Goal: Task Accomplishment & Management: Manage account settings

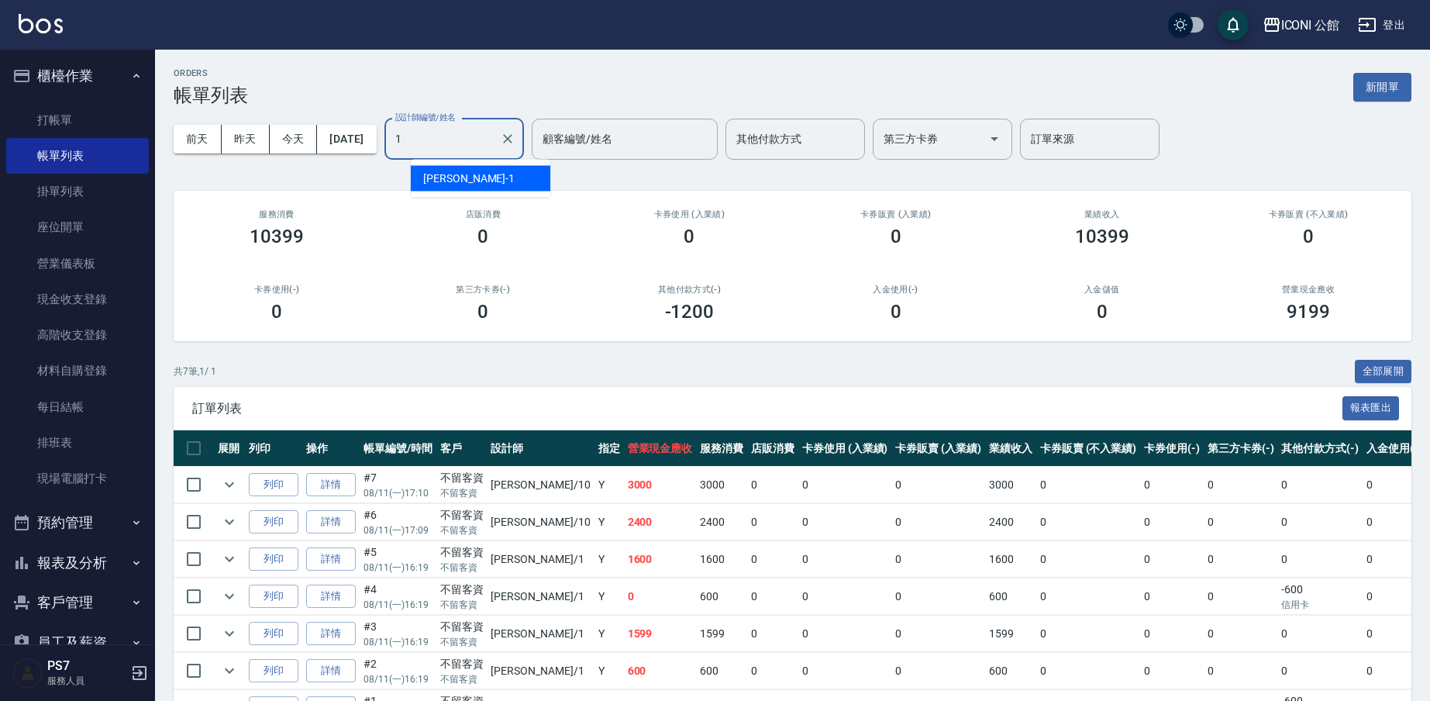
type input "[PERSON_NAME]-1"
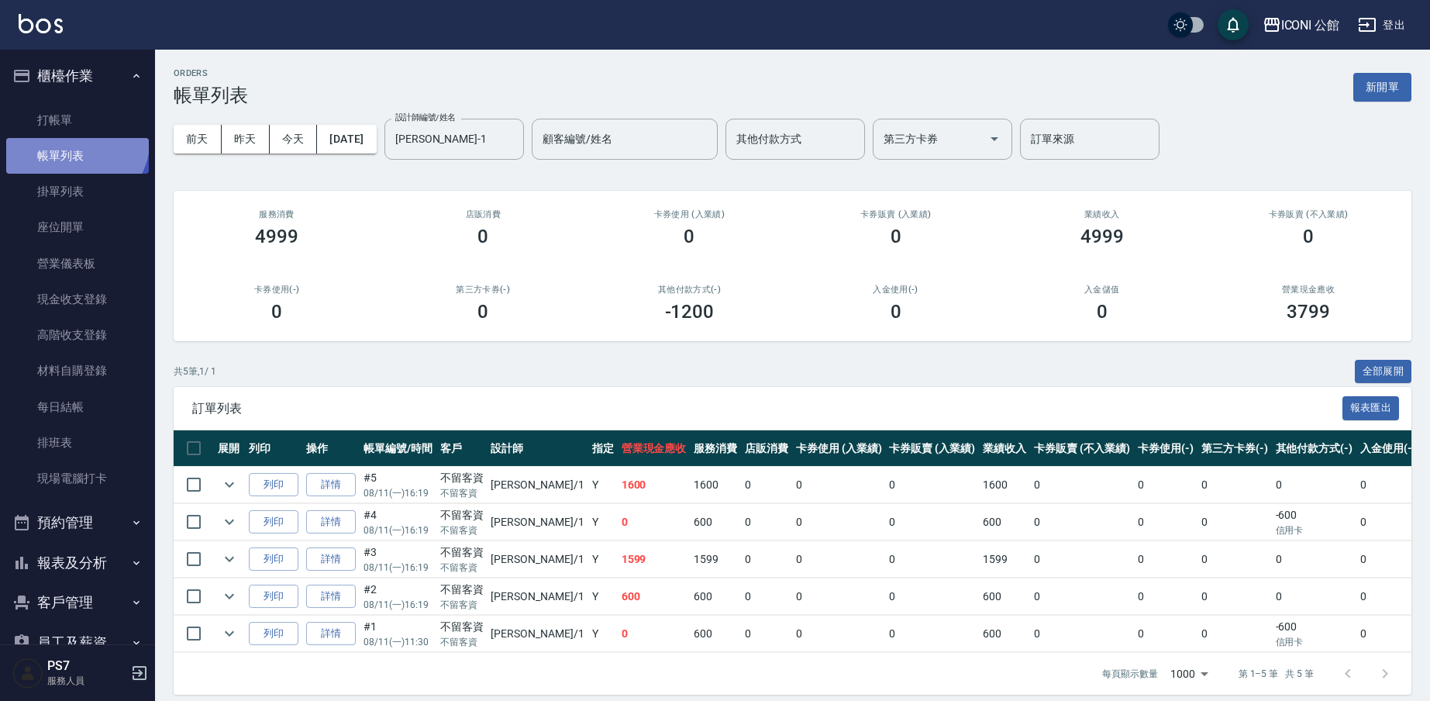
click at [71, 139] on link "帳單列表" at bounding box center [77, 156] width 143 height 36
click at [68, 125] on link "打帳單" at bounding box center [77, 120] width 143 height 36
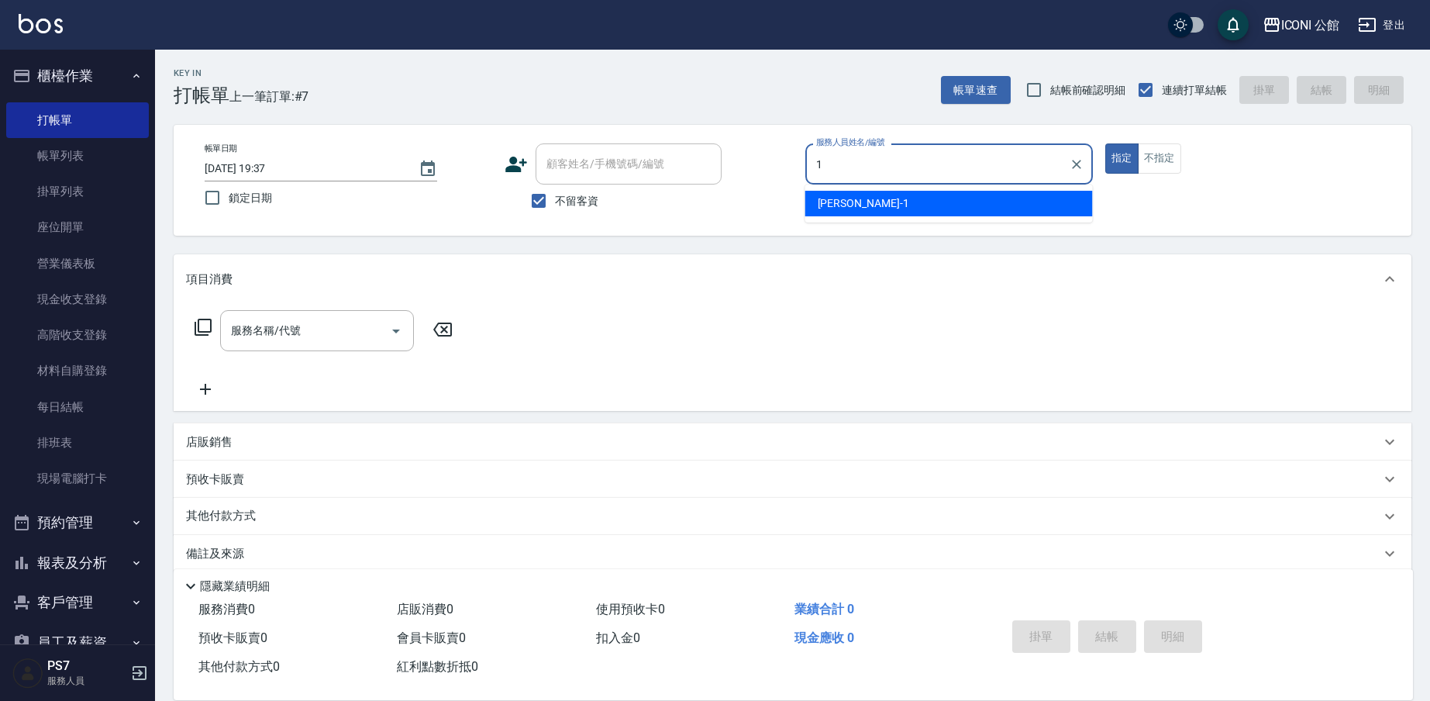
type input "Kevin-1"
type button "true"
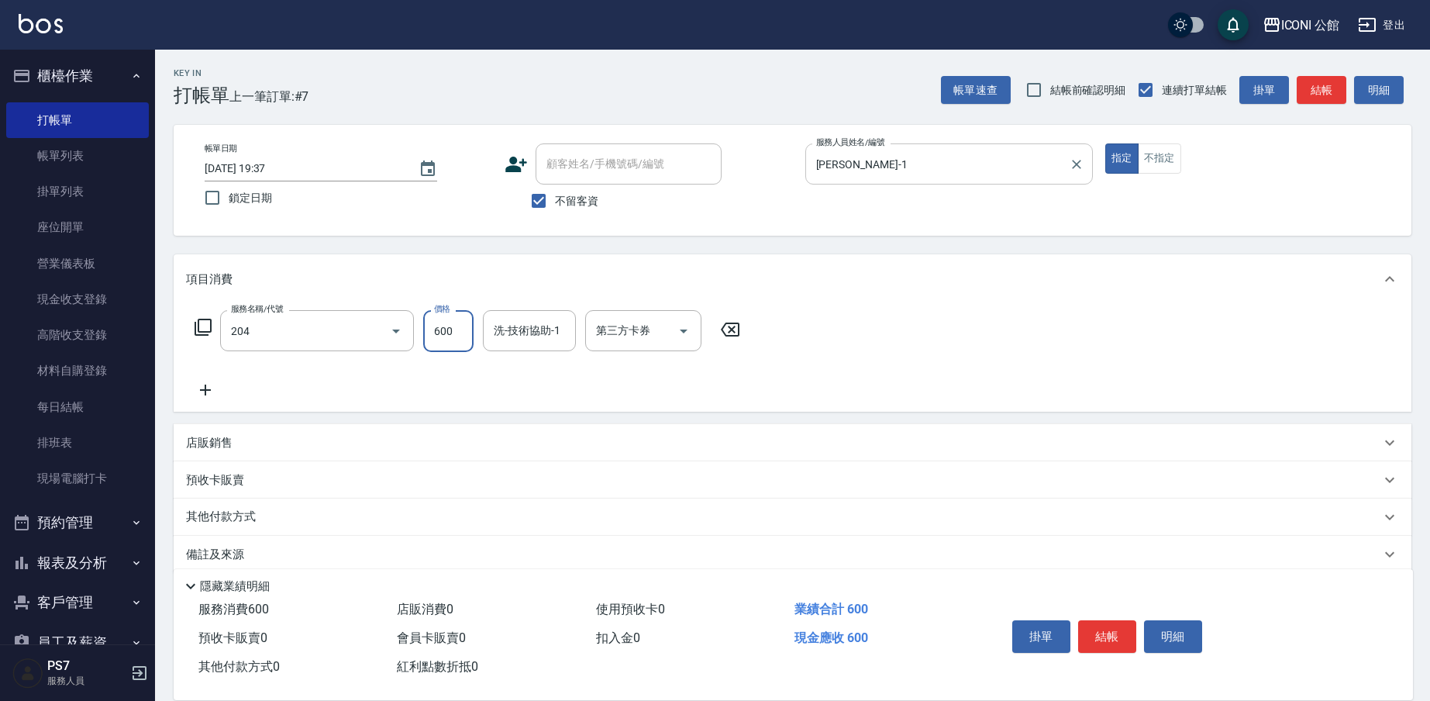
type input "指定洗+剪(204)"
type input "PS7-99"
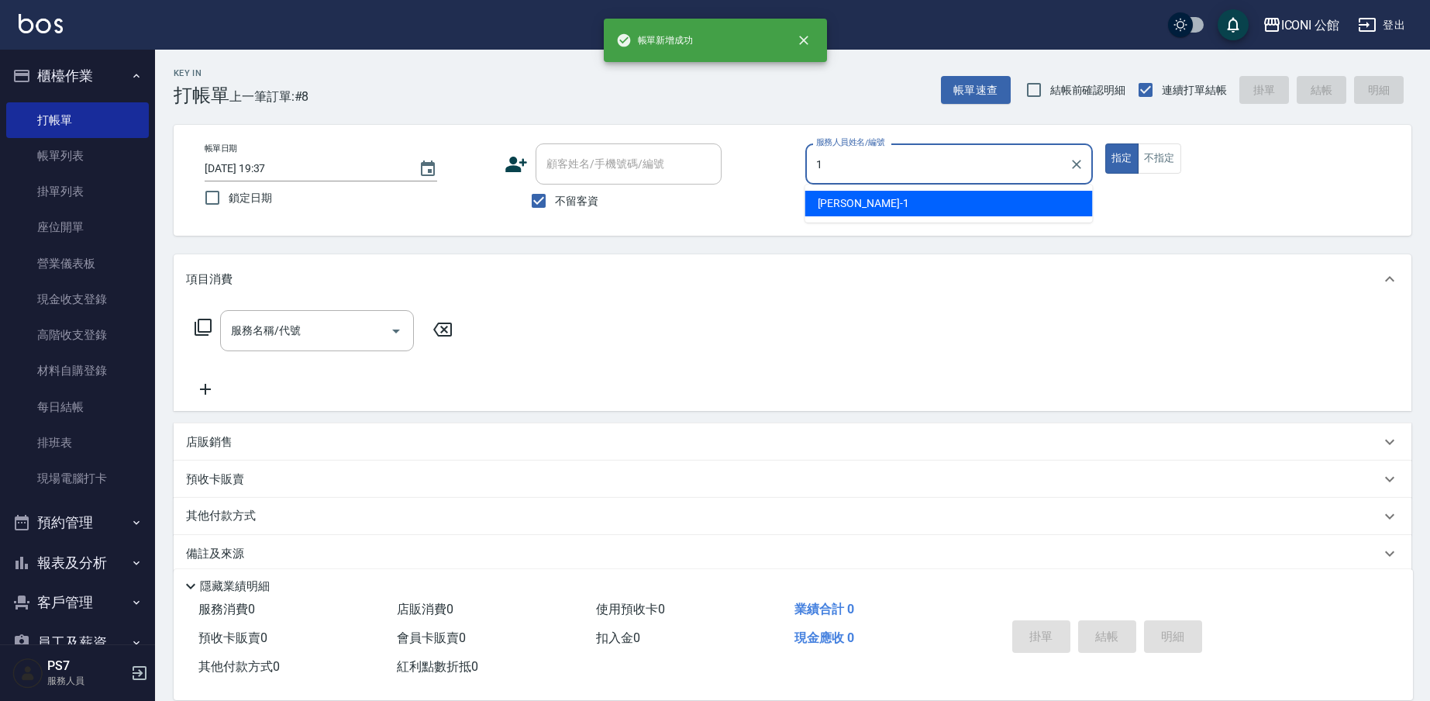
type input "Kevin-1"
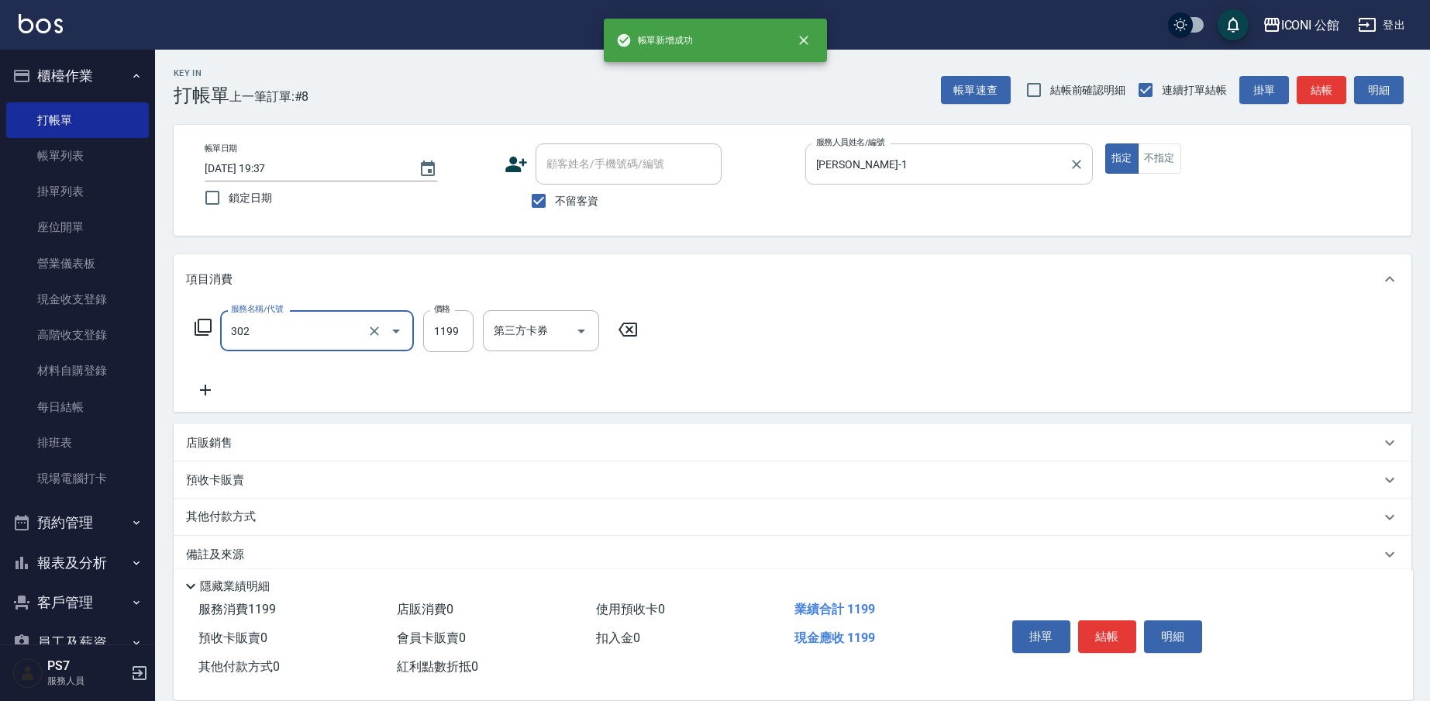
type input "302"
type input "1"
type input "設計燙髮(302)"
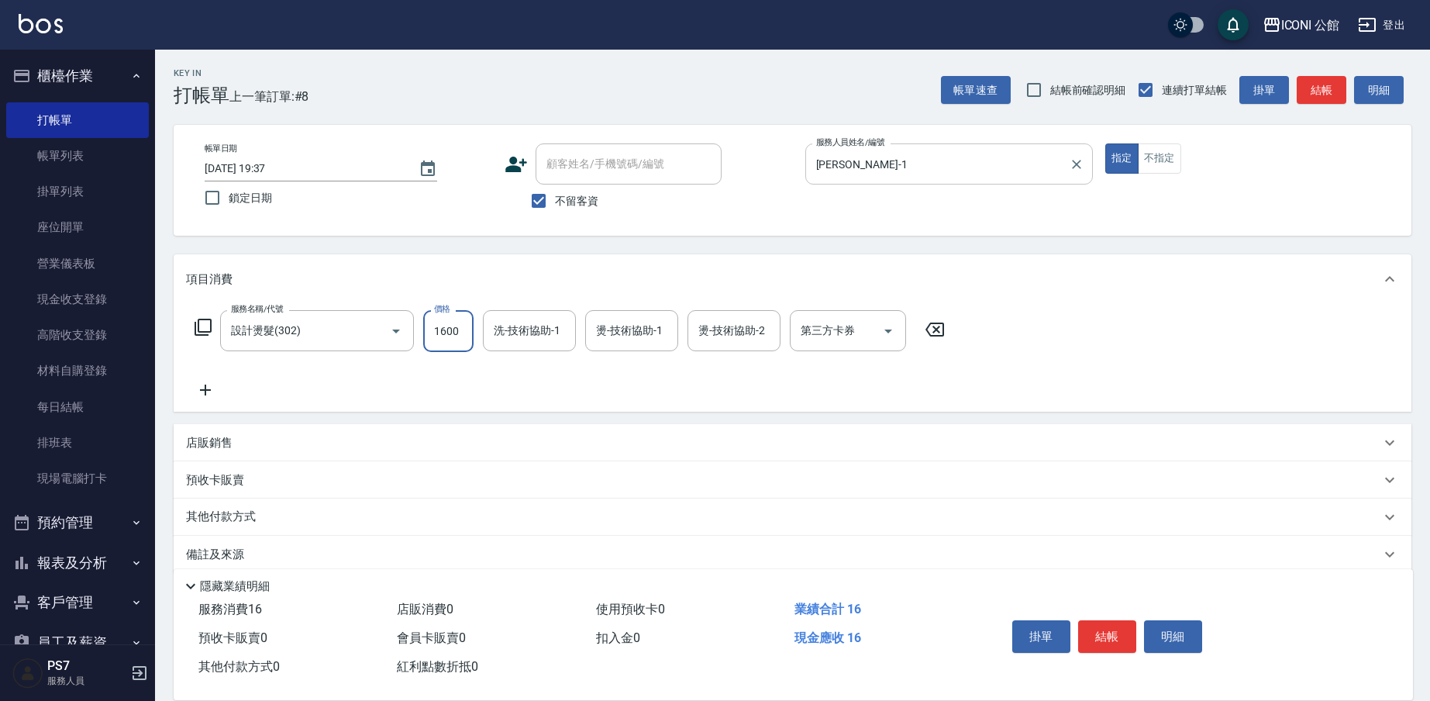
type input "1600"
type input "Sandy-8"
type input "Tim-21"
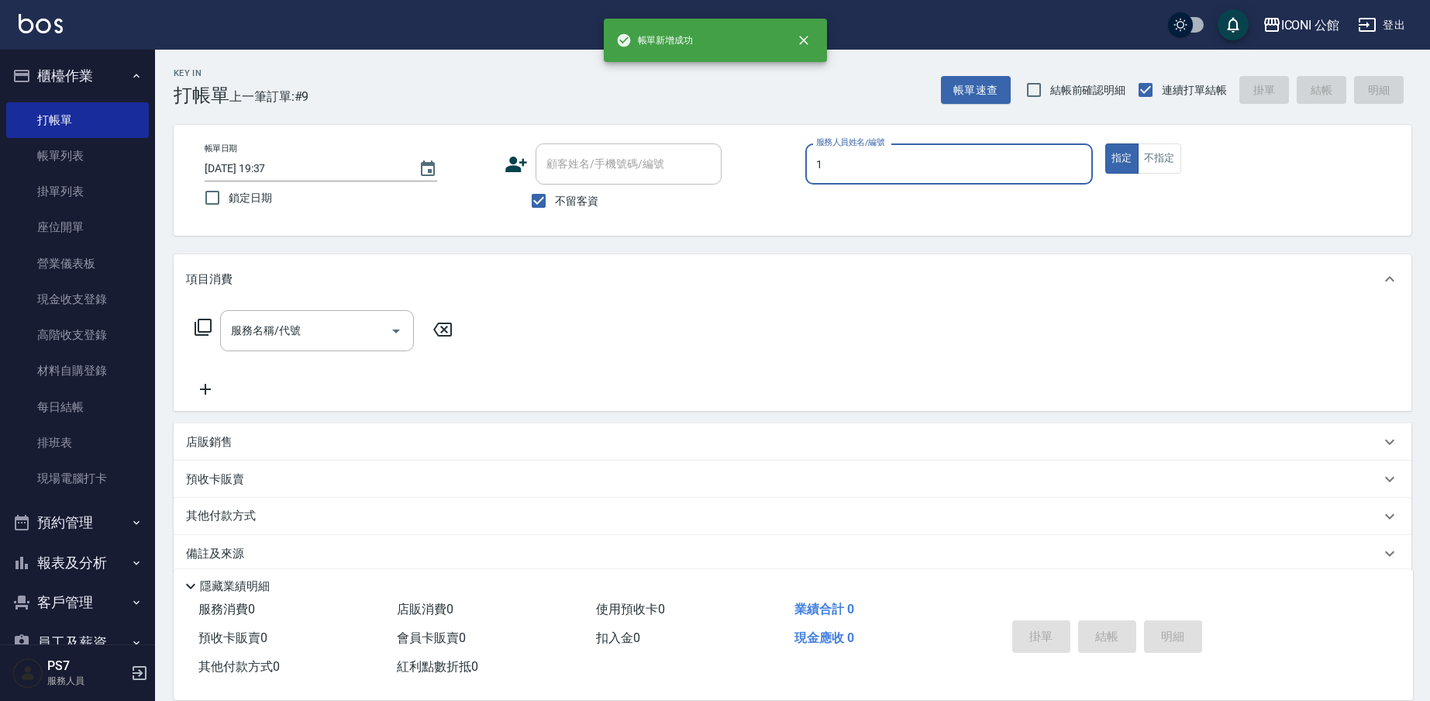
type input "Kevin-1"
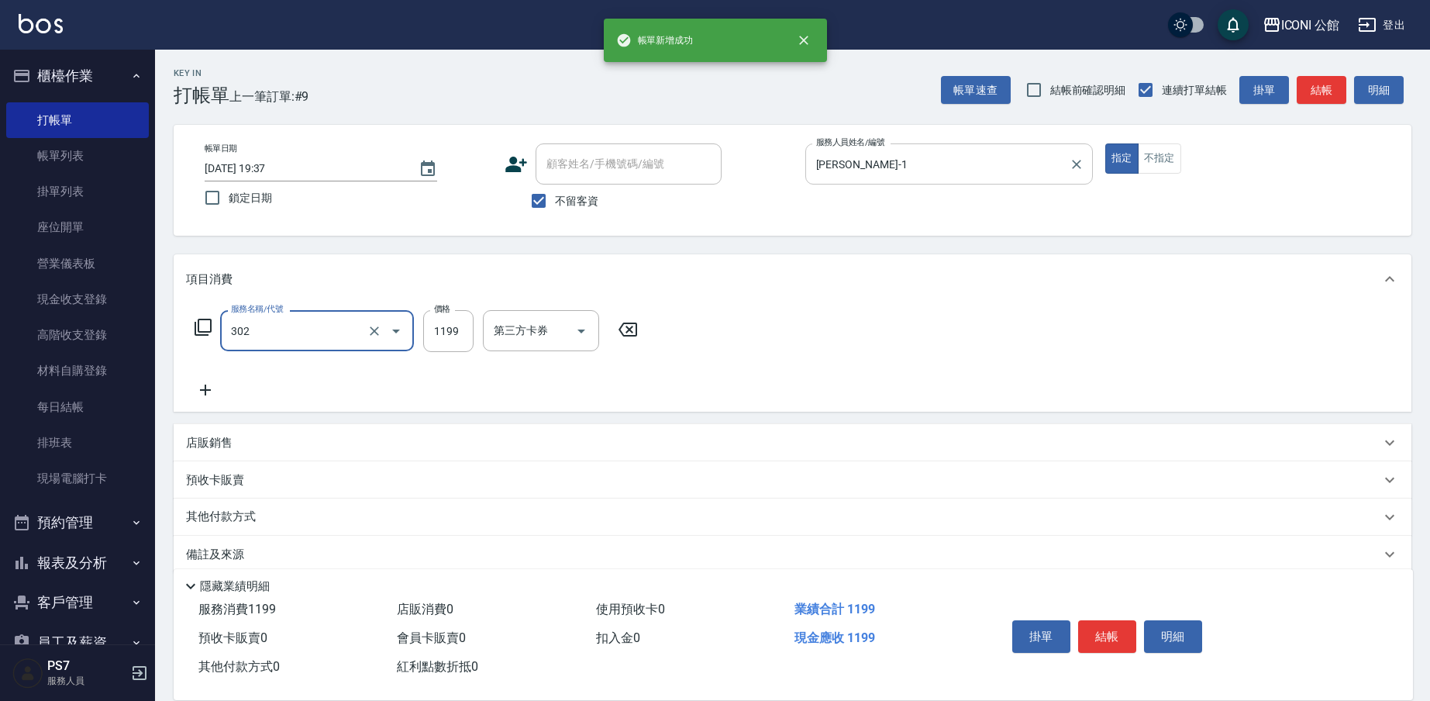
type input "302"
type input "1"
type input "設計燙髮(302)"
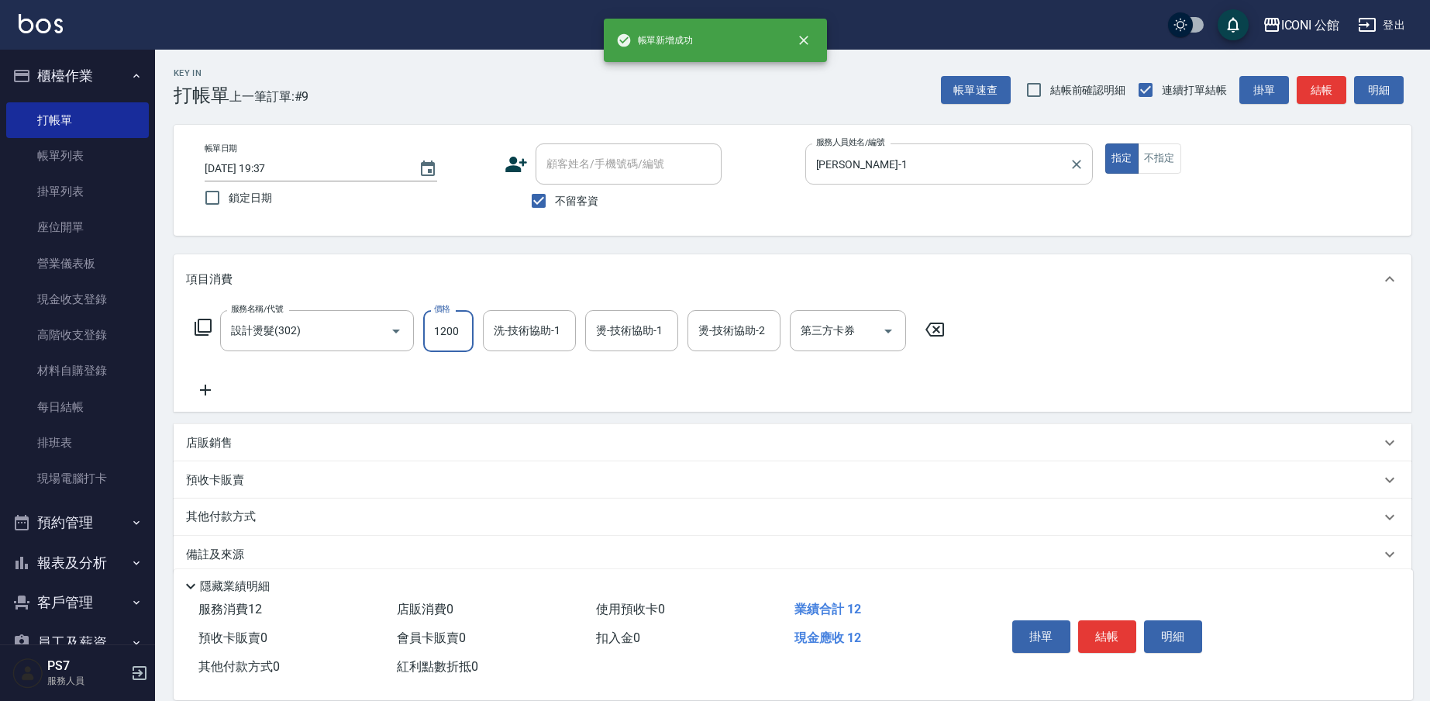
type input "1200"
type input "Kevin-1"
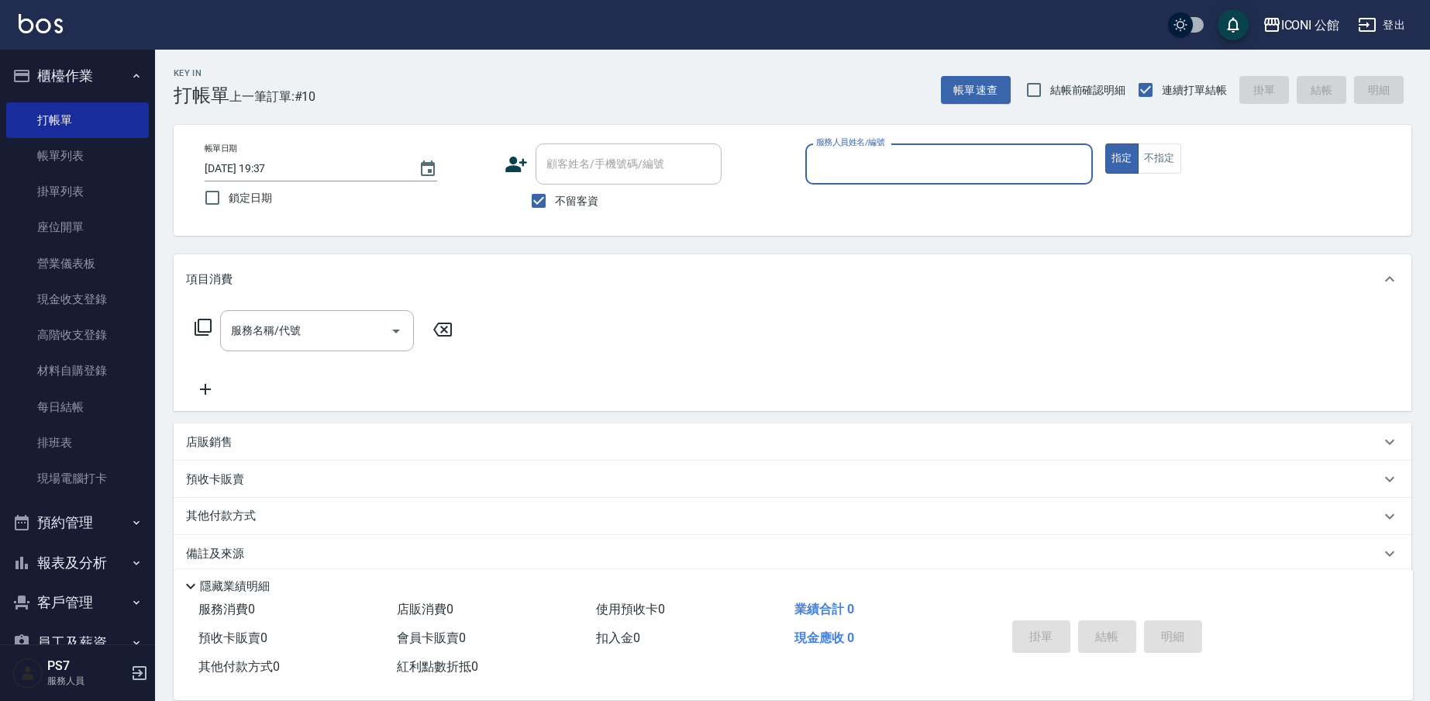
click at [985, 144] on div "服務人員姓名/編號" at bounding box center [949, 163] width 288 height 41
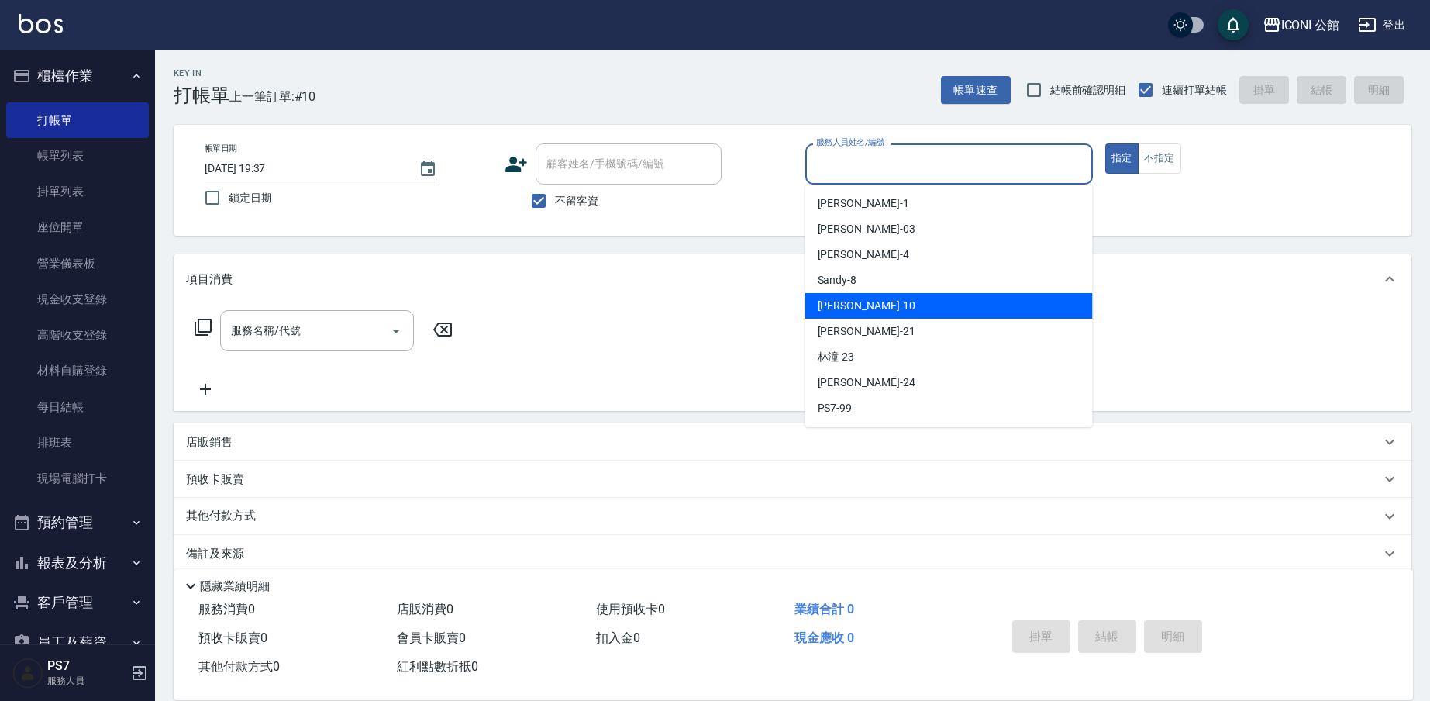
click at [879, 315] on div "Anna -10" at bounding box center [949, 306] width 288 height 26
type input "Anna-10"
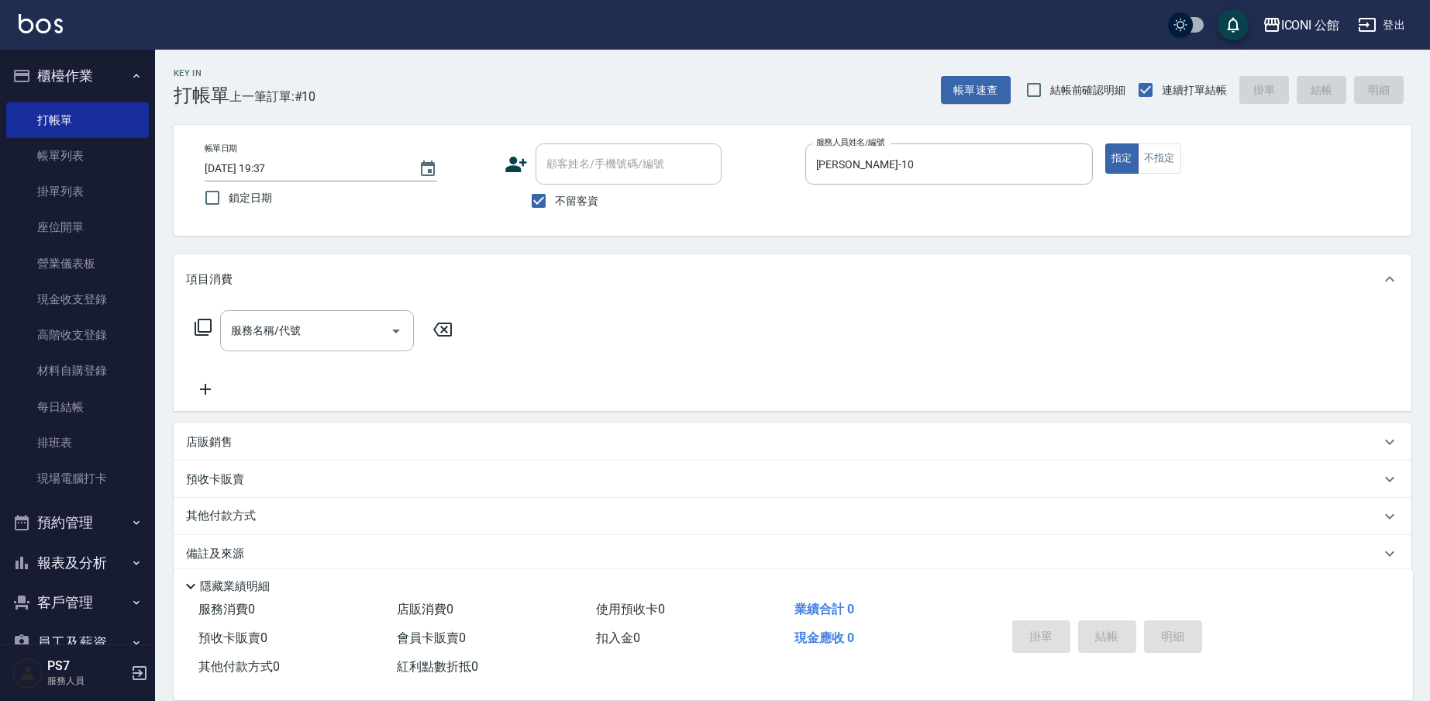
click at [209, 325] on icon at bounding box center [203, 327] width 19 height 19
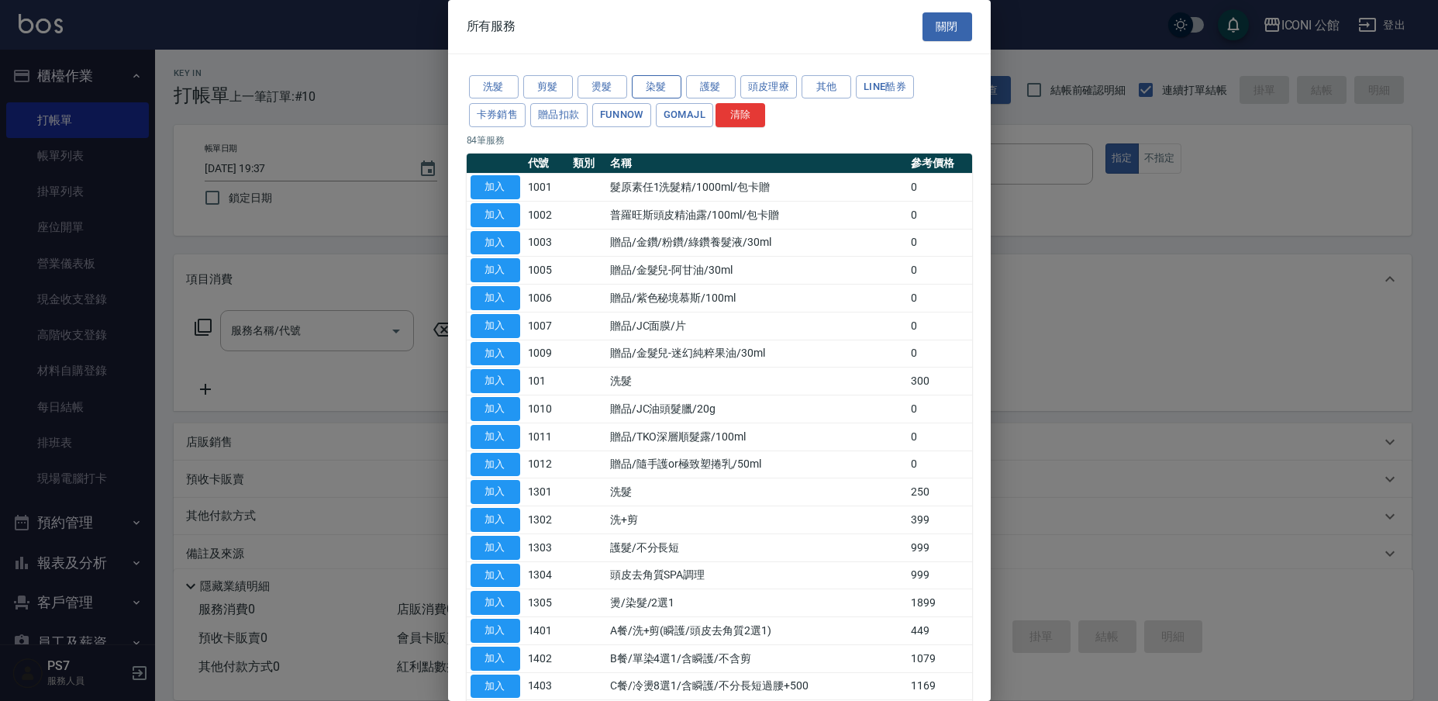
click at [663, 87] on button "染髮" at bounding box center [657, 87] width 50 height 24
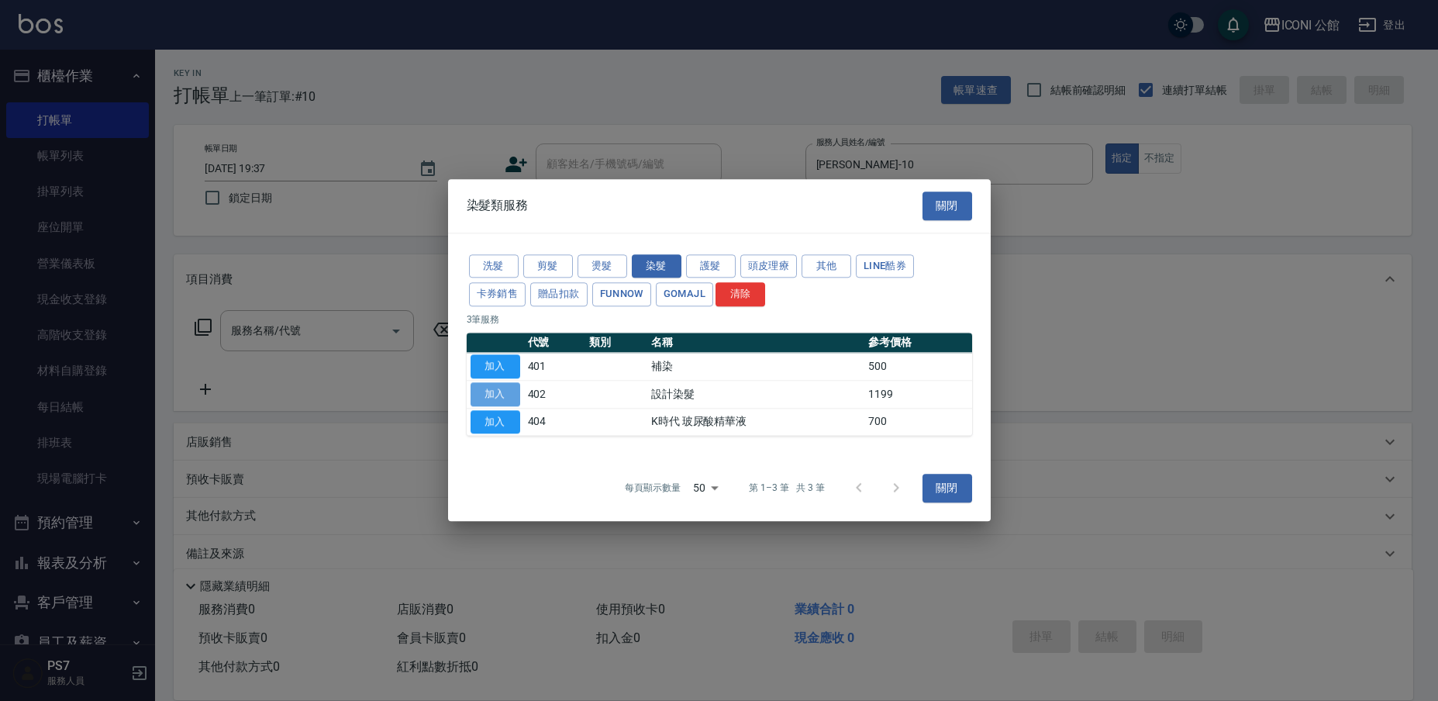
click at [497, 391] on button "加入" at bounding box center [495, 394] width 50 height 24
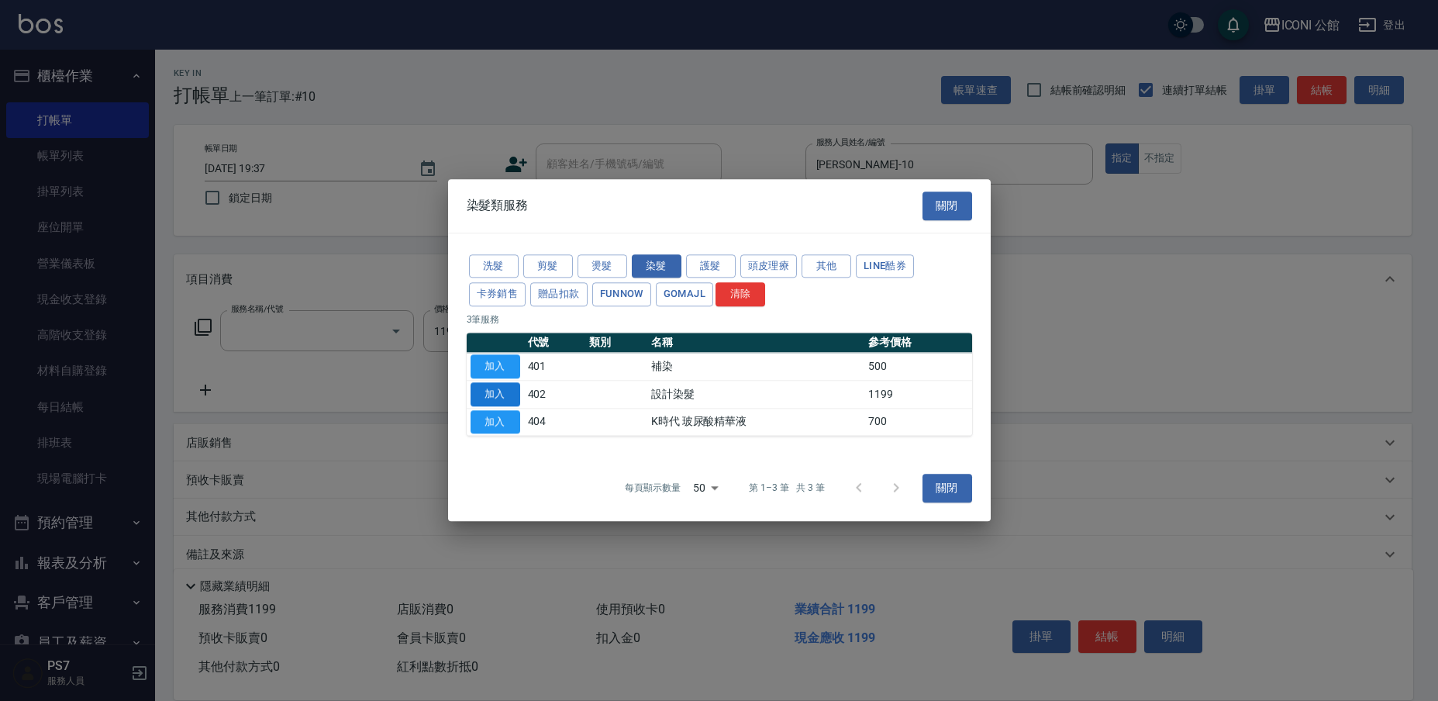
type input "設計染髮(402)"
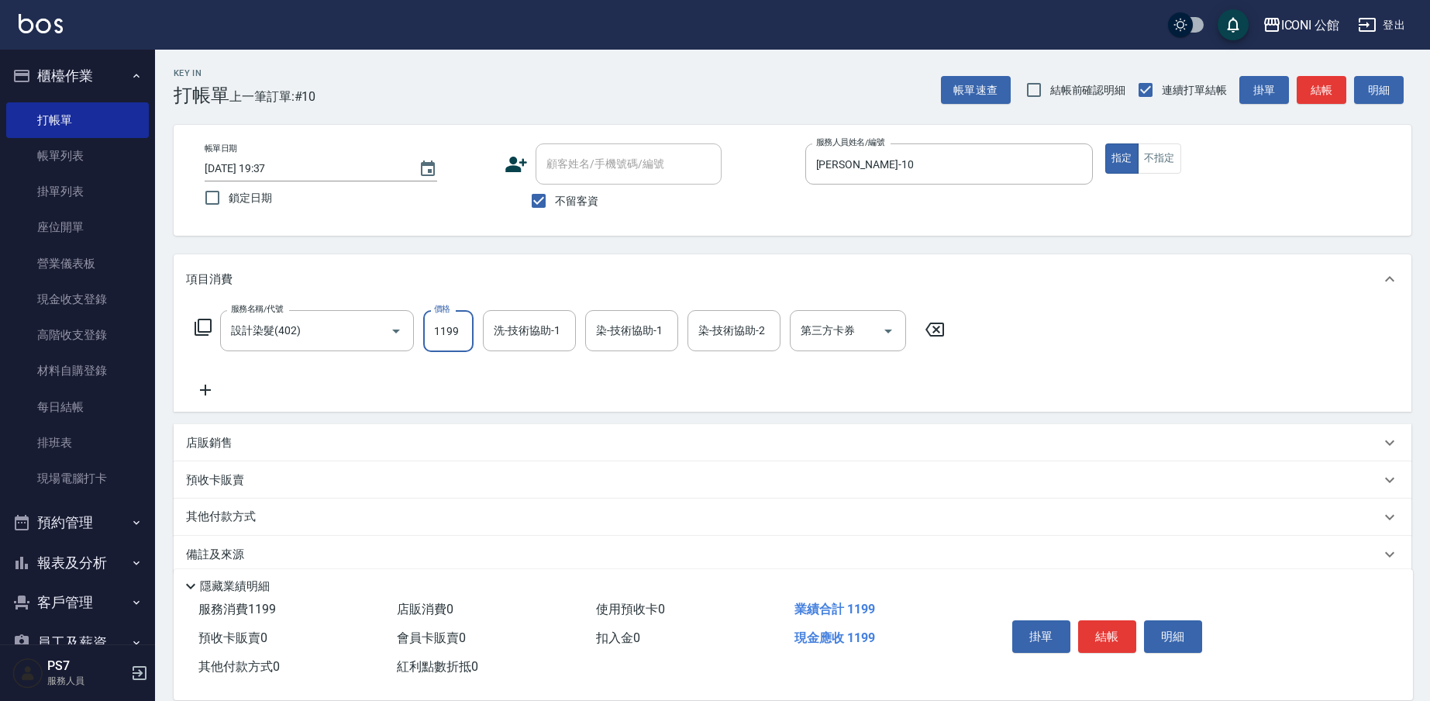
drag, startPoint x: 427, startPoint y: 324, endPoint x: 473, endPoint y: 329, distance: 46.0
click at [473, 329] on input "1199" at bounding box center [448, 331] width 50 height 42
type input "1499"
type input "Tim-21"
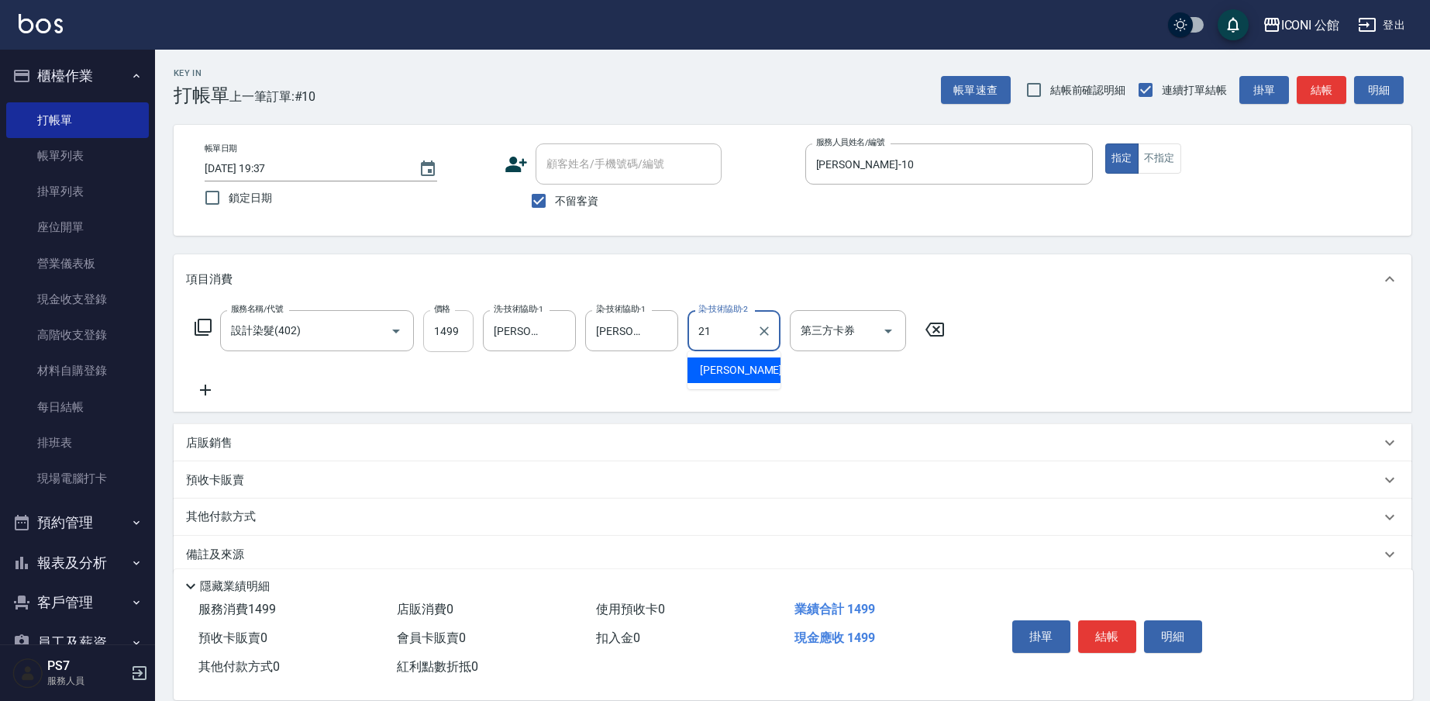
type input "Tim-21"
click at [205, 325] on icon at bounding box center [203, 327] width 19 height 19
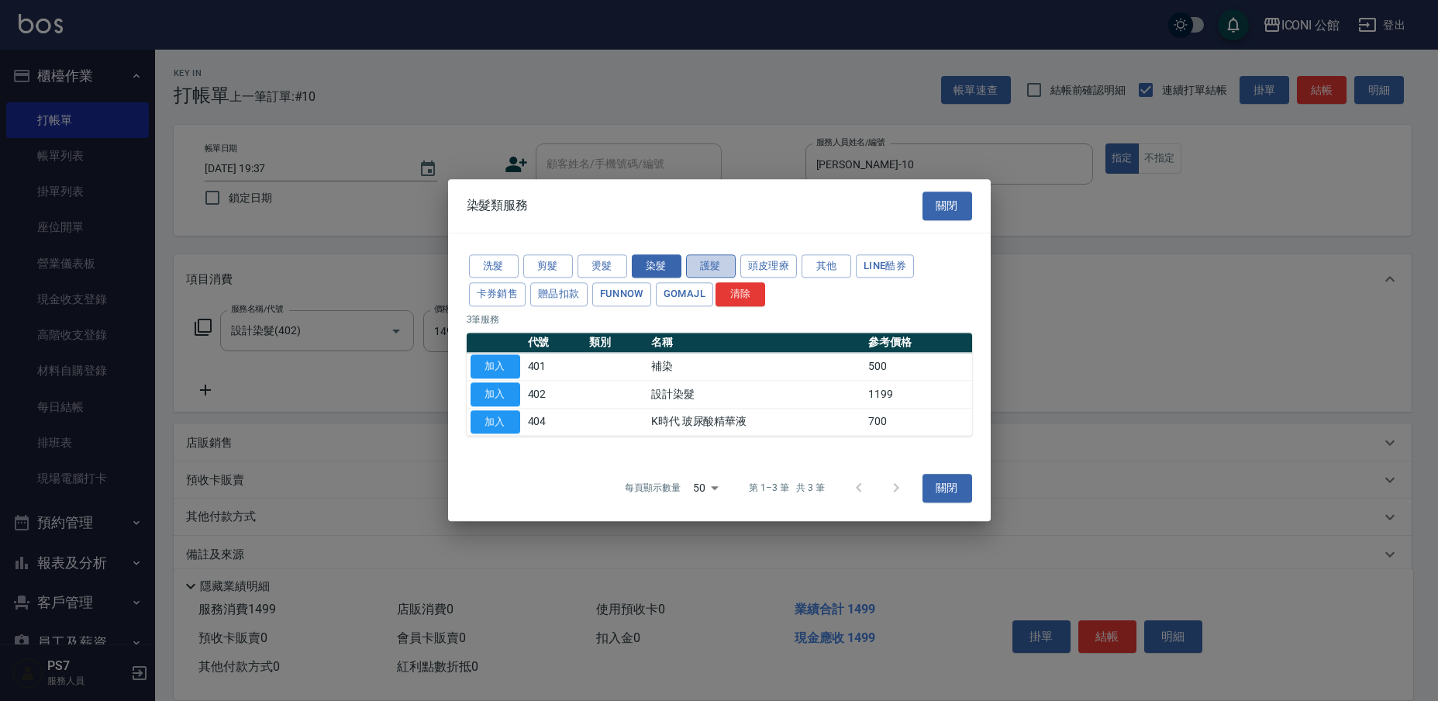
click at [715, 265] on button "護髮" at bounding box center [711, 266] width 50 height 24
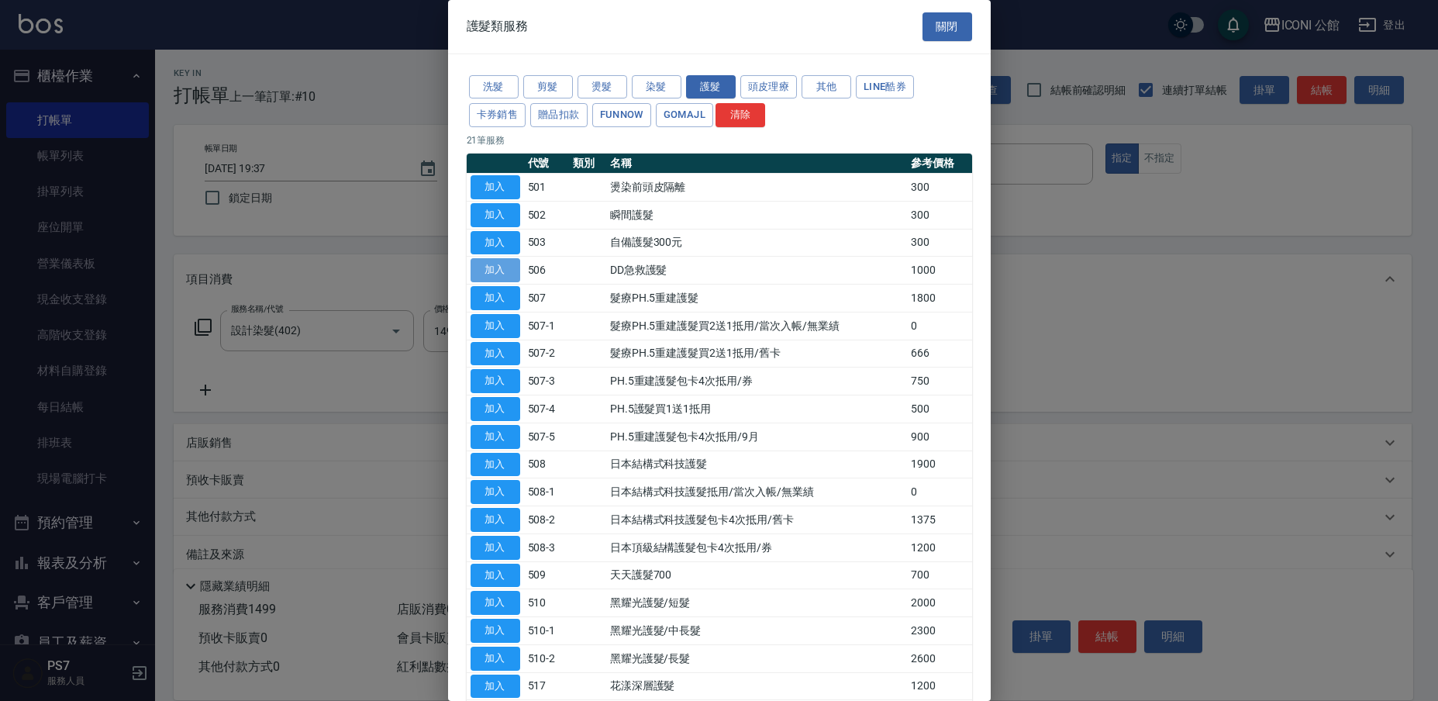
click at [511, 270] on button "加入" at bounding box center [495, 270] width 50 height 24
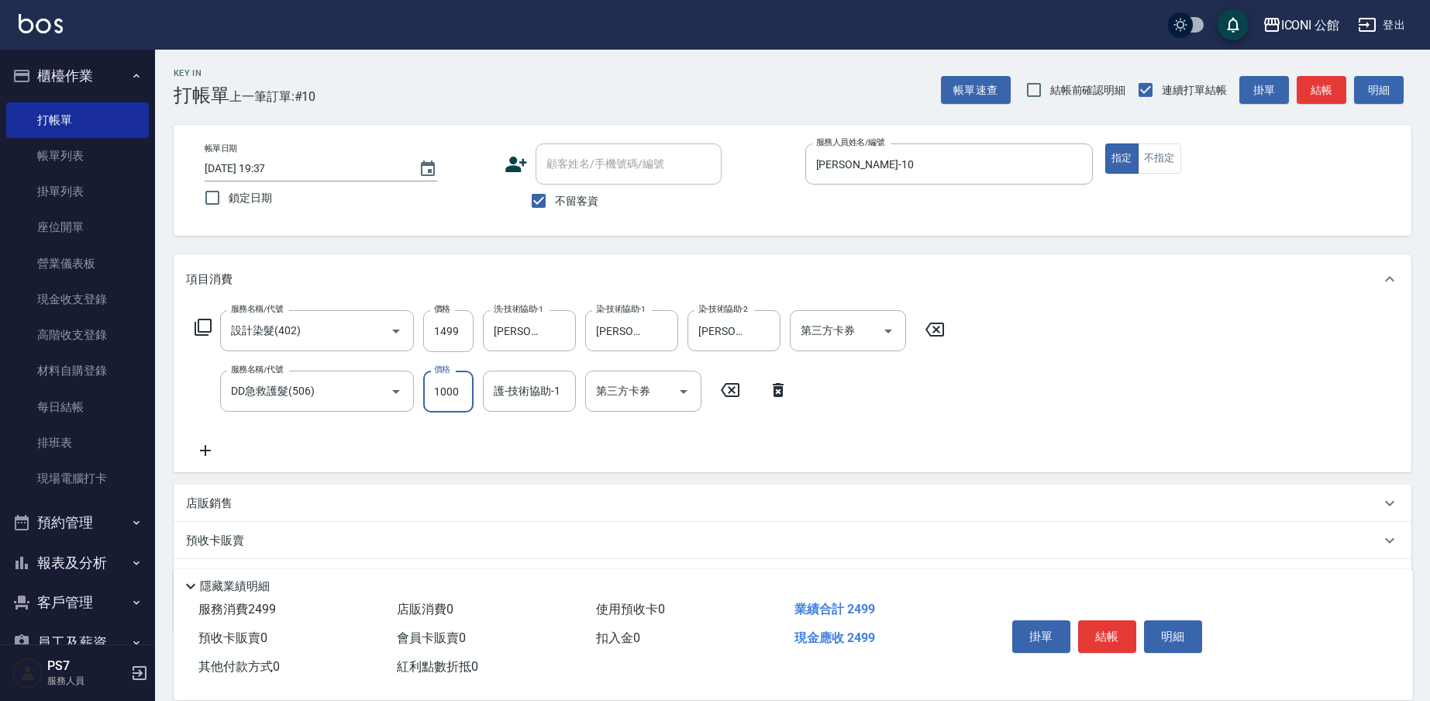
drag, startPoint x: 432, startPoint y: 396, endPoint x: 515, endPoint y: 419, distance: 85.4
click at [515, 419] on div "服務名稱/代號 設計染髮(402) 服務名稱/代號 價格 1499 價格 洗-技術協助-1 Tim-21 洗-技術協助-1 染-技術協助-1 Tim-21 染…" at bounding box center [570, 385] width 768 height 150
type input "800"
type input "Tim-21"
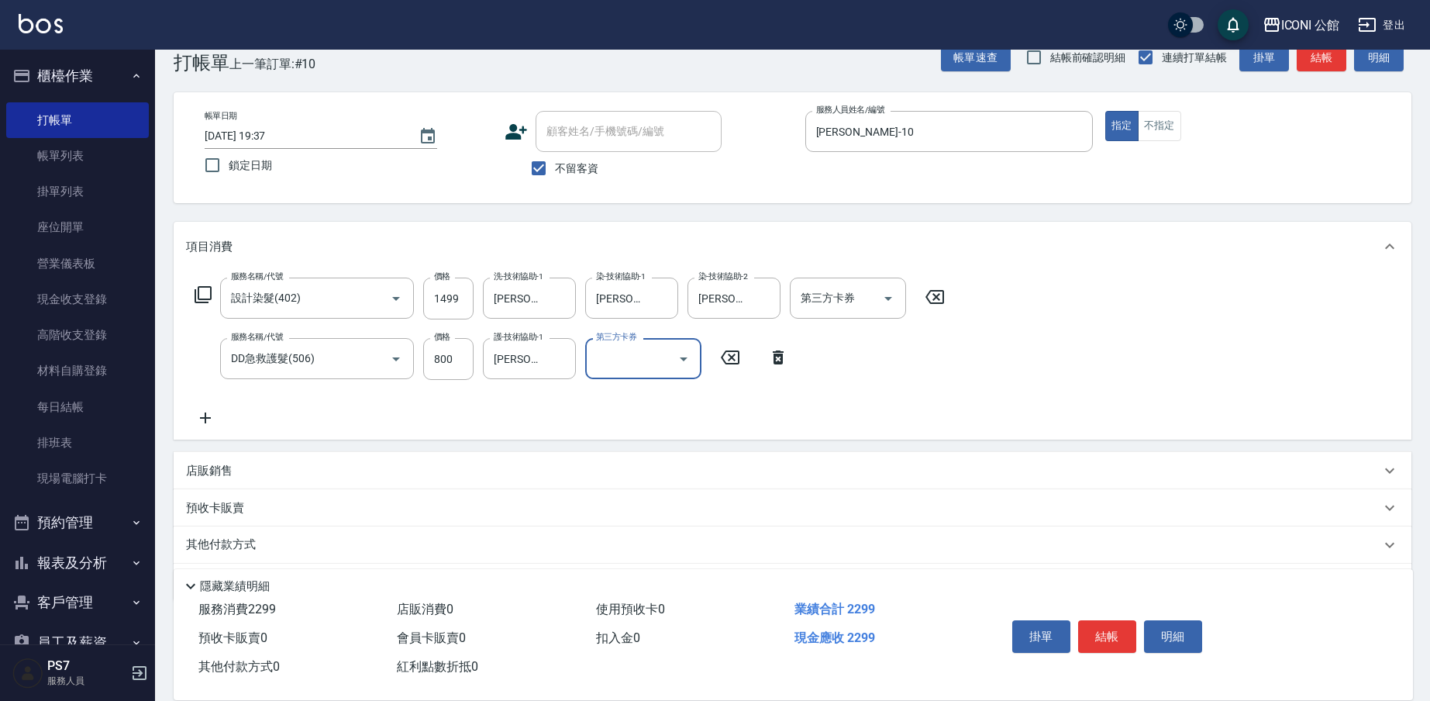
scroll to position [81, 0]
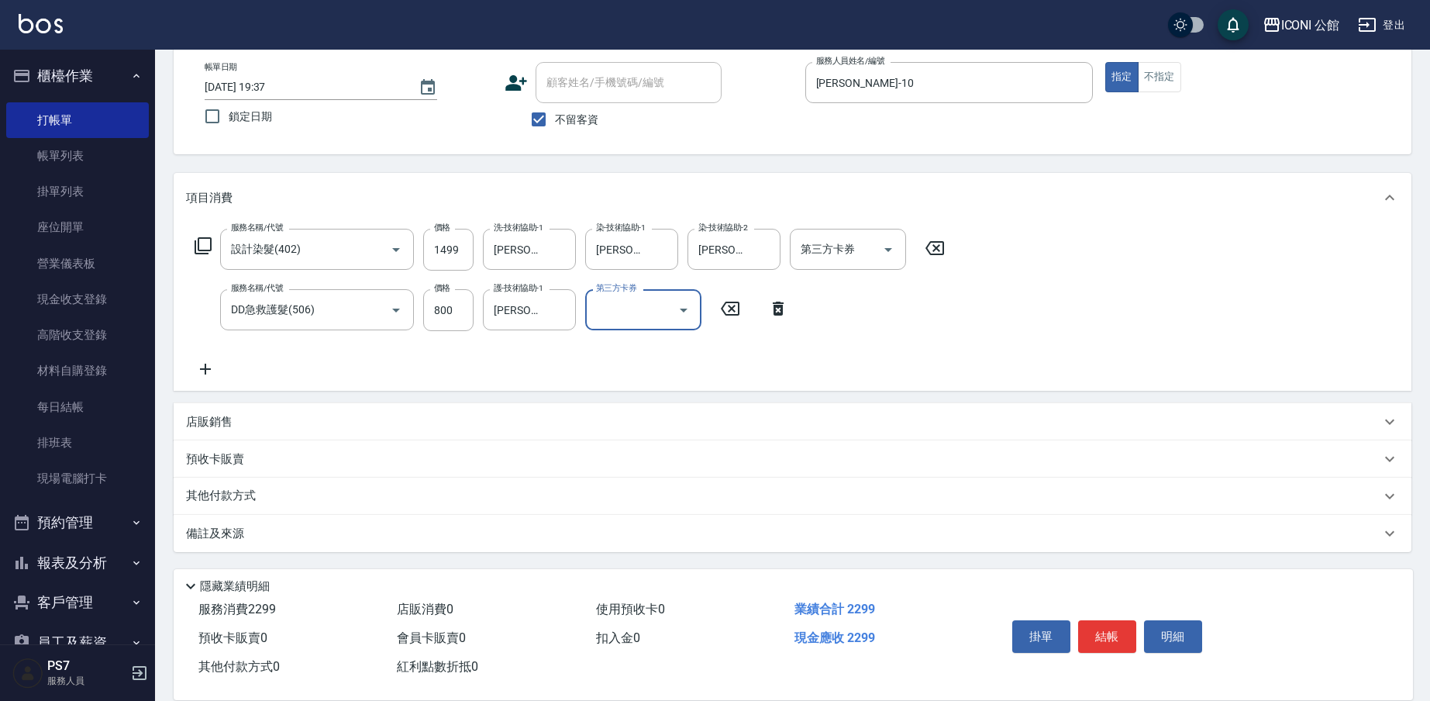
click at [233, 486] on div "其他付款方式" at bounding box center [793, 495] width 1238 height 37
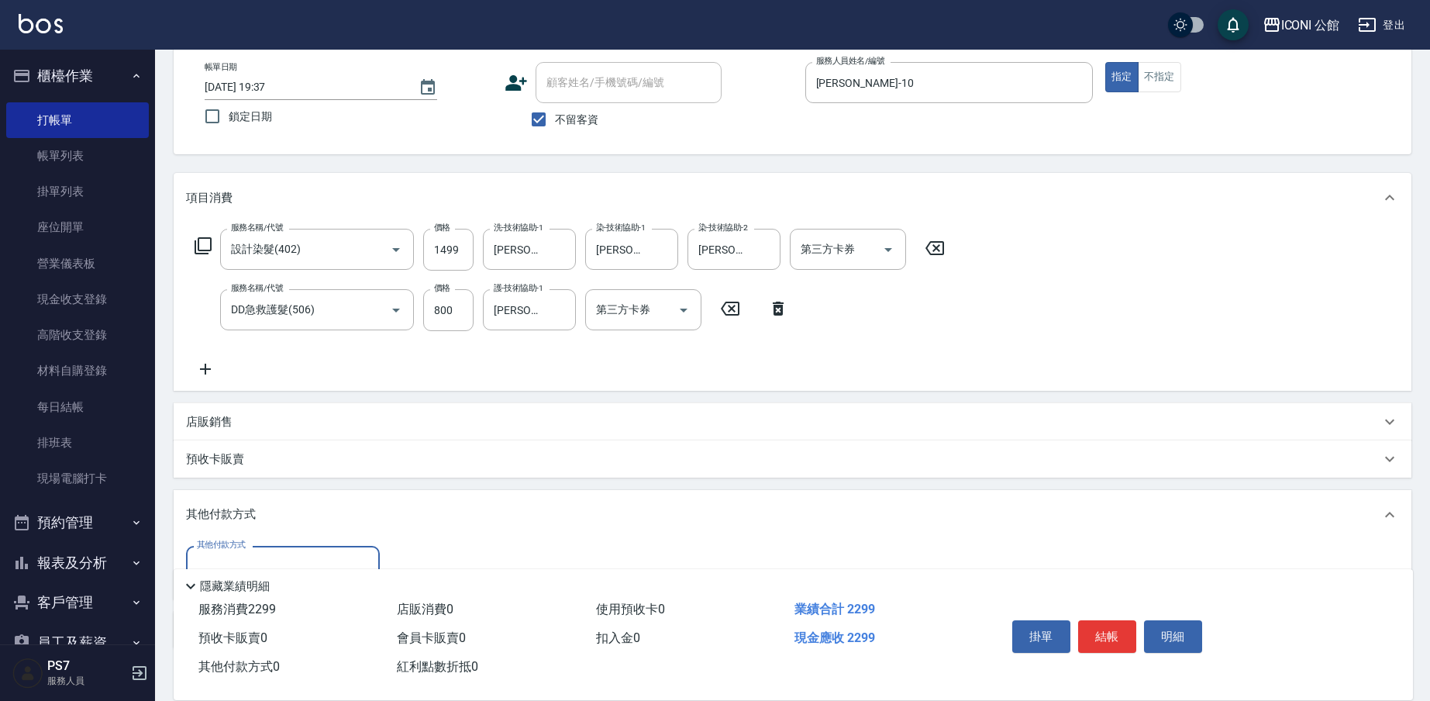
scroll to position [0, 0]
click at [254, 554] on input "其他付款方式" at bounding box center [283, 566] width 180 height 27
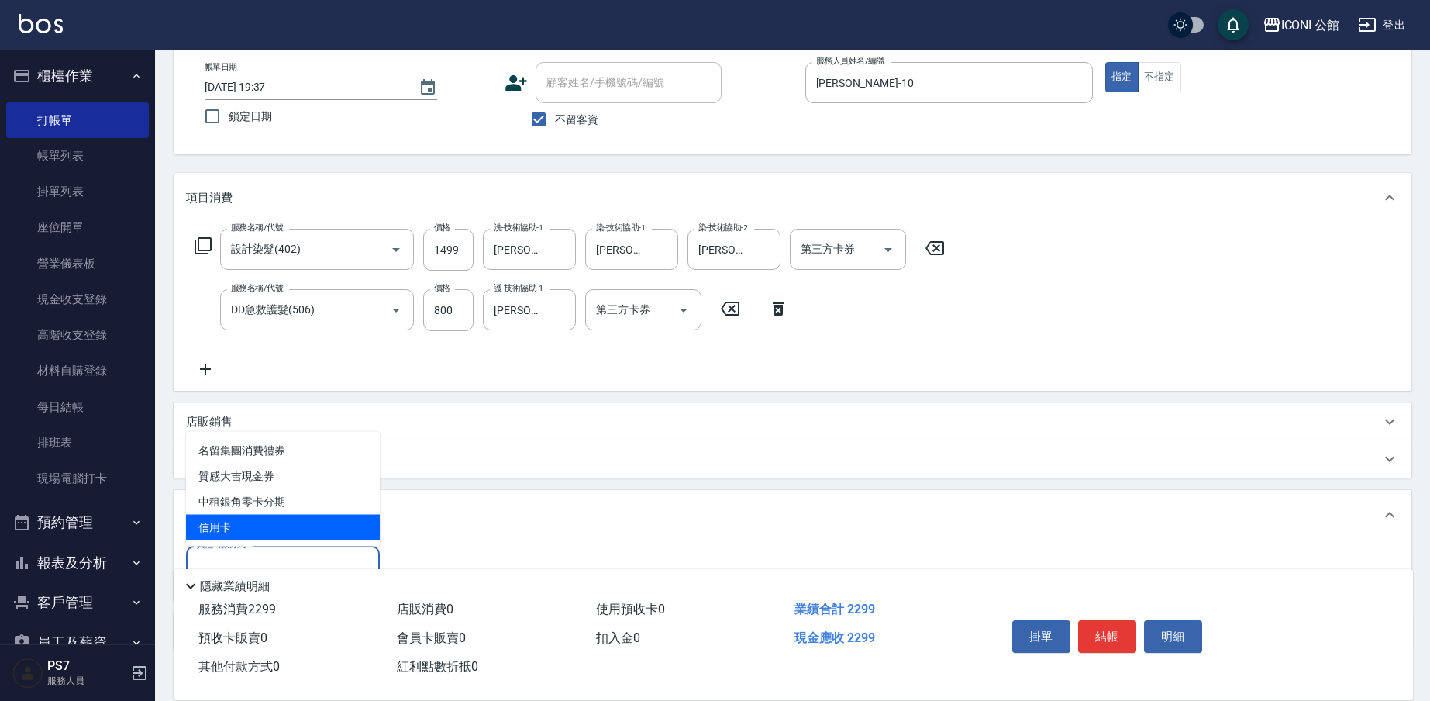
click at [254, 525] on span "信用卡" at bounding box center [283, 528] width 194 height 26
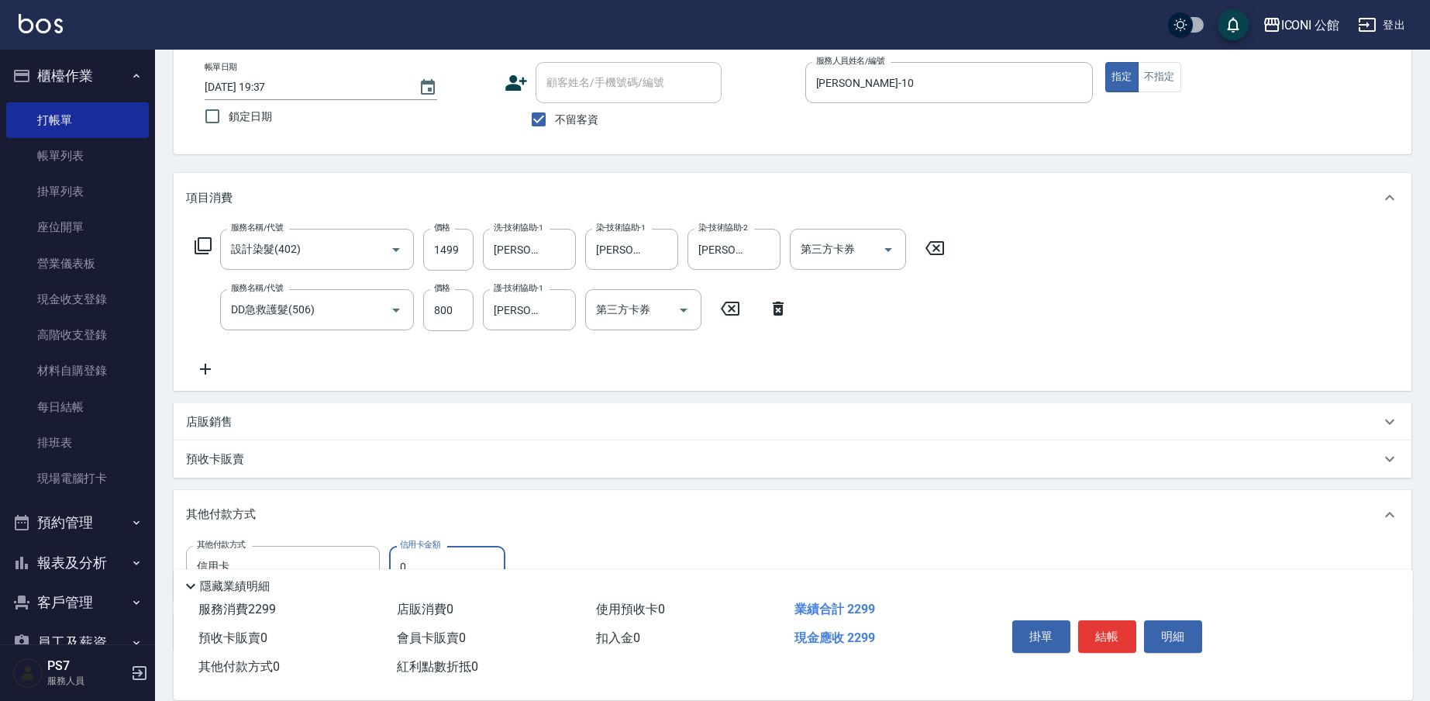
type input "信用卡"
click at [422, 558] on input "0" at bounding box center [447, 567] width 116 height 42
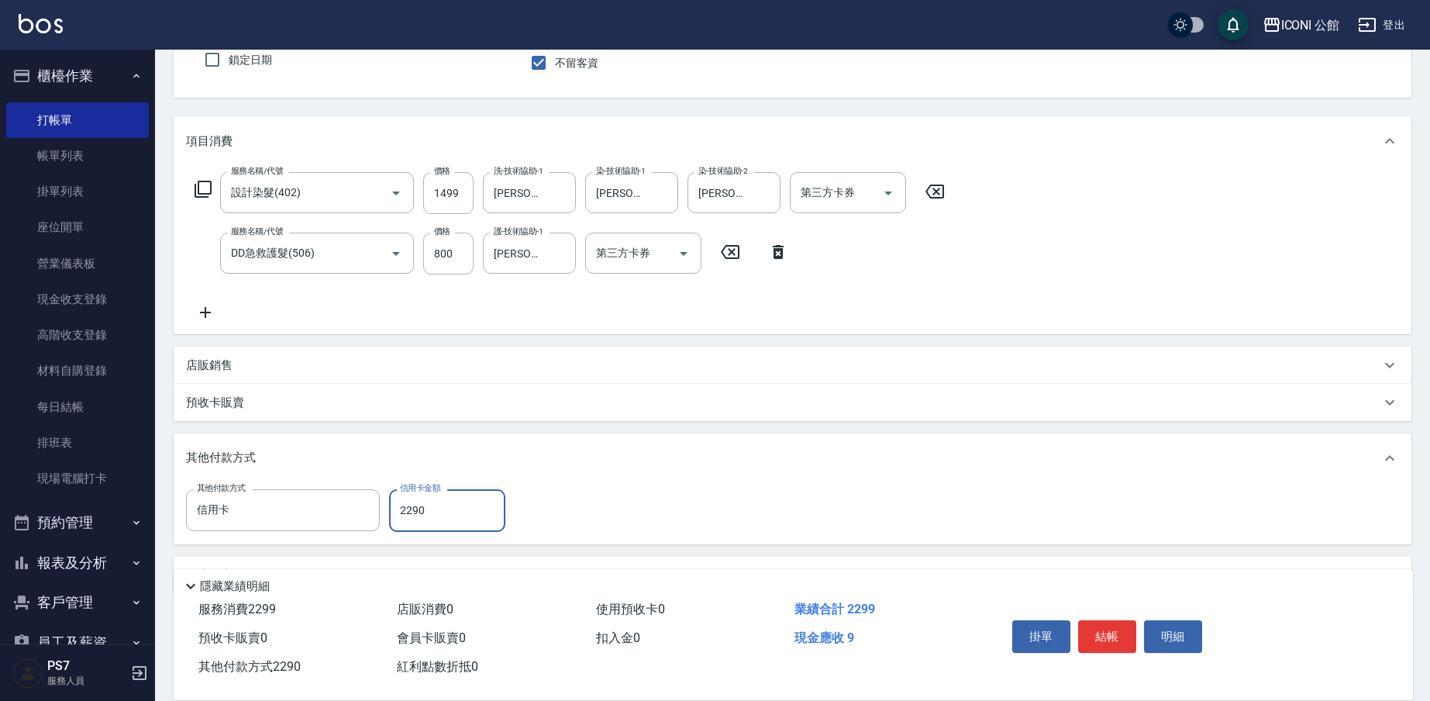
scroll to position [179, 0]
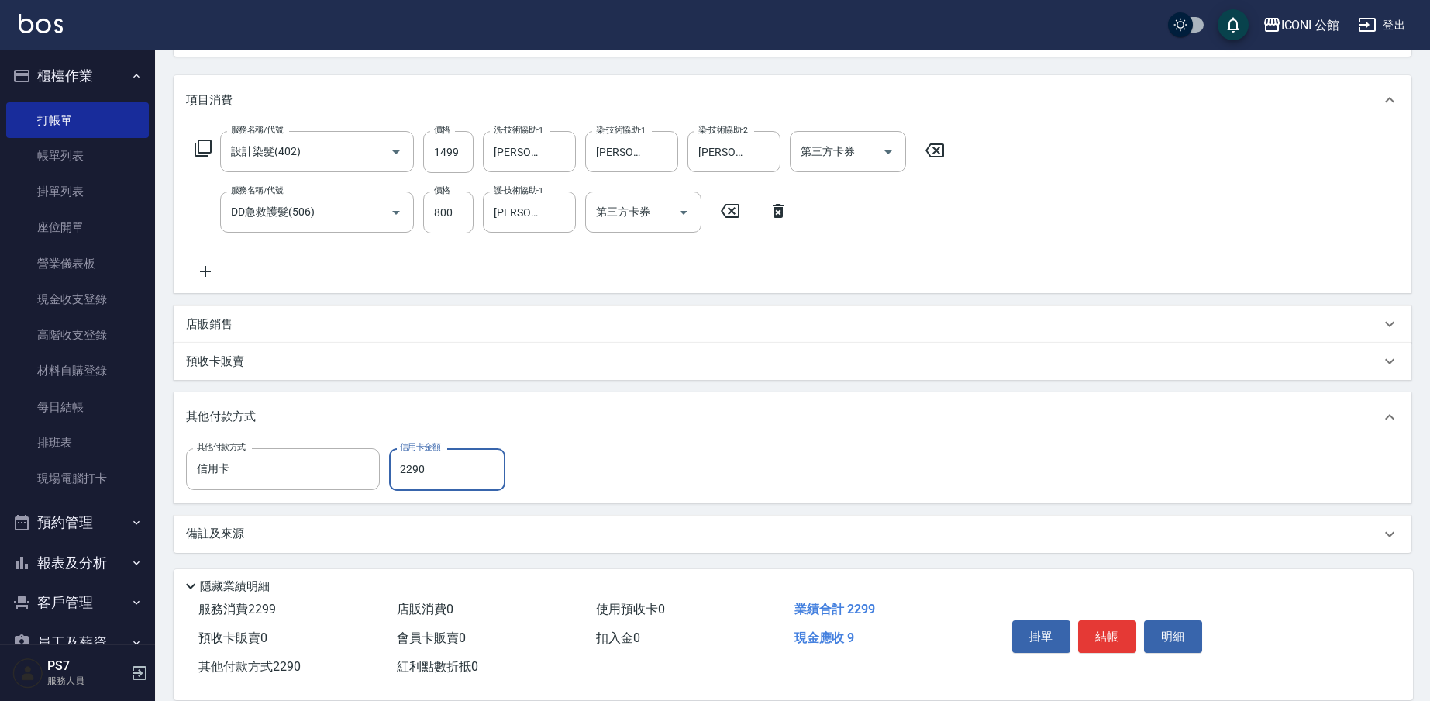
click at [460, 470] on input "2290" at bounding box center [447, 469] width 116 height 42
type input "2299"
click at [1112, 633] on button "結帳" at bounding box center [1107, 636] width 58 height 33
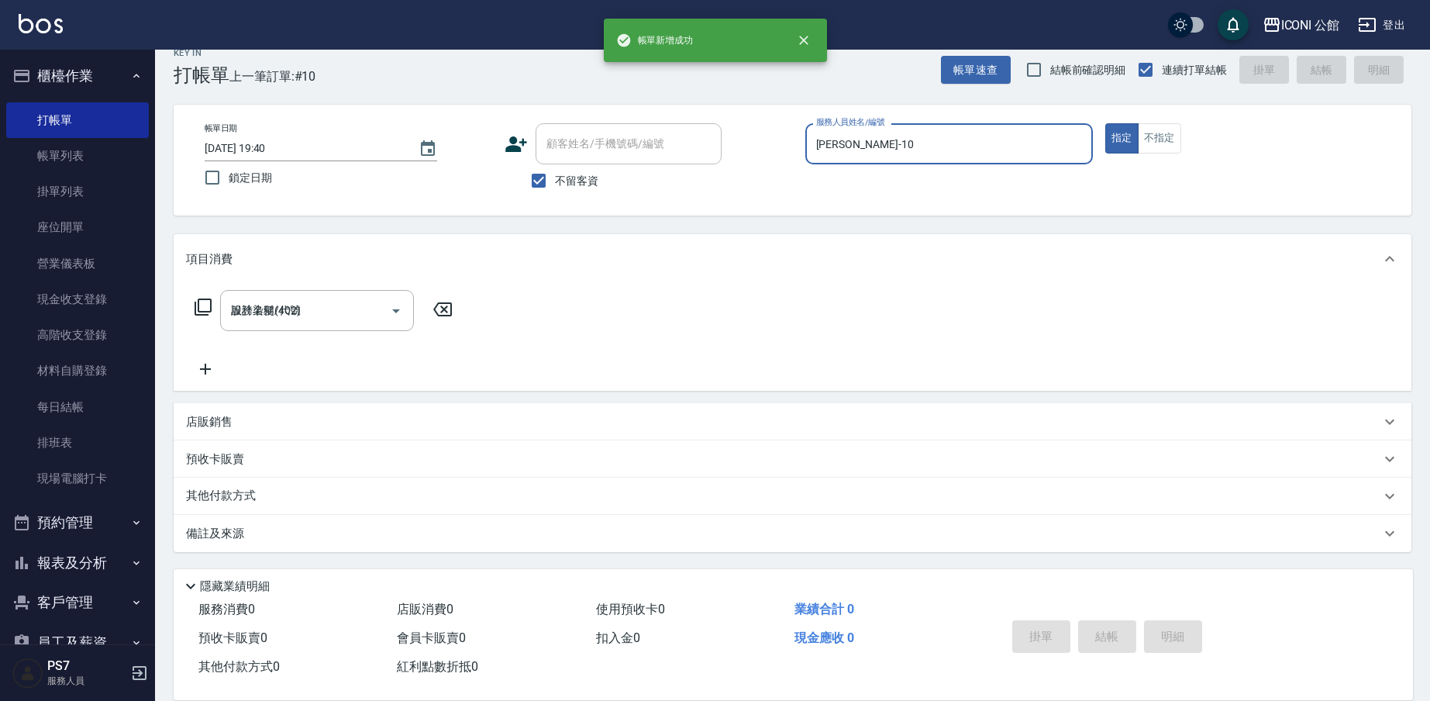
type input "2025/08/11 19:40"
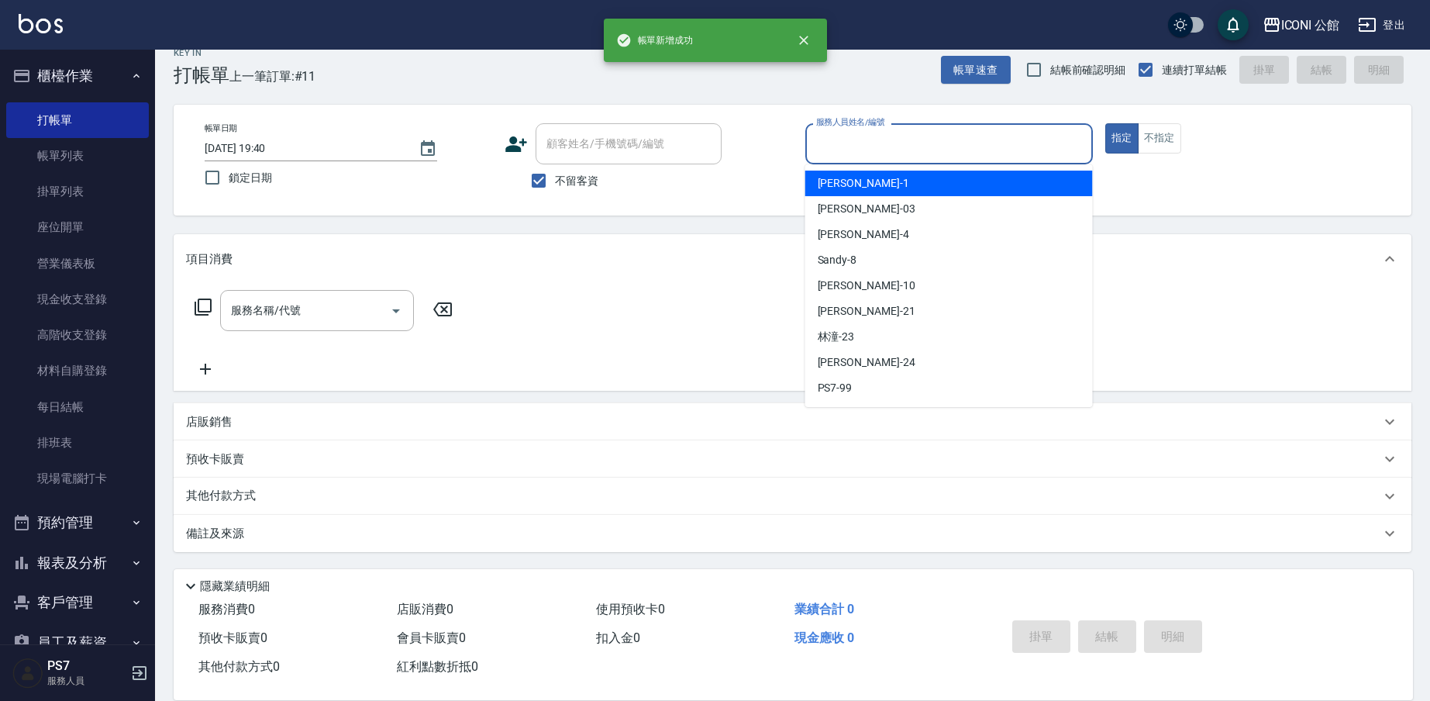
click at [866, 148] on input "服務人員姓名/編號" at bounding box center [949, 143] width 274 height 27
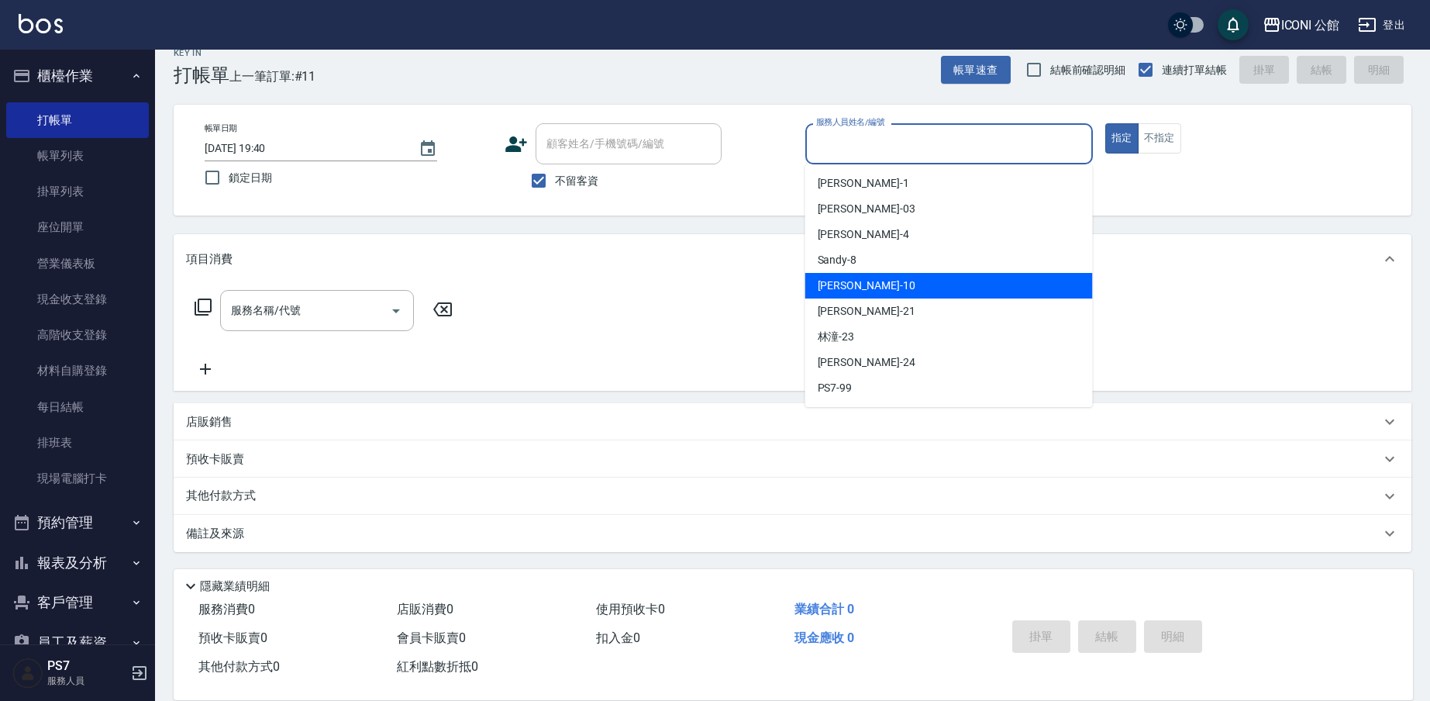
click at [873, 294] on div "Anna -10" at bounding box center [949, 286] width 288 height 26
type input "Anna-10"
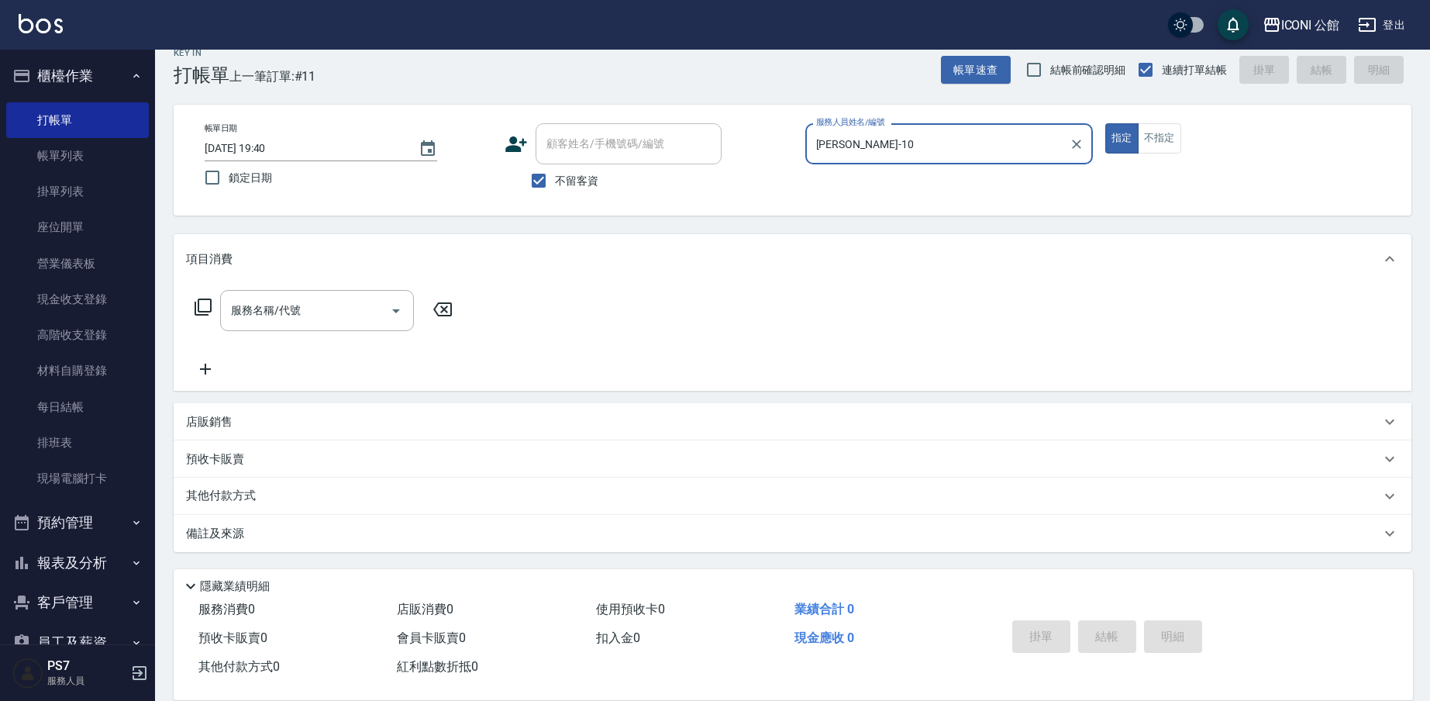
click at [201, 308] on icon at bounding box center [203, 307] width 19 height 19
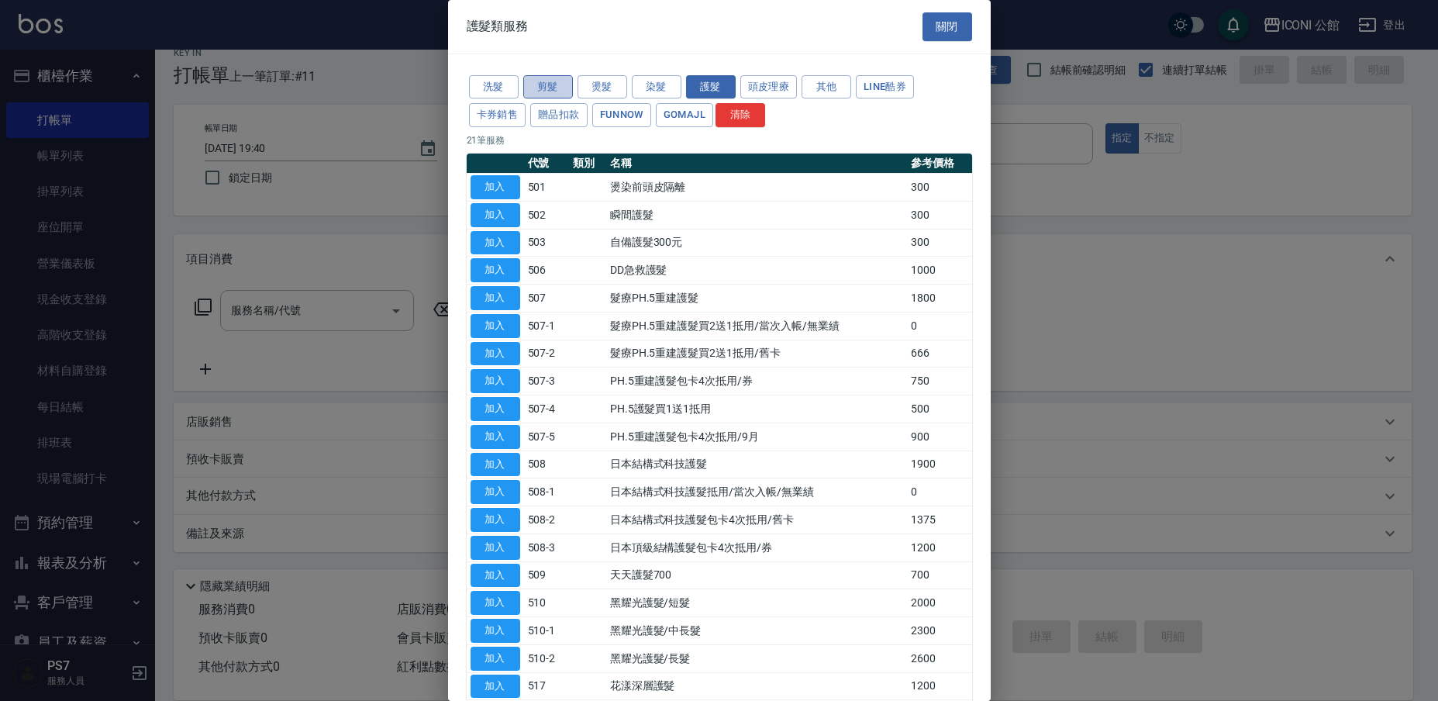
click at [556, 80] on button "剪髮" at bounding box center [548, 87] width 50 height 24
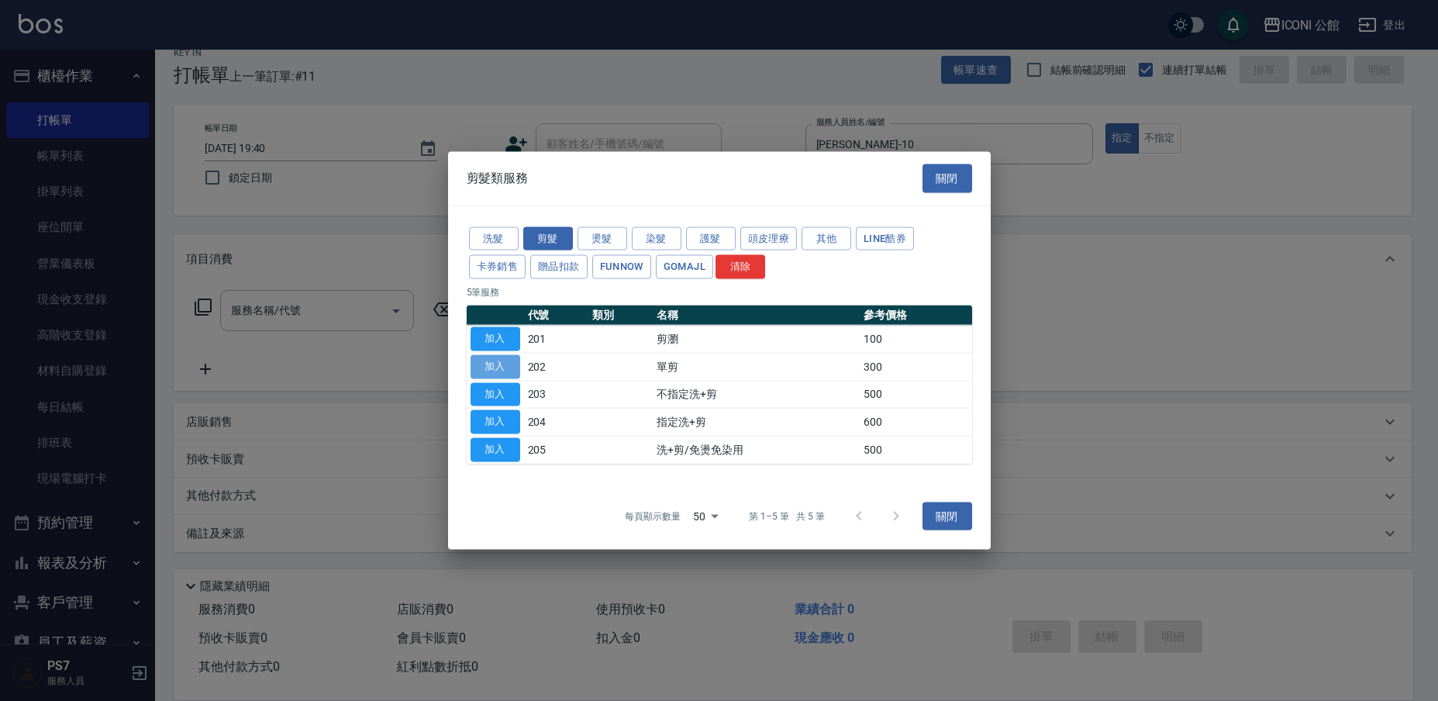
click at [502, 370] on button "加入" at bounding box center [495, 366] width 50 height 24
type input "單剪(202)"
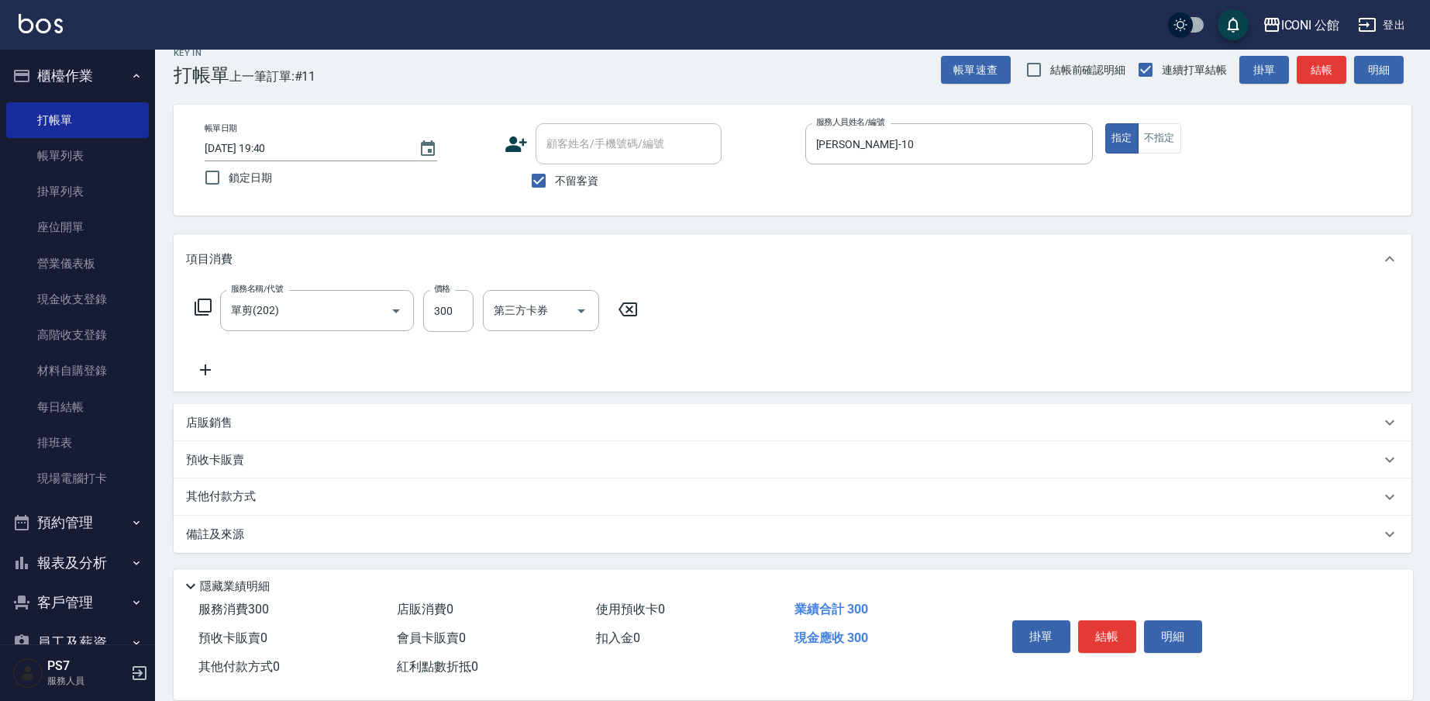
click at [208, 305] on icon at bounding box center [203, 307] width 19 height 19
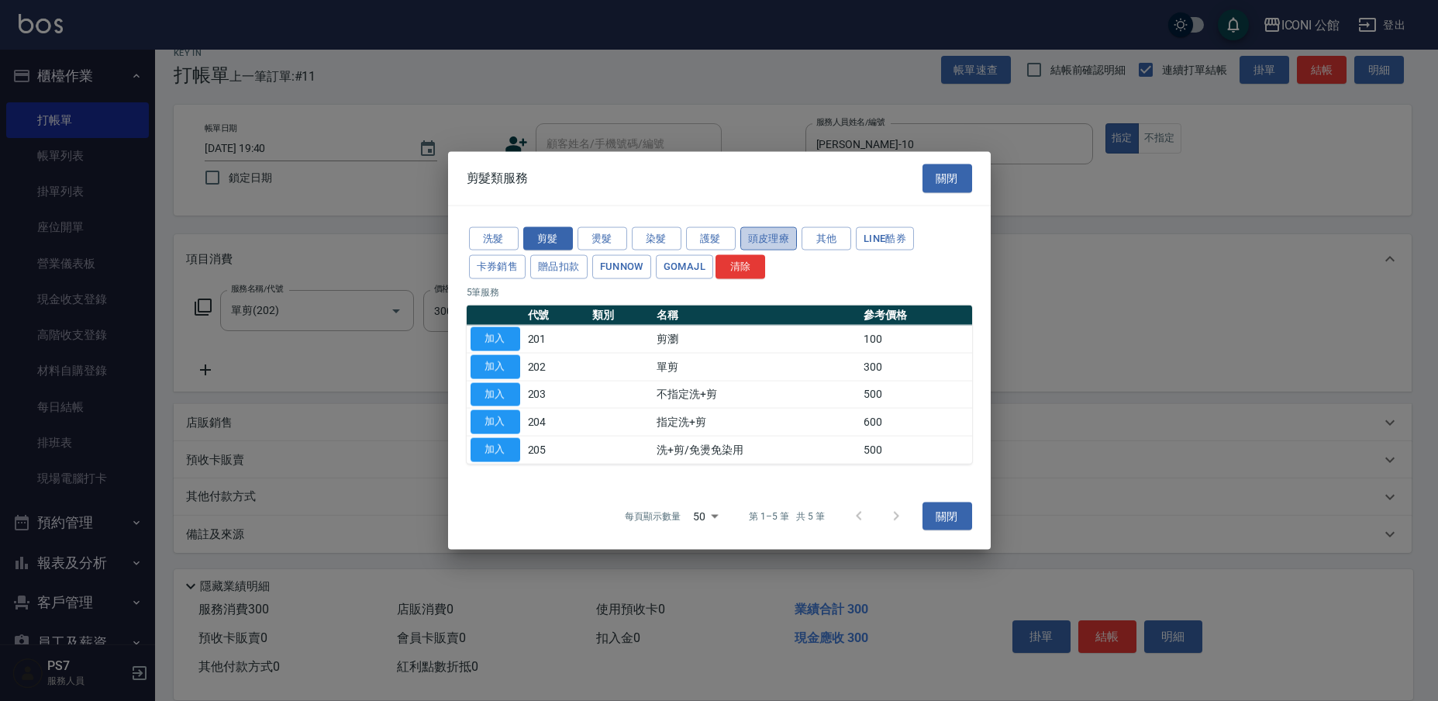
click at [780, 239] on button "頭皮理療" at bounding box center [768, 238] width 57 height 24
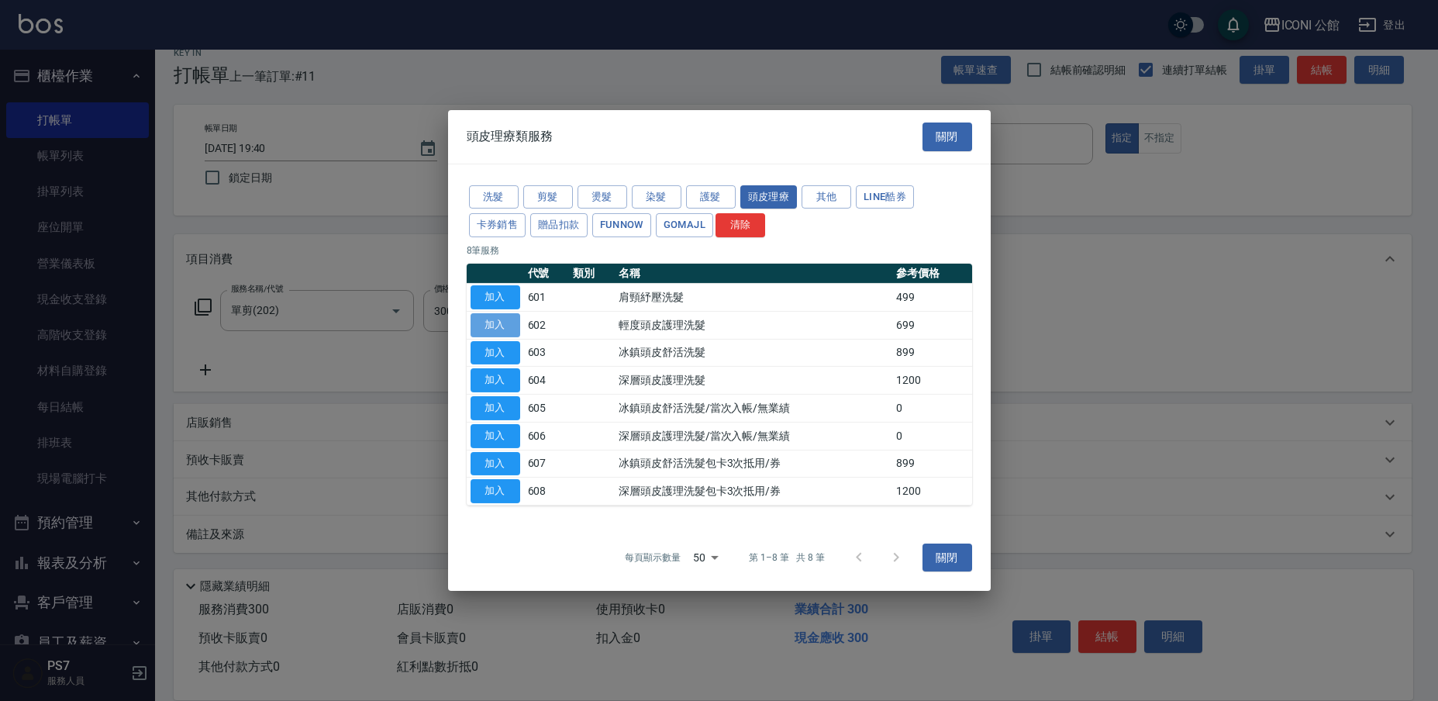
click at [487, 324] on button "加入" at bounding box center [495, 325] width 50 height 24
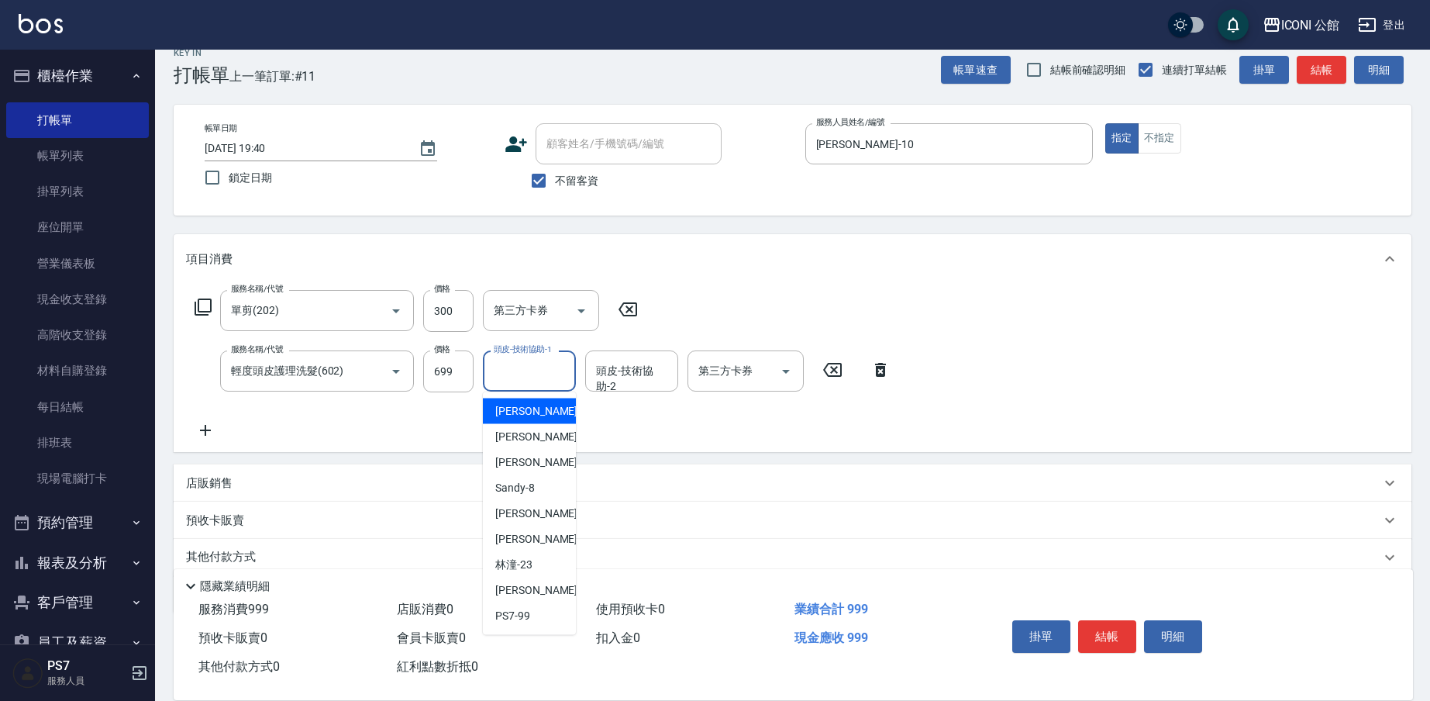
click at [491, 372] on input "頭皮-技術協助-1" at bounding box center [529, 370] width 79 height 27
click at [525, 528] on div "Tim -21" at bounding box center [529, 539] width 93 height 26
type input "Tim-21"
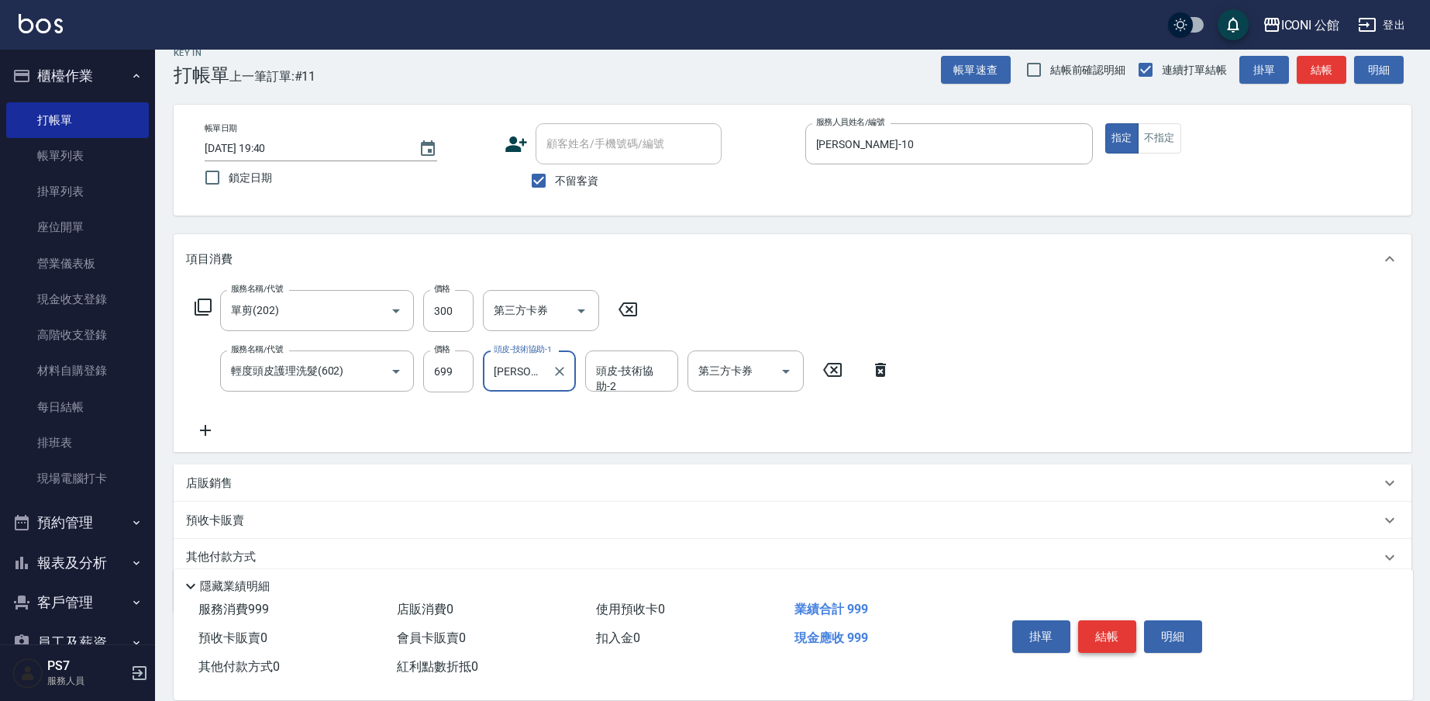
click at [1119, 630] on button "結帳" at bounding box center [1107, 636] width 58 height 33
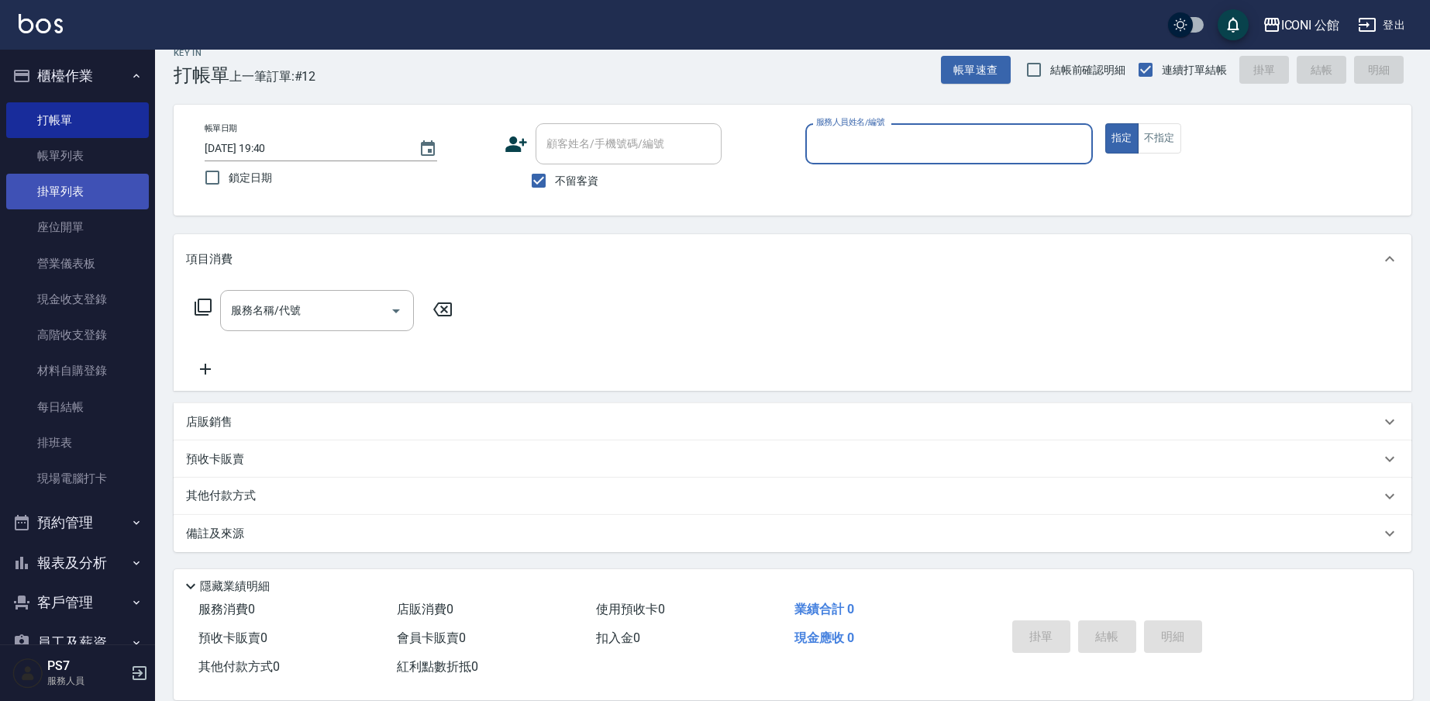
click at [71, 176] on link "掛單列表" at bounding box center [77, 192] width 143 height 36
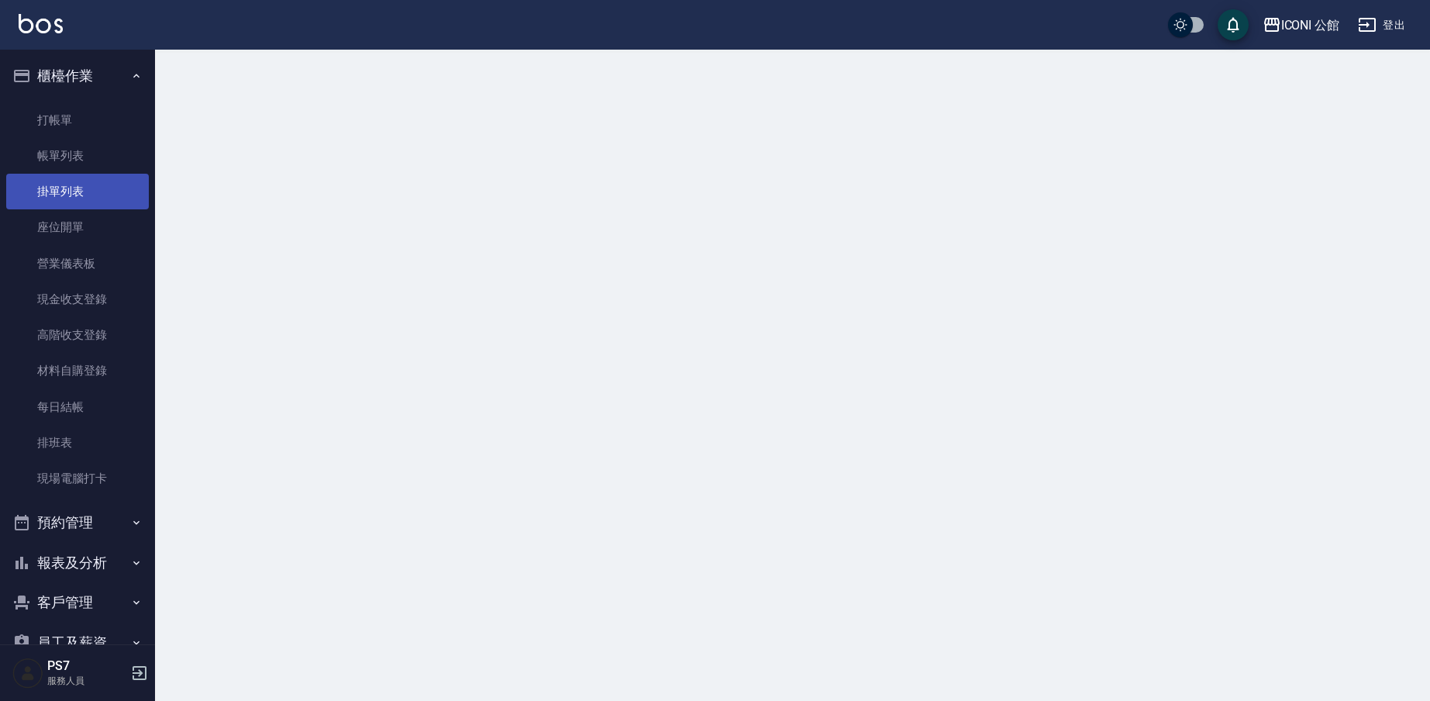
click at [71, 176] on link "掛單列表" at bounding box center [77, 192] width 143 height 36
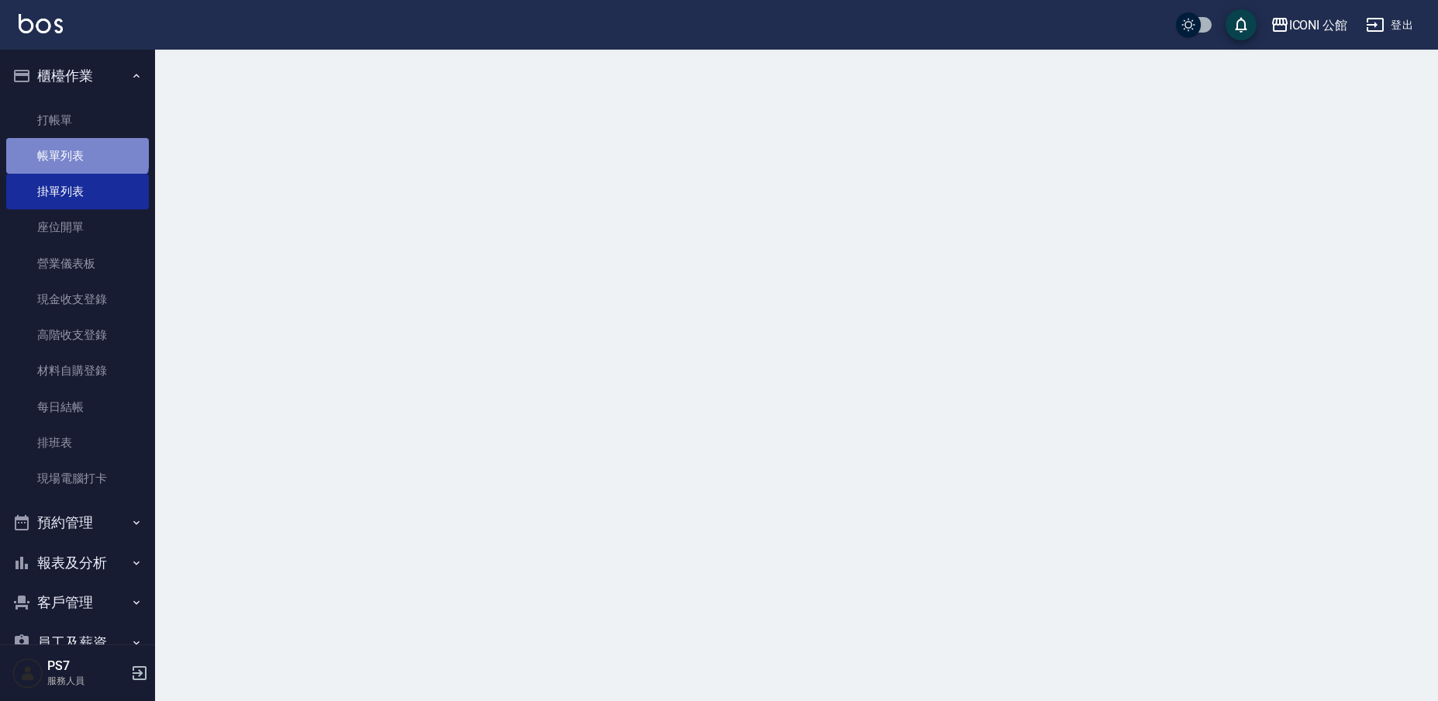
click at [79, 157] on link "帳單列表" at bounding box center [77, 156] width 143 height 36
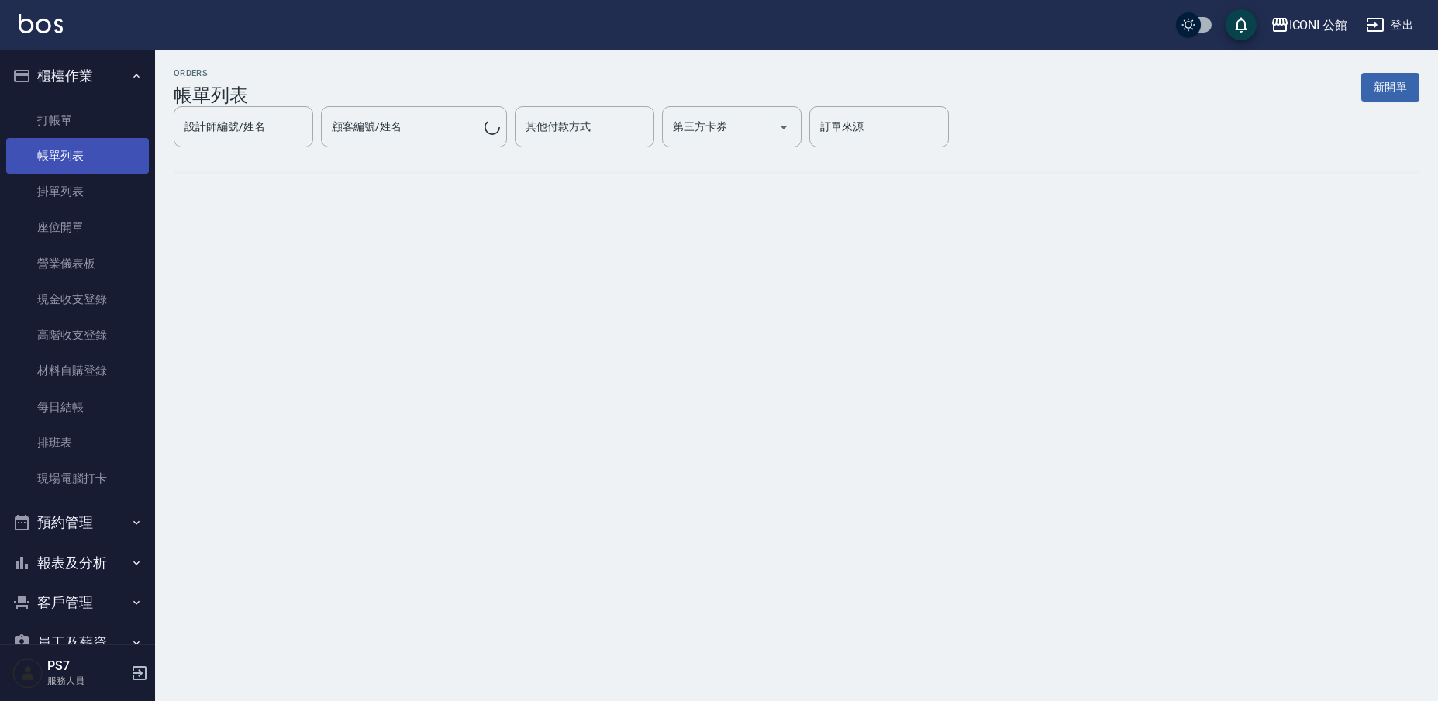
click at [79, 157] on link "帳單列表" at bounding box center [77, 156] width 143 height 36
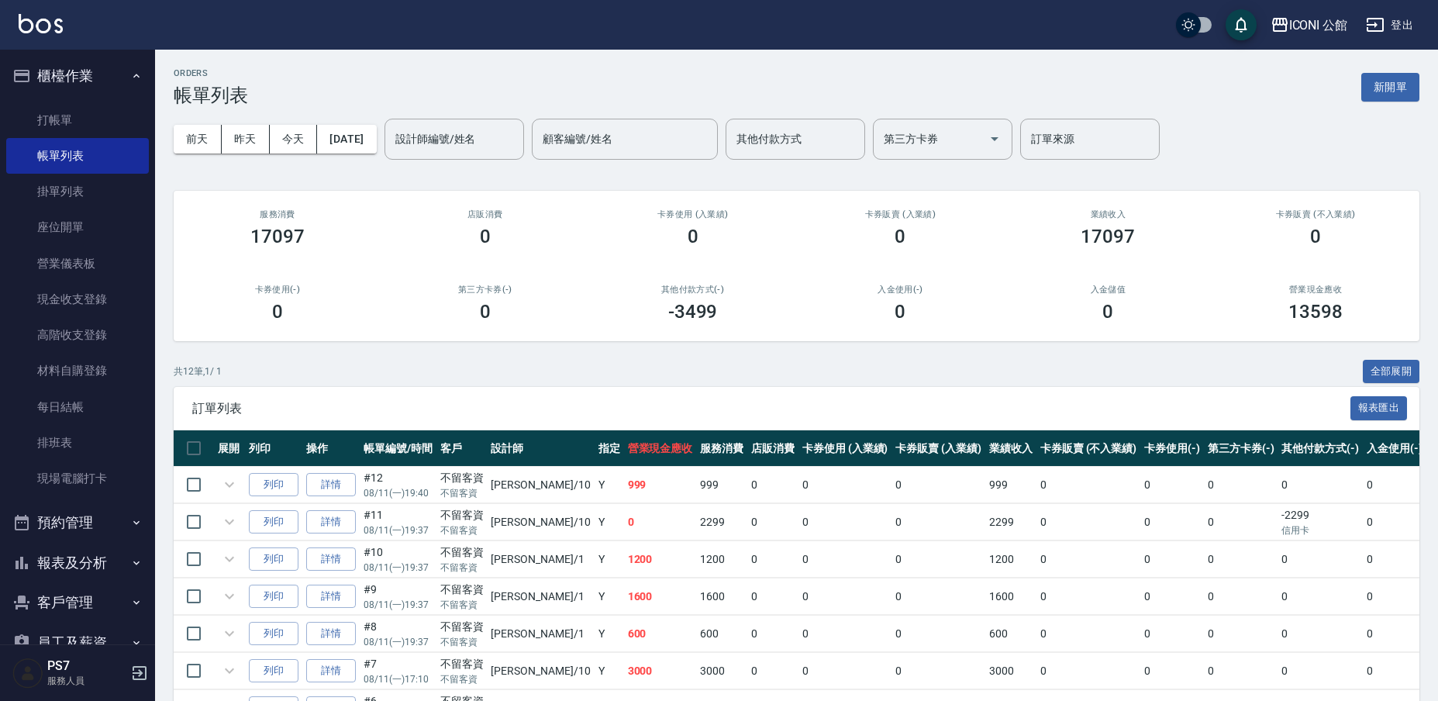
click at [398, 117] on div "前天 昨天 今天 2025/08/11 設計師編號/姓名 設計師編號/姓名 顧客編號/姓名 顧客編號/姓名 其他付款方式 其他付款方式 第三方卡券 第三方卡券…" at bounding box center [796, 139] width 1245 height 66
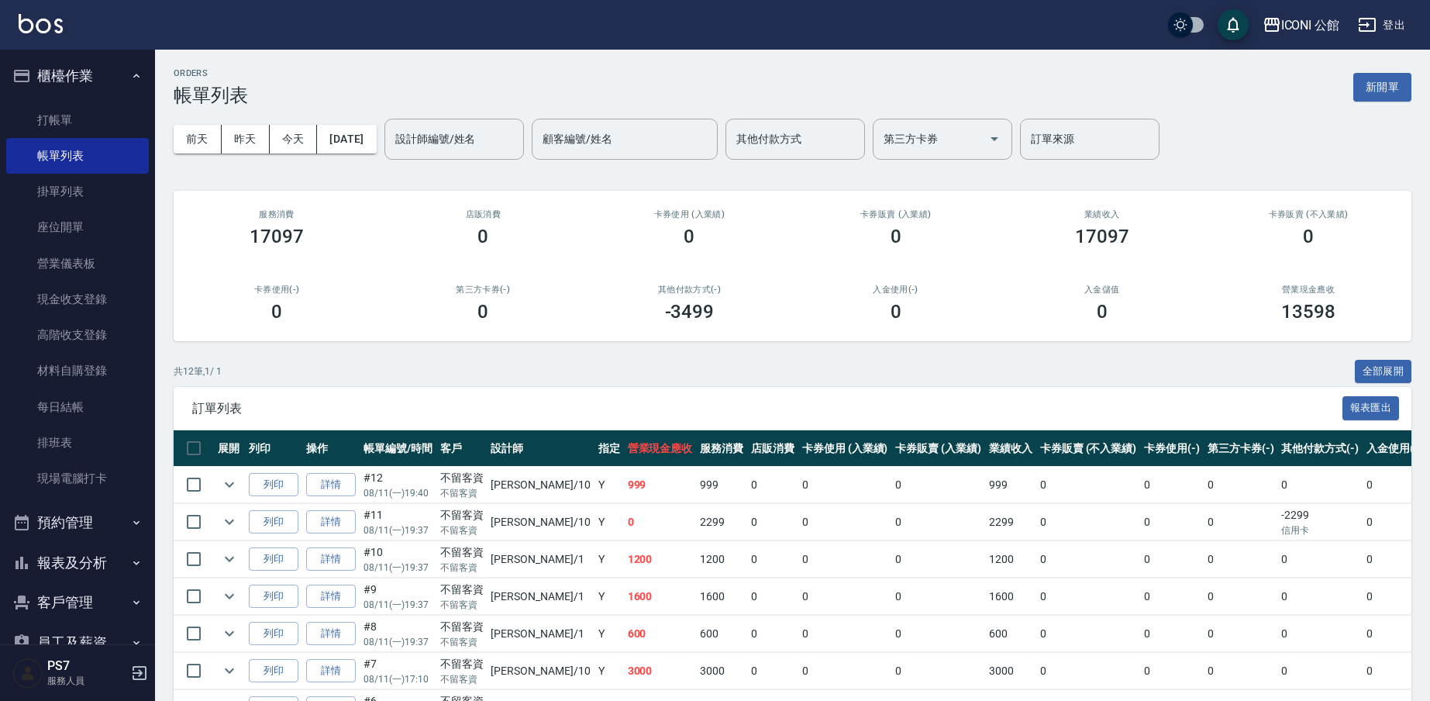
click at [453, 135] on input "設計師編號/姓名" at bounding box center [454, 139] width 126 height 27
type input "Kevin-1"
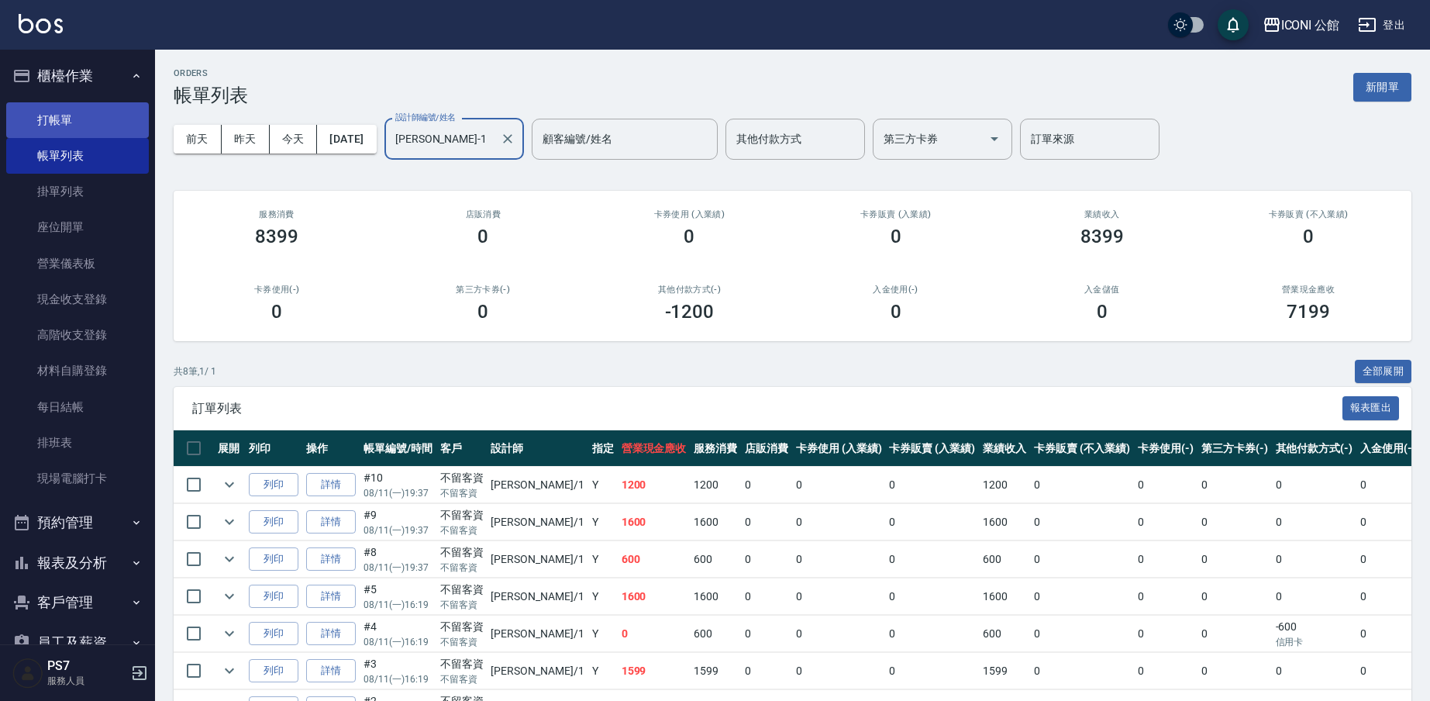
click at [98, 115] on link "打帳單" at bounding box center [77, 120] width 143 height 36
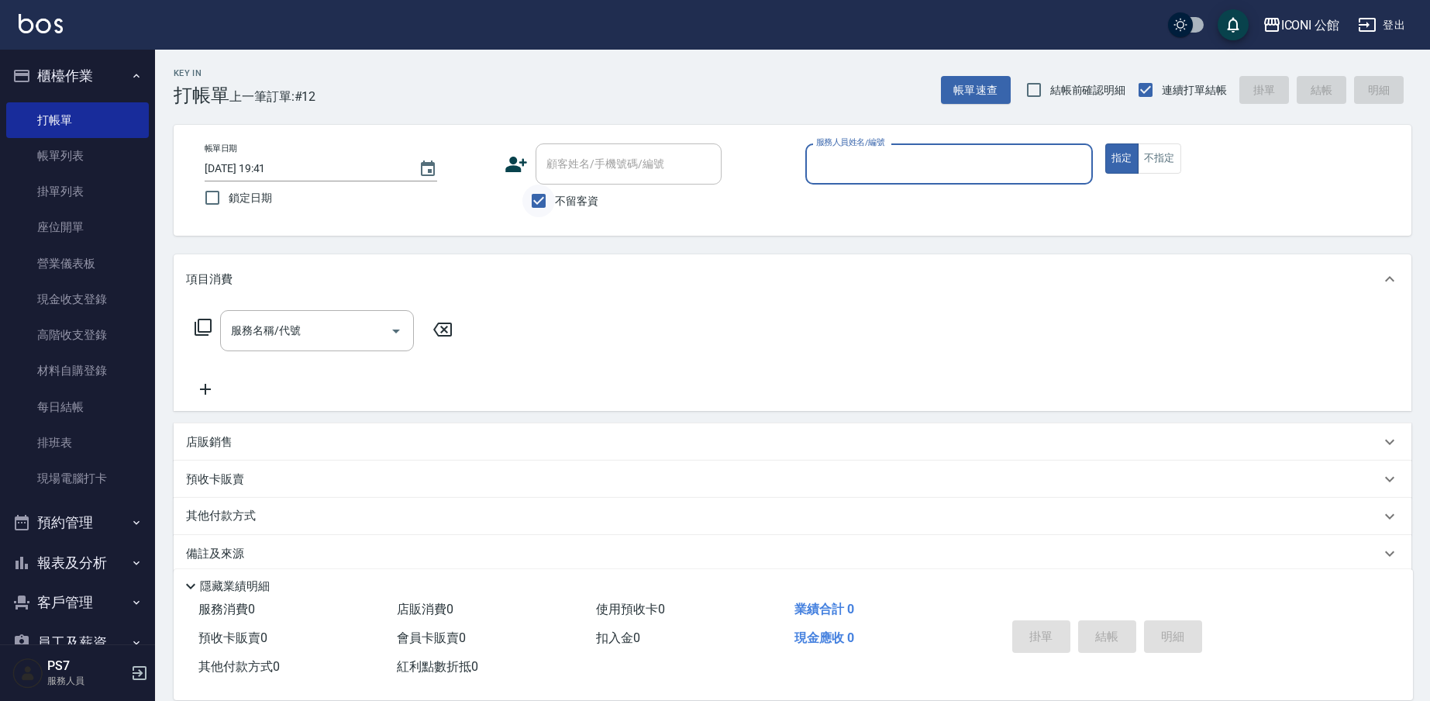
click at [549, 198] on input "不留客資" at bounding box center [538, 200] width 33 height 33
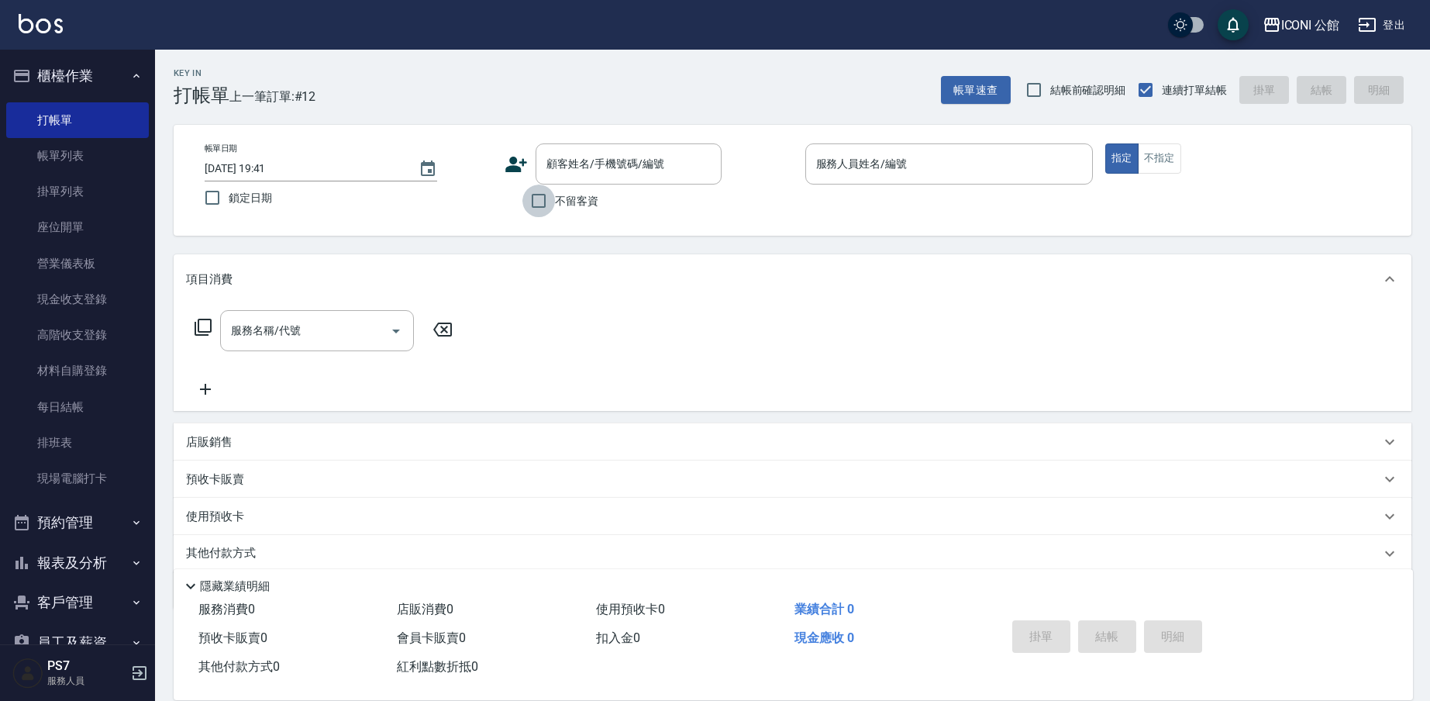
click at [541, 214] on input "不留客資" at bounding box center [538, 200] width 33 height 33
checkbox input "true"
click at [64, 602] on button "客戶管理" at bounding box center [77, 602] width 143 height 40
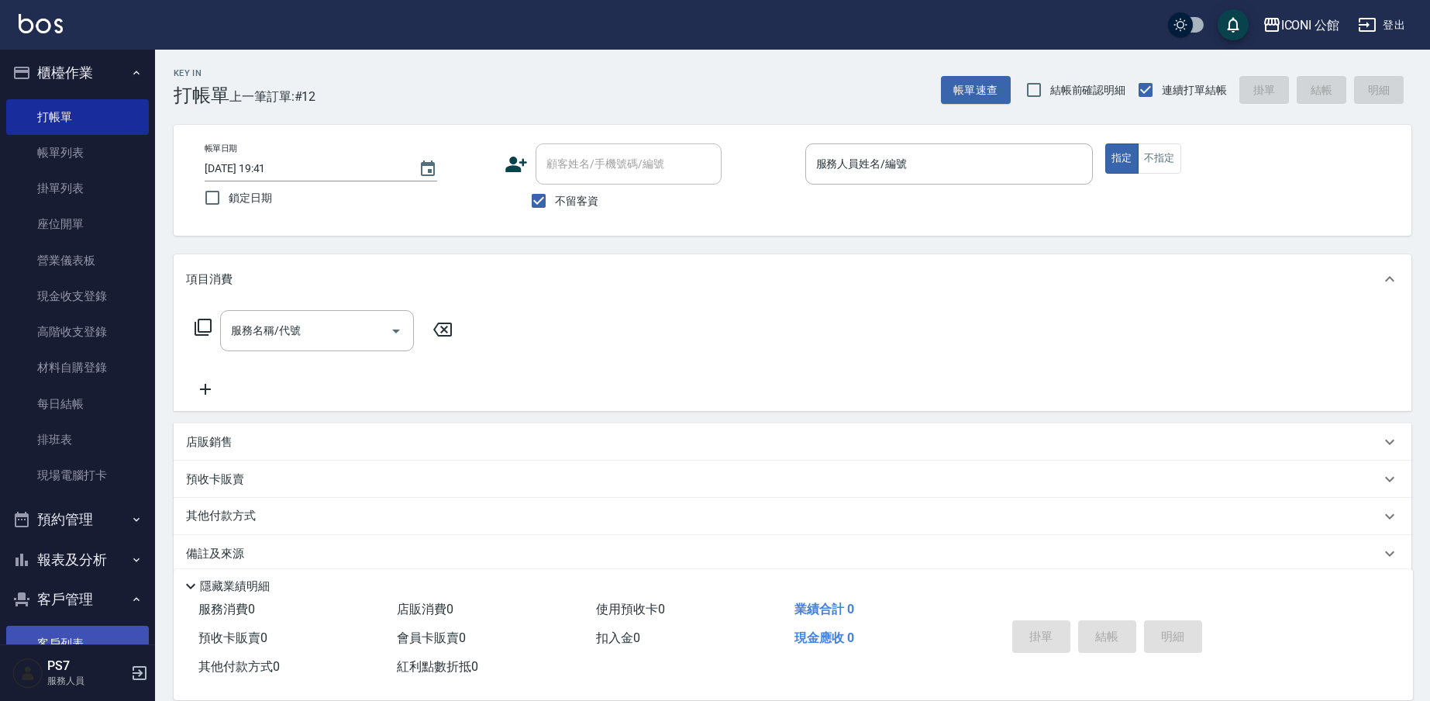
click at [68, 625] on link "客戶列表" at bounding box center [77, 643] width 143 height 36
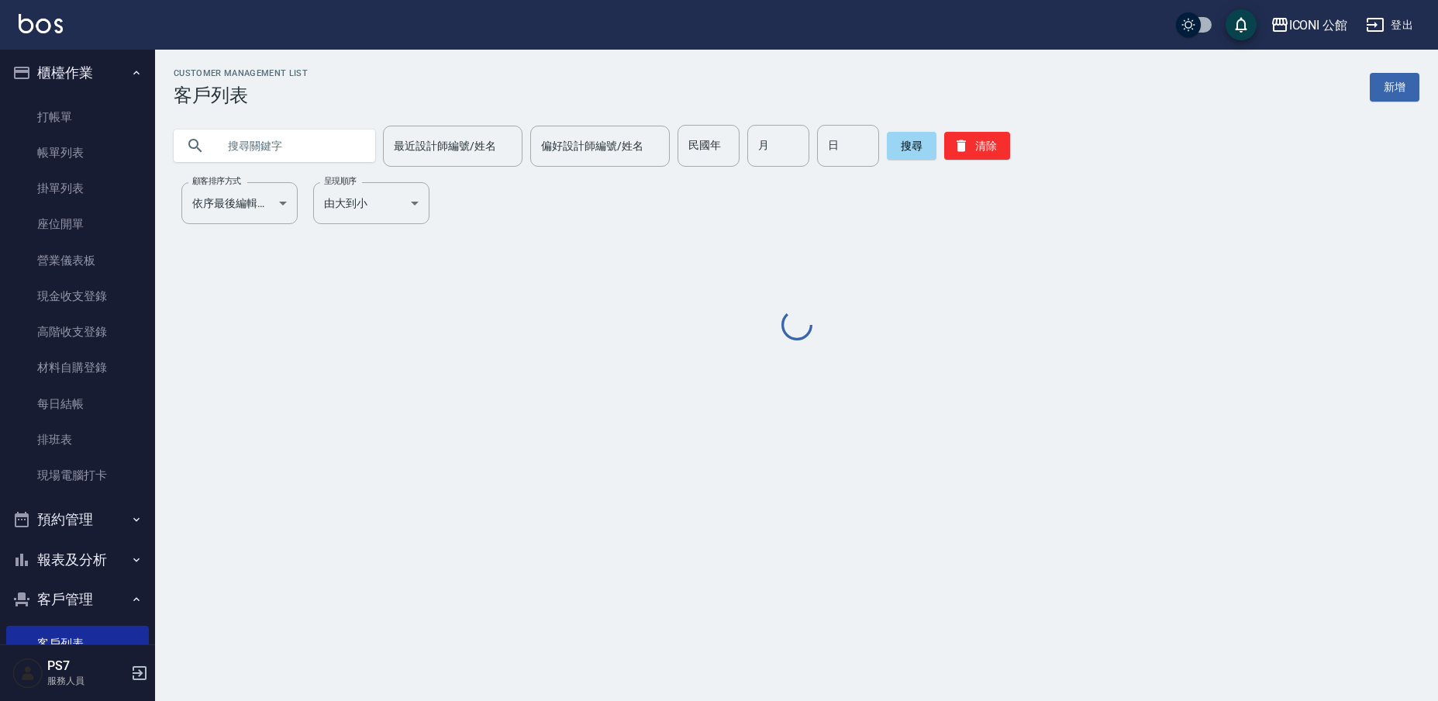
click at [329, 138] on input "text" at bounding box center [290, 146] width 146 height 42
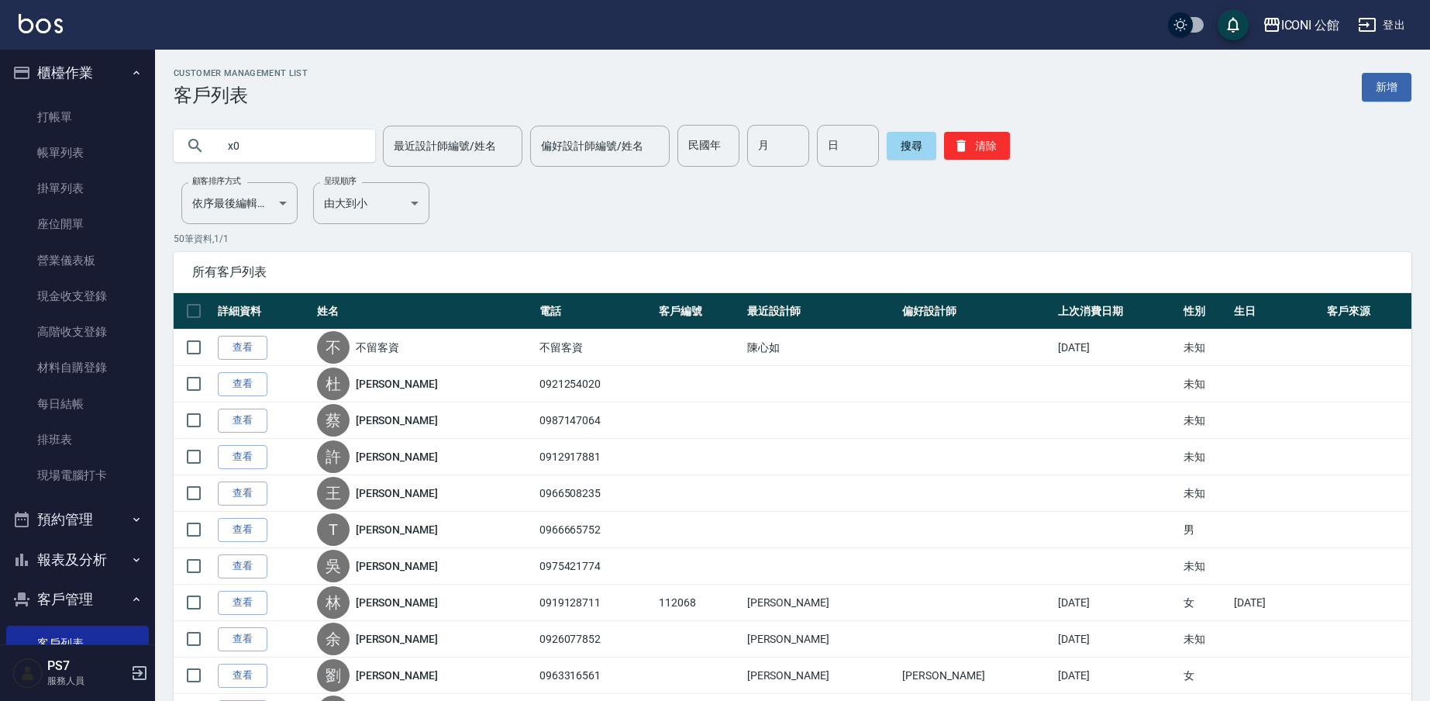
type input "x"
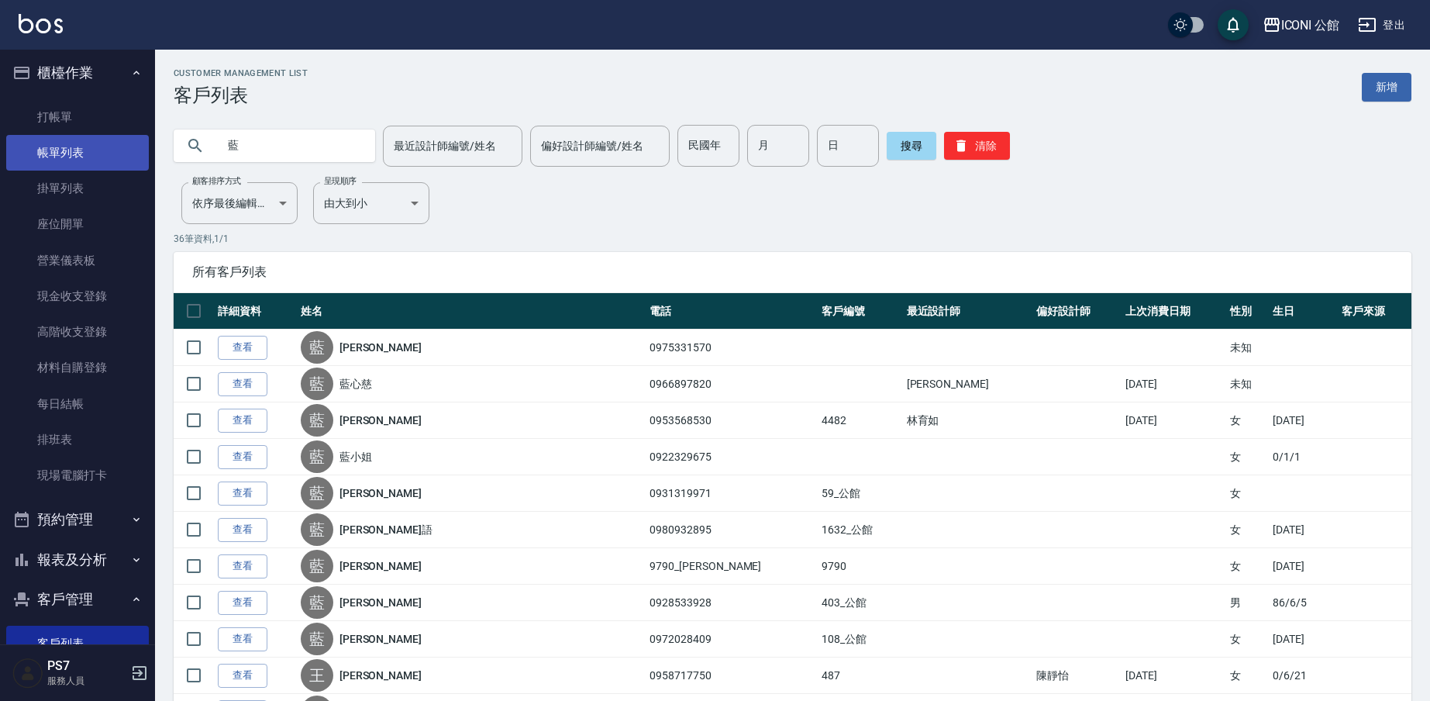
type input "藍"
click at [62, 165] on link "帳單列表" at bounding box center [77, 153] width 143 height 36
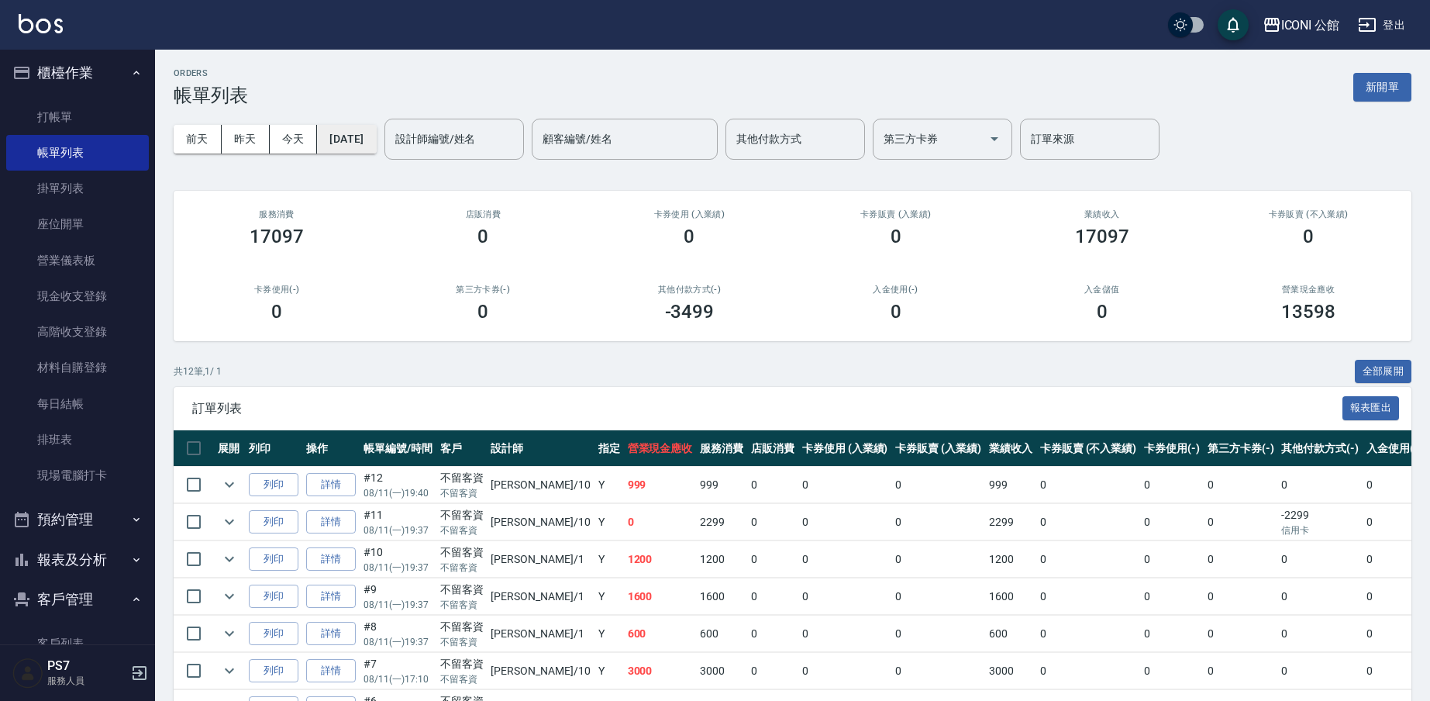
click at [376, 125] on button "[DATE]" at bounding box center [346, 139] width 59 height 29
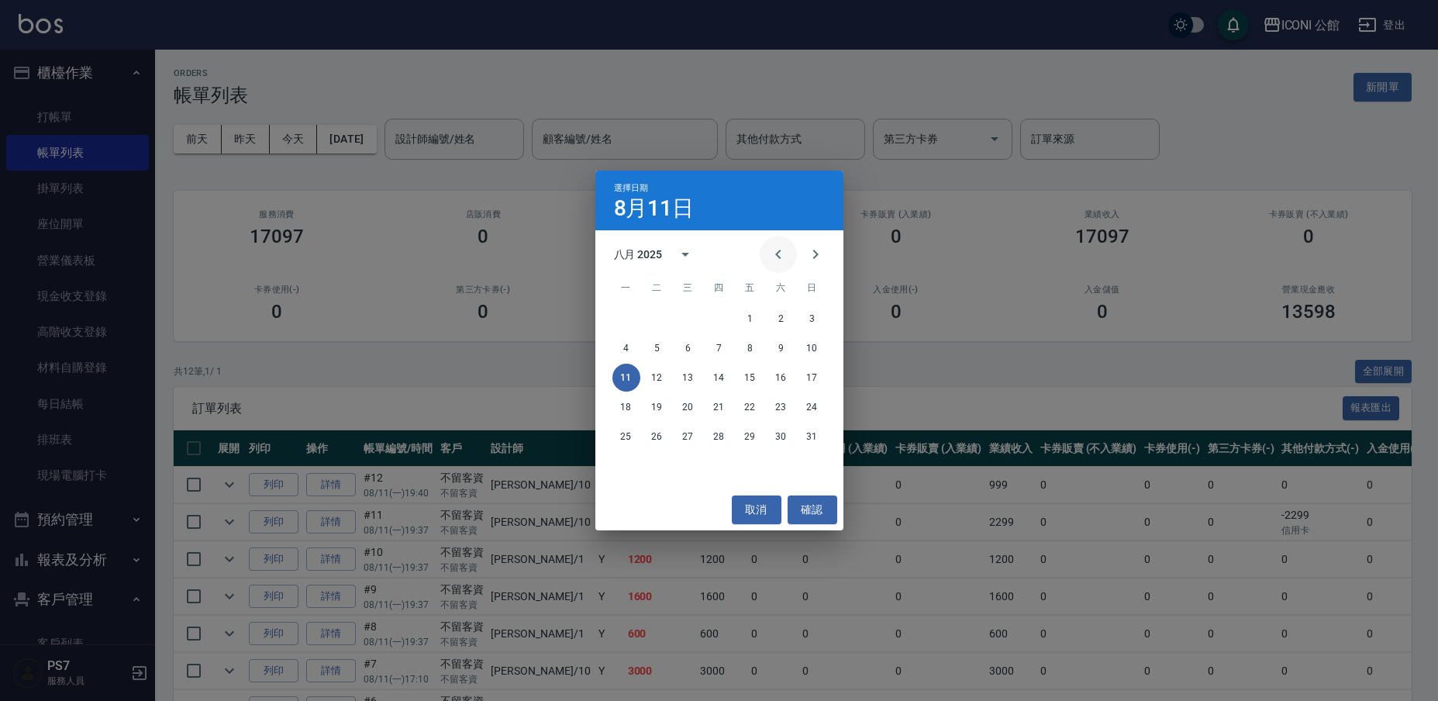
click at [770, 256] on icon "Previous month" at bounding box center [778, 254] width 19 height 19
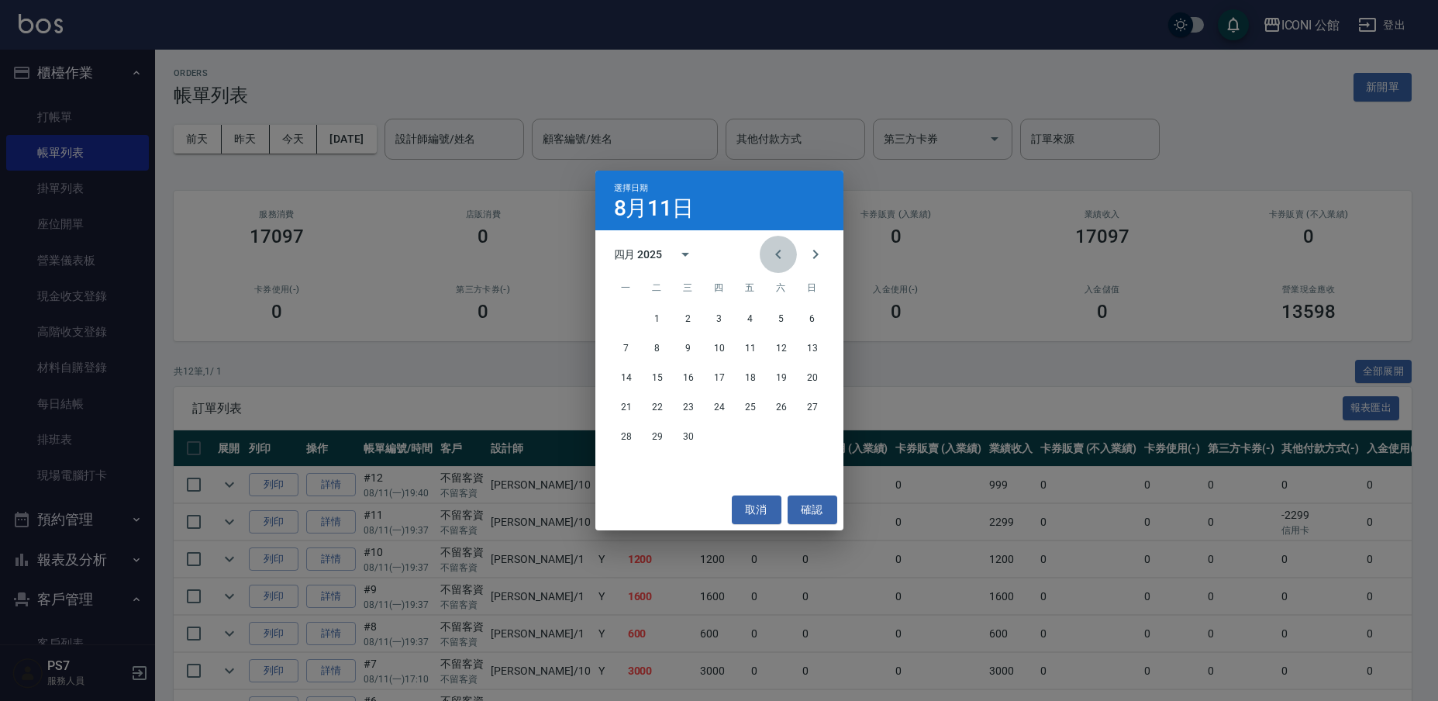
click at [770, 256] on icon "Previous month" at bounding box center [778, 254] width 19 height 19
click at [831, 260] on button "Next month" at bounding box center [815, 254] width 37 height 37
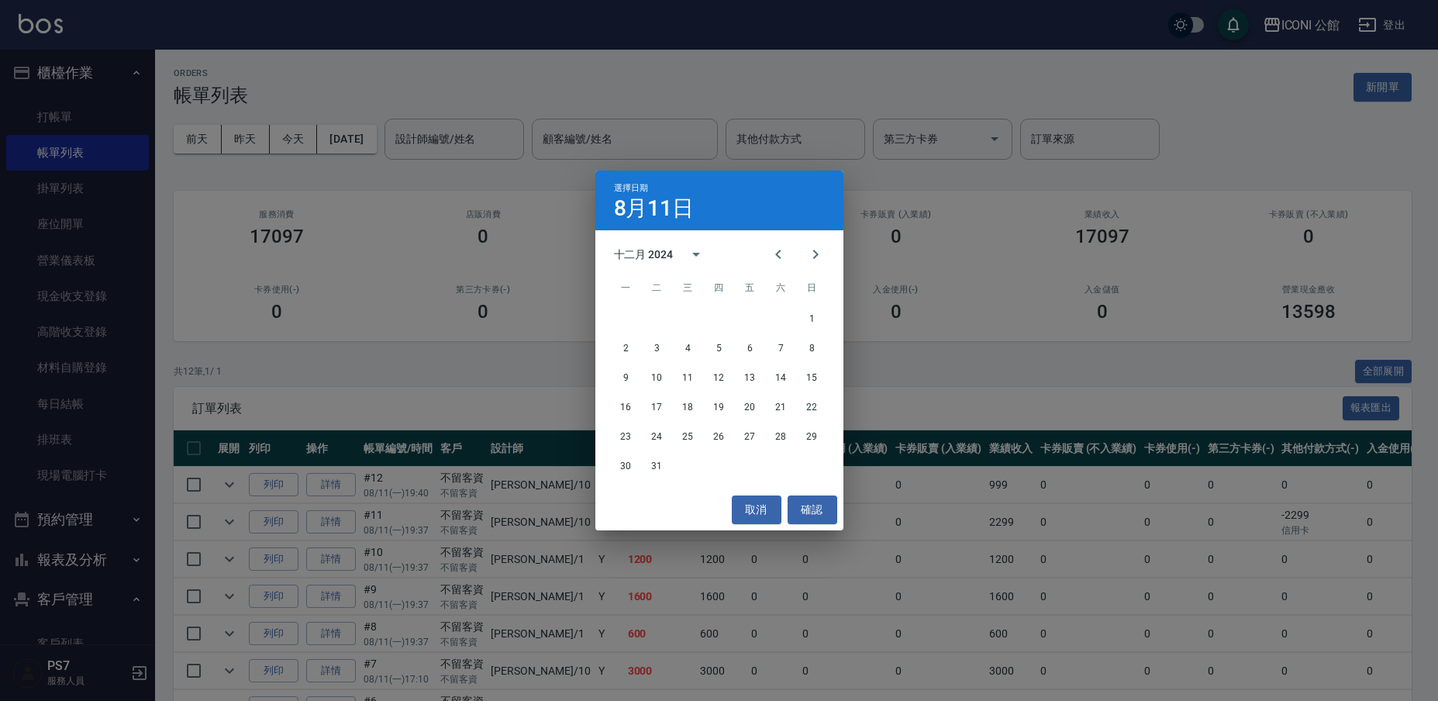
click at [795, 350] on div "2 3 4 5 6 7 8" at bounding box center [719, 348] width 248 height 28
click at [772, 356] on button "7" at bounding box center [781, 348] width 28 height 28
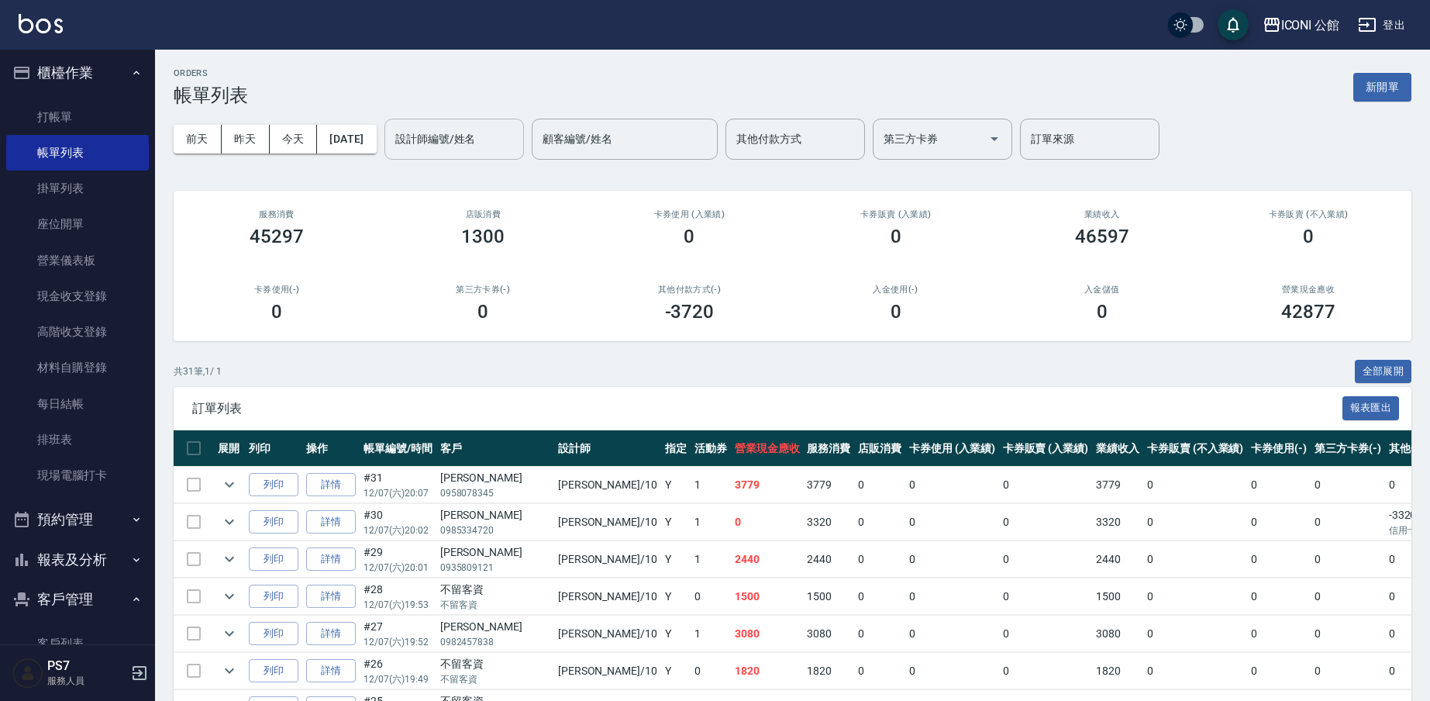
click at [458, 149] on input "設計師編號/姓名" at bounding box center [454, 139] width 126 height 27
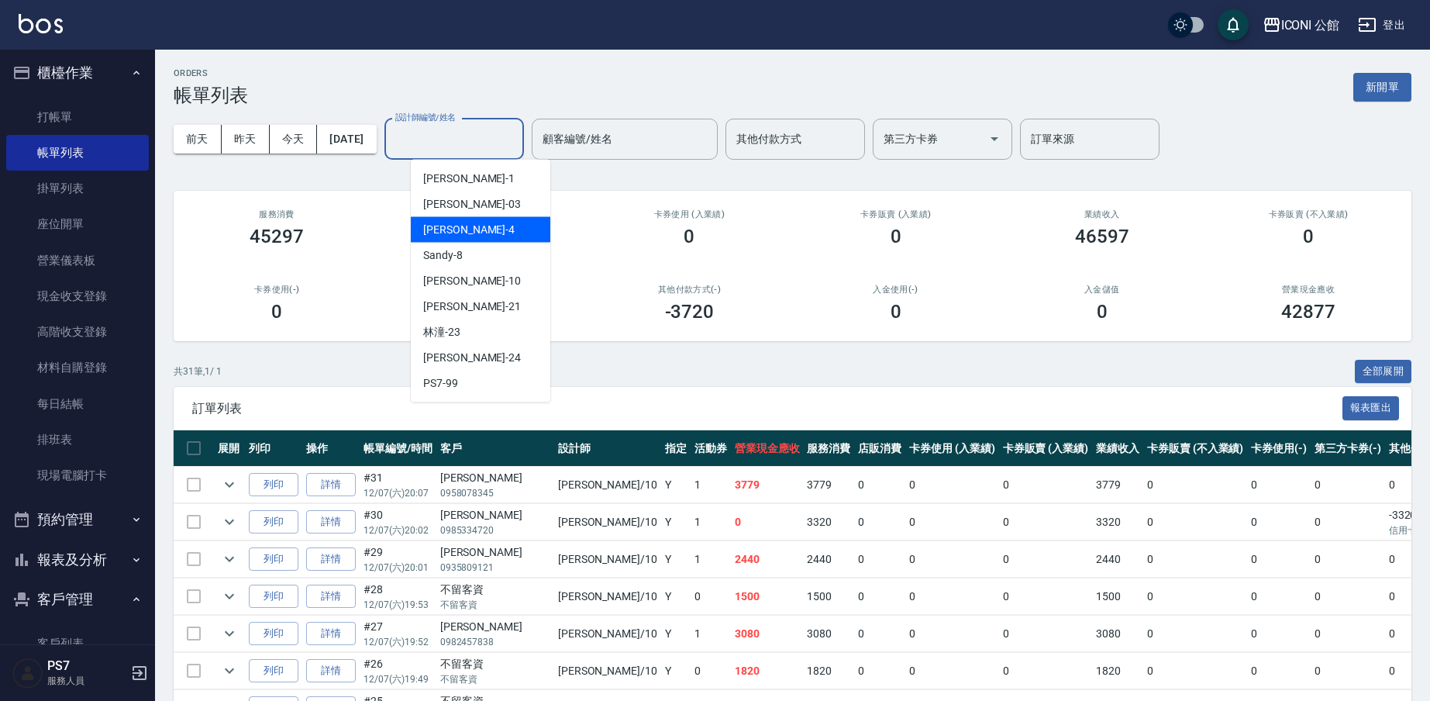
click at [441, 236] on span "Lina -4" at bounding box center [468, 230] width 91 height 16
type input "Lina-4"
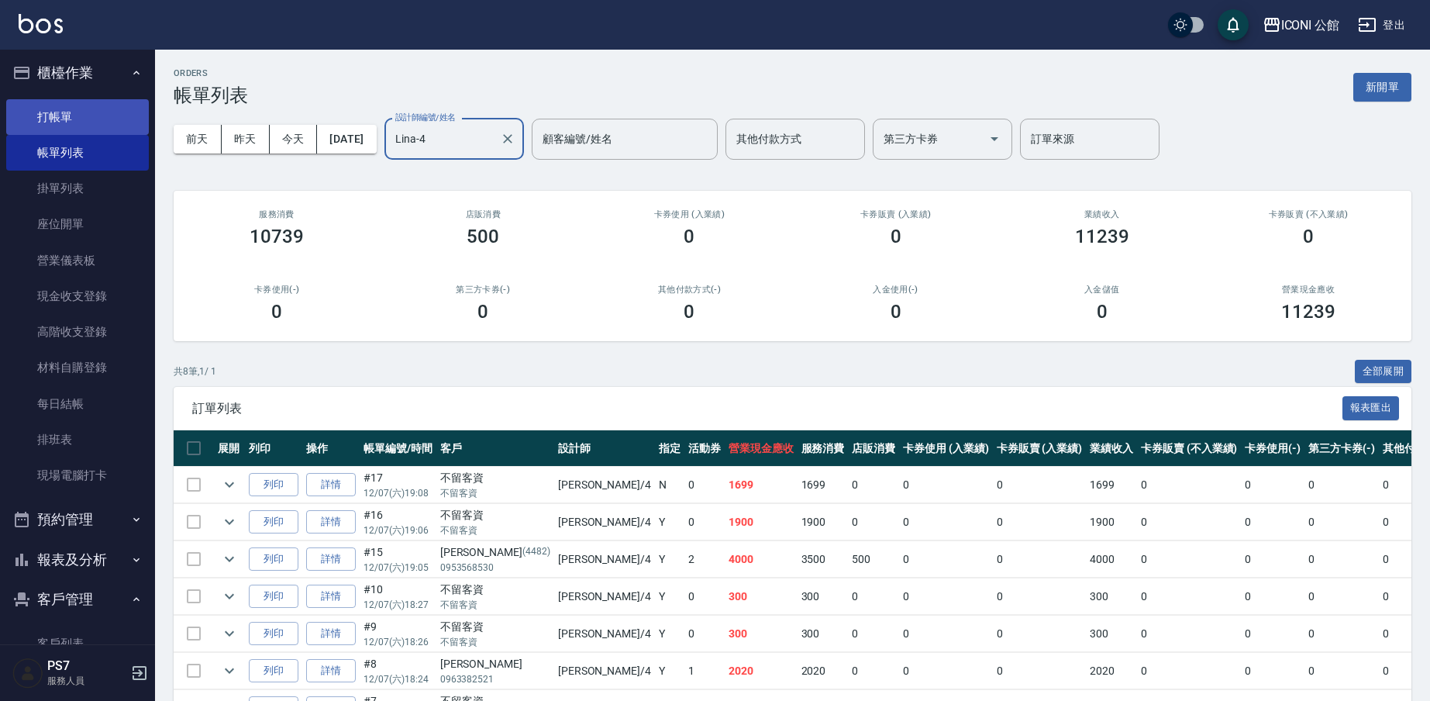
click at [69, 110] on link "打帳單" at bounding box center [77, 117] width 143 height 36
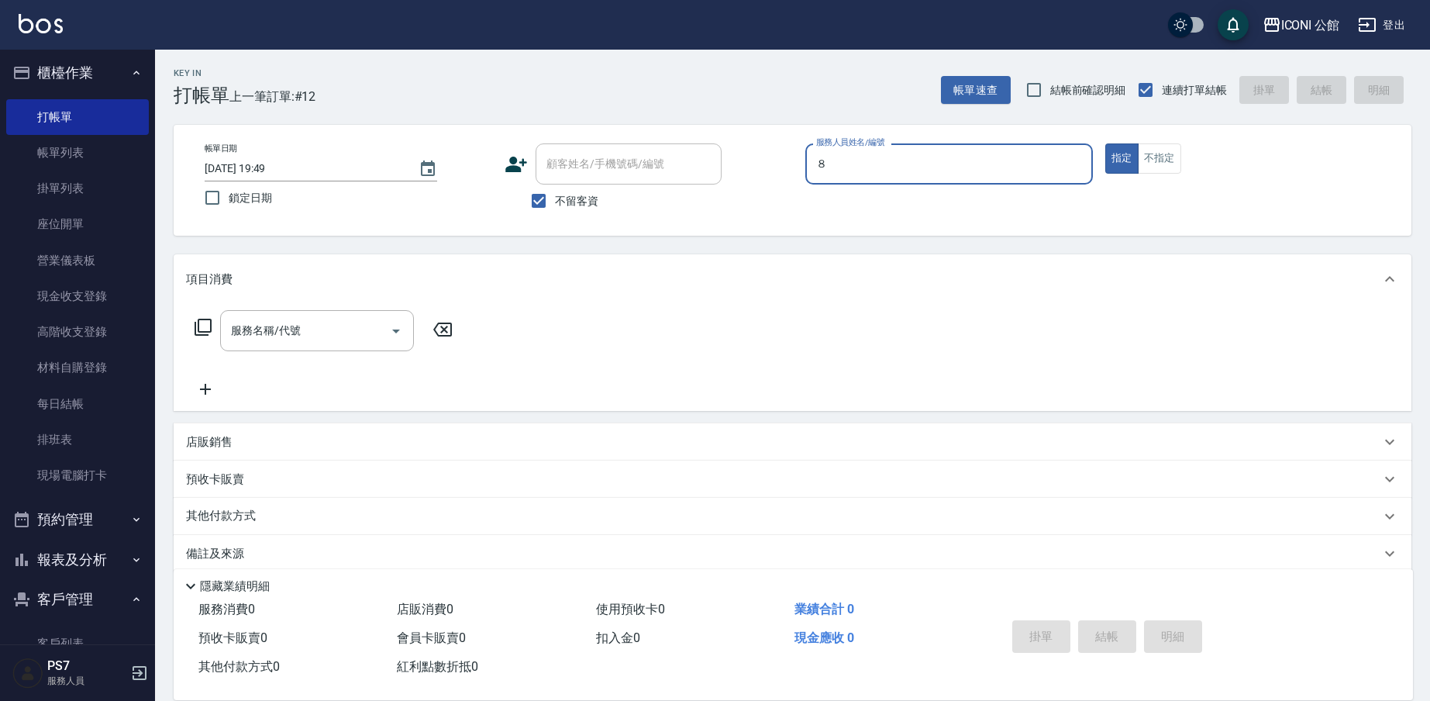
type input "８"
click at [1121, 158] on button "指定" at bounding box center [1121, 158] width 33 height 30
type button "true"
click at [949, 182] on div "服務人員姓名/編號" at bounding box center [949, 163] width 288 height 41
drag, startPoint x: 948, startPoint y: 176, endPoint x: 922, endPoint y: 181, distance: 26.1
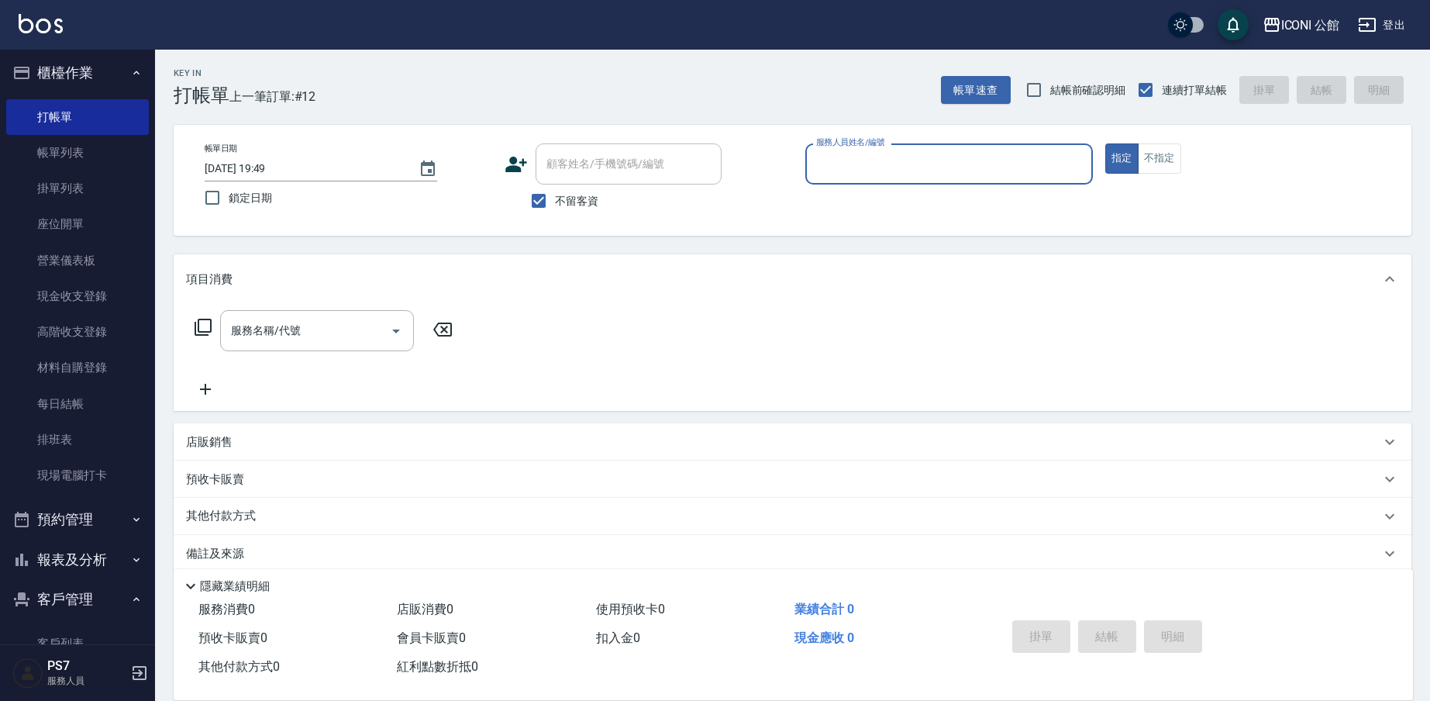
click at [947, 175] on input "服務人員姓名/編號" at bounding box center [949, 163] width 274 height 27
type input "Sandy-8"
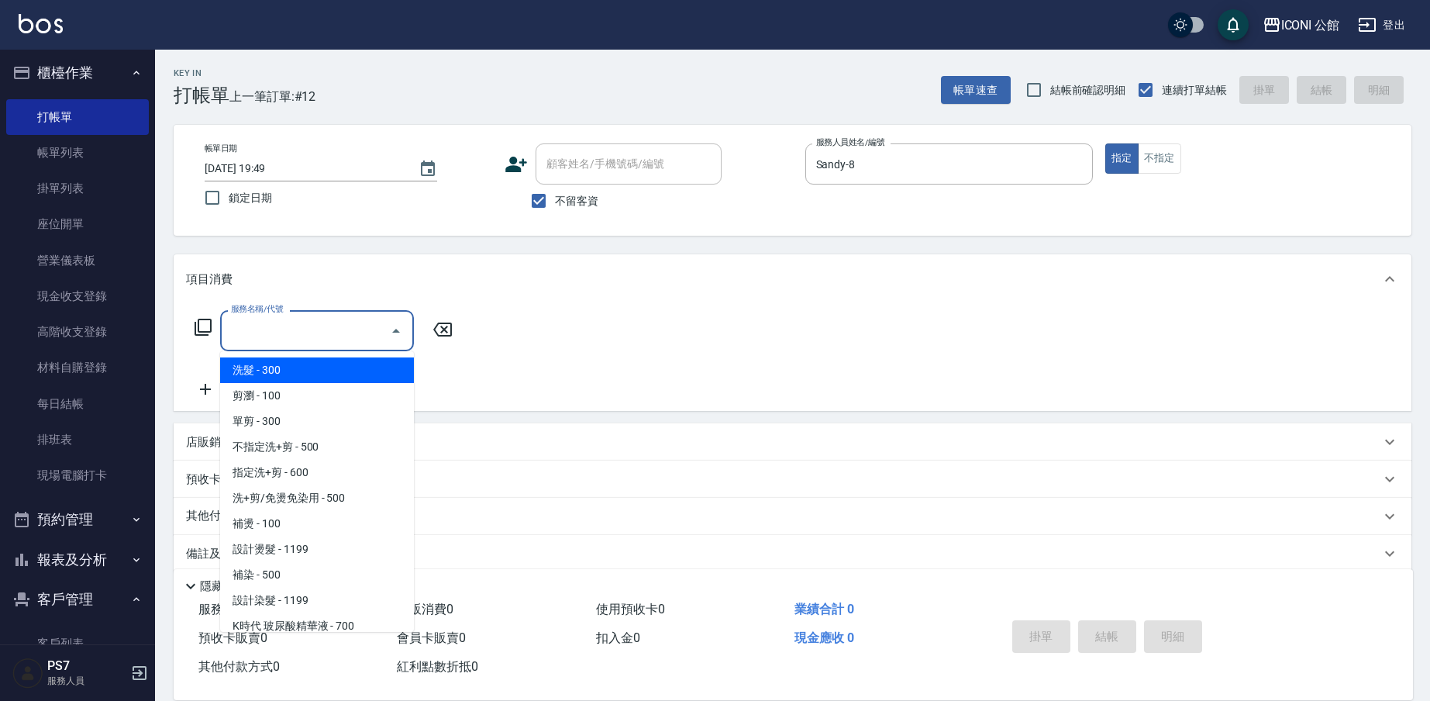
click at [370, 328] on input "服務名稱/代號" at bounding box center [305, 330] width 157 height 27
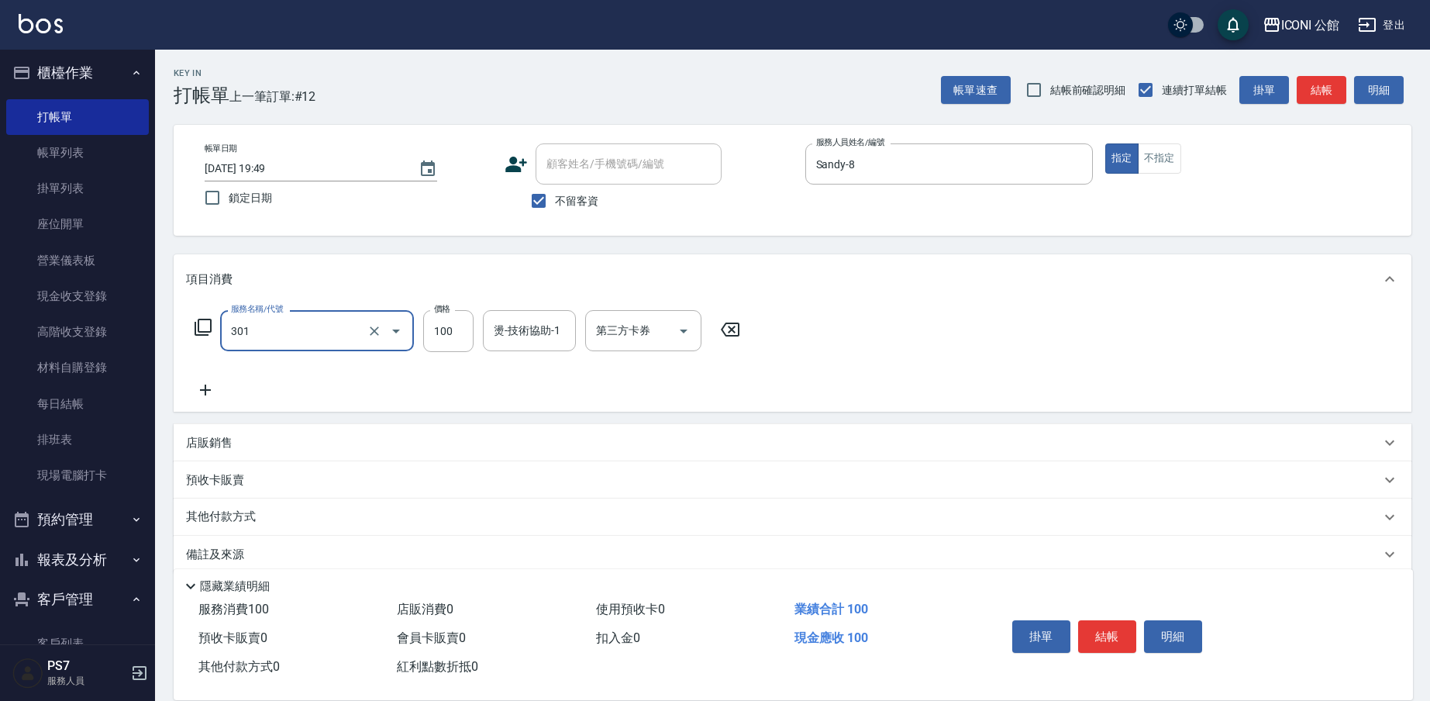
type input "補燙(301)"
click at [368, 335] on icon "Clear" at bounding box center [374, 330] width 15 height 15
type input "302"
type input "1"
type input "設計燙髮(302)"
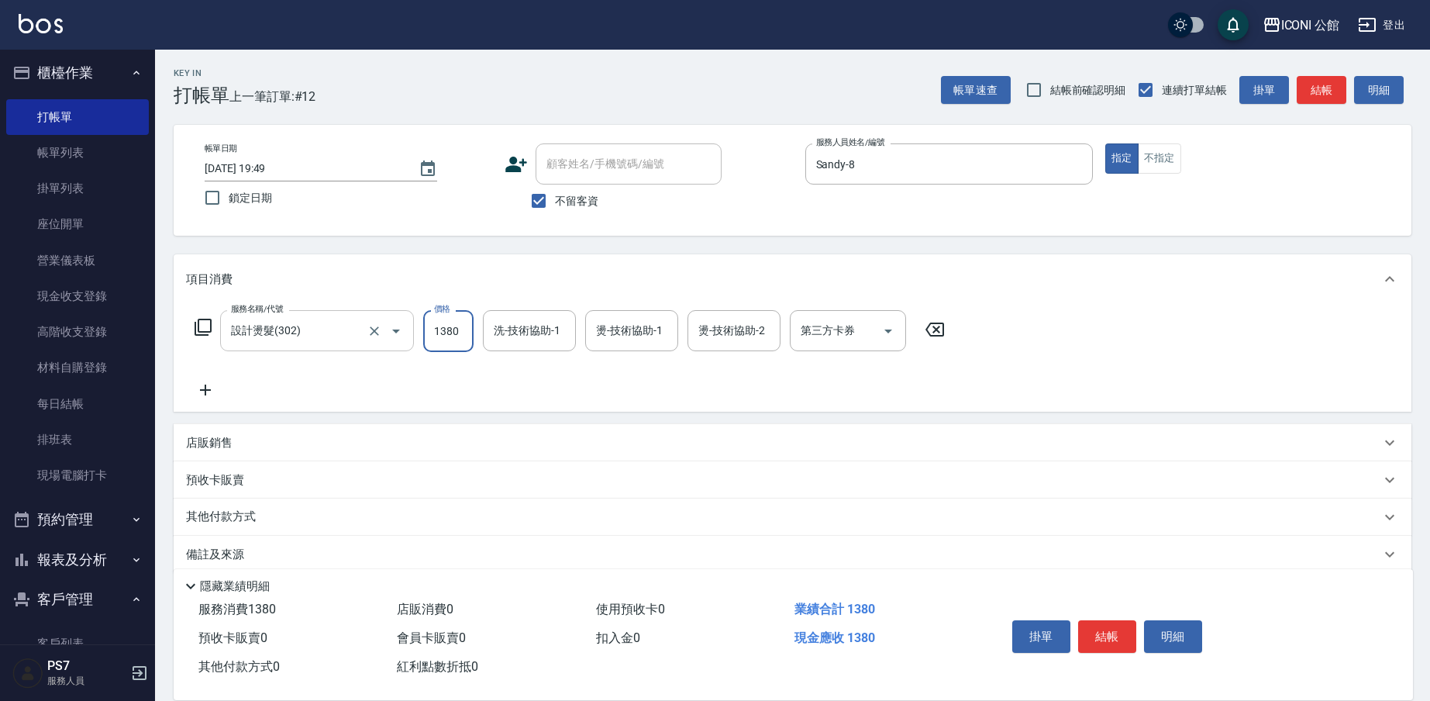
type input "1380"
type input "可歆-24"
click at [557, 332] on icon "Clear" at bounding box center [559, 330] width 15 height 15
type input "PS7-99"
type input "Sandy-8"
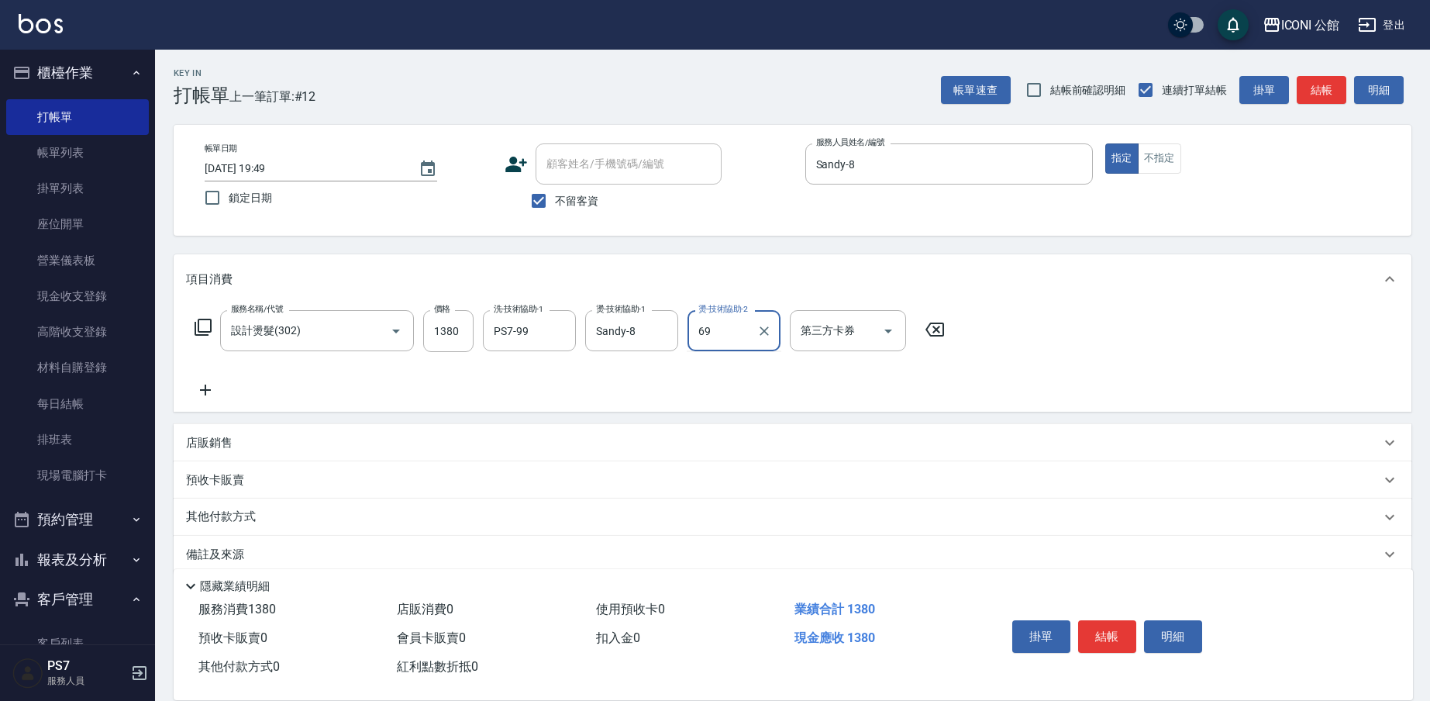
type input "6"
type input "PS7-99"
click at [1117, 628] on button "結帳" at bounding box center [1107, 636] width 58 height 33
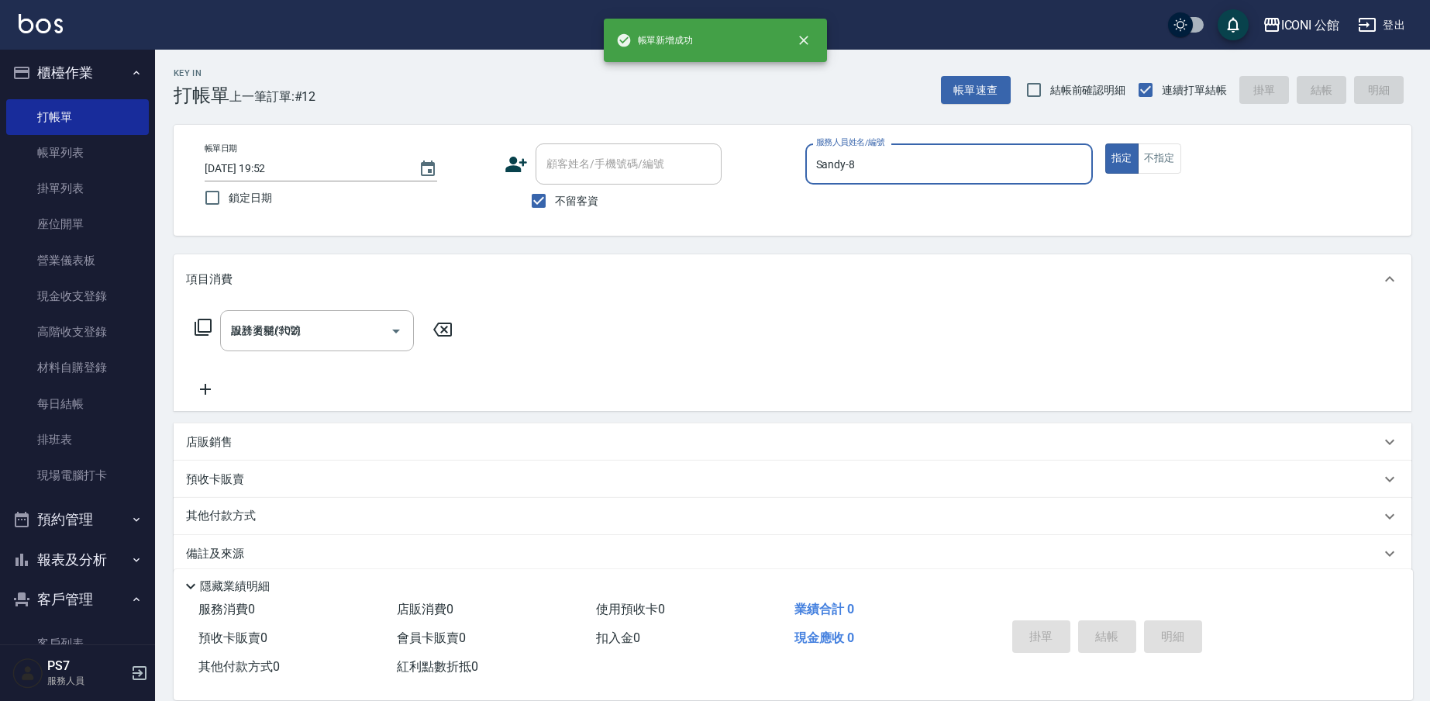
type input "2025/08/11 19:52"
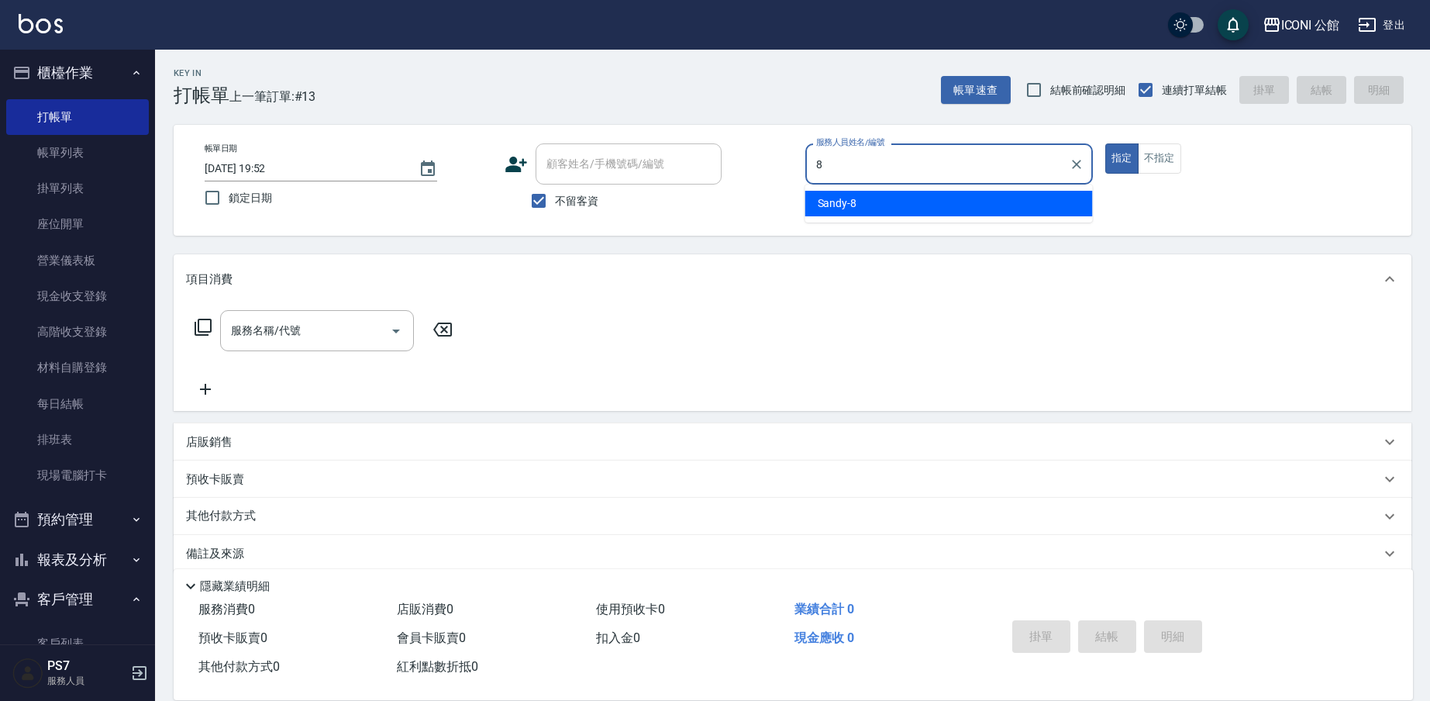
type input "Sandy-8"
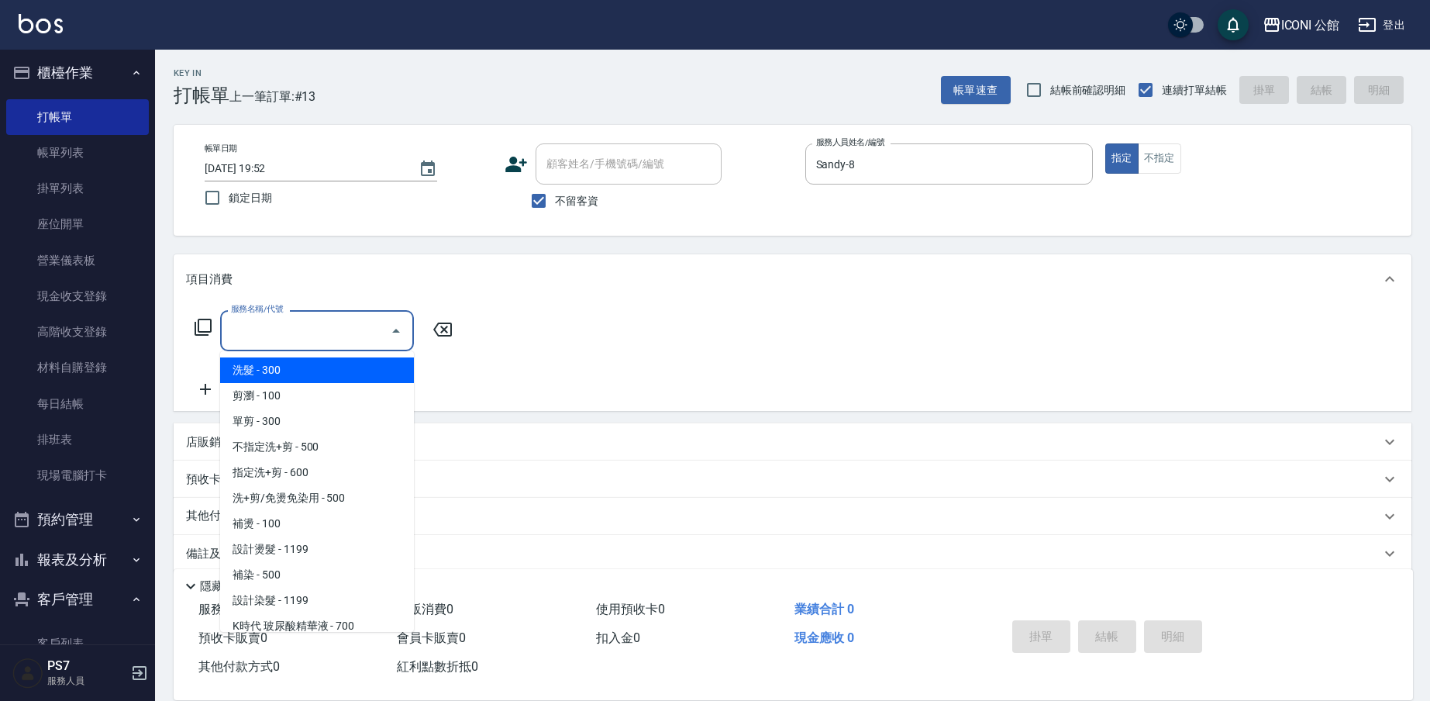
drag, startPoint x: 277, startPoint y: 338, endPoint x: 257, endPoint y: 343, distance: 20.1
click at [275, 337] on input "服務名稱/代號" at bounding box center [305, 330] width 157 height 27
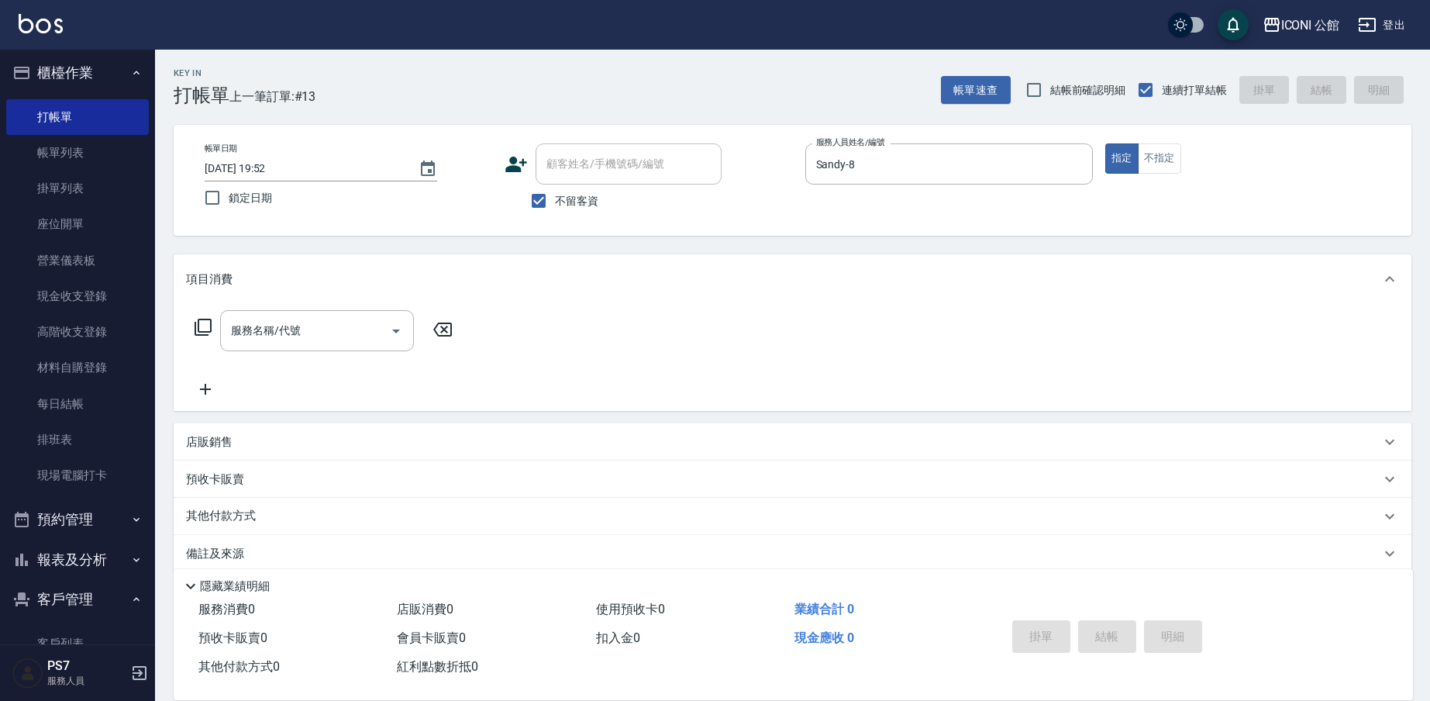
click at [206, 322] on icon at bounding box center [203, 327] width 19 height 19
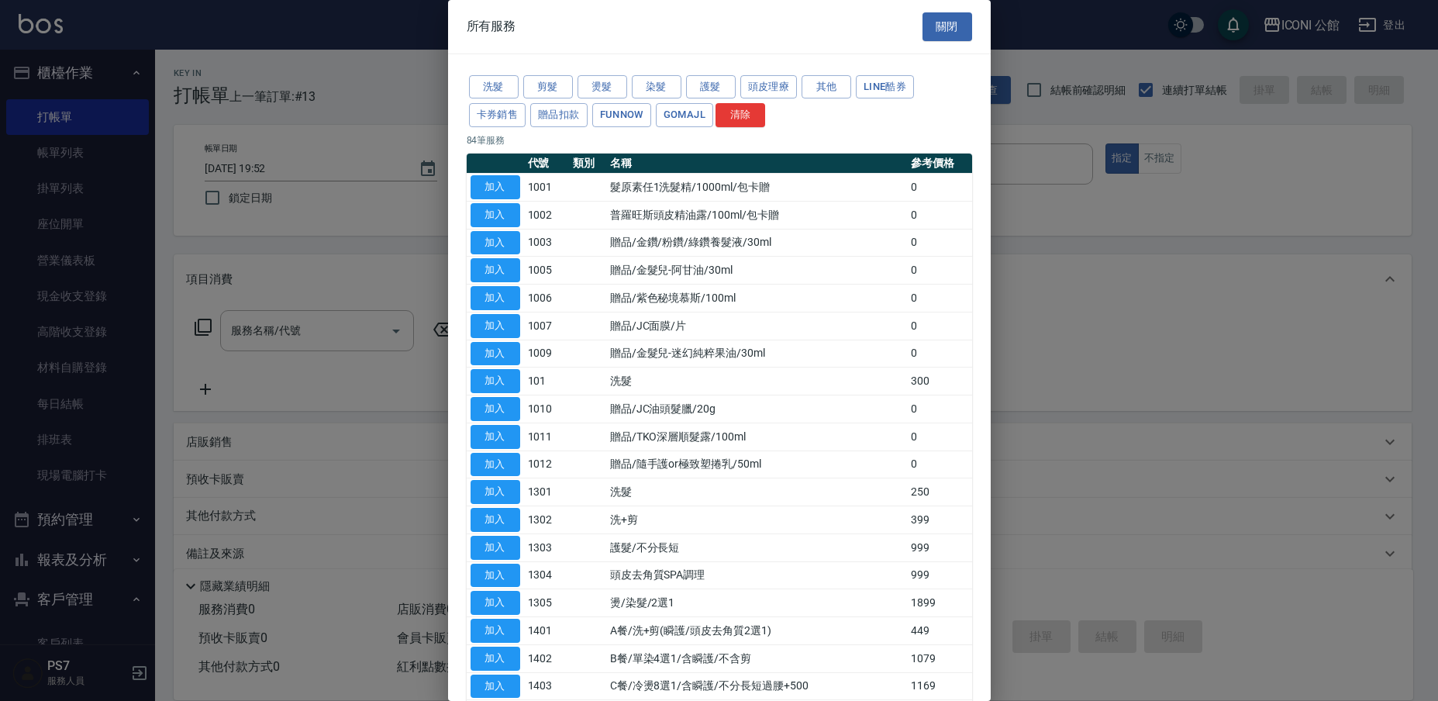
click at [704, 73] on div "洗髮 剪髮 燙髮 染髮 護髮 頭皮理療 其他 LINE酷券 卡券銷售 贈品扣款 FUNNOW GOMAJL 清除" at bounding box center [719, 101] width 505 height 57
click at [532, 96] on button "剪髮" at bounding box center [548, 87] width 50 height 24
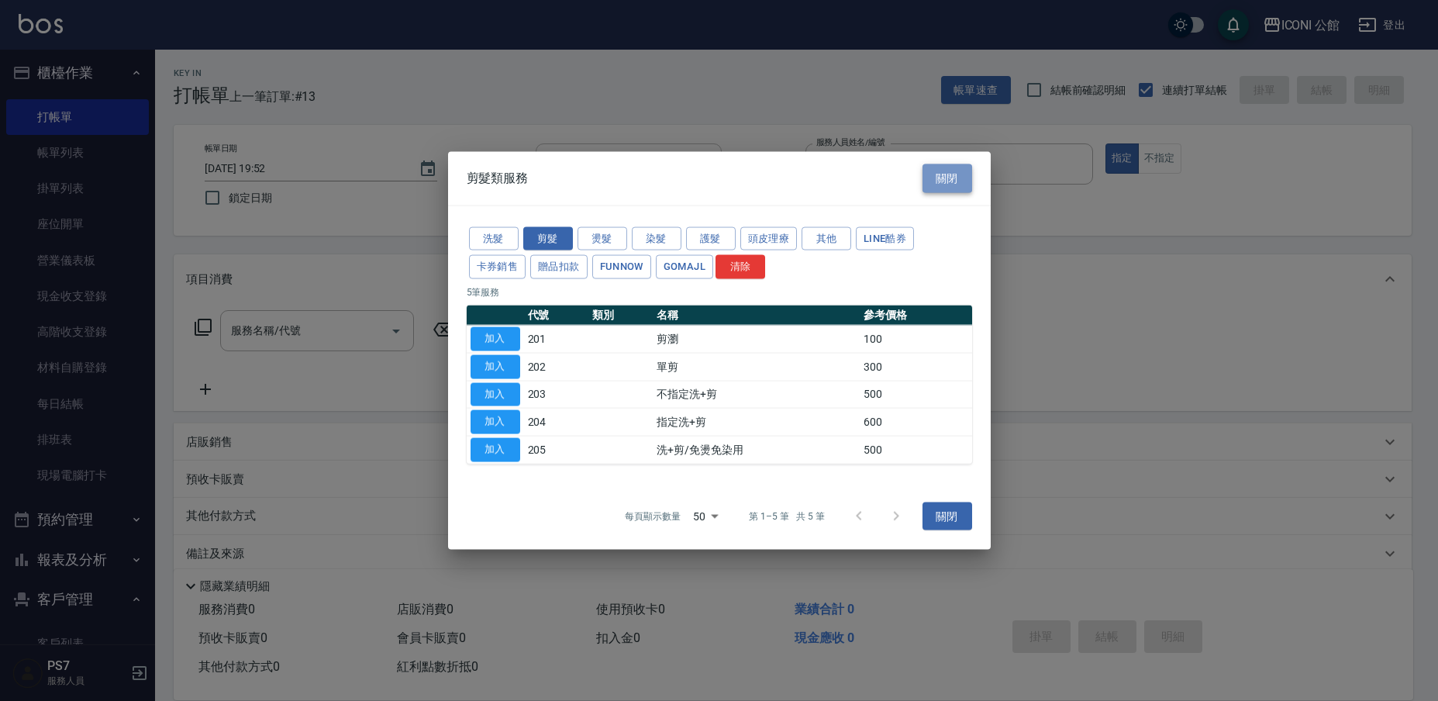
click at [946, 176] on button "關閉" at bounding box center [947, 178] width 50 height 29
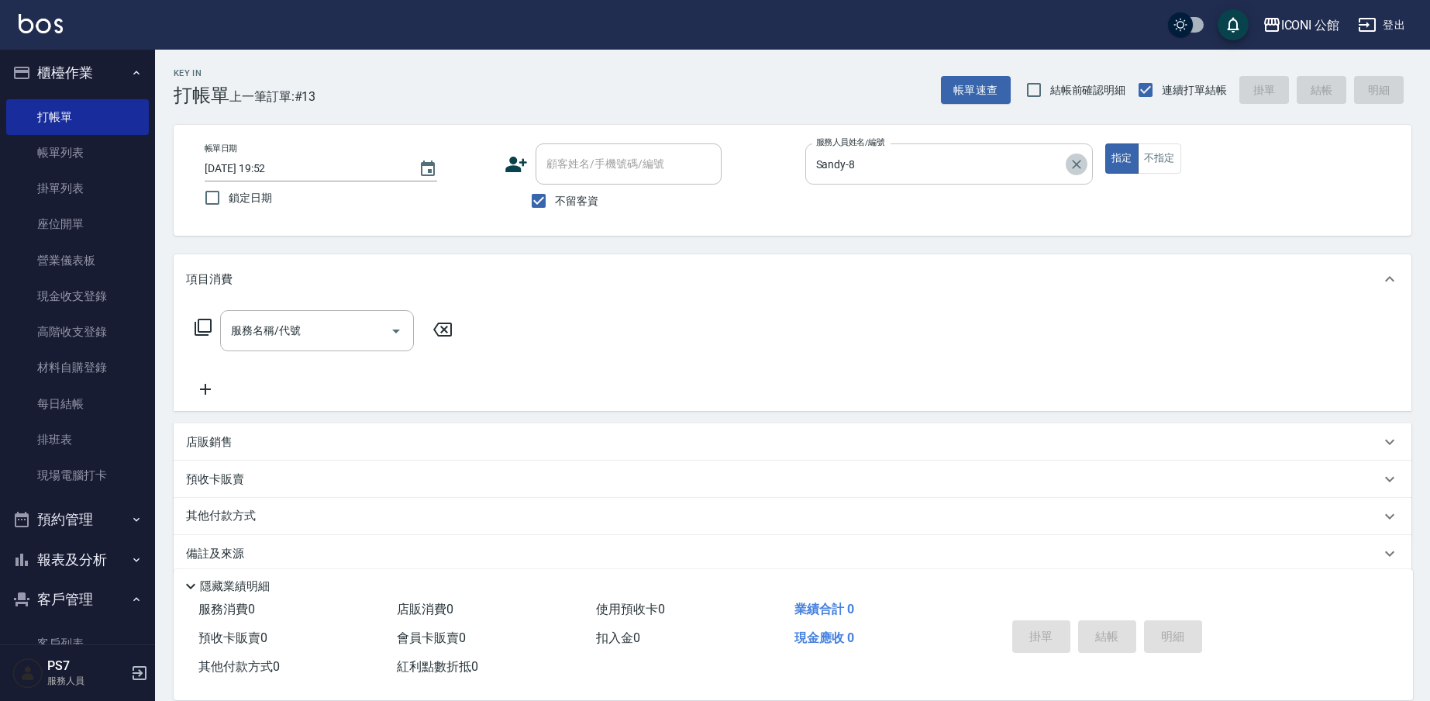
click at [1080, 170] on icon "Clear" at bounding box center [1076, 164] width 15 height 15
click at [579, 203] on span "不留客資" at bounding box center [576, 201] width 43 height 16
click at [555, 203] on input "不留客資" at bounding box center [538, 200] width 33 height 33
checkbox input "false"
click at [590, 157] on div "顧客姓名/手機號碼/編號 顧客姓名/手機號碼/編號" at bounding box center [629, 163] width 186 height 41
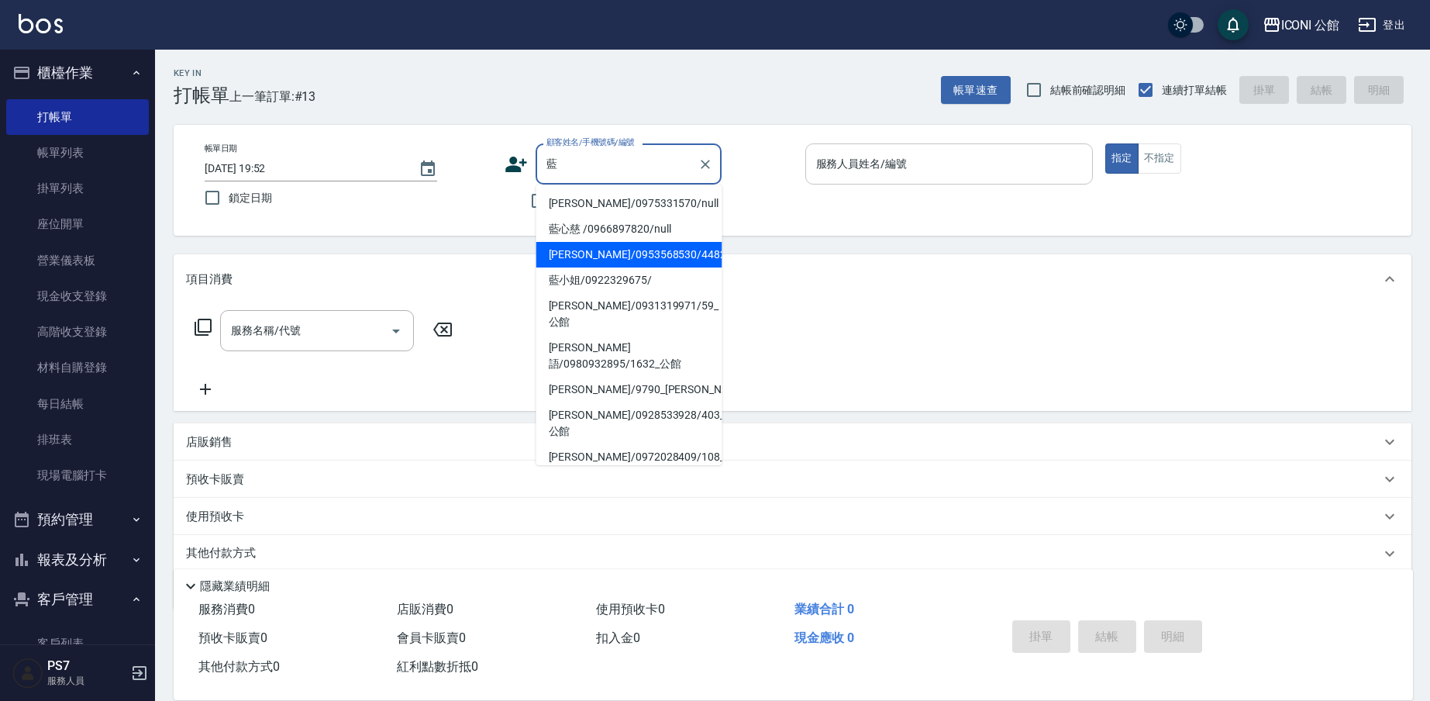
click at [603, 262] on li "藍翠/0953568530/4482" at bounding box center [629, 255] width 186 height 26
type input "藍翠/0953568530/4482"
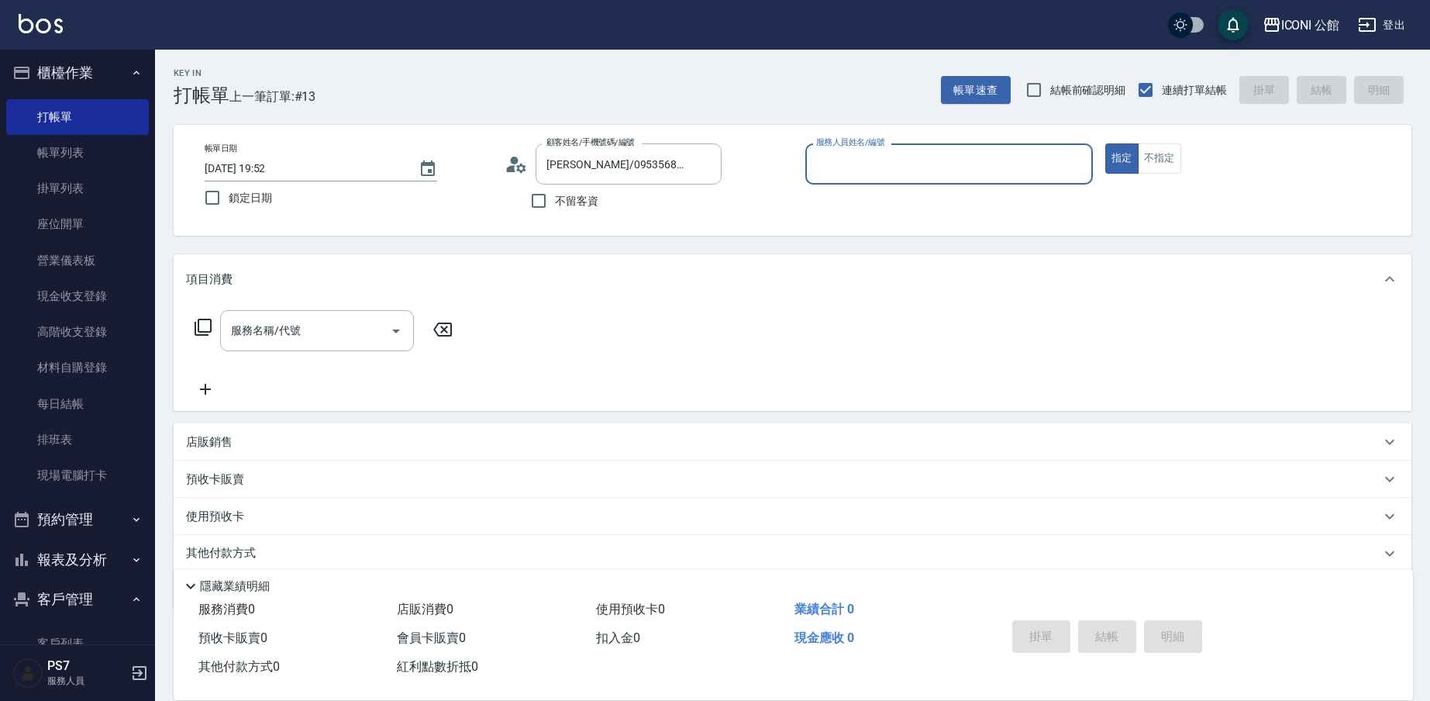
click at [576, 257] on div "項目消費" at bounding box center [793, 279] width 1238 height 50
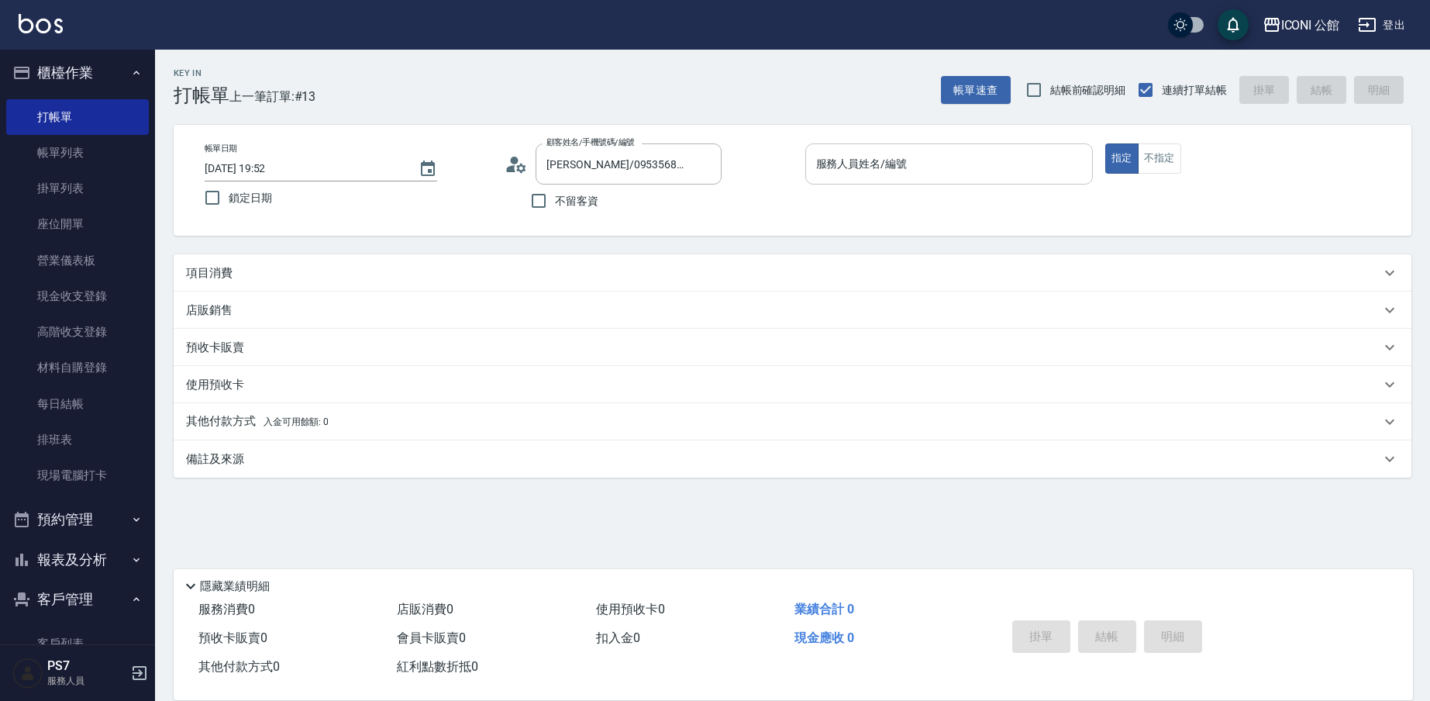
click at [576, 257] on div "項目消費" at bounding box center [793, 272] width 1238 height 37
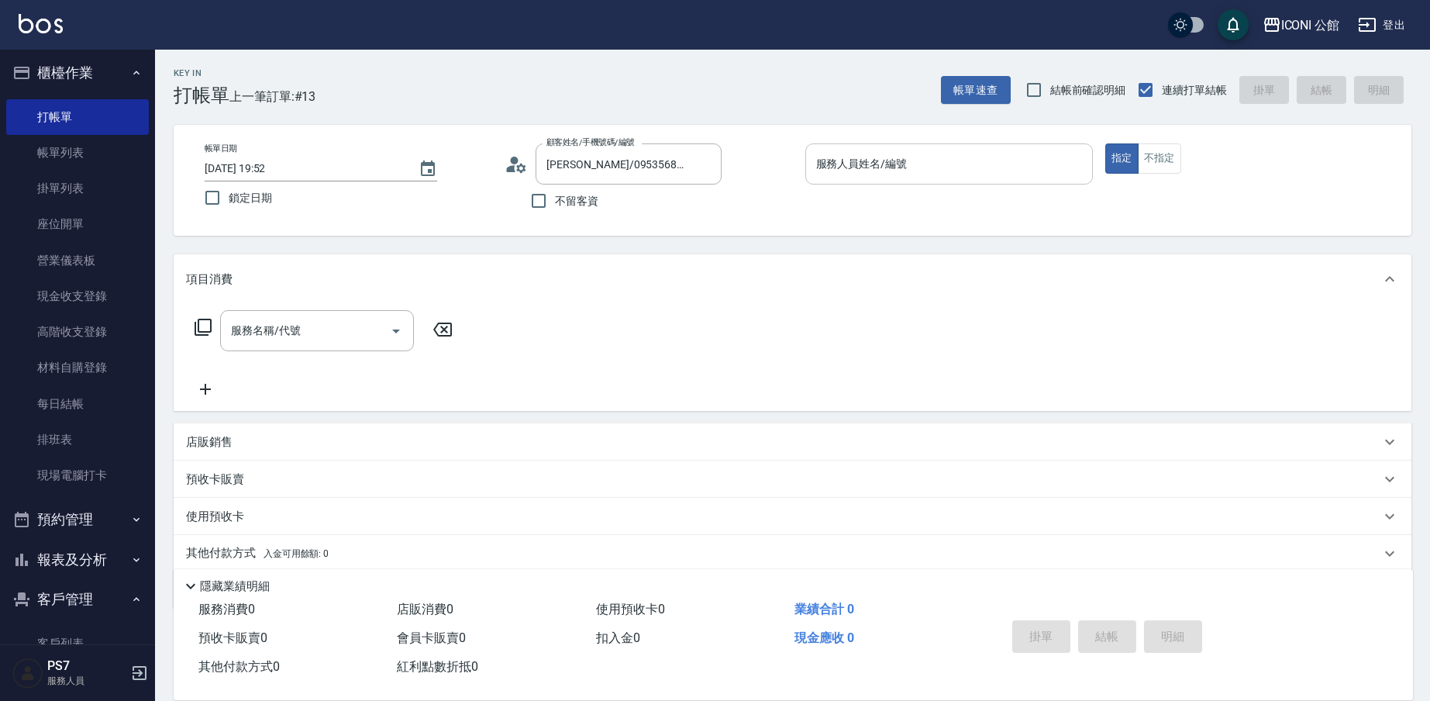
click at [948, 188] on p at bounding box center [949, 192] width 288 height 16
click at [933, 176] on input "服務人員姓名/編號" at bounding box center [949, 163] width 274 height 27
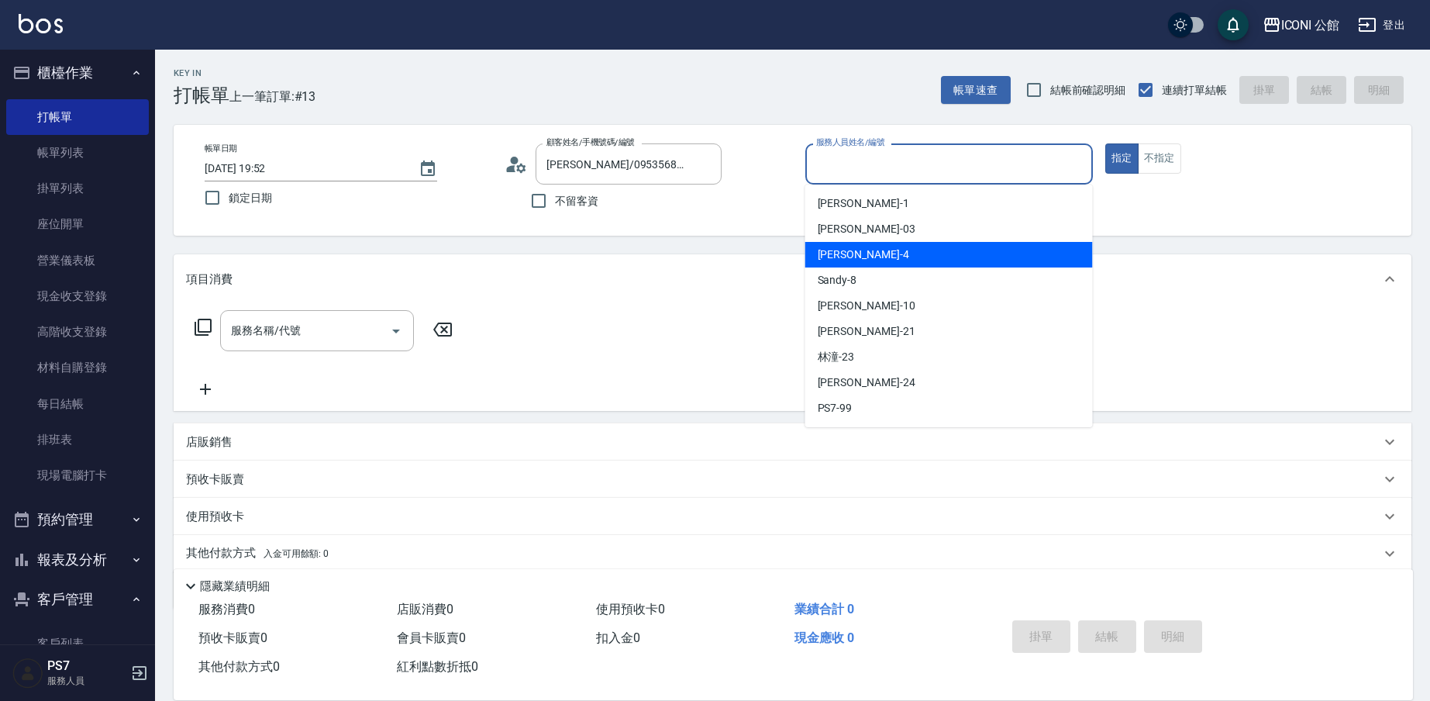
click at [841, 251] on span "Lina -4" at bounding box center [863, 254] width 91 height 16
type input "Lina-4"
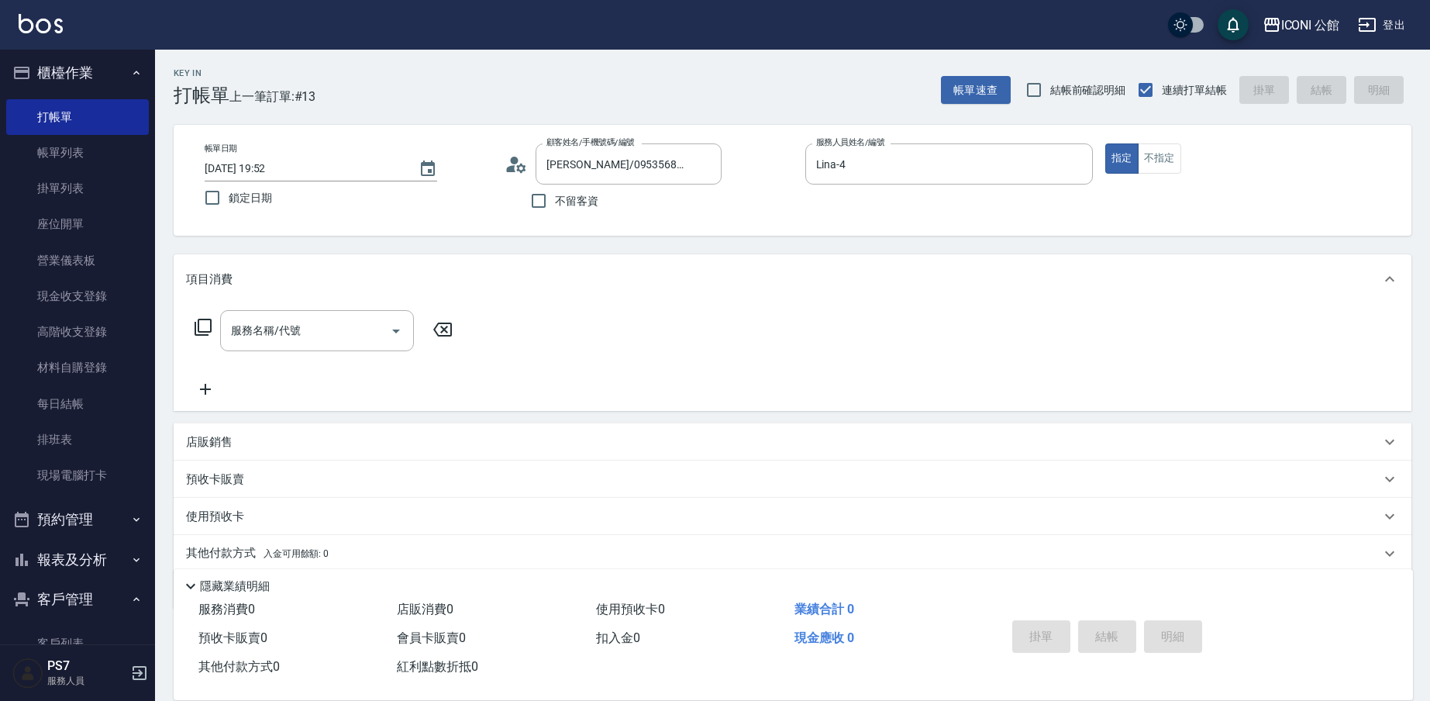
click at [216, 437] on p "店販銷售" at bounding box center [209, 442] width 46 height 16
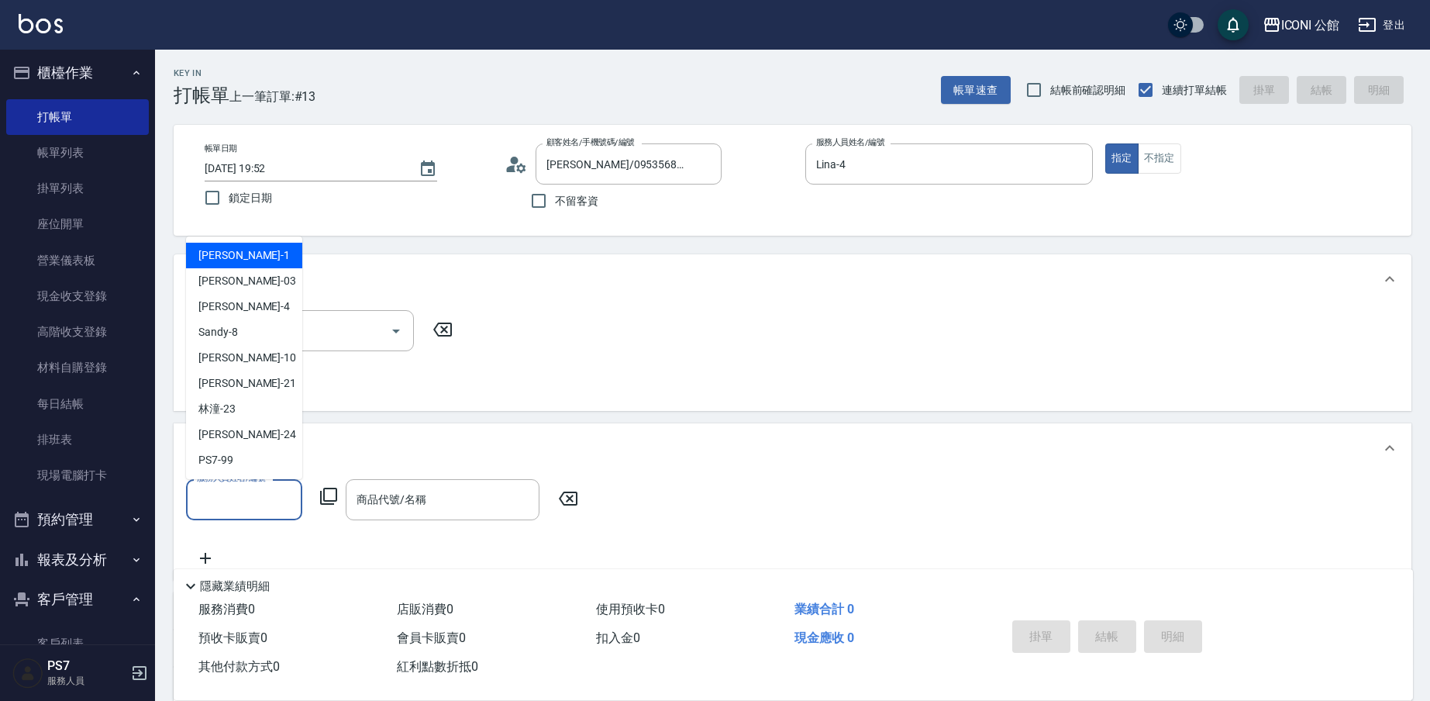
click at [213, 504] on input "服務人員姓名/編號" at bounding box center [244, 499] width 102 height 27
drag, startPoint x: 235, startPoint y: 289, endPoint x: 232, endPoint y: 305, distance: 16.6
click at [232, 305] on ul "Kevin -1 Lisa -03 Lina -4 Sandy -8 Anna -10 Tim -21 林潼 -23 可歆 -24 PS7 -99" at bounding box center [244, 357] width 116 height 243
click at [232, 305] on div "Lina -4" at bounding box center [244, 307] width 116 height 26
type input "Lina-4"
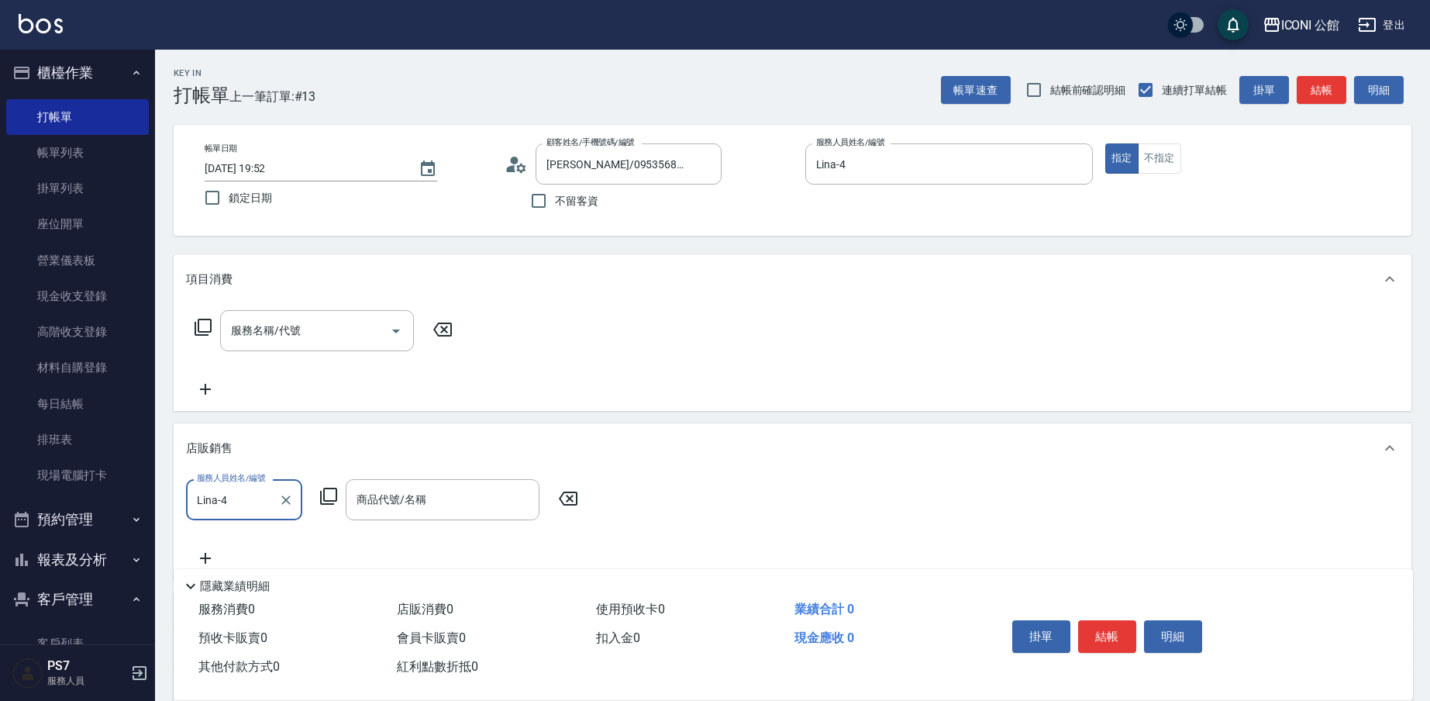
click at [327, 495] on icon at bounding box center [328, 496] width 19 height 19
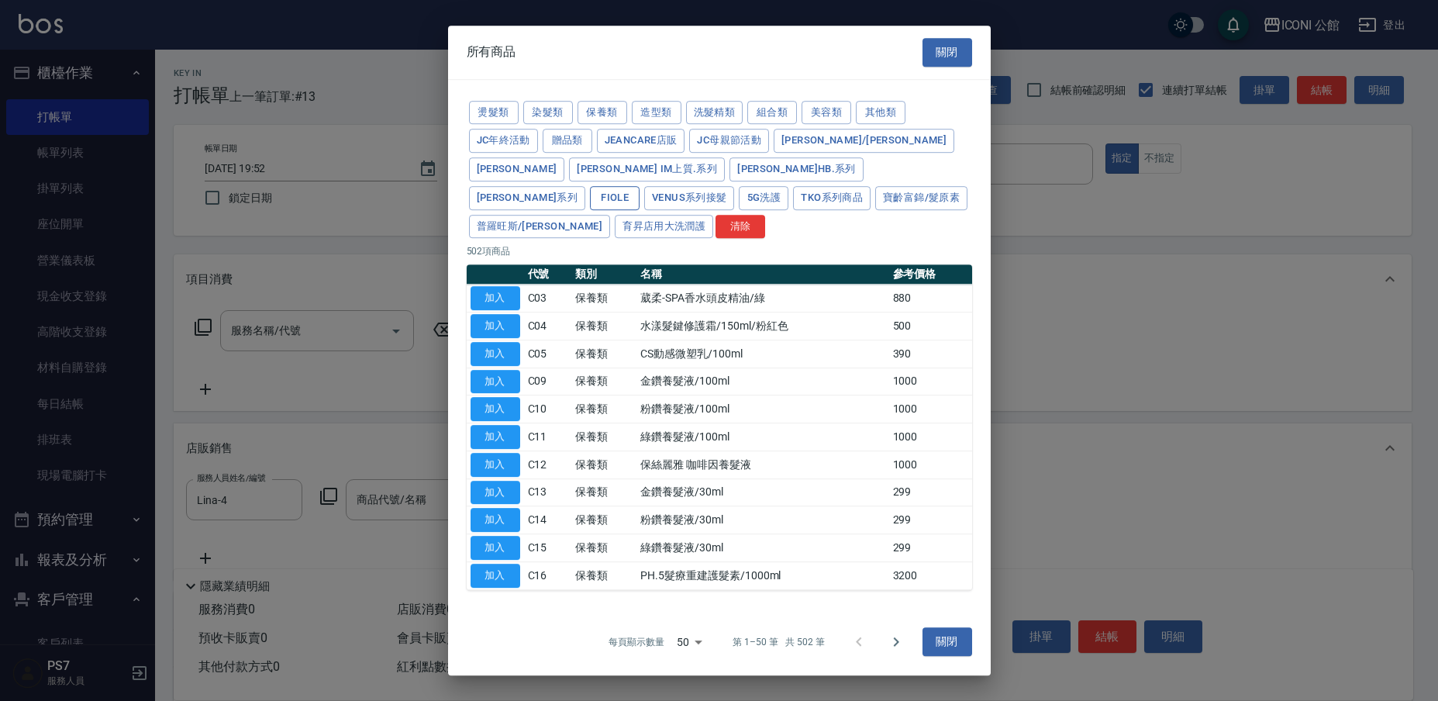
click at [639, 186] on button "Fiole" at bounding box center [615, 198] width 50 height 24
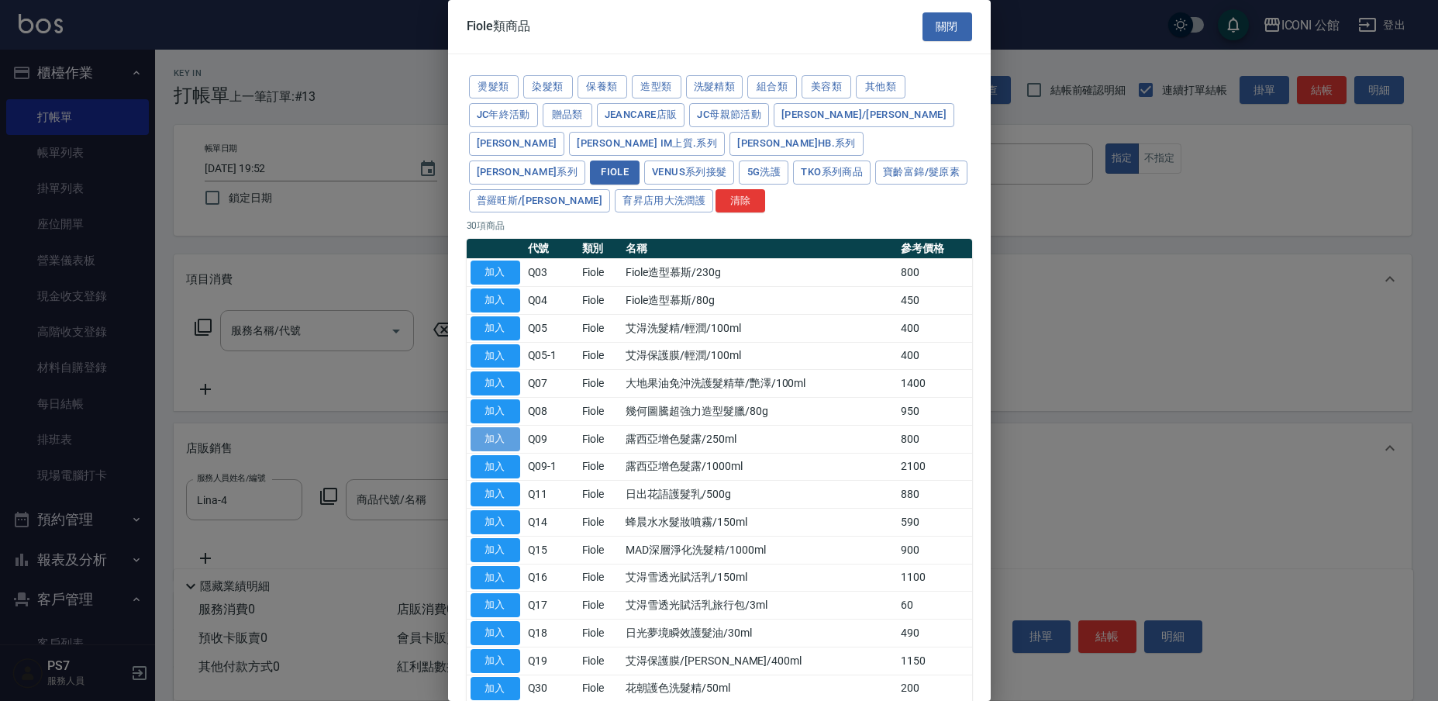
click at [504, 427] on button "加入" at bounding box center [495, 439] width 50 height 24
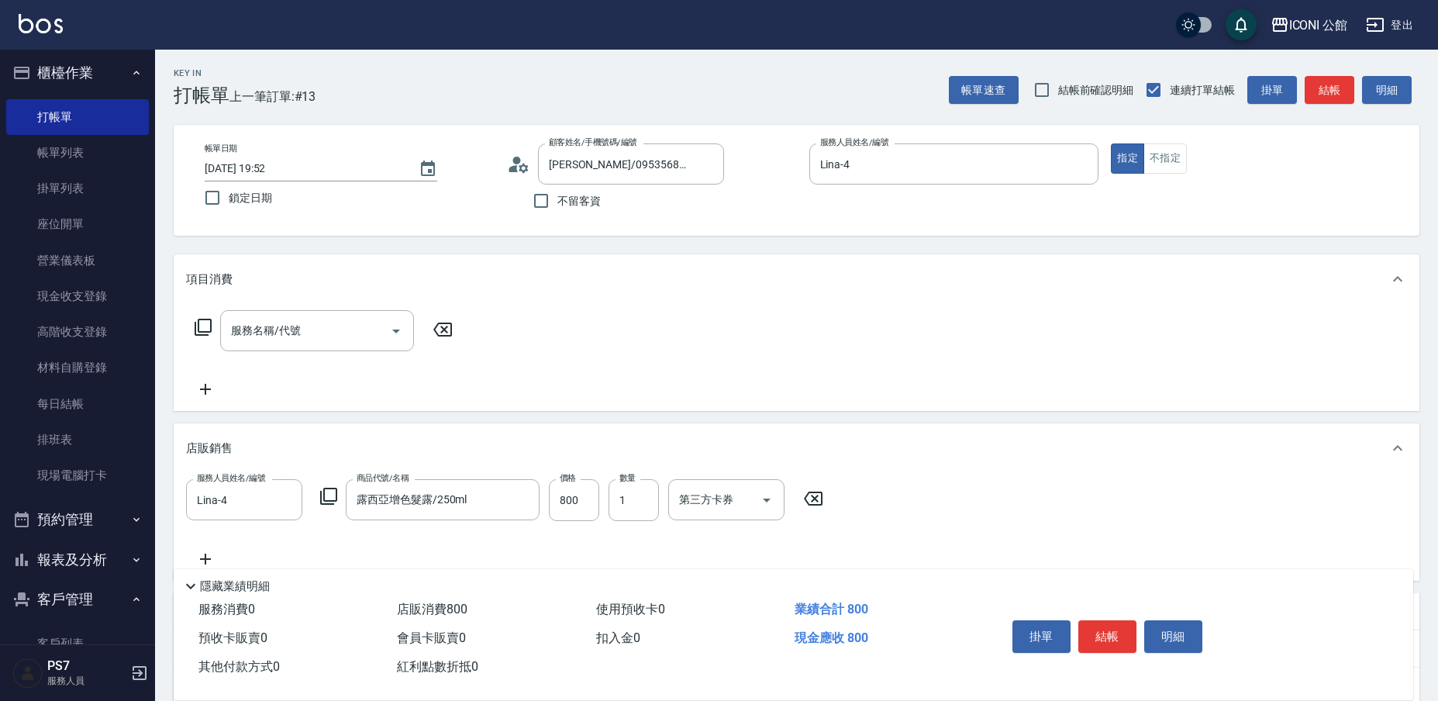
type input "露西亞增色髮露/250ml"
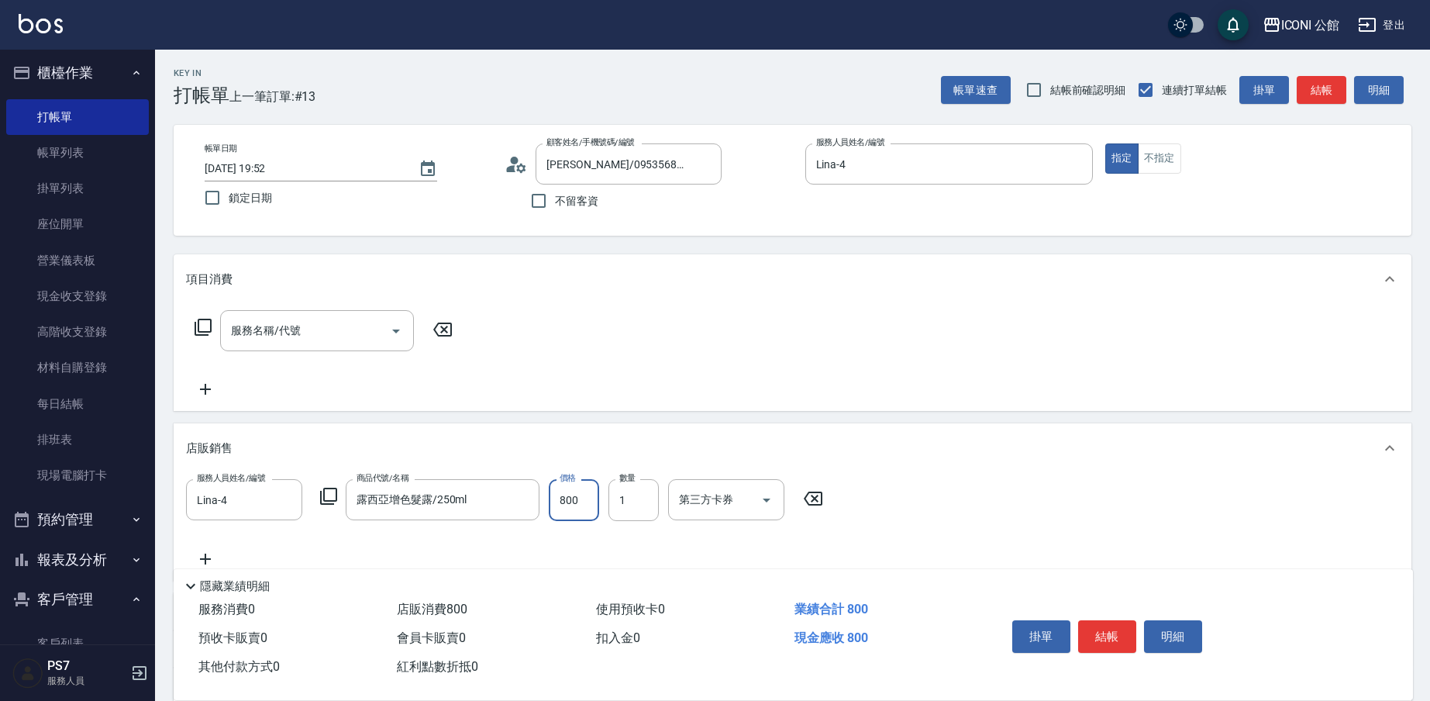
click at [593, 510] on input "800" at bounding box center [574, 500] width 50 height 42
type input "700"
click at [201, 325] on icon at bounding box center [203, 327] width 19 height 19
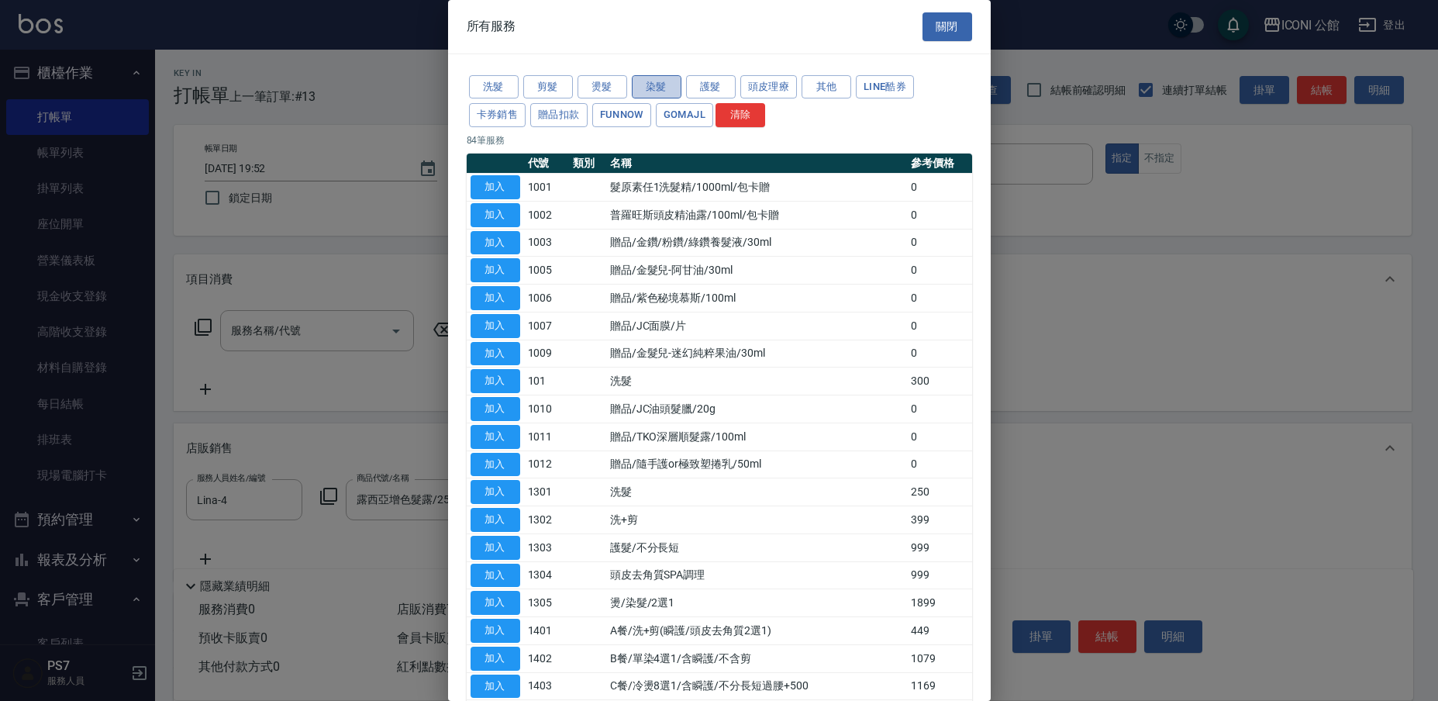
click at [661, 96] on button "染髮" at bounding box center [657, 87] width 50 height 24
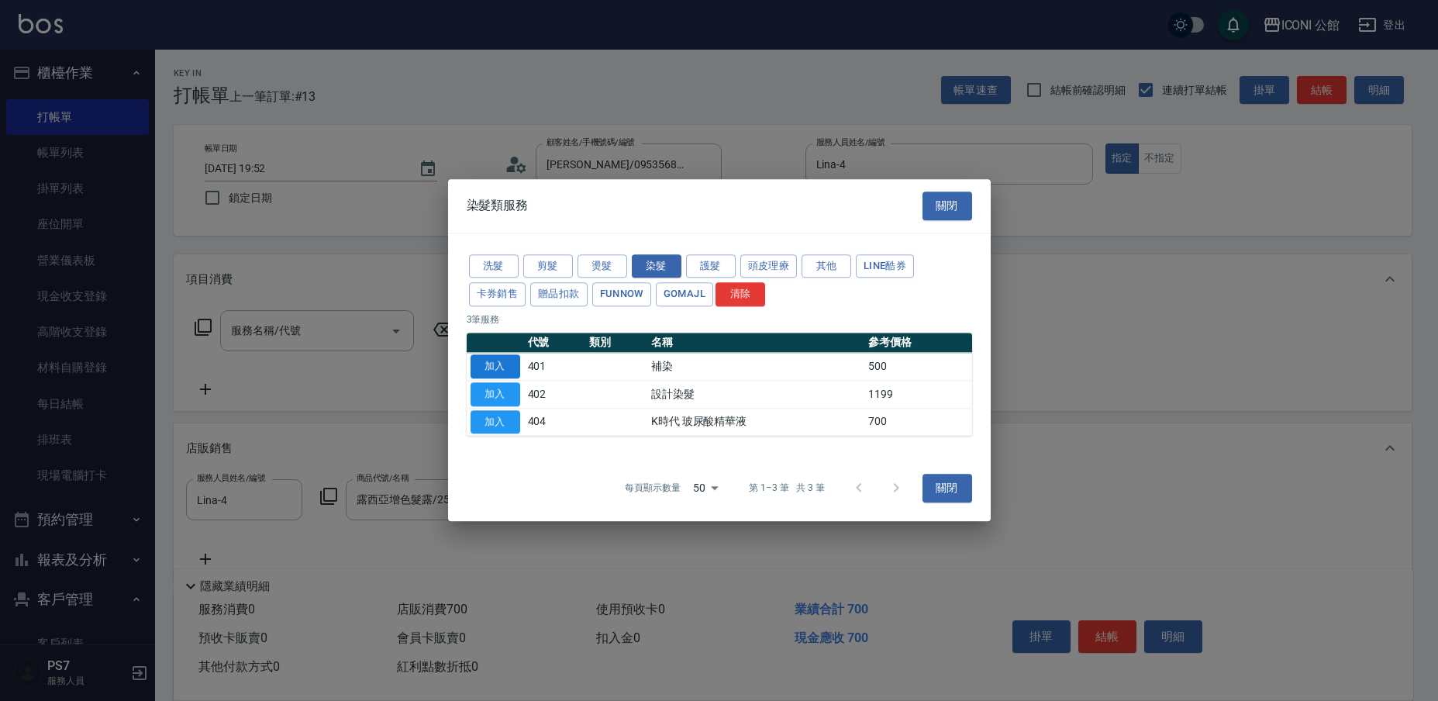
click at [474, 377] on button "加入" at bounding box center [495, 366] width 50 height 24
type input "補染(401)"
click at [480, 390] on button "加入" at bounding box center [495, 394] width 50 height 24
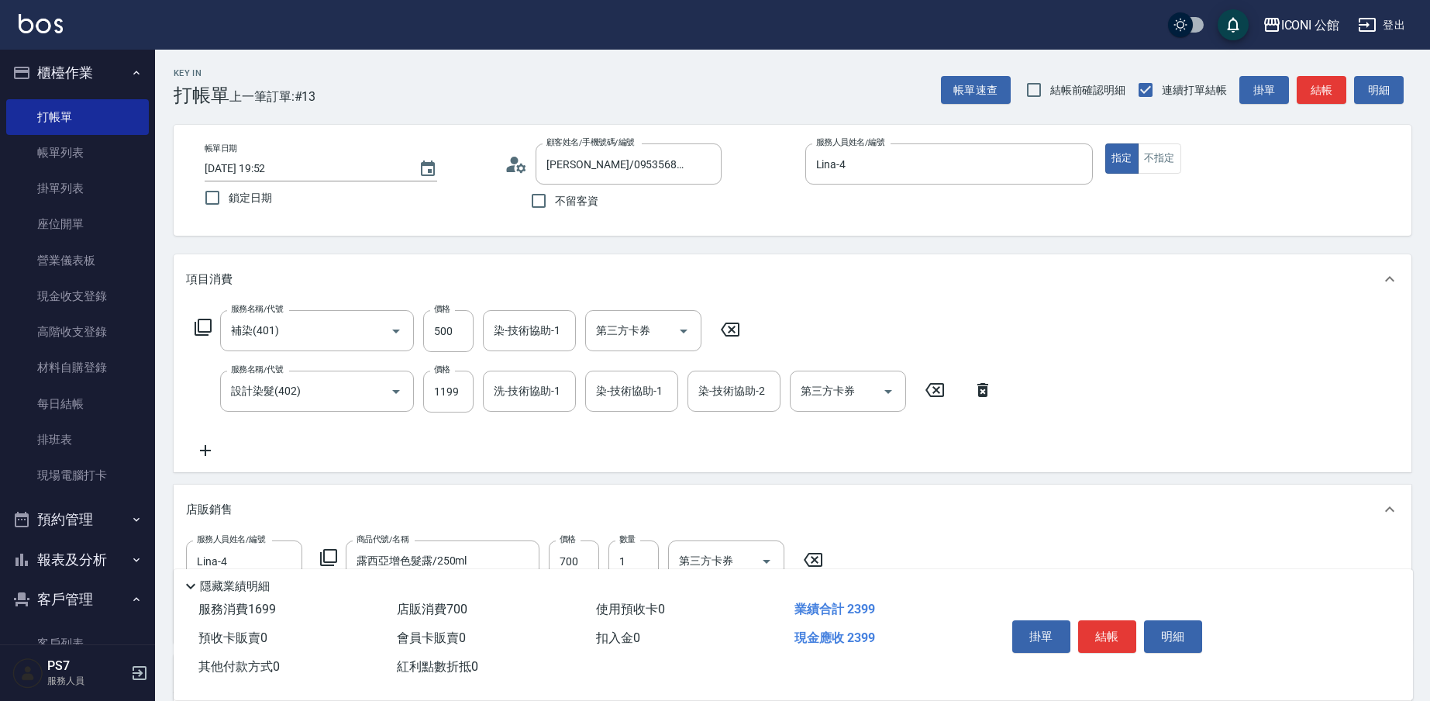
click at [723, 327] on icon at bounding box center [730, 329] width 19 height 14
click at [472, 387] on input "1199" at bounding box center [448, 391] width 50 height 42
type input "3300"
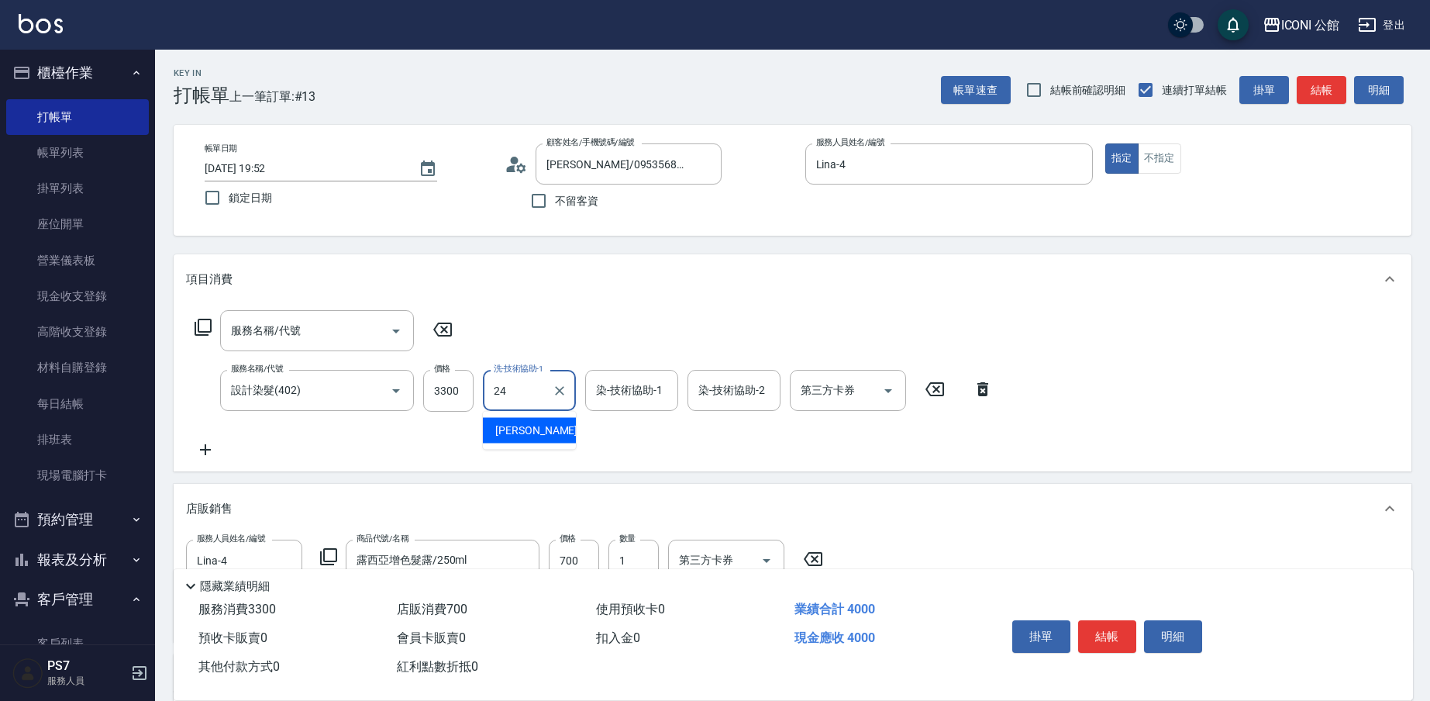
type input "可歆-24"
click at [564, 384] on icon "Clear" at bounding box center [559, 390] width 15 height 15
click at [552, 387] on input "洗-技術協助-1" at bounding box center [529, 390] width 79 height 27
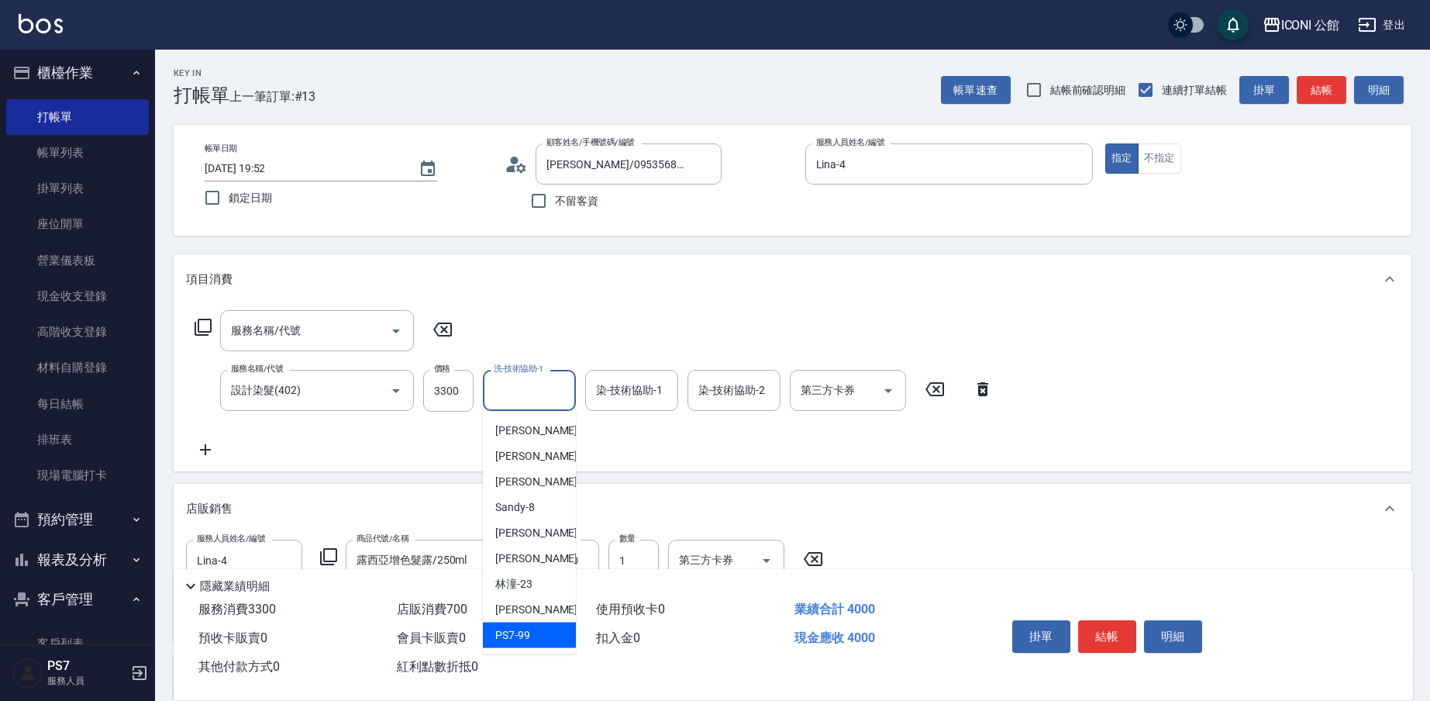
click at [509, 631] on span "PS7 -99" at bounding box center [512, 635] width 35 height 16
type input "PS7-99"
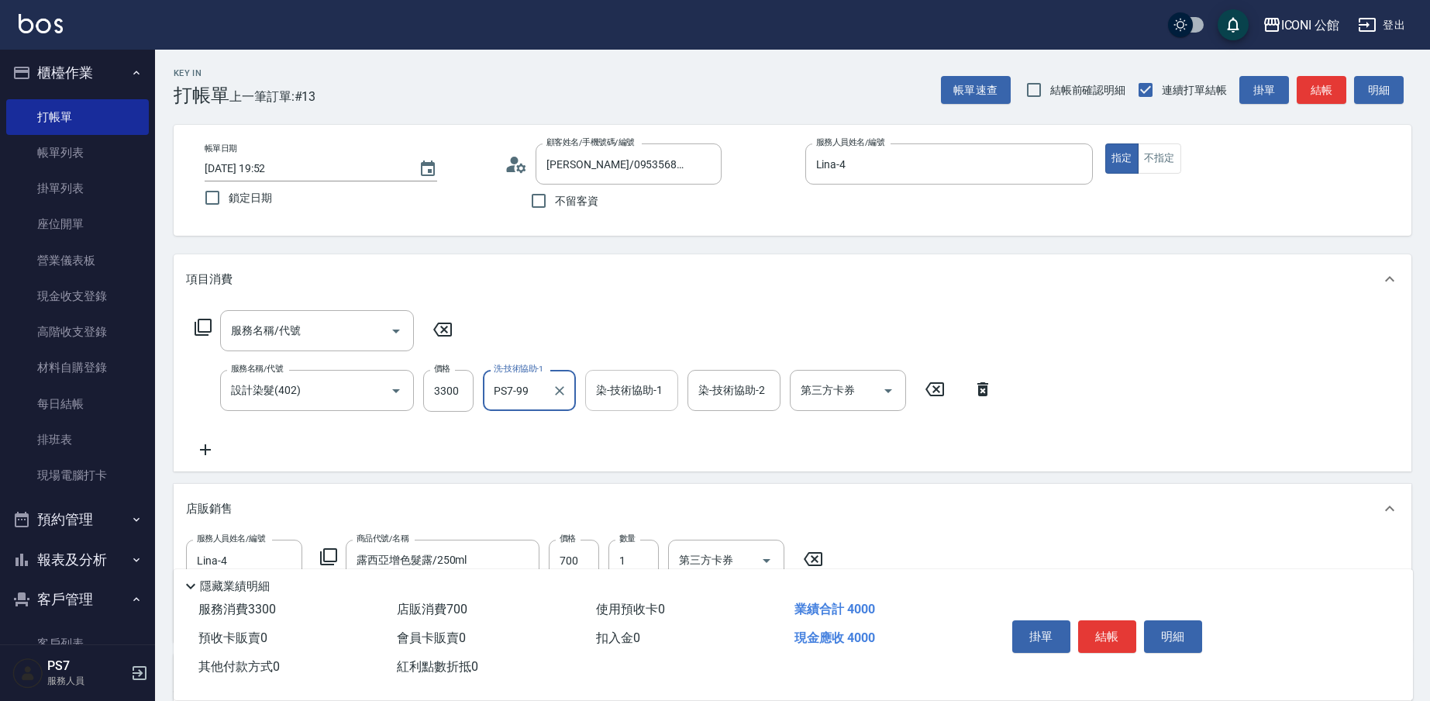
click at [655, 386] on input "染-技術協助-1" at bounding box center [631, 390] width 79 height 27
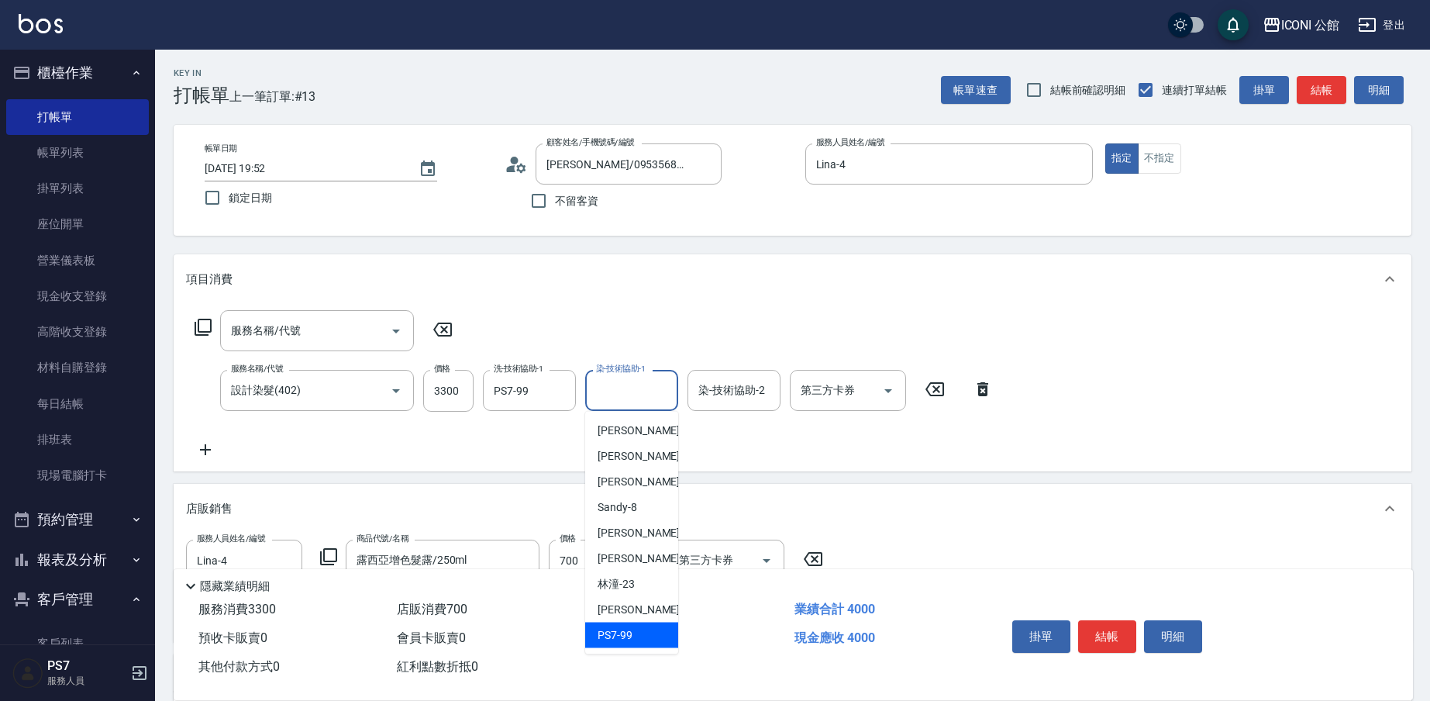
click at [612, 629] on span "PS7 -99" at bounding box center [615, 635] width 35 height 16
type input "PS7-99"
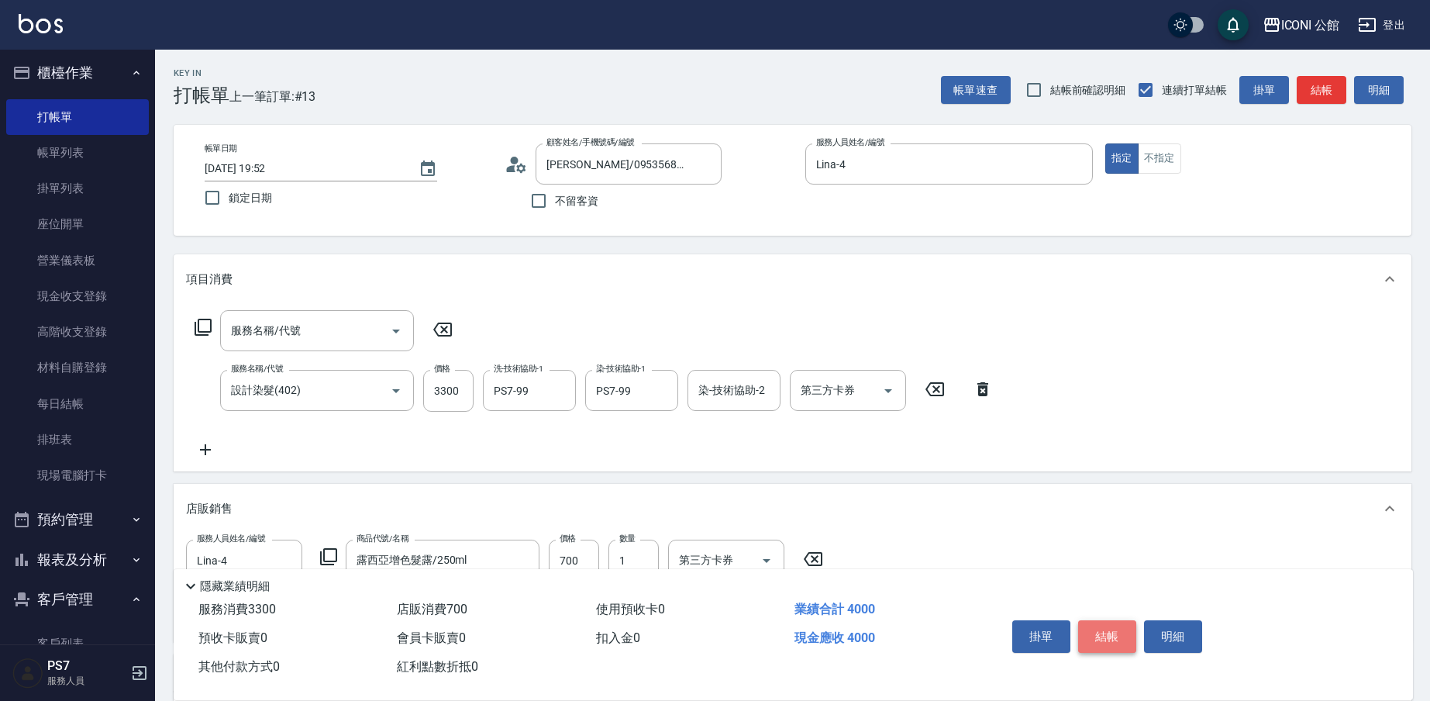
click at [1102, 639] on button "結帳" at bounding box center [1107, 636] width 58 height 33
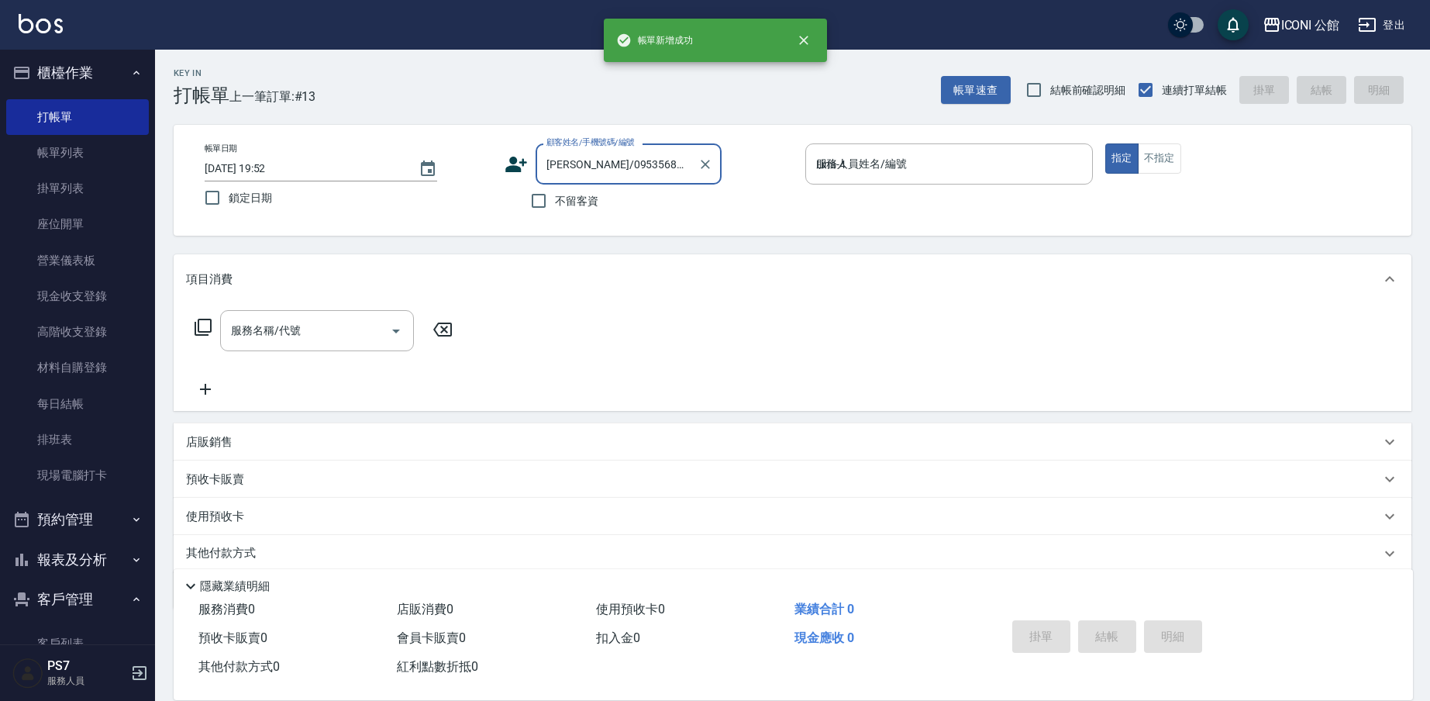
type input "2025/08/11 19:53"
click at [551, 202] on input "不留客資" at bounding box center [538, 200] width 33 height 33
checkbox input "true"
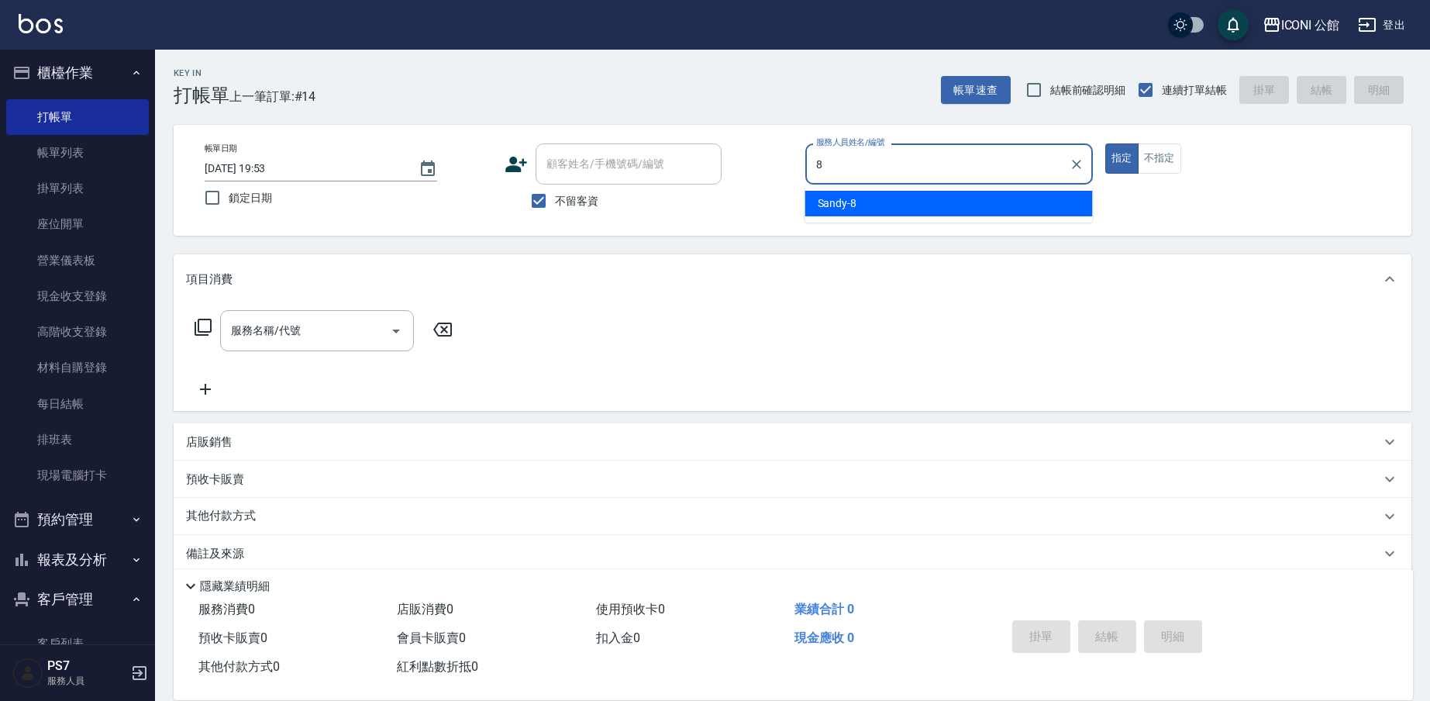
type input "Sandy-8"
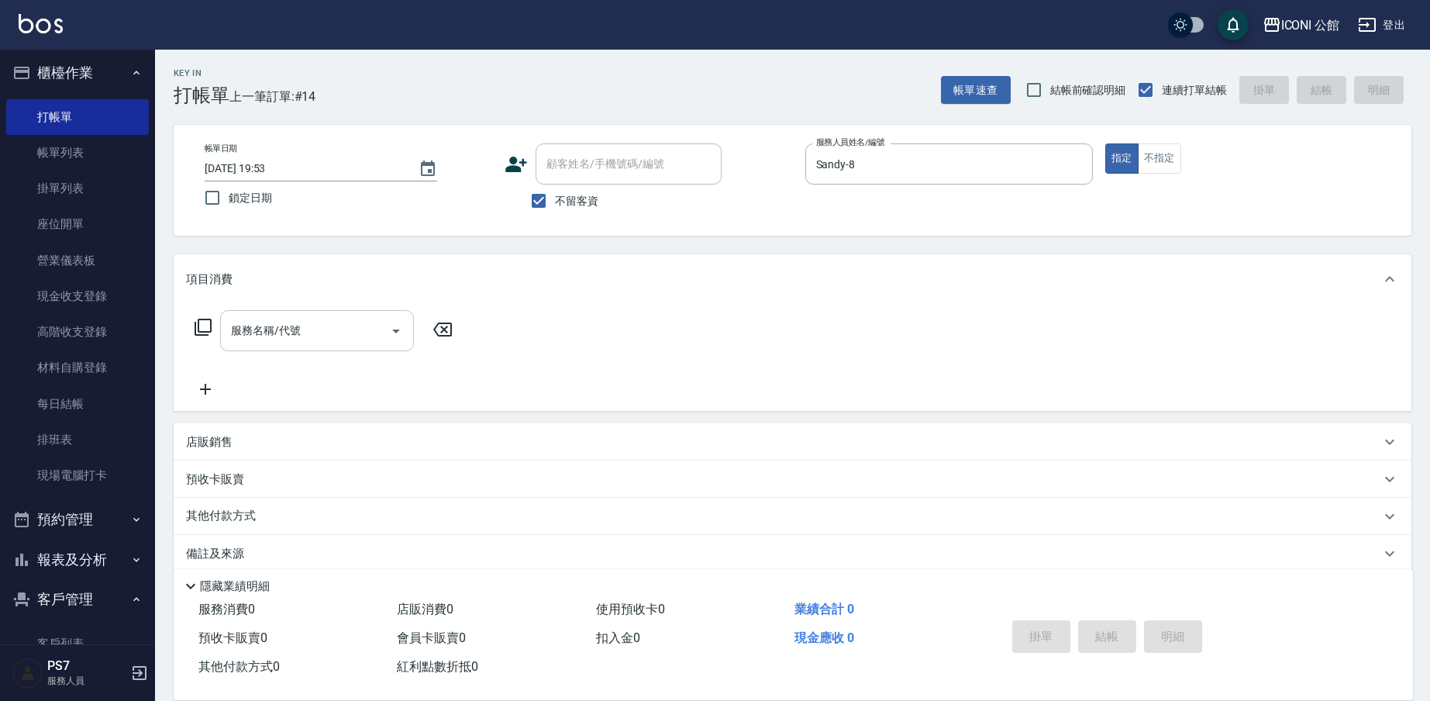
click at [270, 322] on div "服務名稱/代號 服務名稱/代號" at bounding box center [317, 330] width 194 height 41
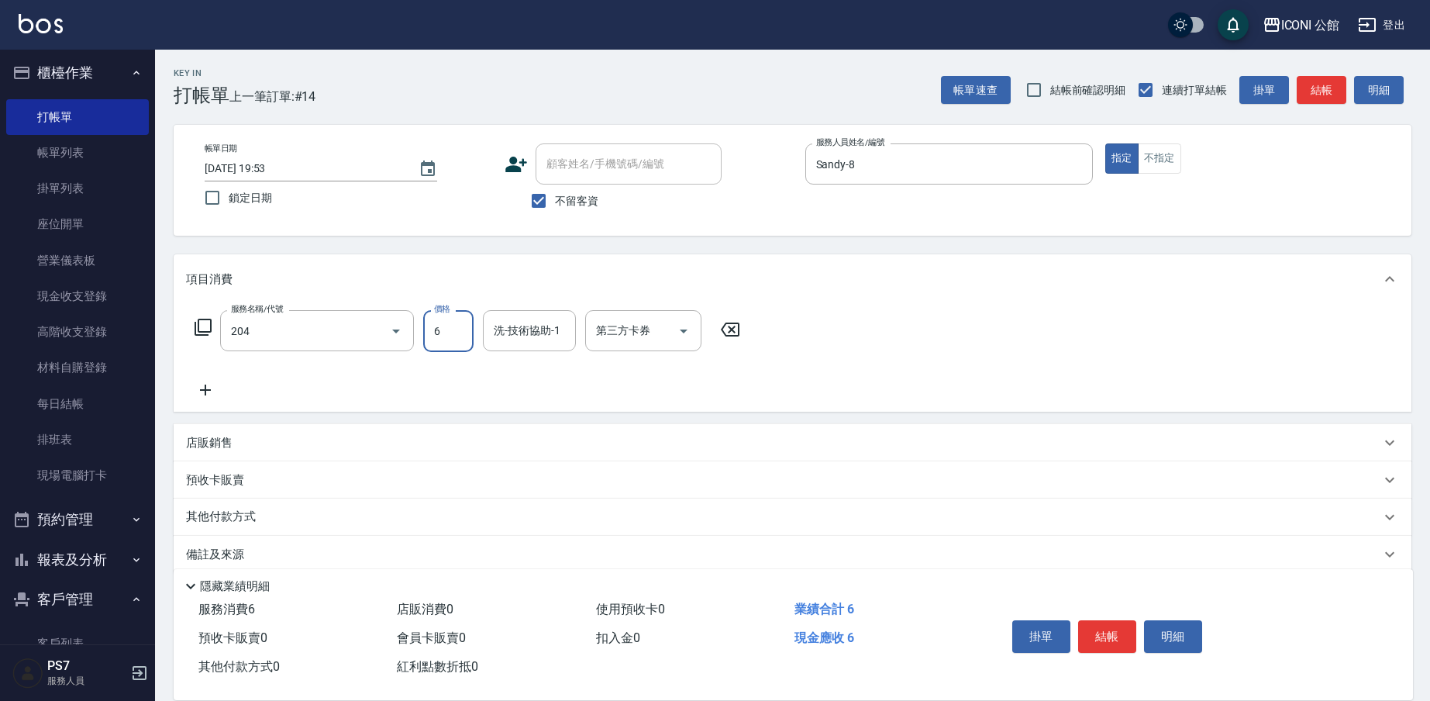
type input "指定洗+剪(204)"
type input "600"
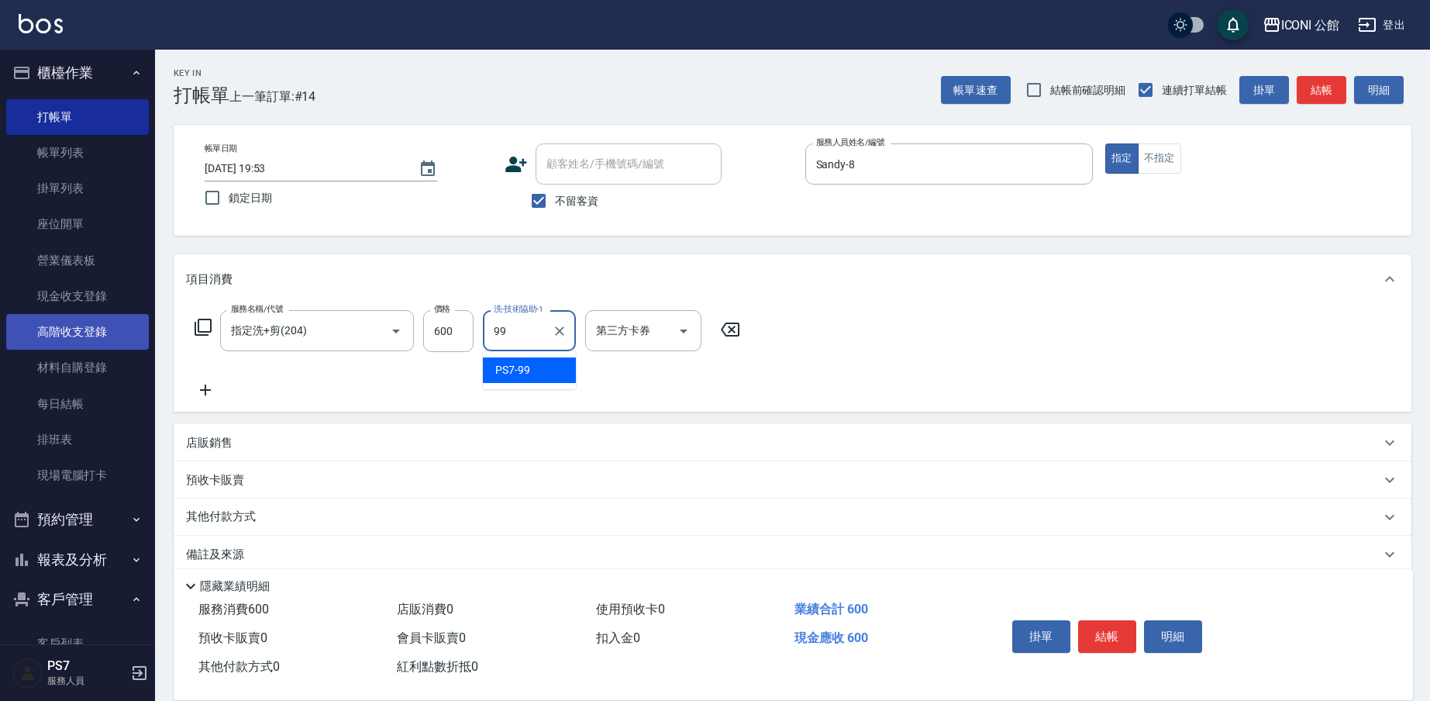
type input "PS7-99"
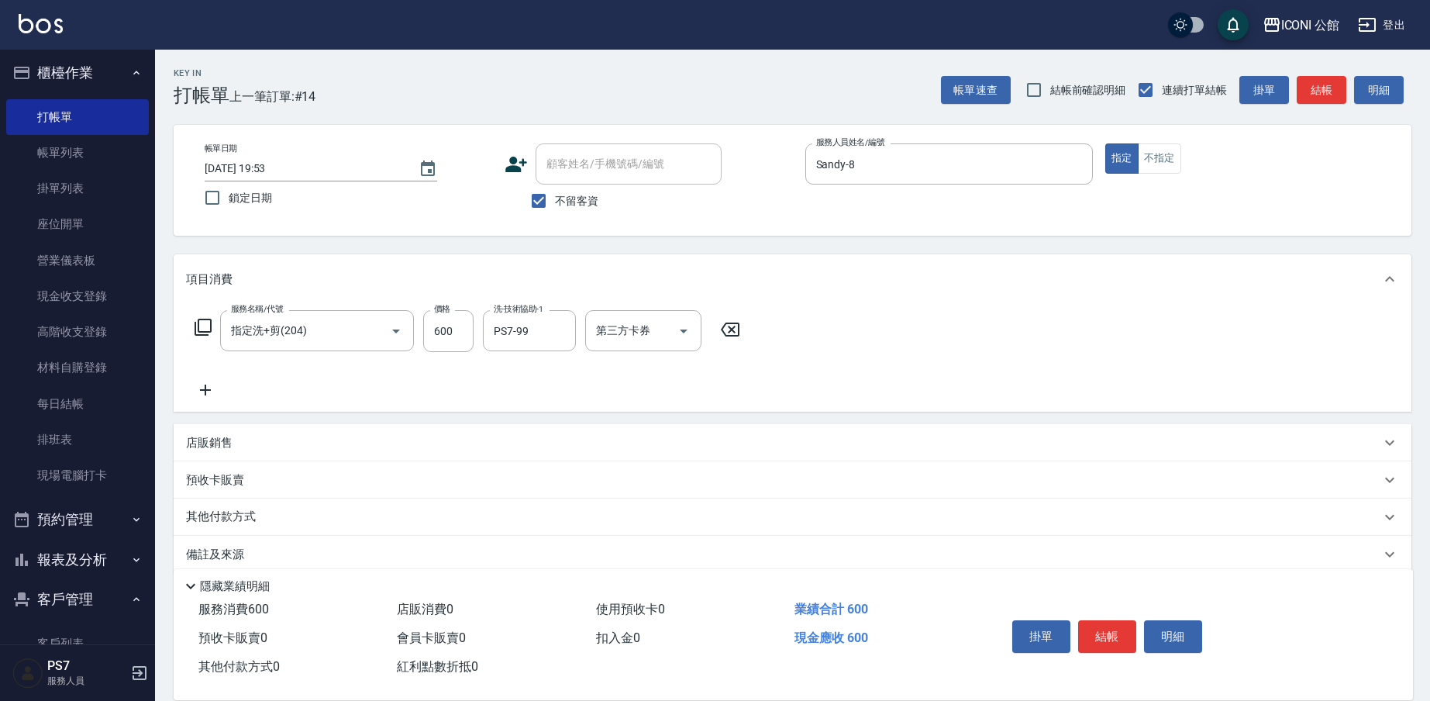
click at [206, 318] on icon at bounding box center [203, 327] width 19 height 19
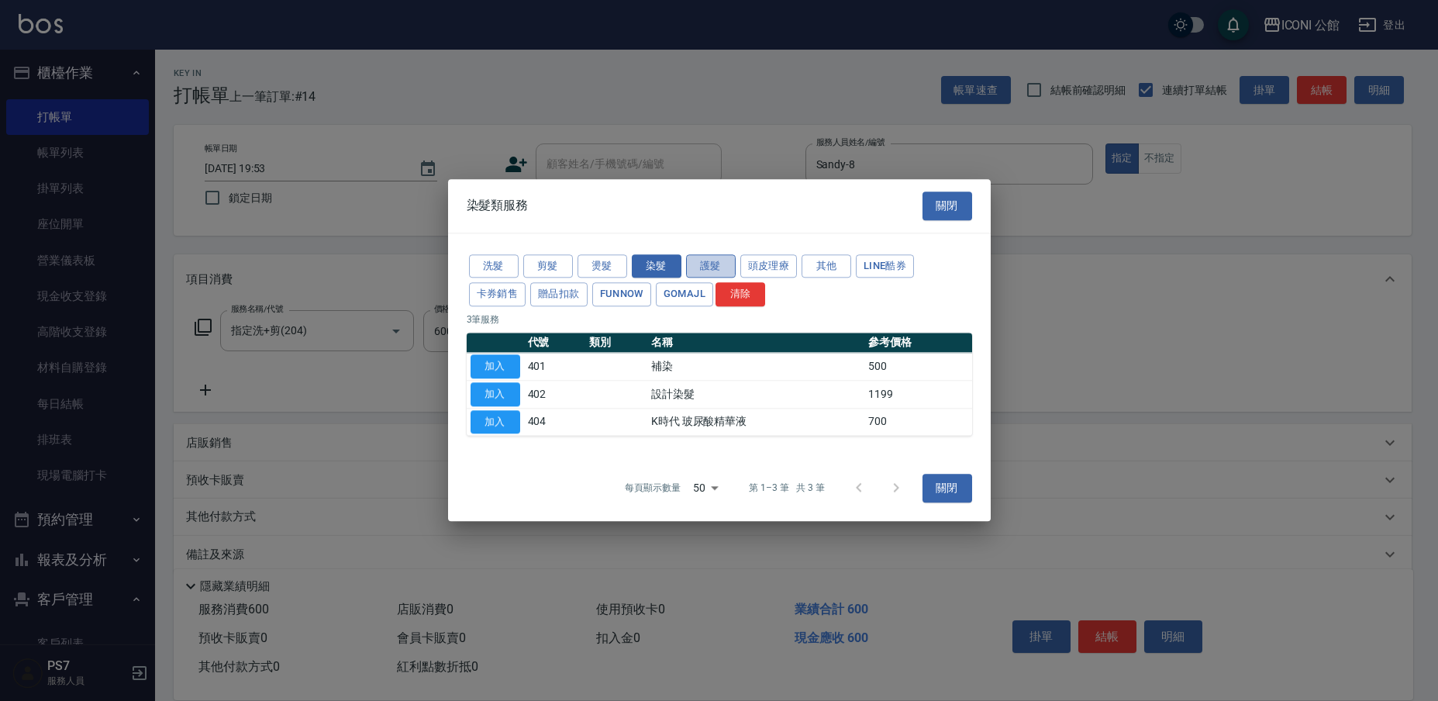
click at [699, 266] on button "護髮" at bounding box center [711, 266] width 50 height 24
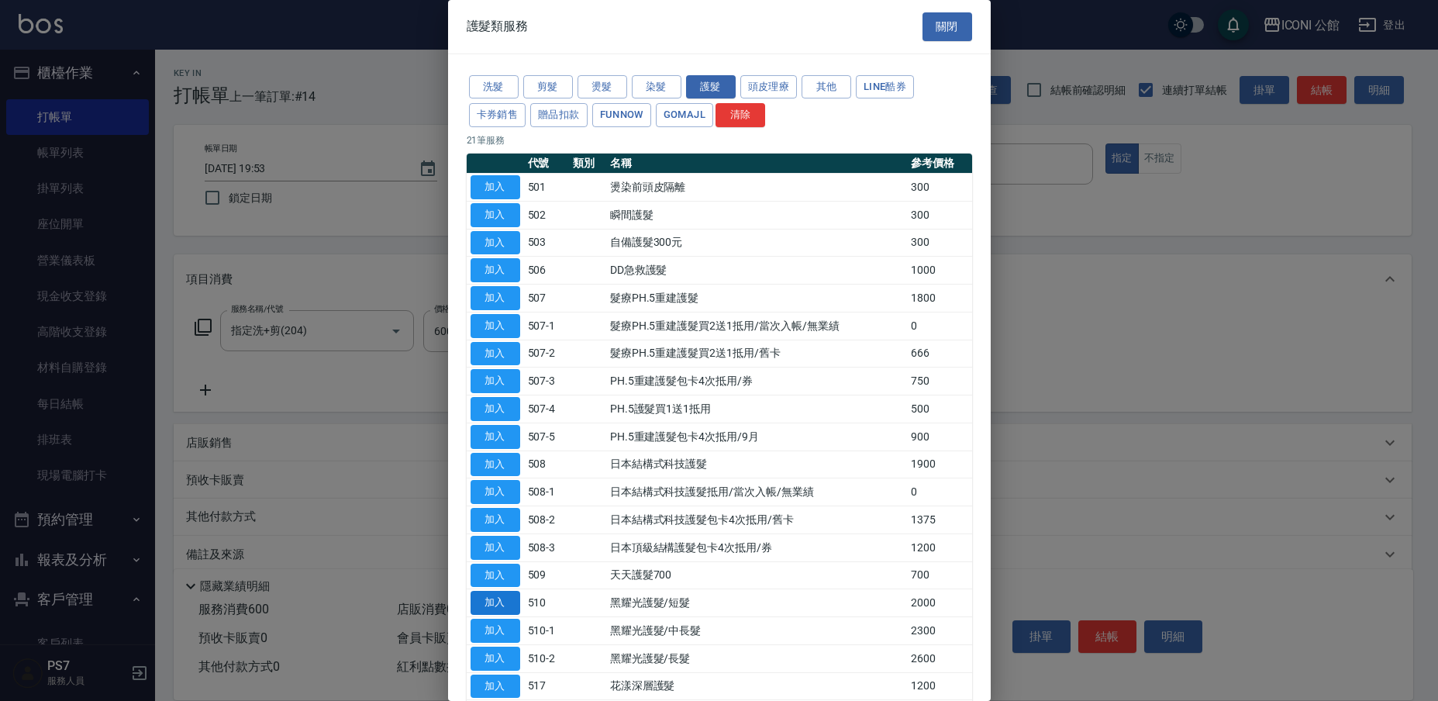
click at [497, 591] on button "加入" at bounding box center [495, 603] width 50 height 24
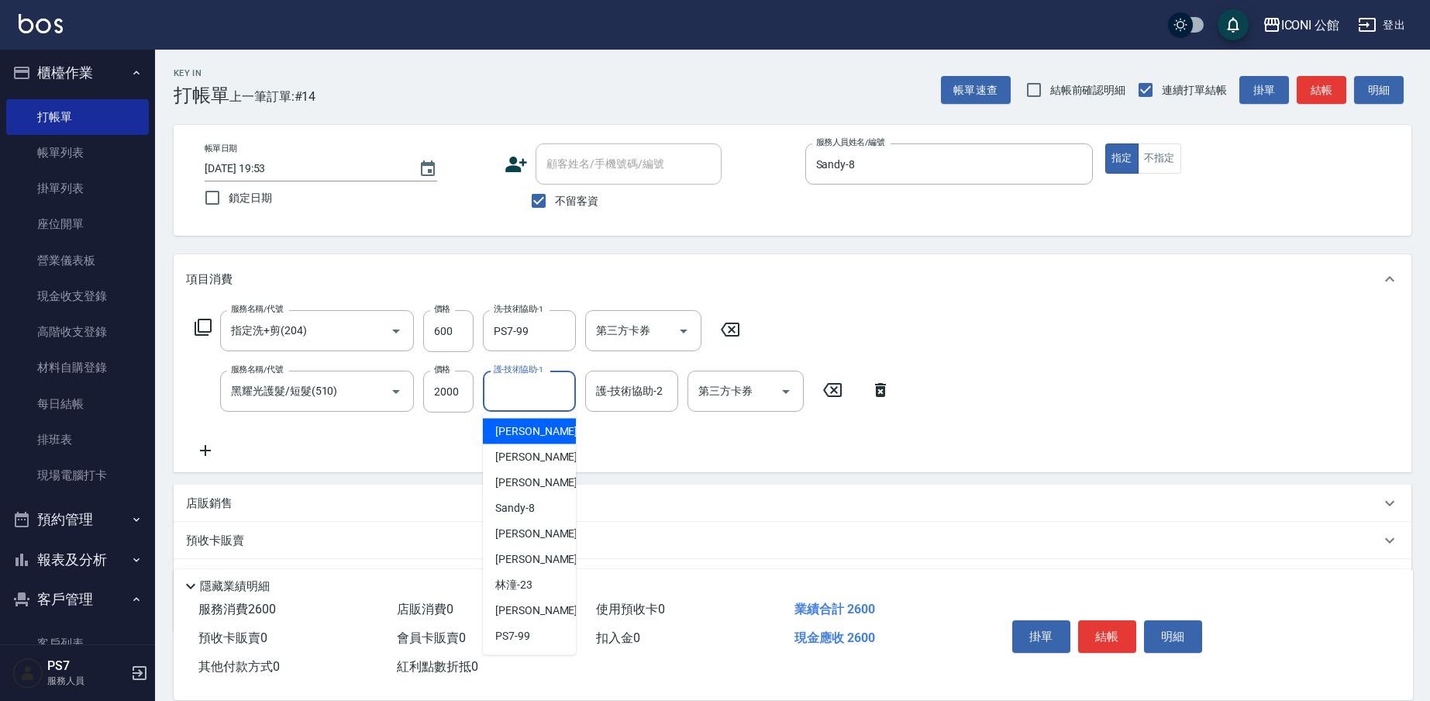
click at [550, 388] on input "護-技術協助-1" at bounding box center [529, 390] width 79 height 27
click at [472, 398] on input "2000" at bounding box center [448, 391] width 50 height 42
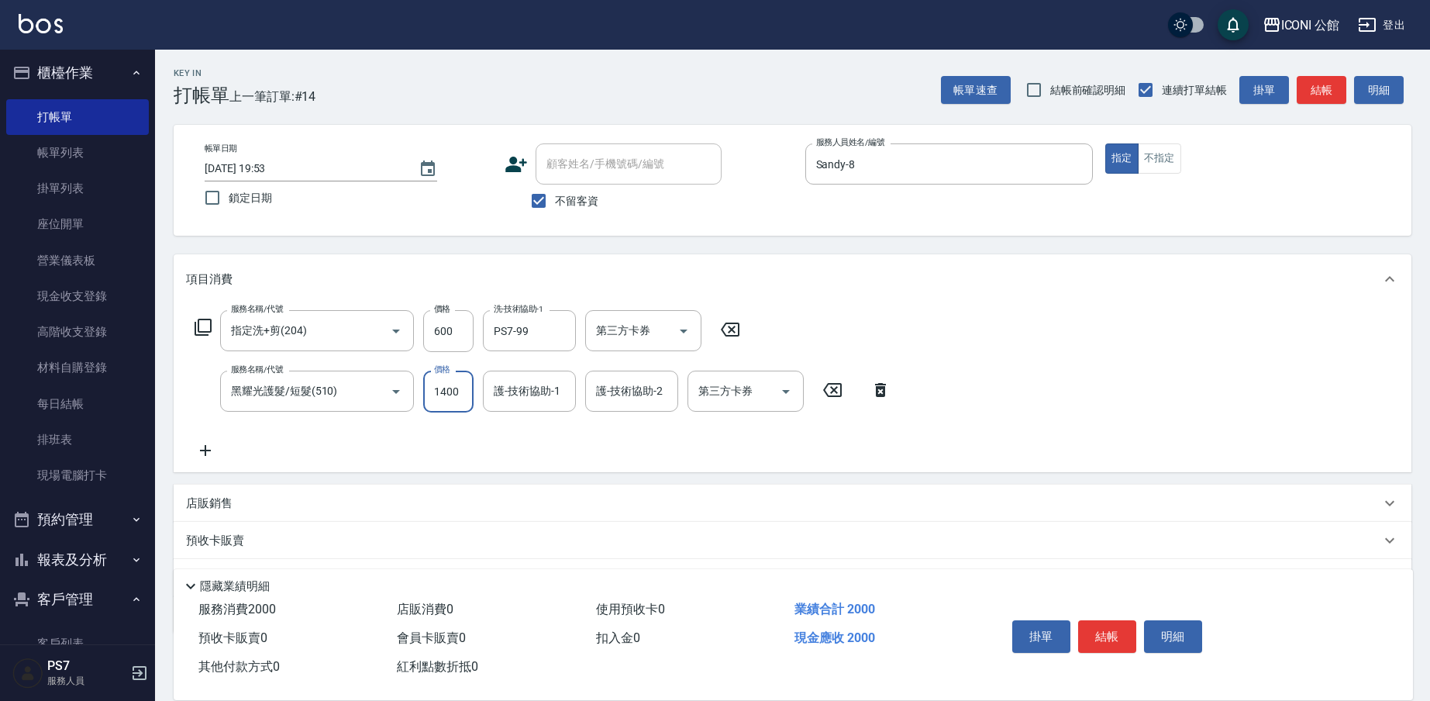
type input "1400"
type input "PS7-99"
type input "Sandy-8"
click at [63, 139] on link "帳單列表" at bounding box center [77, 153] width 143 height 36
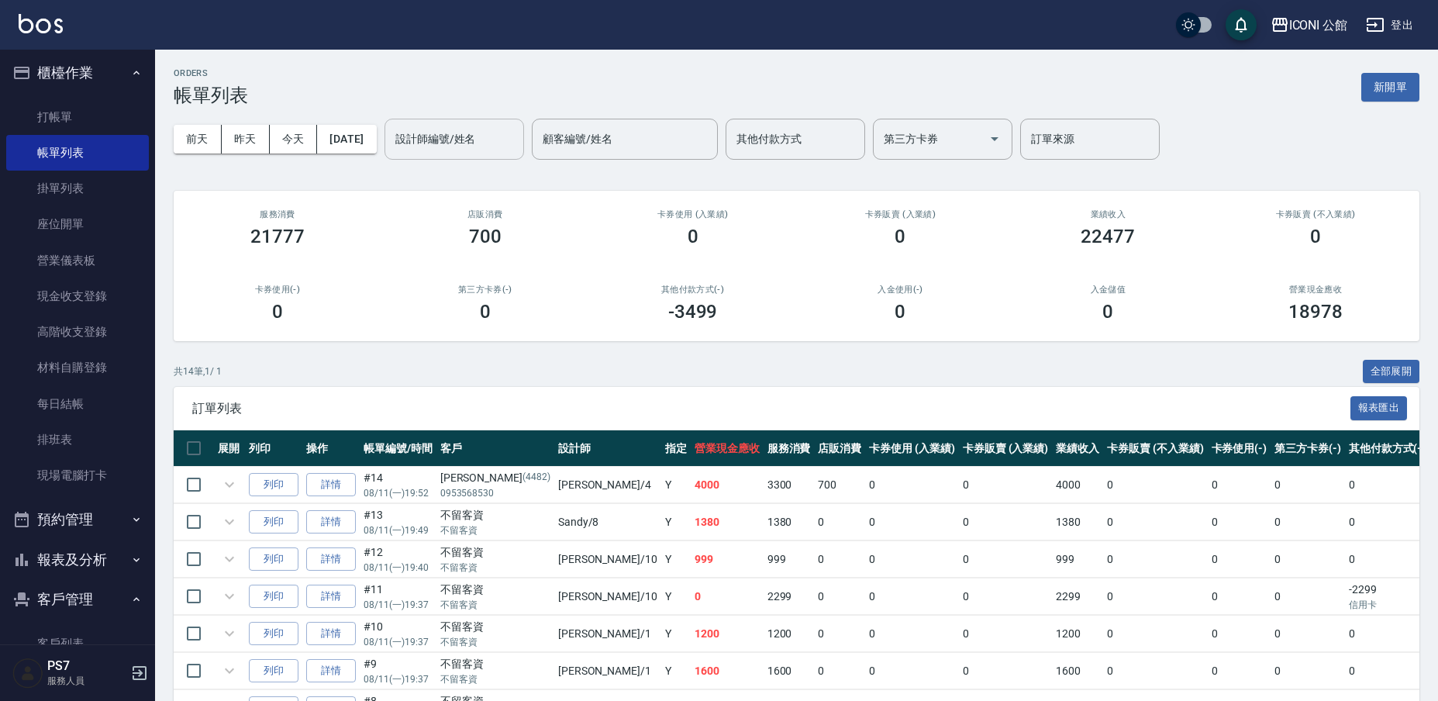
click at [458, 134] on div "設計師編號/姓名 設計師編號/姓名" at bounding box center [453, 139] width 139 height 41
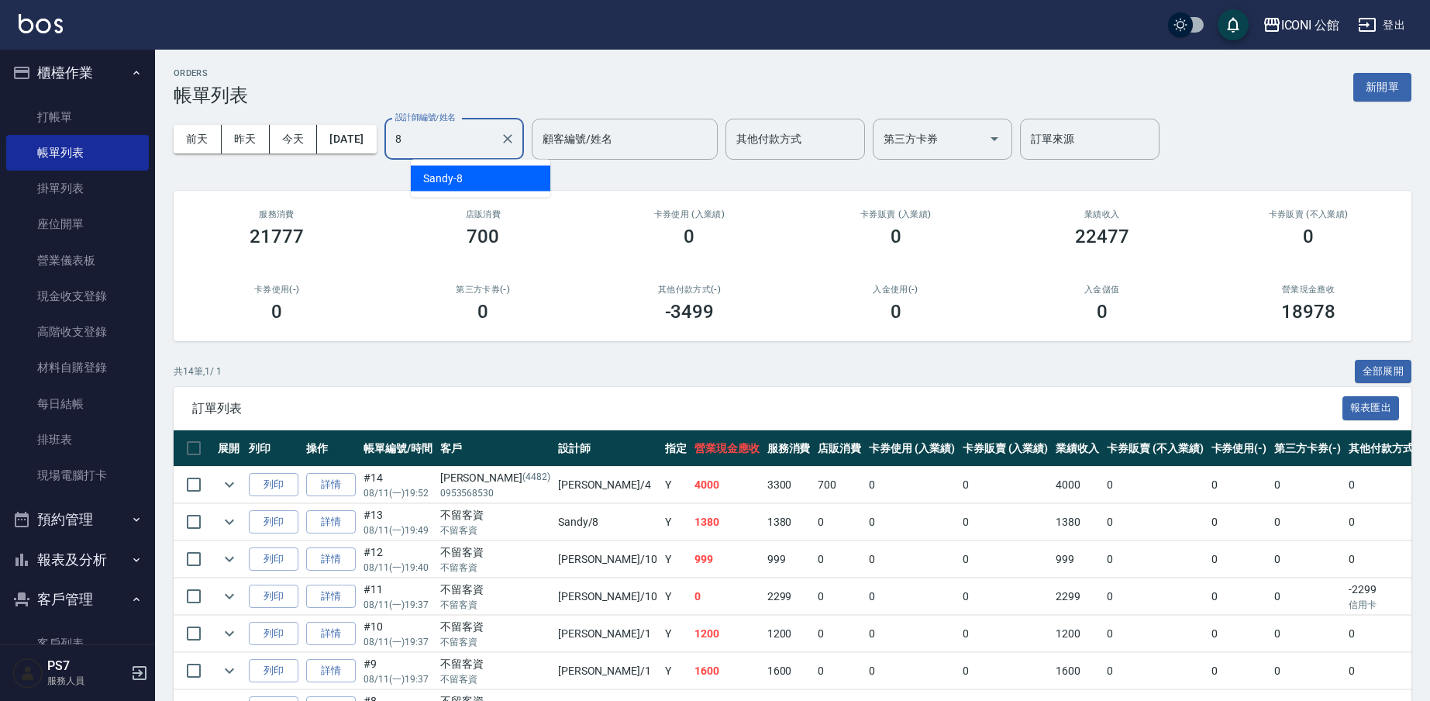
type input "Sandy-8"
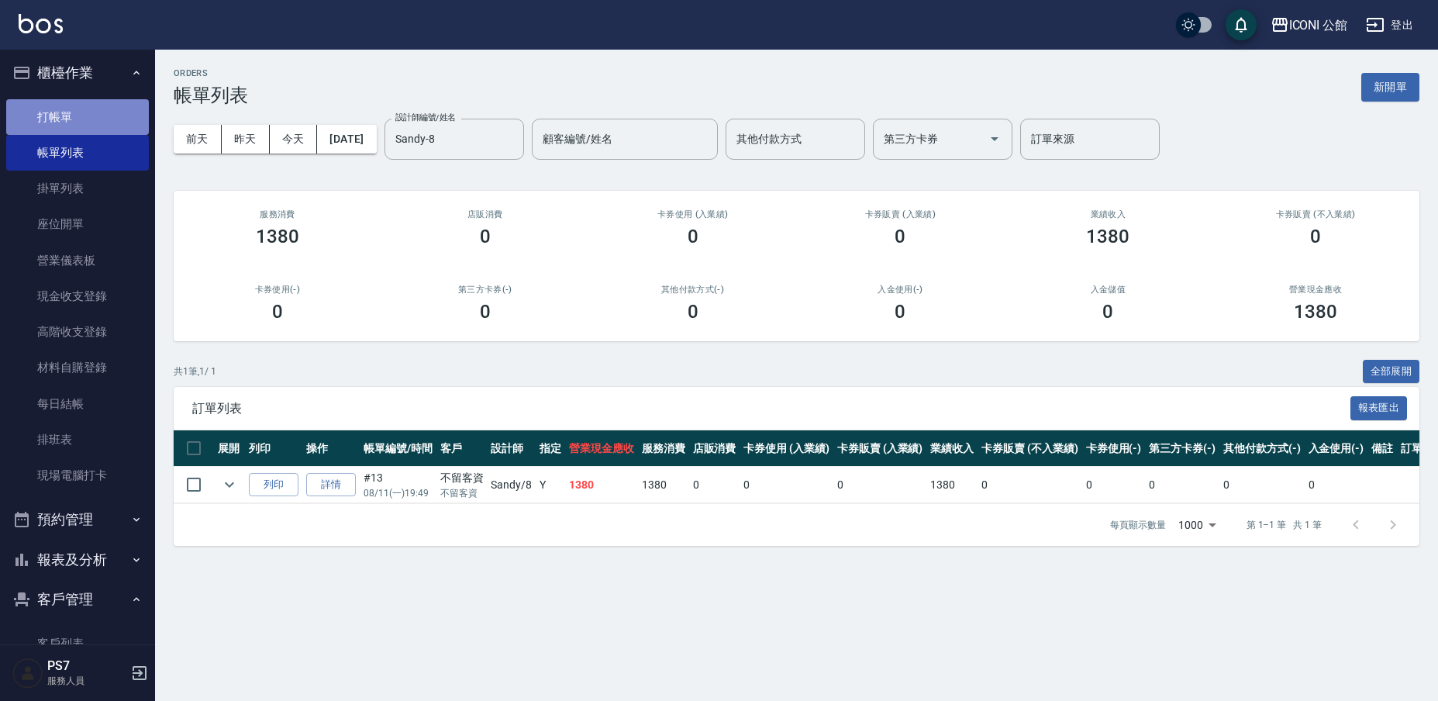
click at [122, 112] on link "打帳單" at bounding box center [77, 117] width 143 height 36
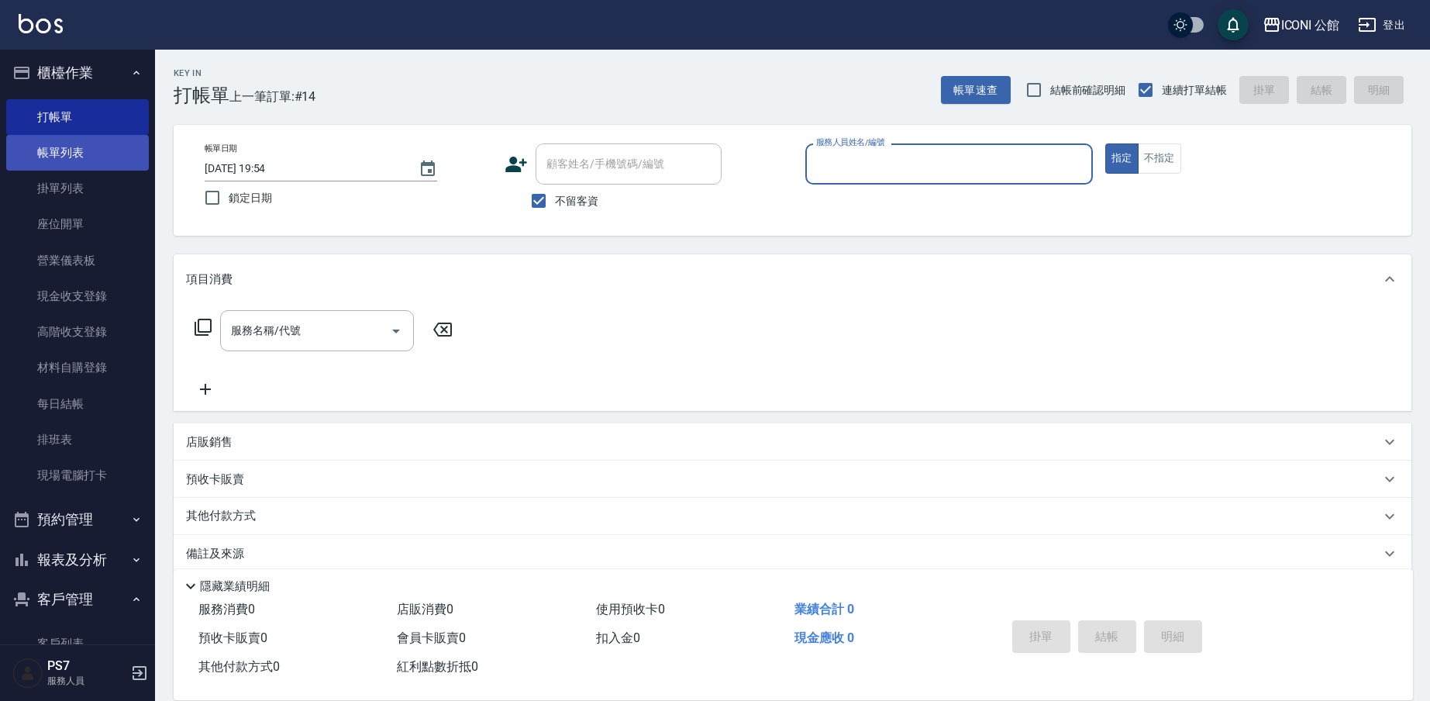
click at [67, 159] on link "帳單列表" at bounding box center [77, 153] width 143 height 36
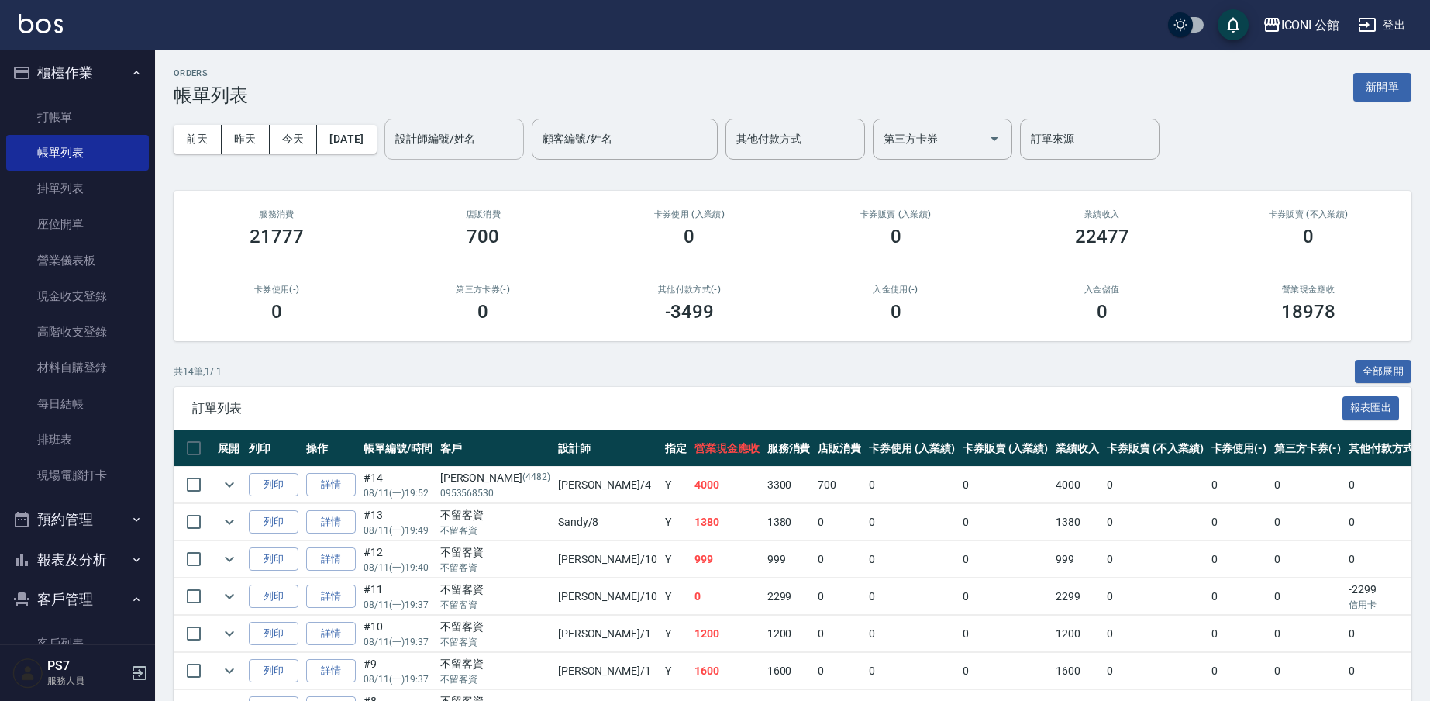
click at [484, 150] on input "設計師編號/姓名" at bounding box center [454, 139] width 126 height 27
type input "Sandy-8"
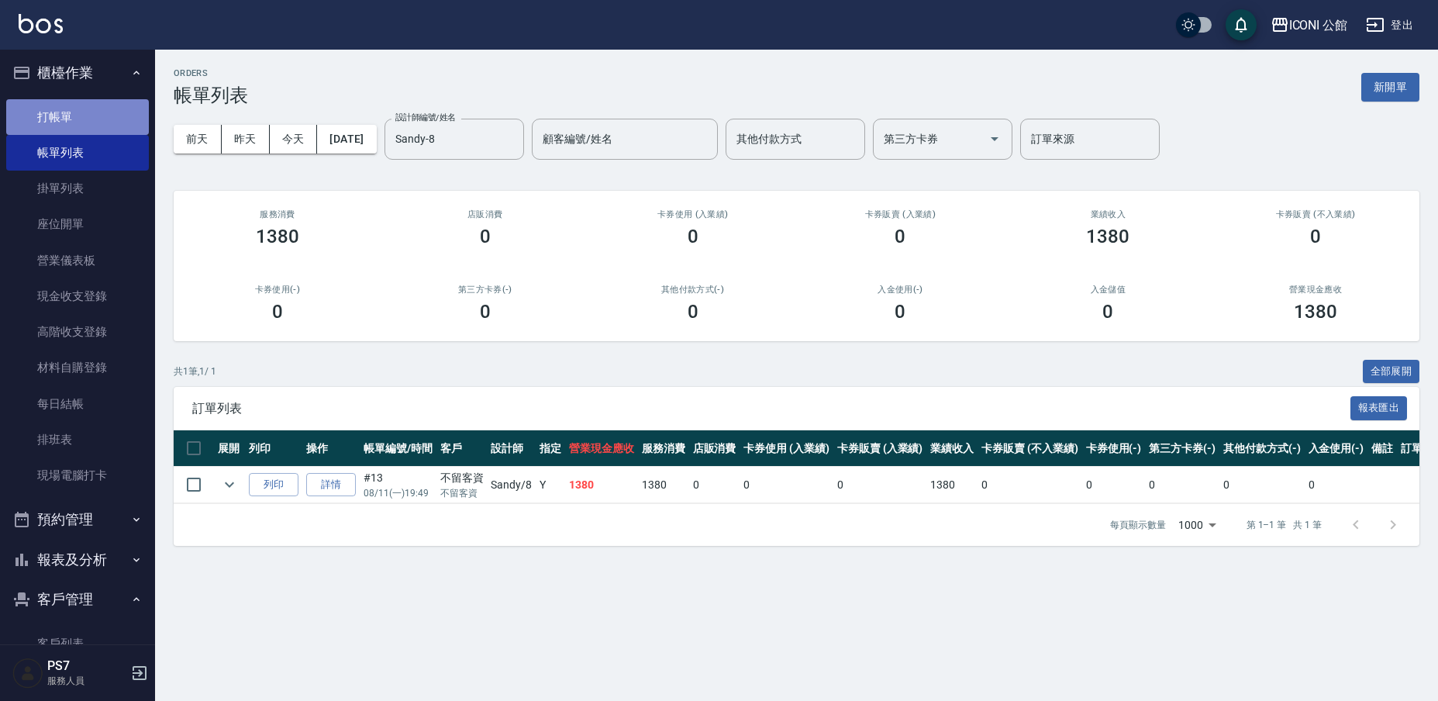
drag, startPoint x: 102, startPoint y: 113, endPoint x: 109, endPoint y: 132, distance: 19.9
click at [112, 126] on link "打帳單" at bounding box center [77, 117] width 143 height 36
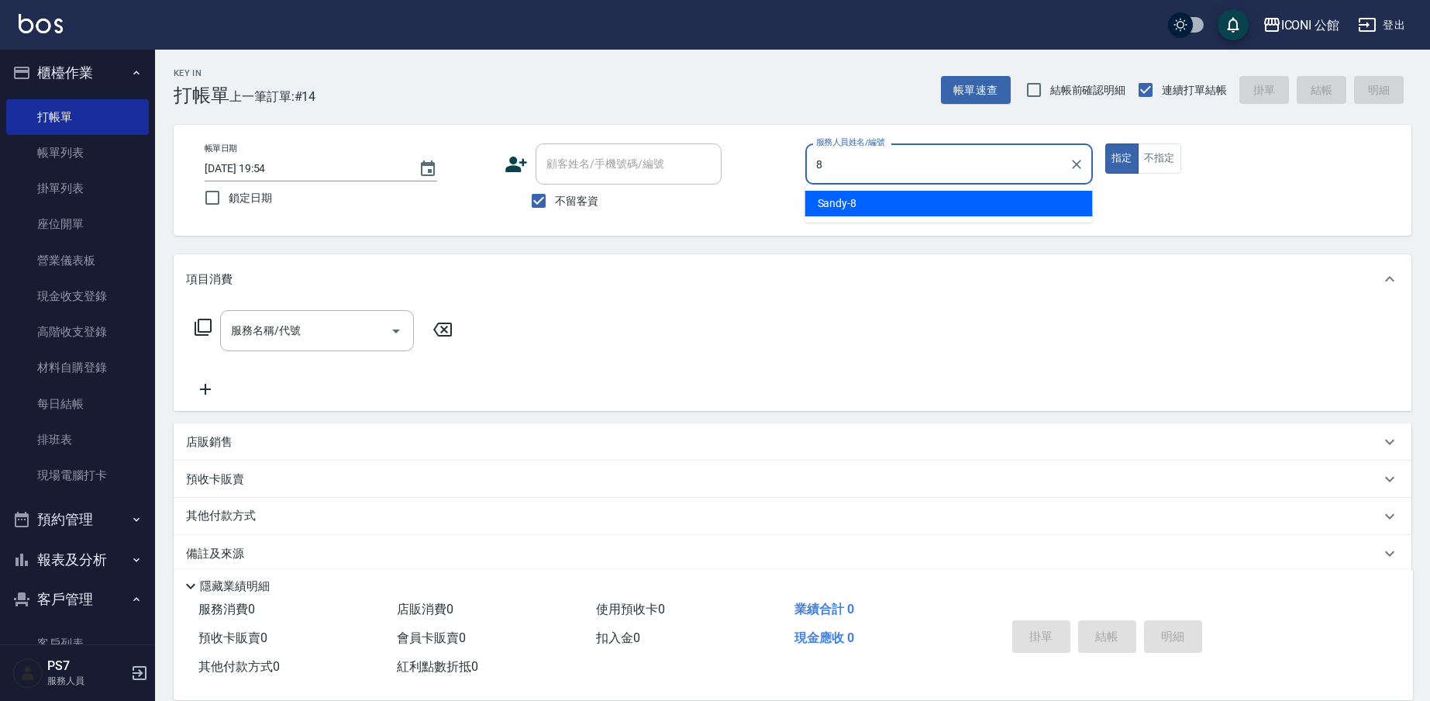
type input "Sandy-8"
type button "true"
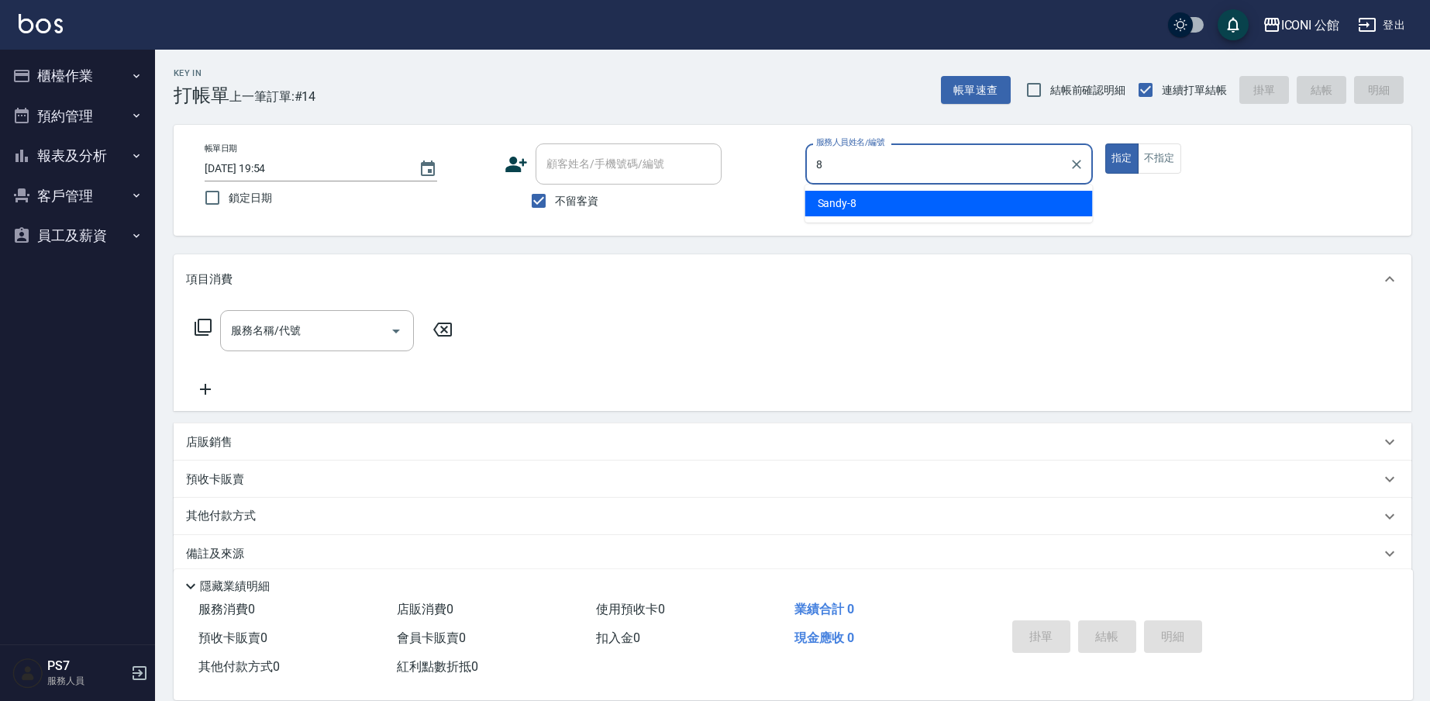
type input "8"
type button "true"
type input "Sandy-8"
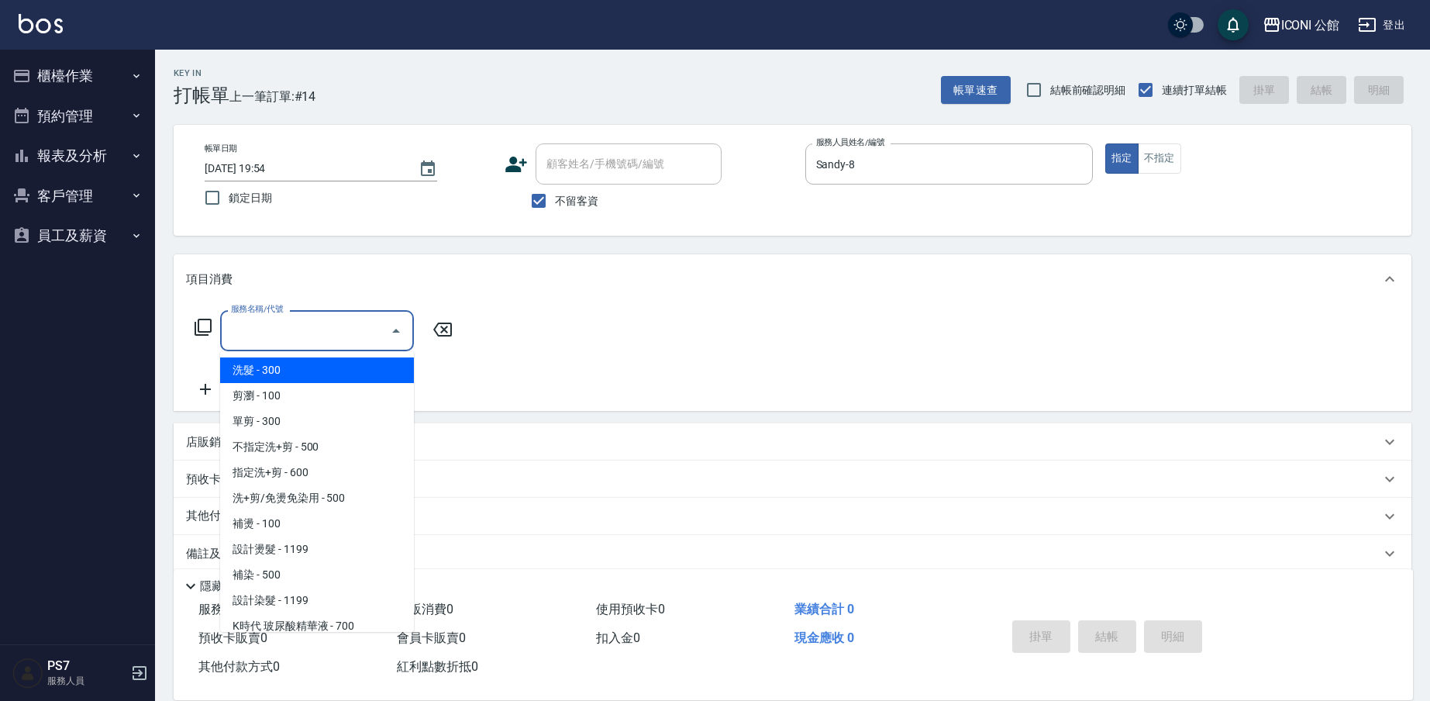
drag, startPoint x: 314, startPoint y: 326, endPoint x: 327, endPoint y: 331, distance: 14.0
click at [314, 326] on input "服務名稱/代號" at bounding box center [305, 330] width 157 height 27
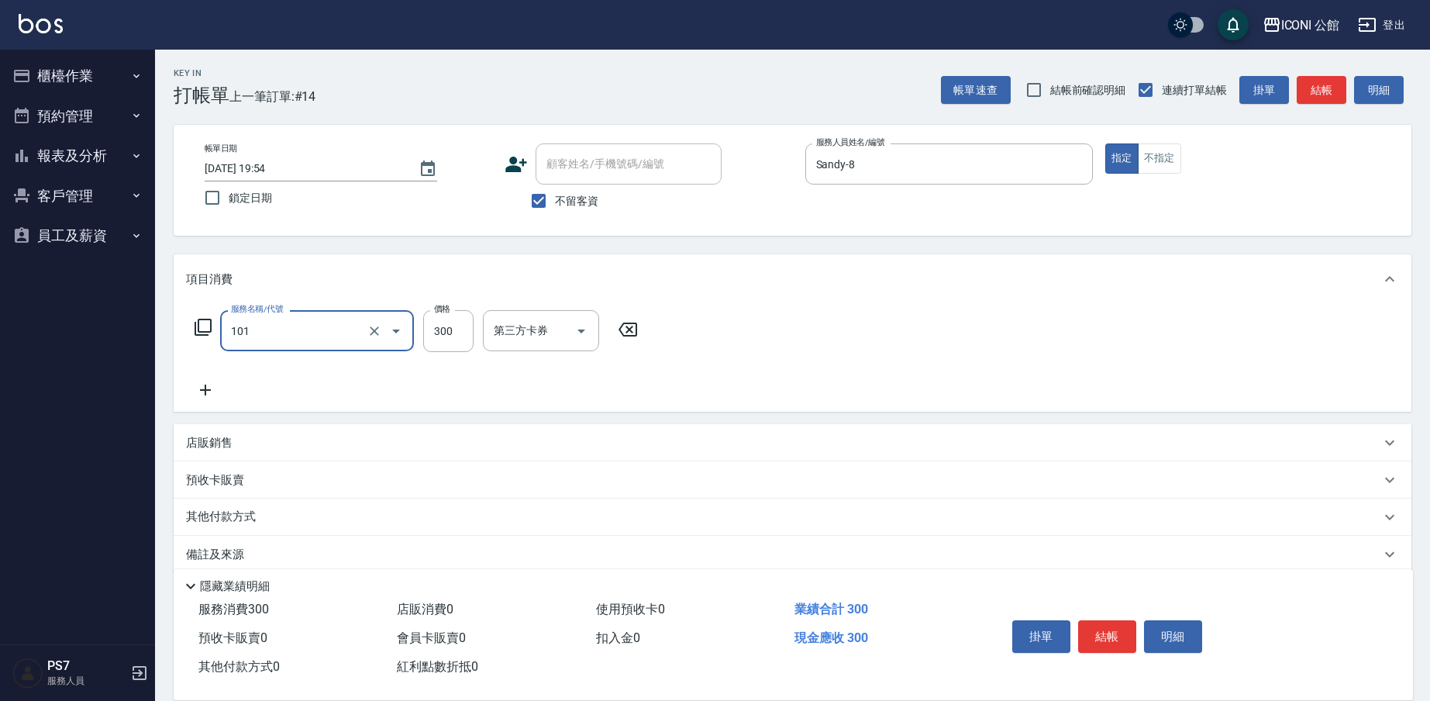
type input "洗髮(101)"
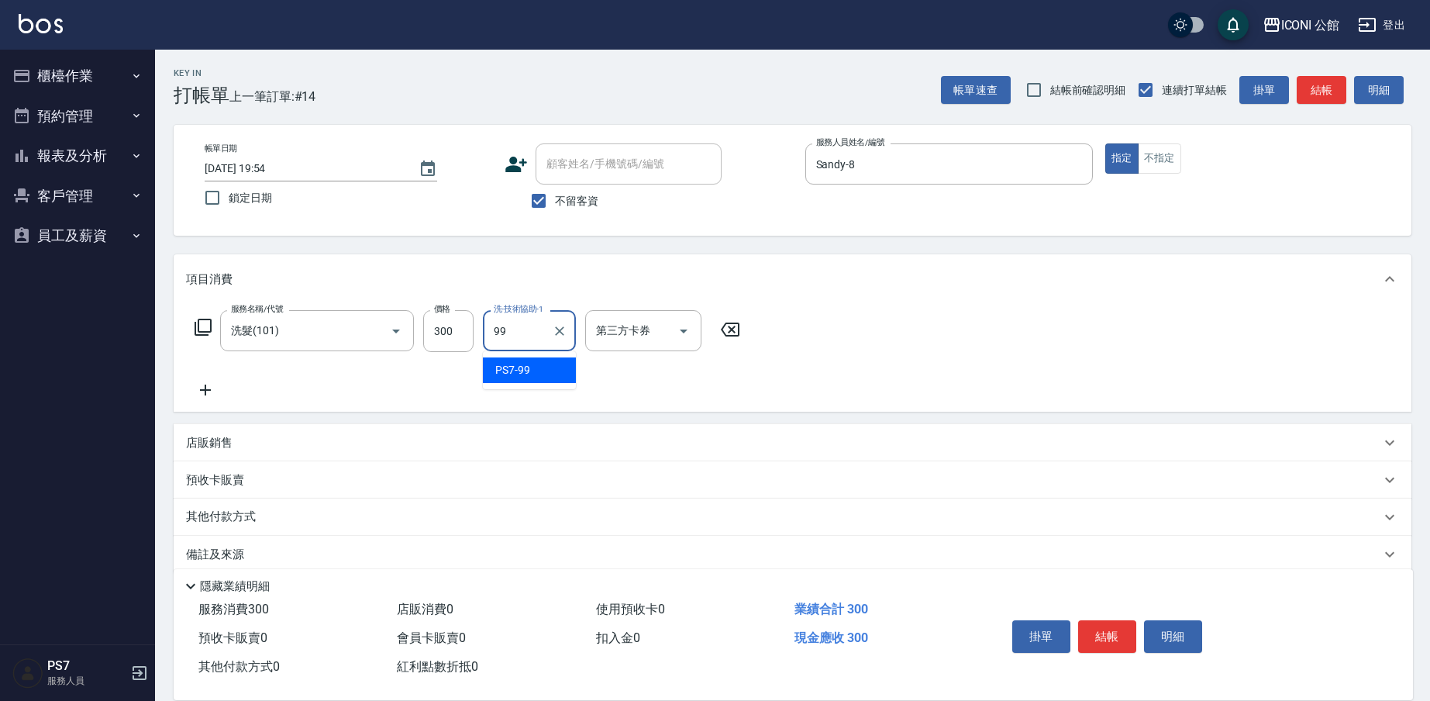
type input "PS7-99"
click at [199, 322] on icon at bounding box center [203, 327] width 17 height 17
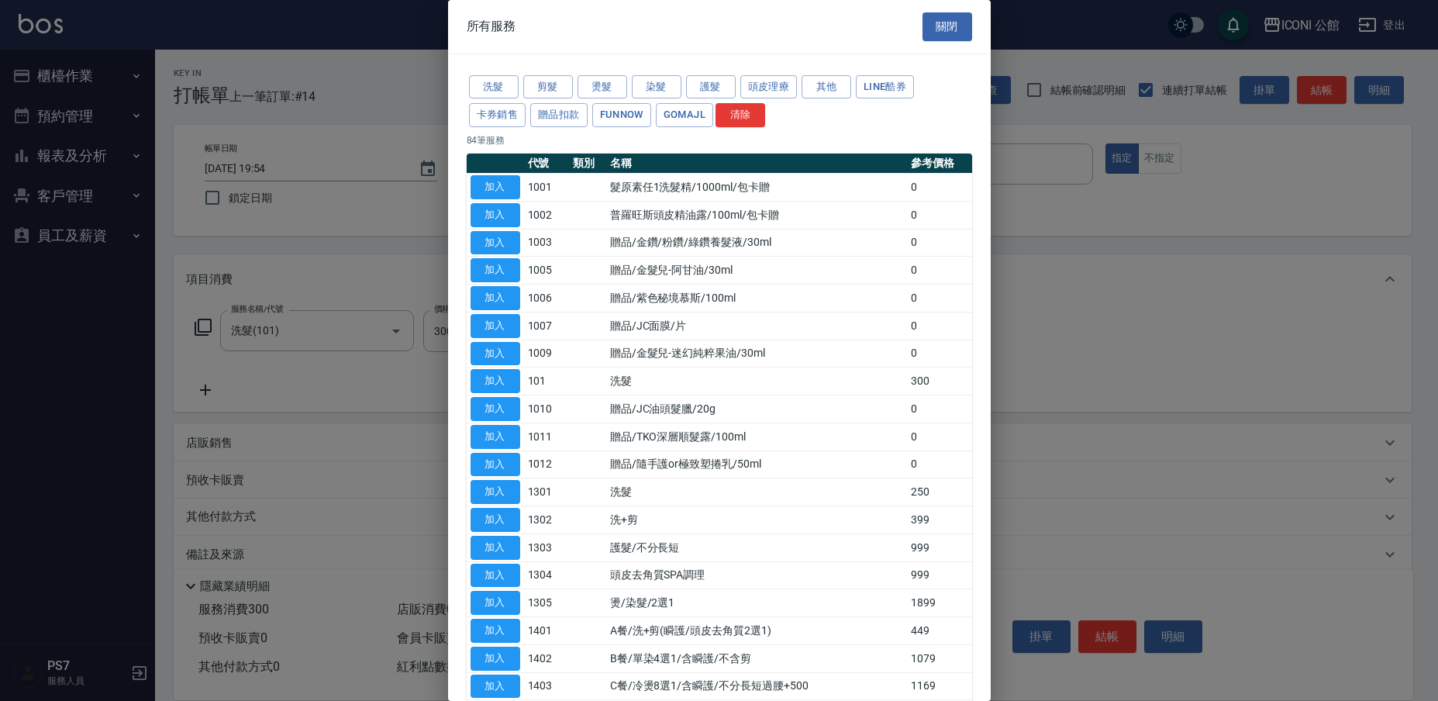
click at [739, 80] on div "洗髮 剪髮 燙髮 染髮 護髮 頭皮理療 其他 LINE酷券 卡券銷售 贈品扣款 FUNNOW GOMAJL 清除" at bounding box center [719, 101] width 505 height 57
click at [728, 84] on button "護髮" at bounding box center [711, 87] width 50 height 24
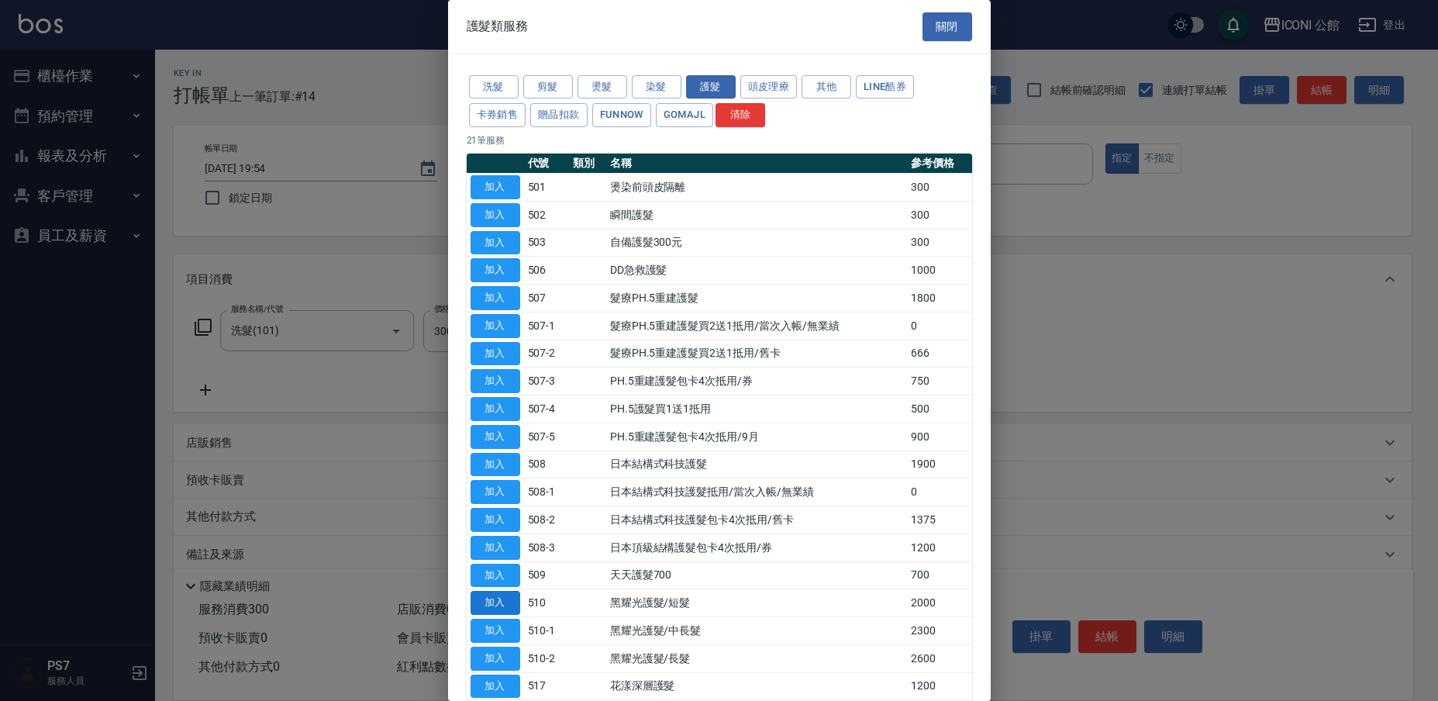
click at [505, 598] on button "加入" at bounding box center [495, 603] width 50 height 24
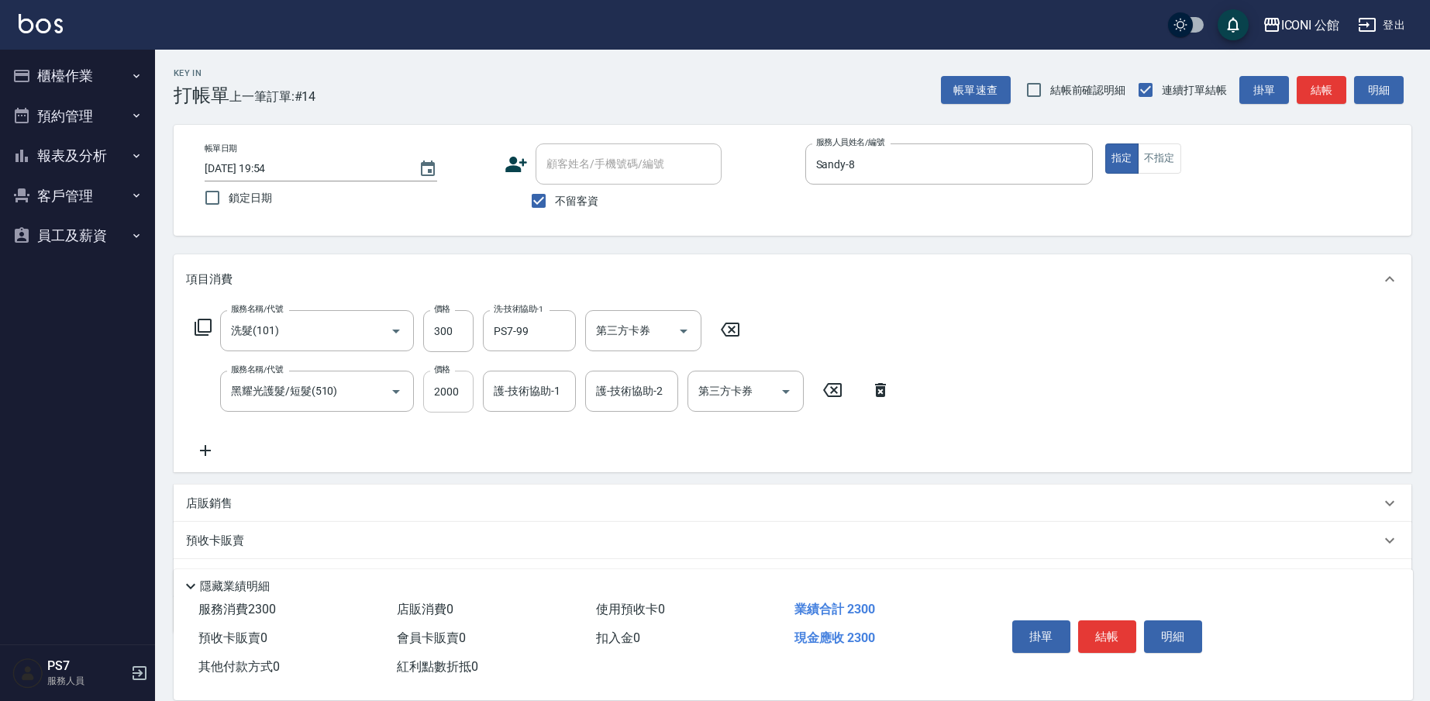
click at [463, 391] on input "2000" at bounding box center [448, 391] width 50 height 42
type input "1700"
type input "Sandy-8"
type input "PS7-99"
click at [1110, 629] on button "結帳" at bounding box center [1107, 636] width 58 height 33
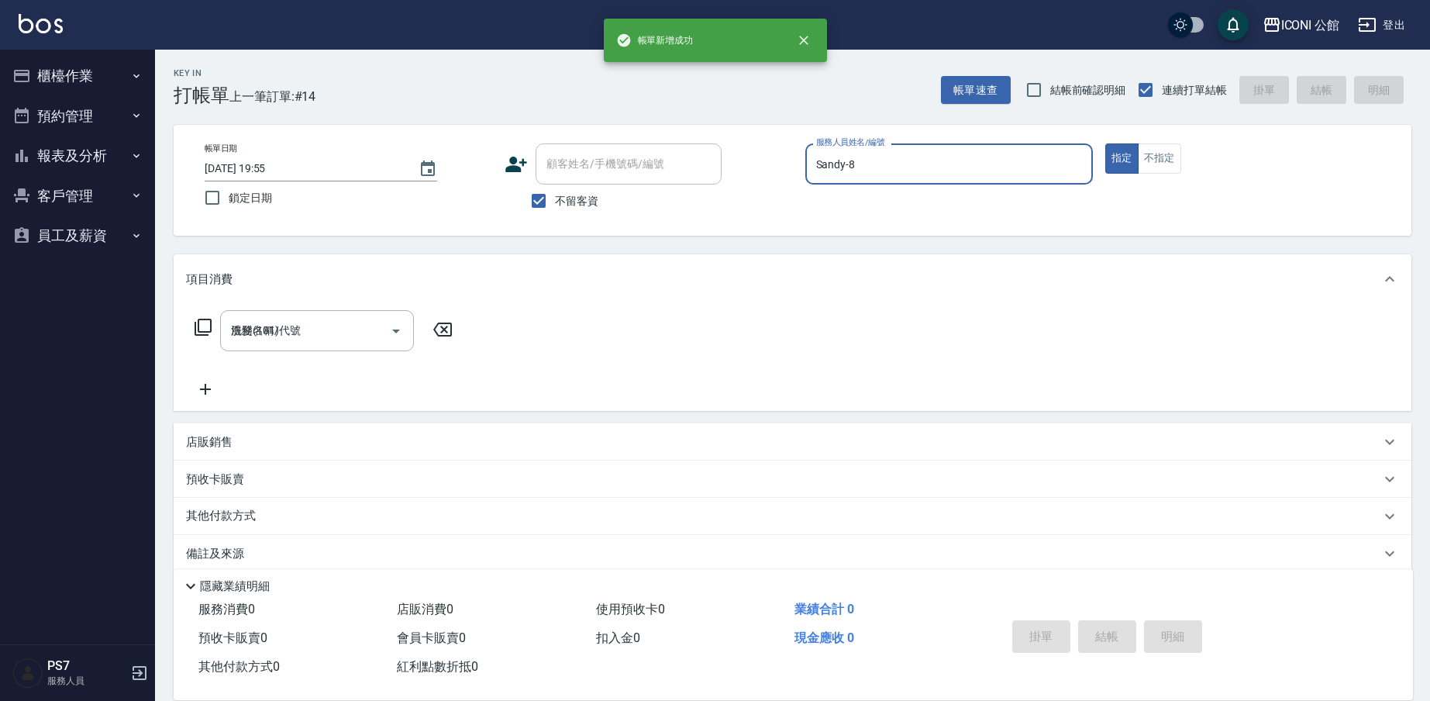
type input "2025/08/11 19:55"
click at [60, 78] on button "櫃檯作業" at bounding box center [77, 76] width 143 height 40
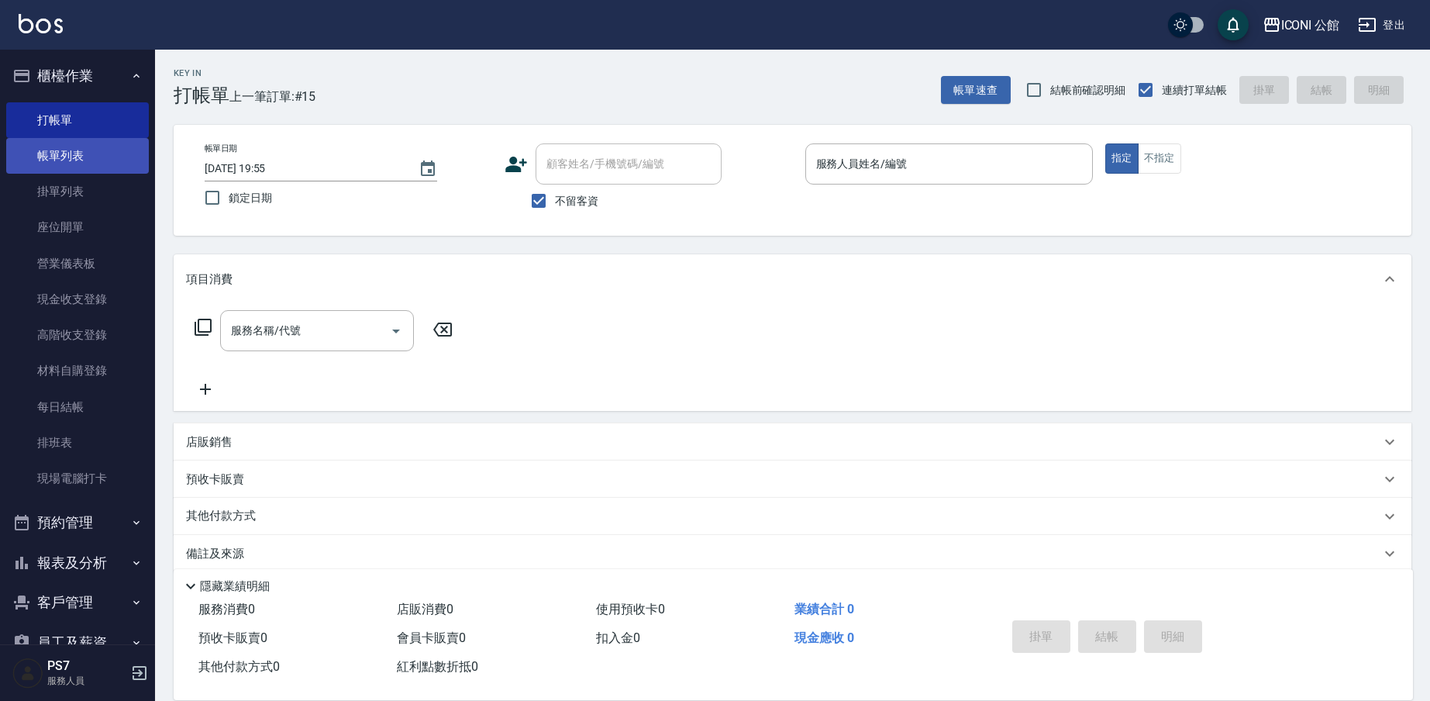
click at [82, 154] on link "帳單列表" at bounding box center [77, 156] width 143 height 36
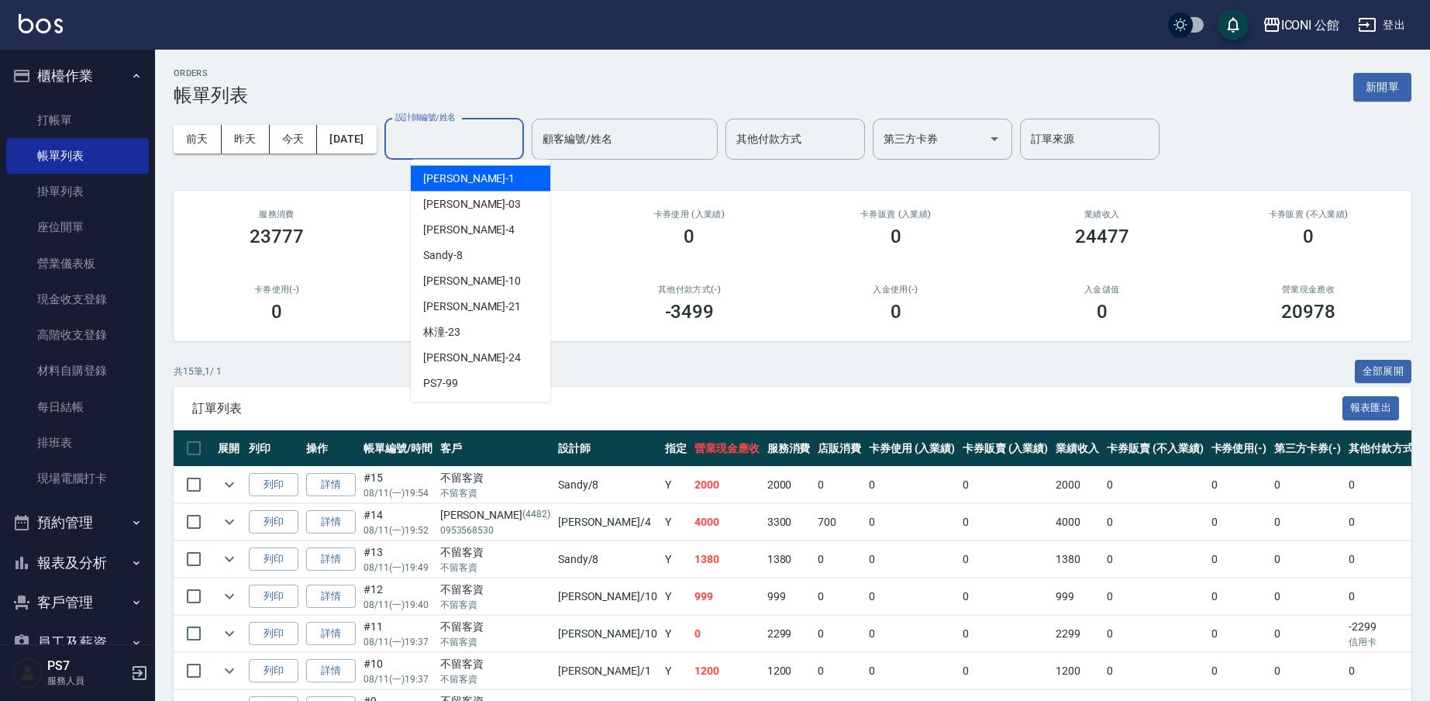
click at [517, 151] on input "設計師編號/姓名" at bounding box center [454, 139] width 126 height 27
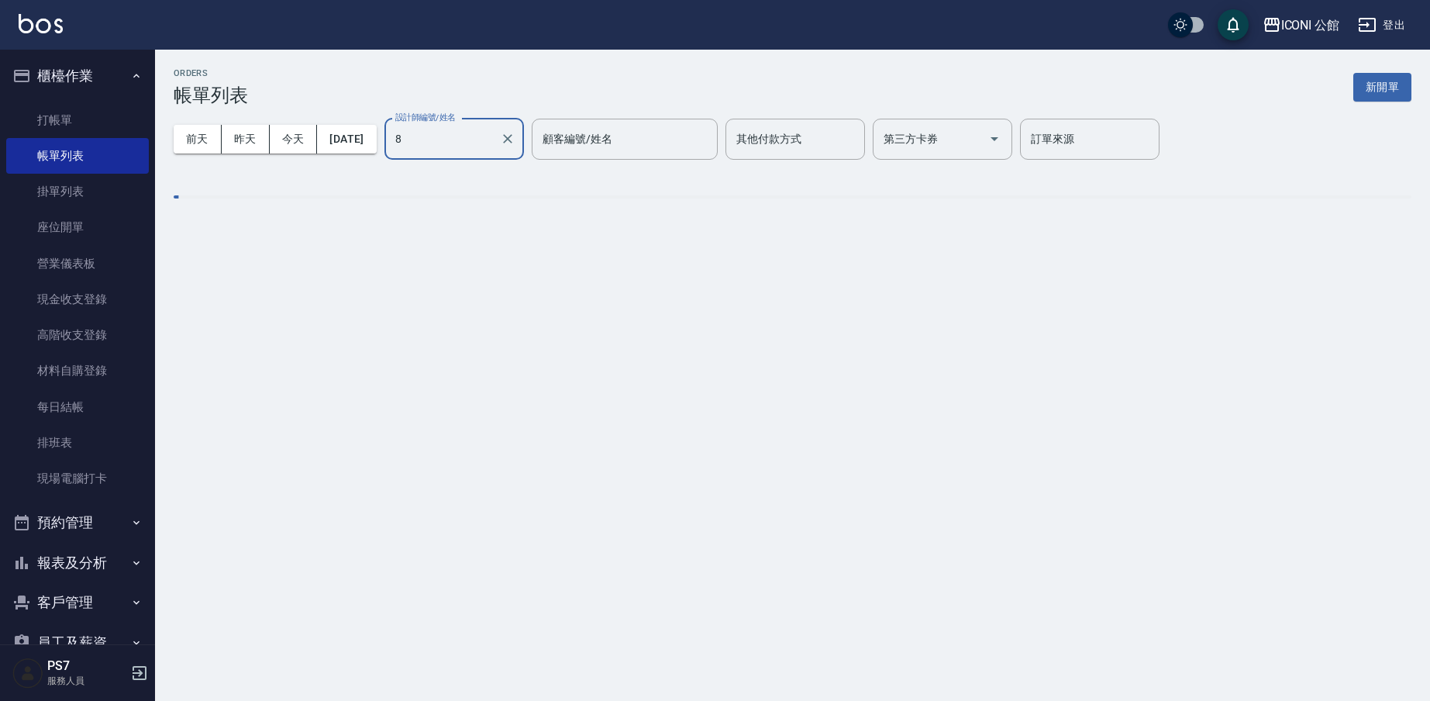
type input "Sandy-8"
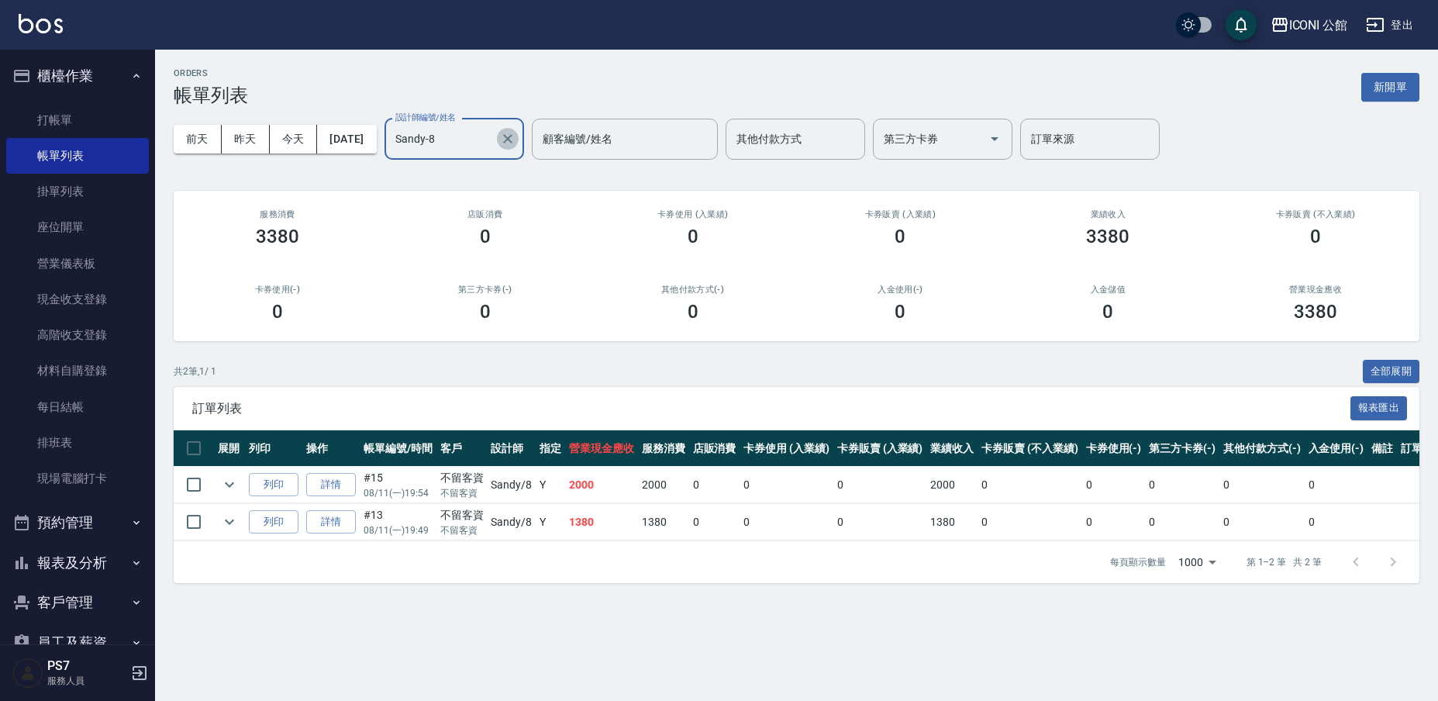
click at [515, 140] on icon "Clear" at bounding box center [507, 138] width 15 height 15
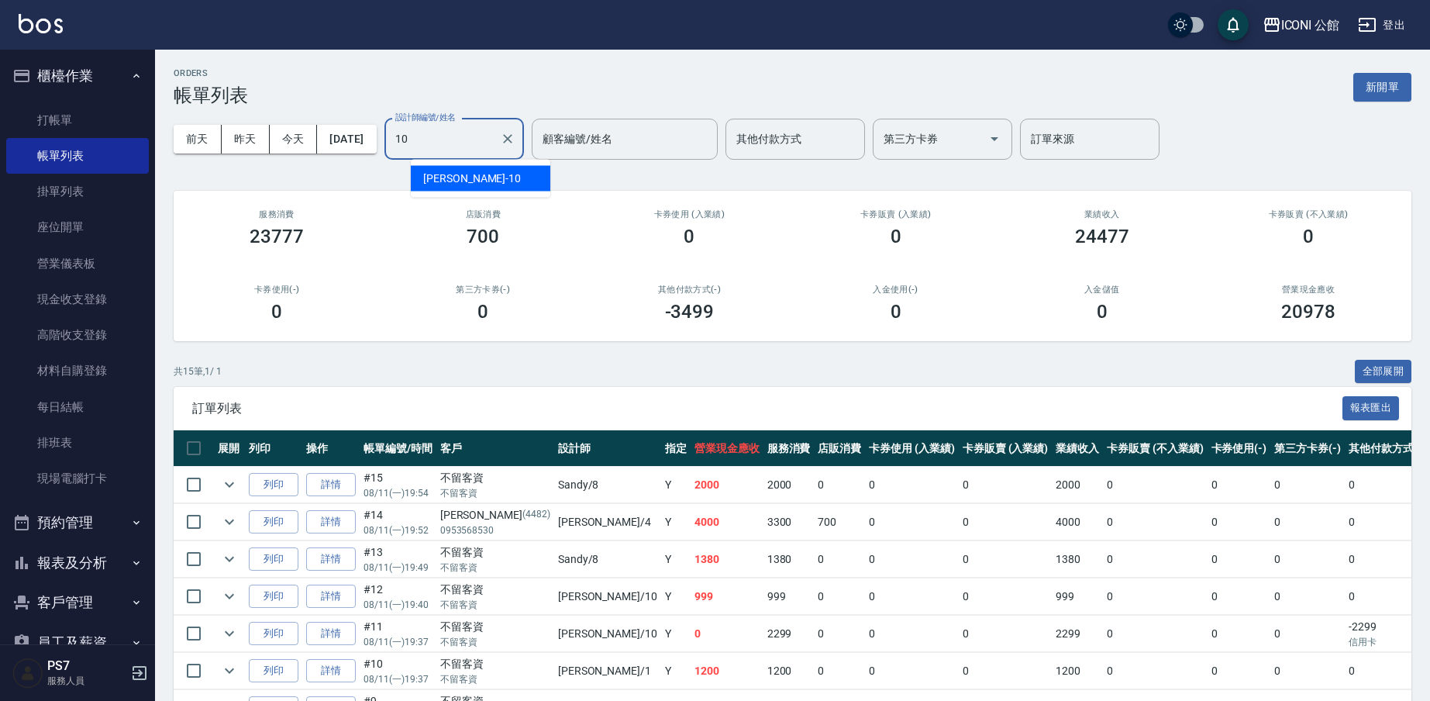
type input "Anna-10"
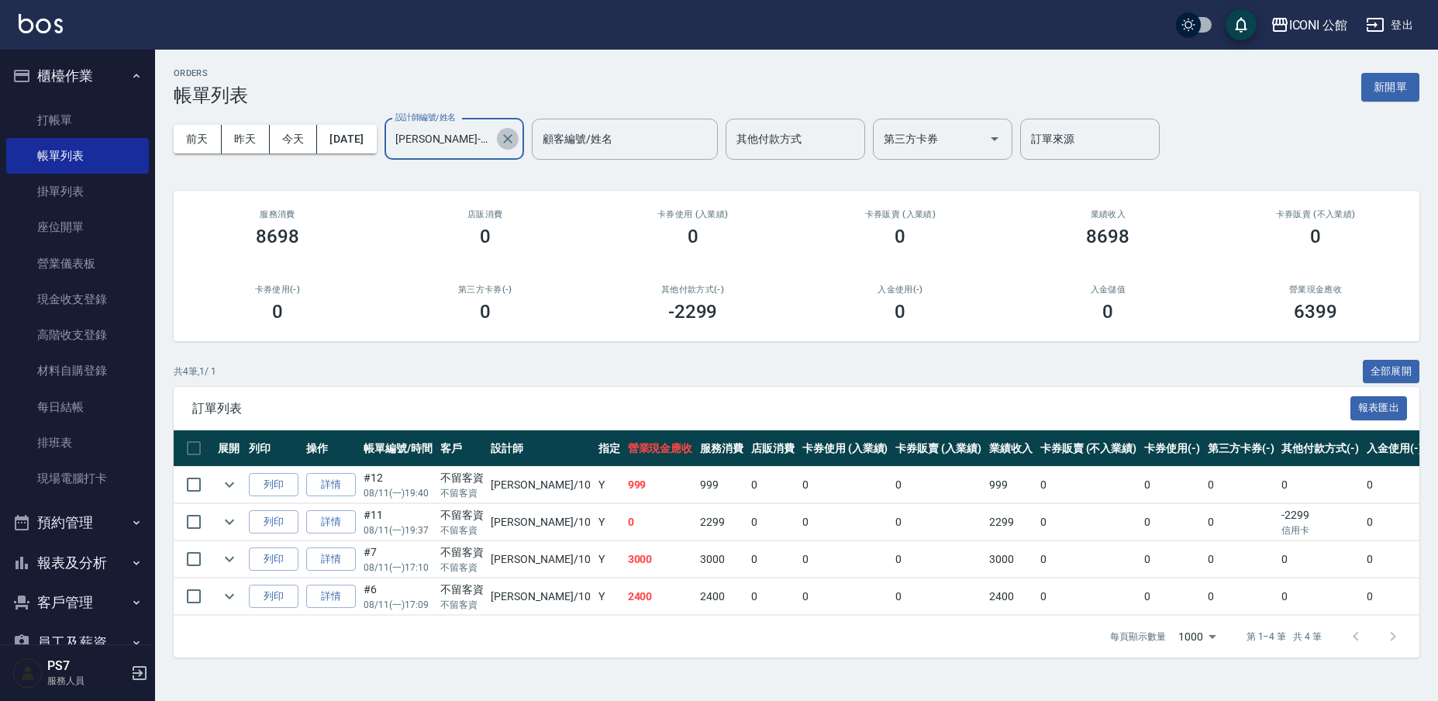
click at [515, 143] on icon "Clear" at bounding box center [507, 138] width 15 height 15
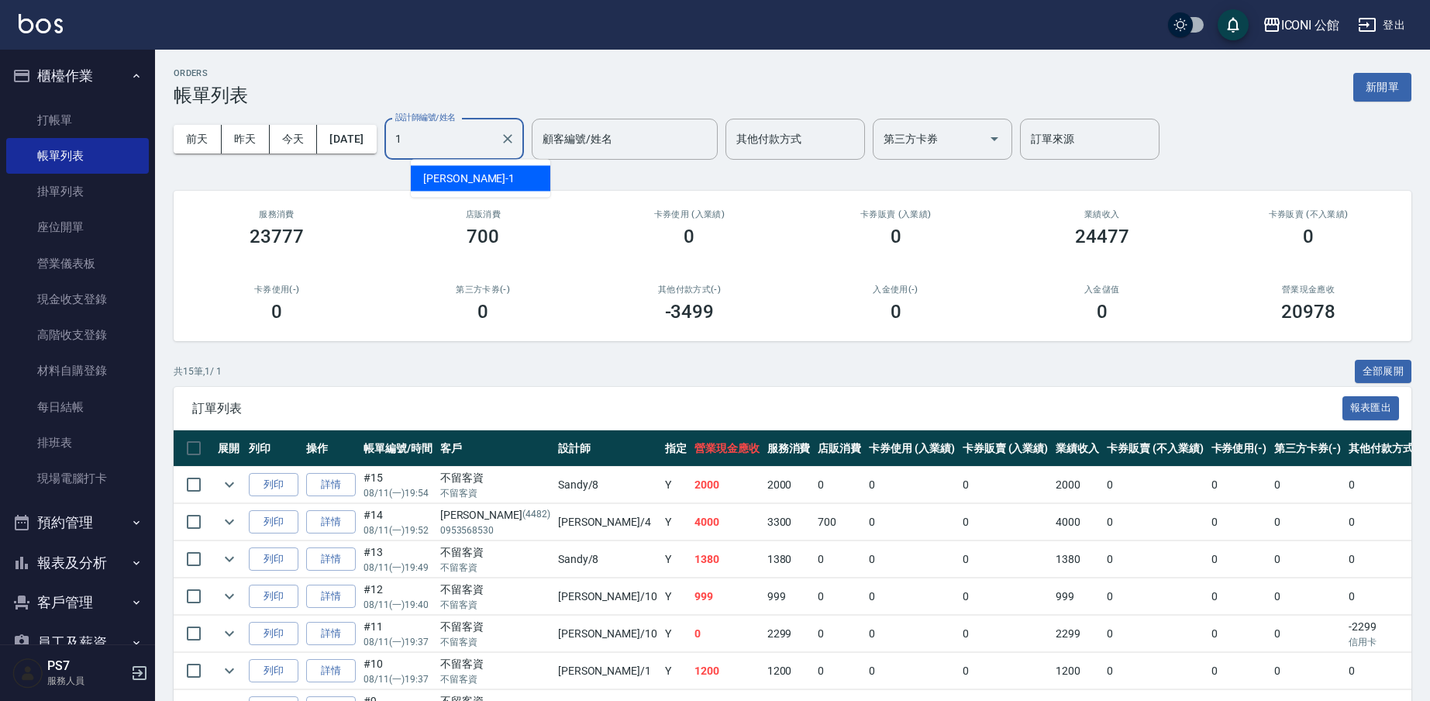
type input "Kevin-1"
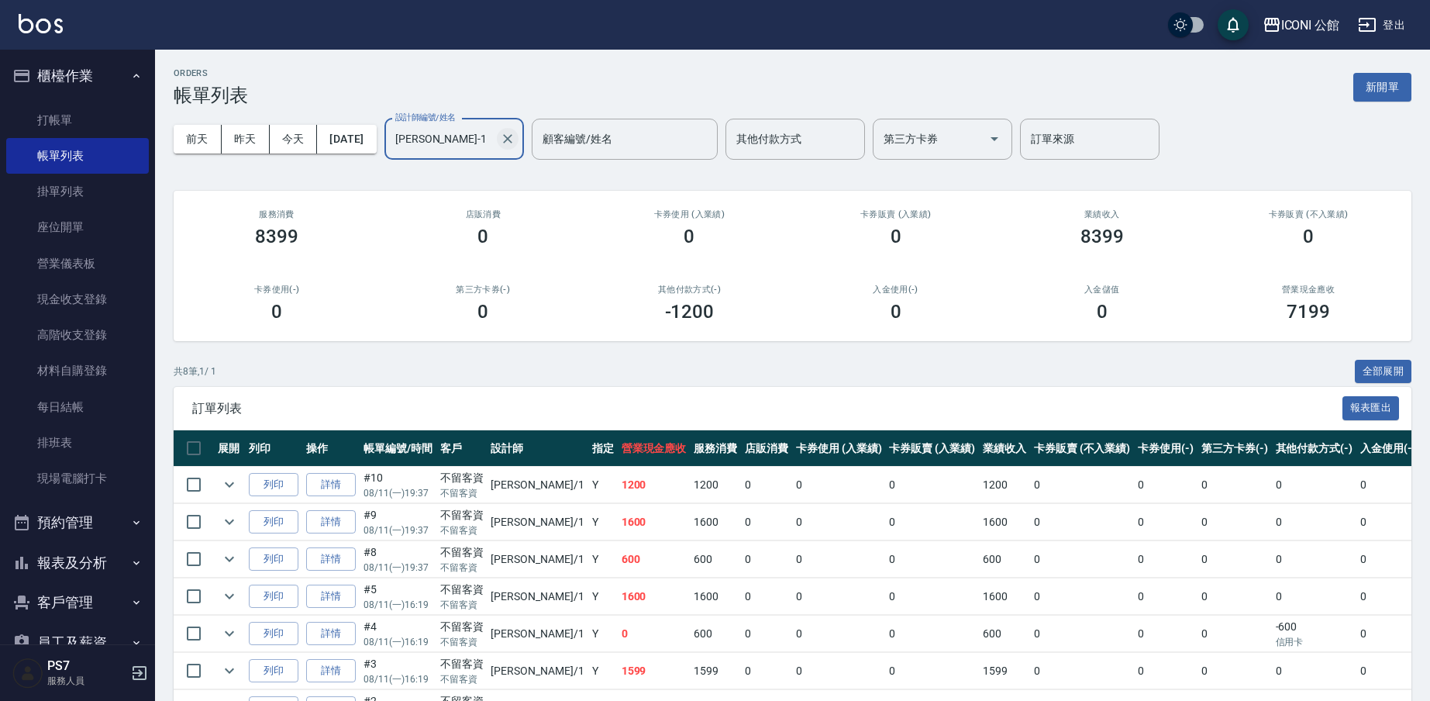
click at [512, 138] on icon "Clear" at bounding box center [507, 138] width 9 height 9
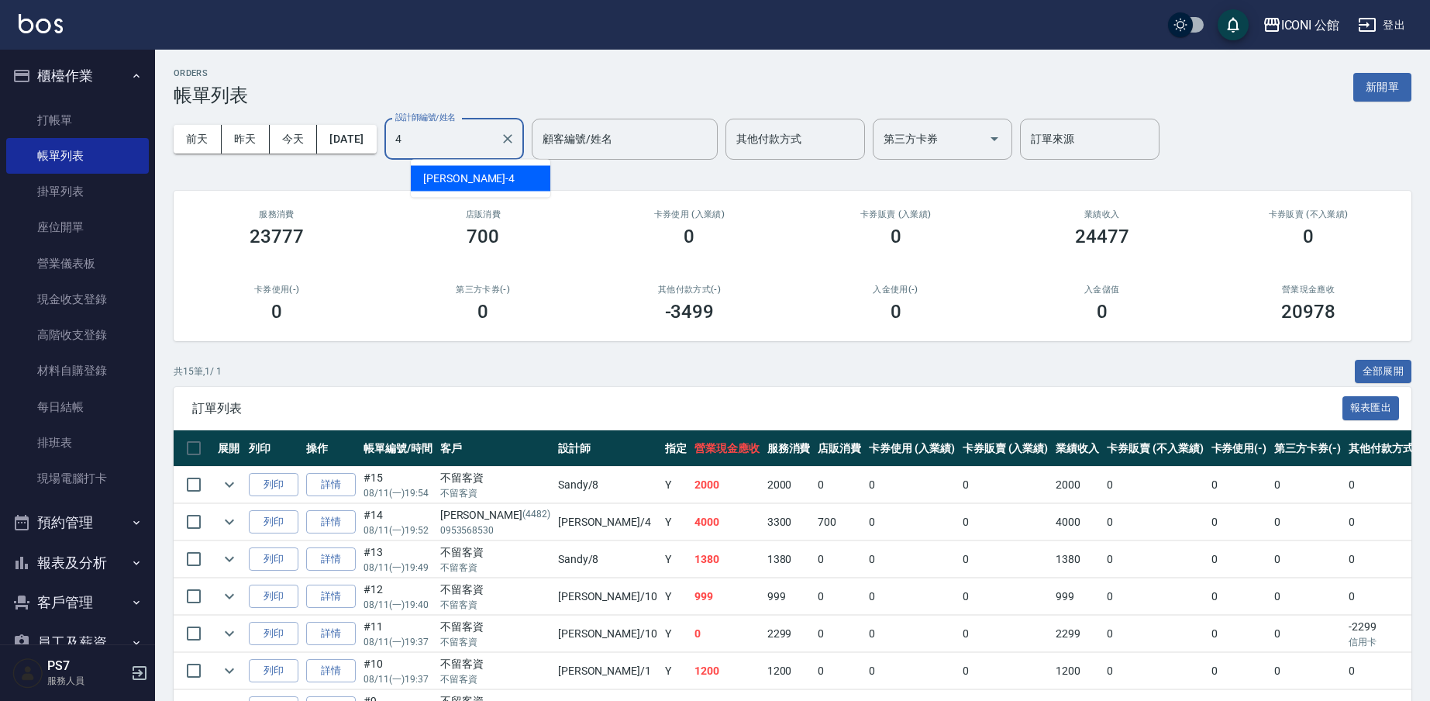
type input "Lina-4"
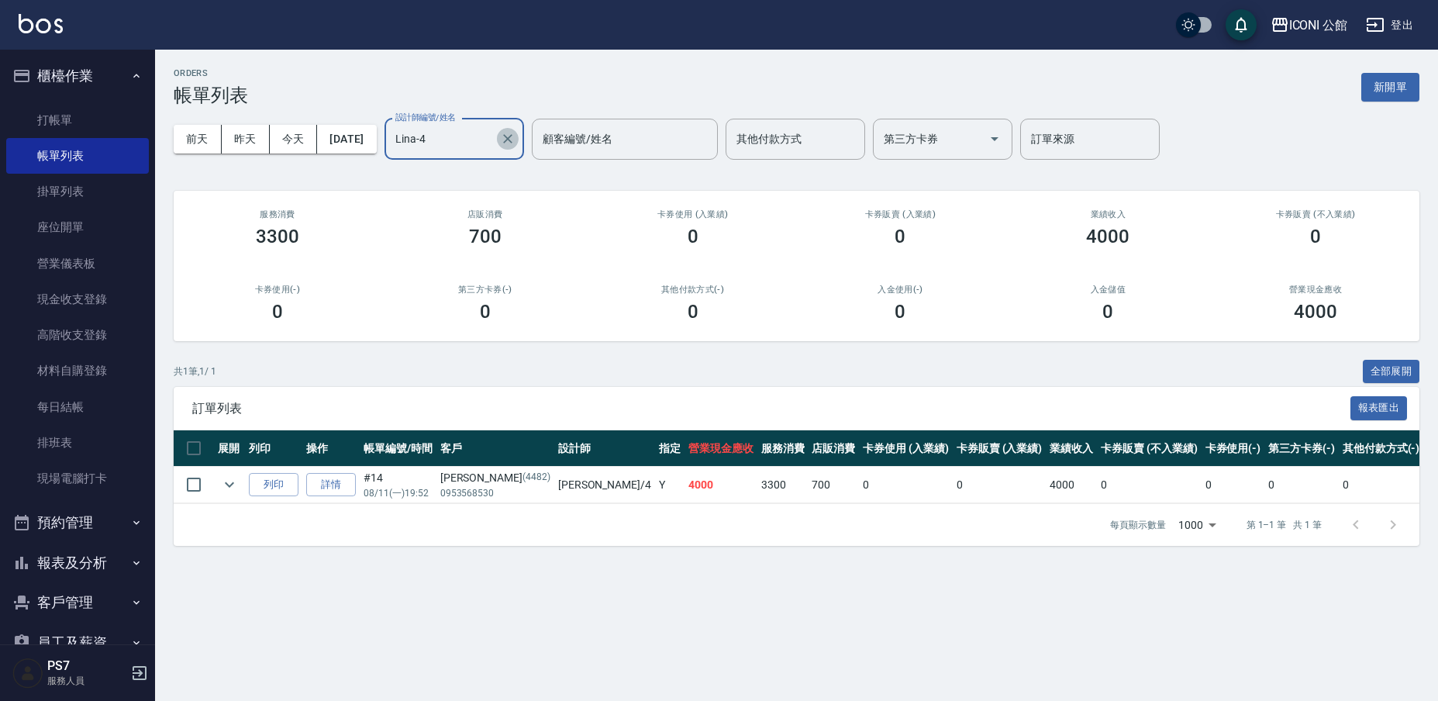
click at [512, 136] on icon "Clear" at bounding box center [507, 138] width 9 height 9
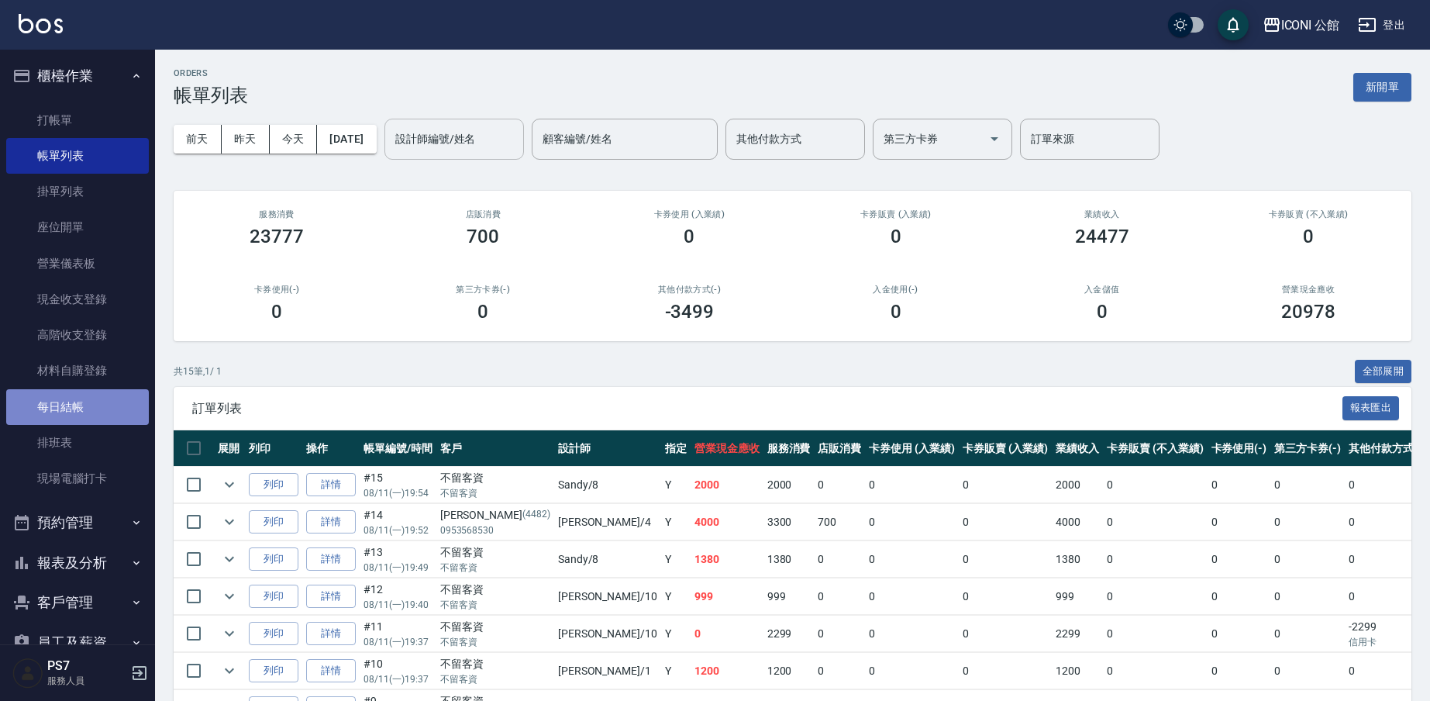
click at [89, 412] on link "每日結帳" at bounding box center [77, 407] width 143 height 36
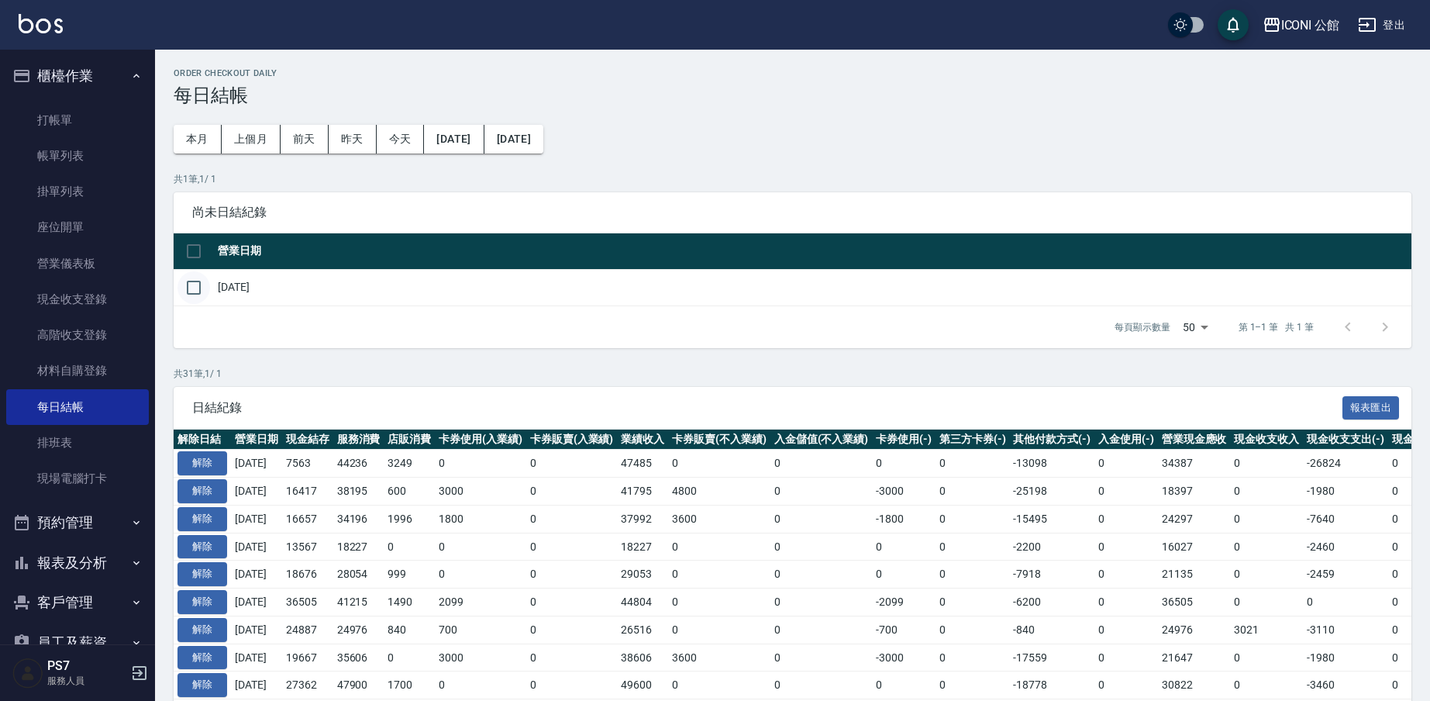
click at [180, 284] on input "checkbox" at bounding box center [193, 287] width 33 height 33
checkbox input "true"
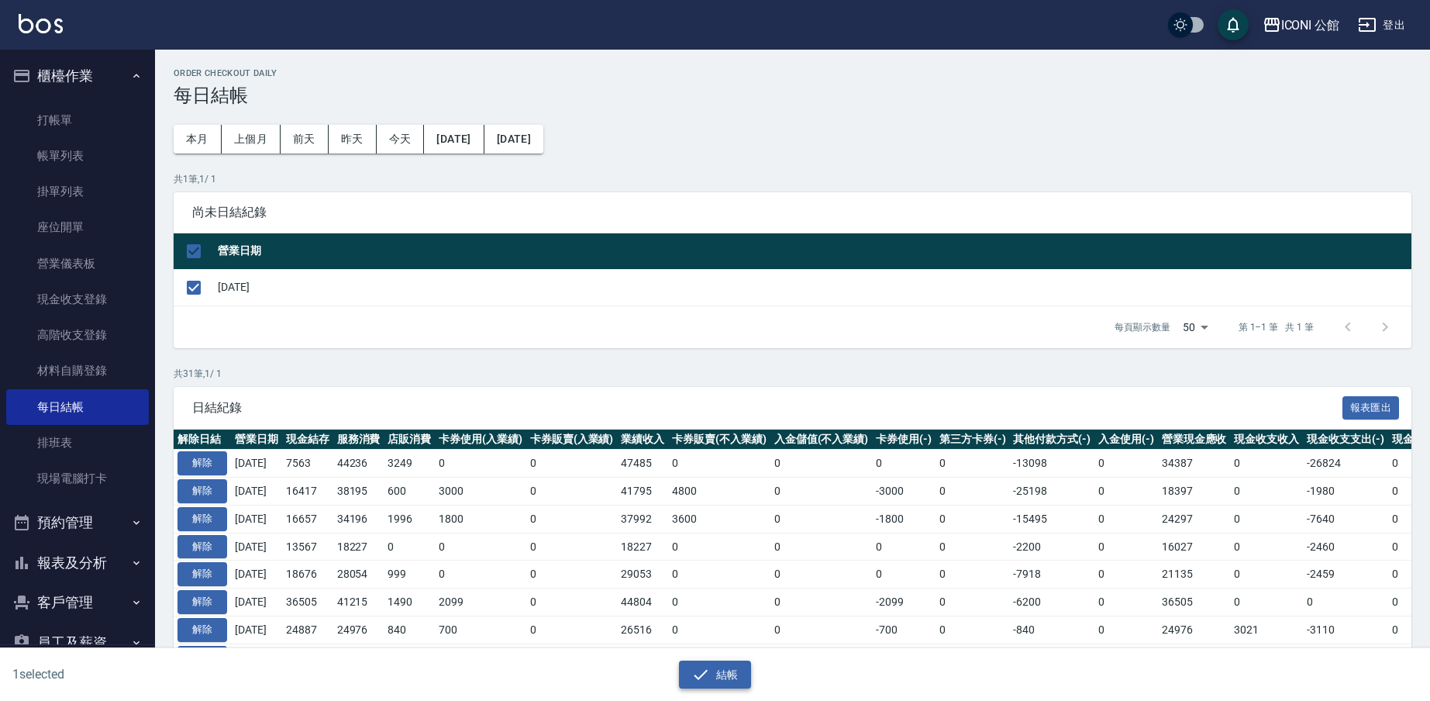
click at [718, 681] on button "結帳" at bounding box center [715, 674] width 72 height 29
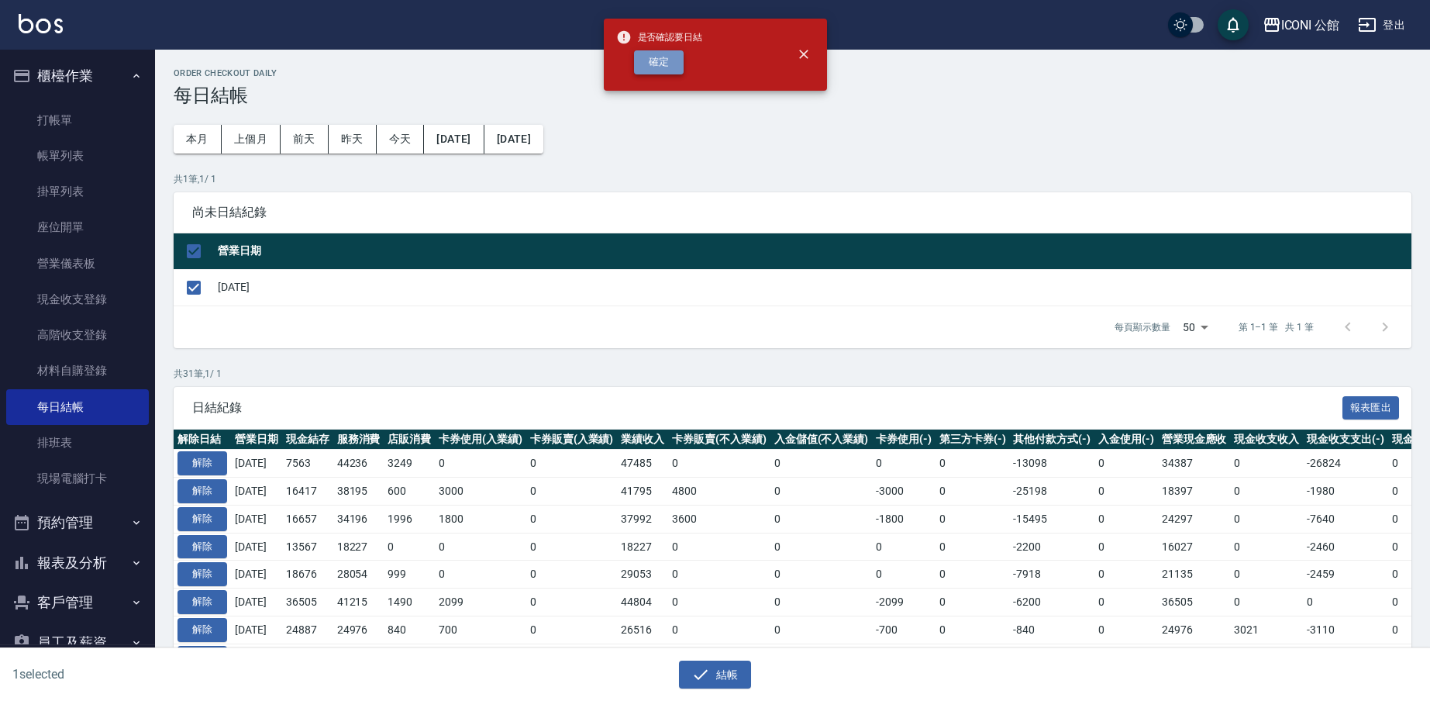
click at [670, 68] on button "確定" at bounding box center [659, 62] width 50 height 24
checkbox input "false"
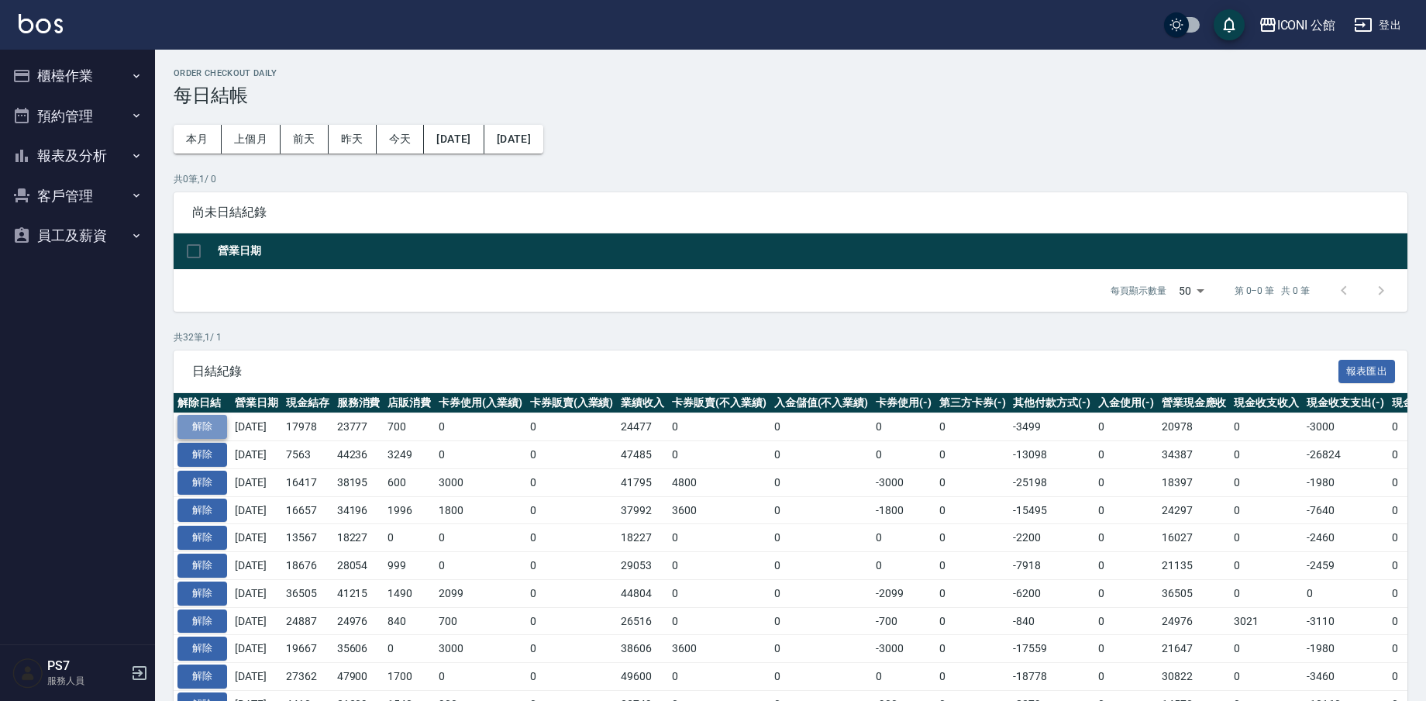
click at [217, 416] on button "解除" at bounding box center [202, 427] width 50 height 24
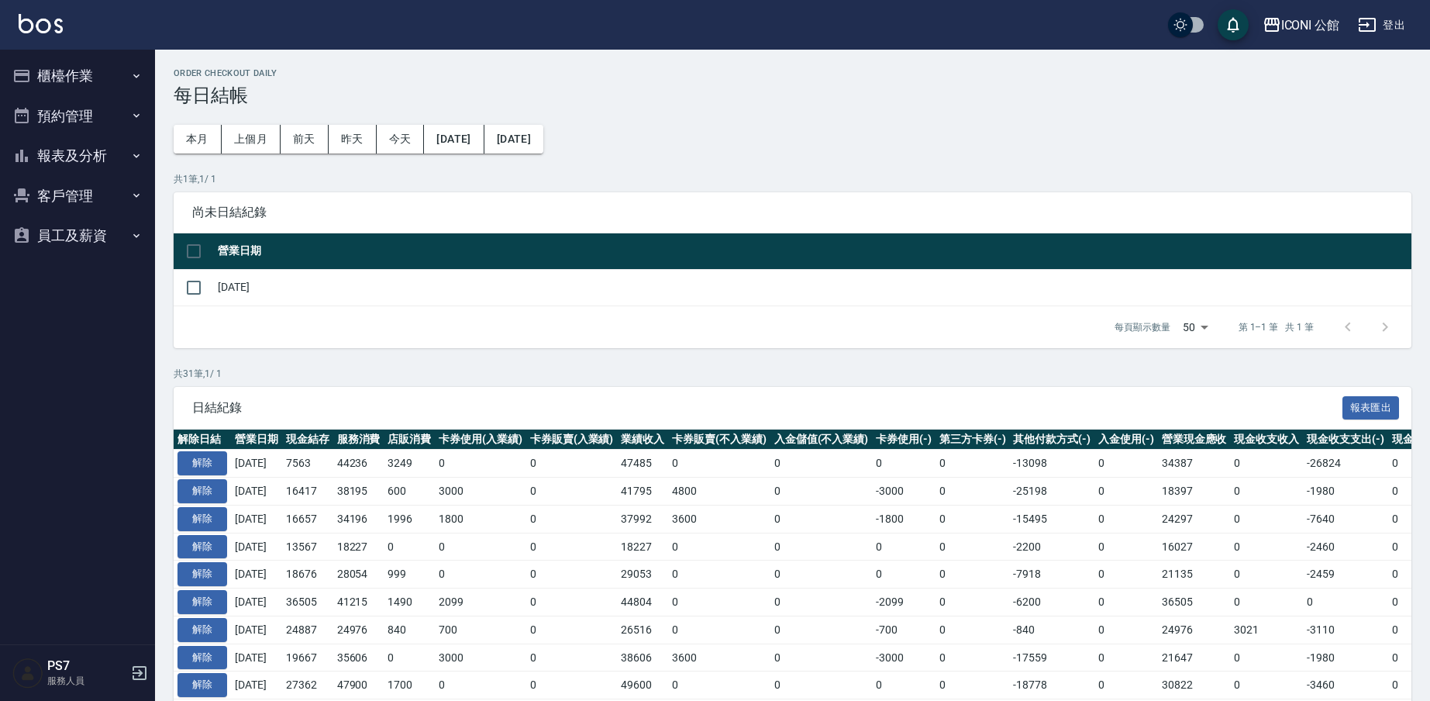
click at [113, 71] on button "櫃檯作業" at bounding box center [77, 76] width 143 height 40
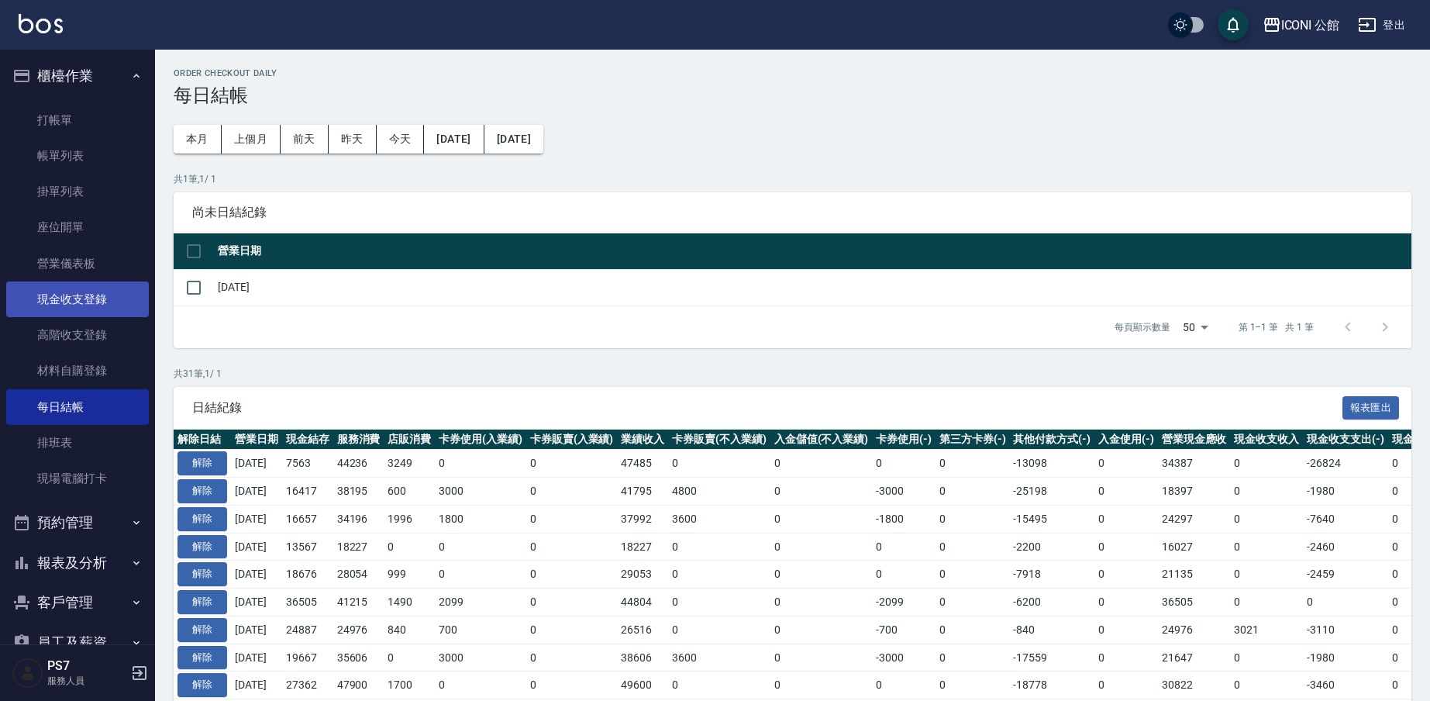
click at [95, 292] on link "現金收支登錄" at bounding box center [77, 299] width 143 height 36
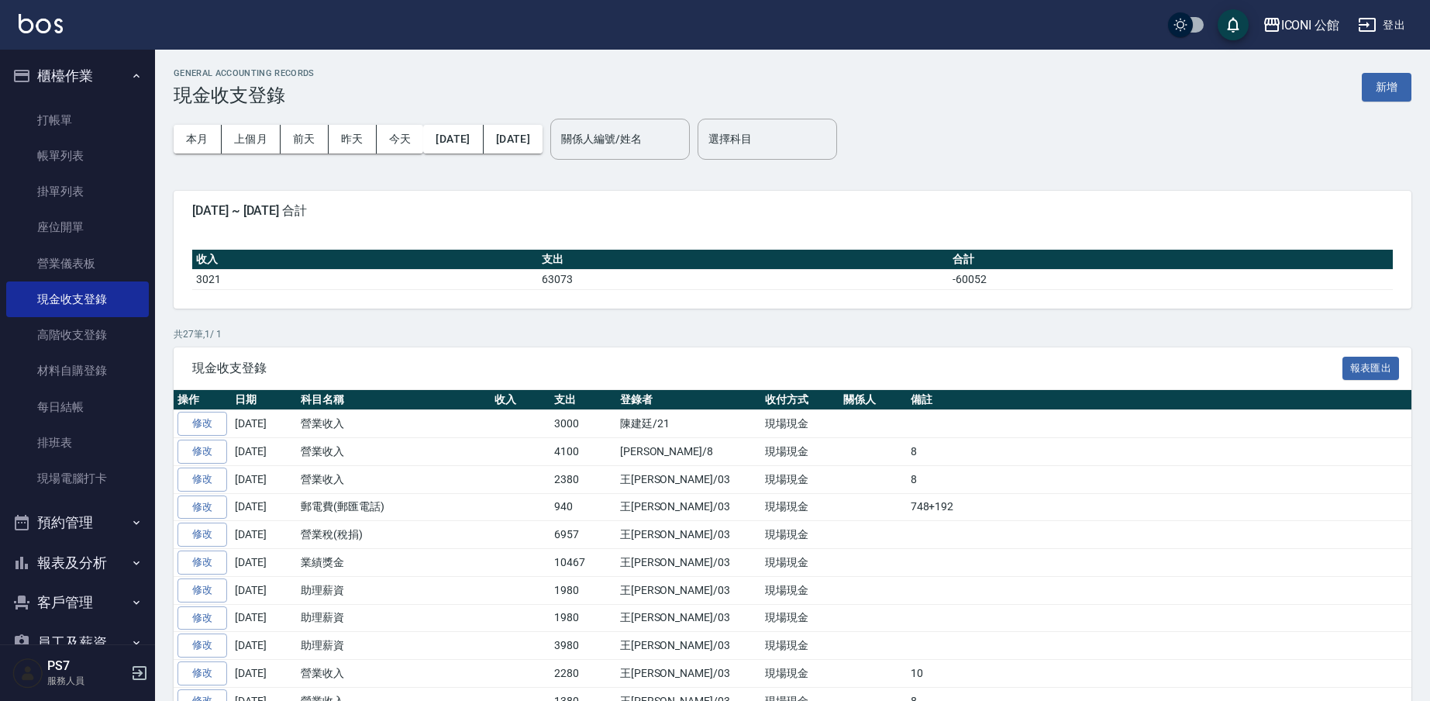
click at [1405, 88] on button "新增" at bounding box center [1387, 87] width 50 height 29
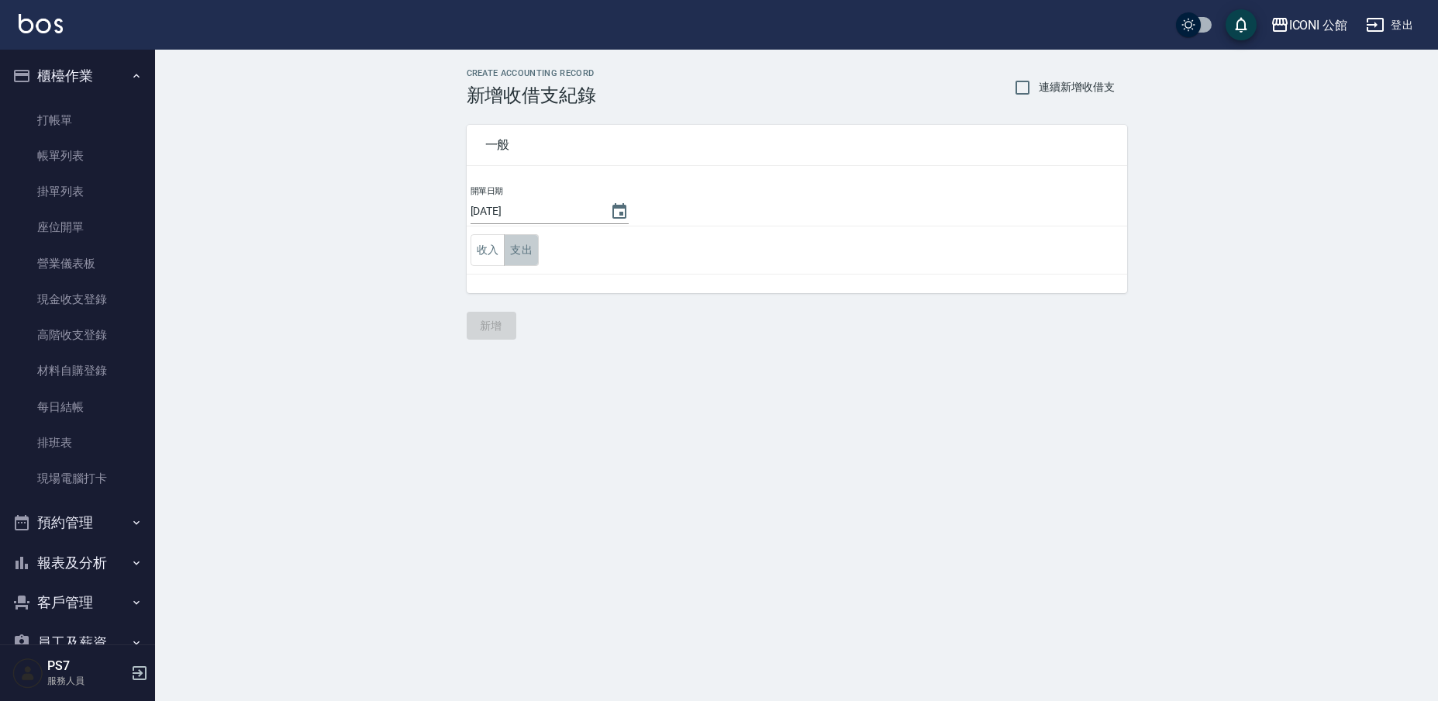
click at [512, 250] on button "支出" at bounding box center [521, 250] width 35 height 32
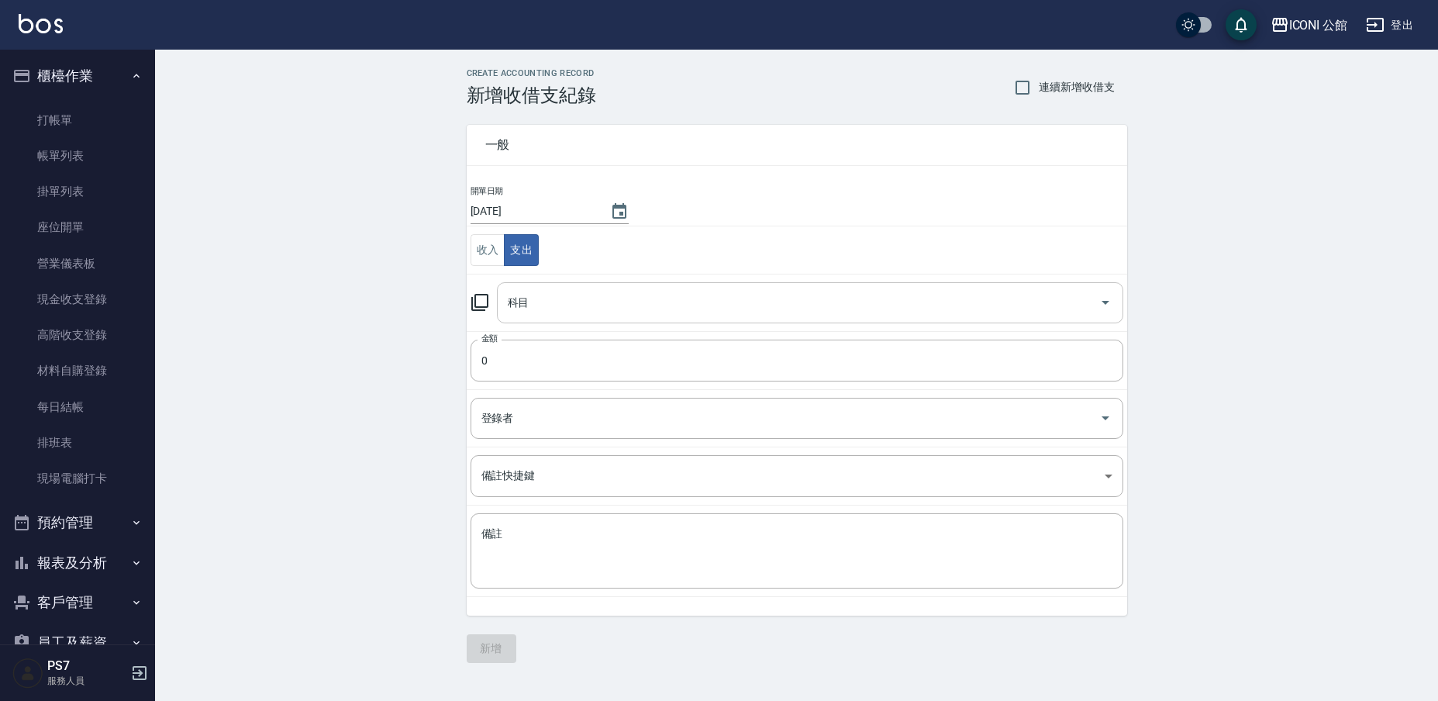
click at [532, 301] on input "科目" at bounding box center [798, 302] width 589 height 27
type input "8"
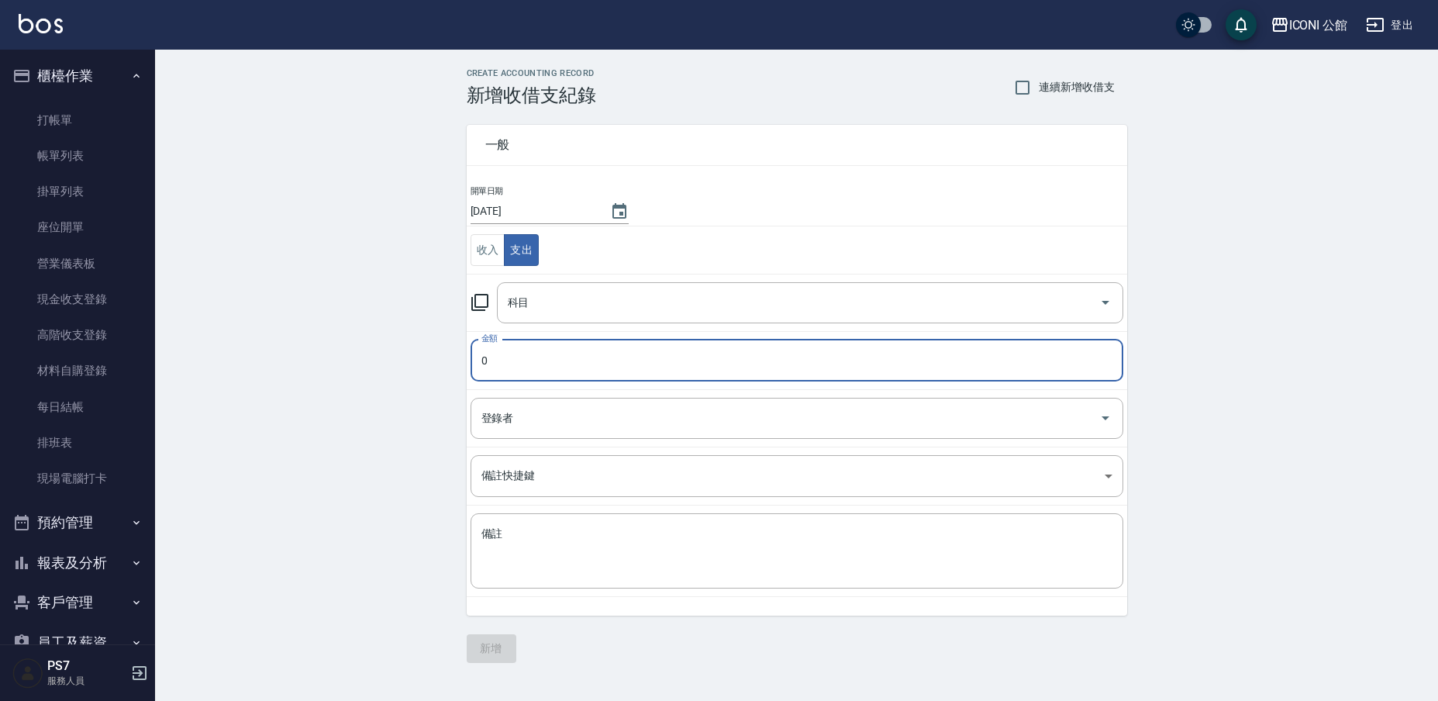
click at [528, 363] on input "0" at bounding box center [796, 360] width 653 height 42
type input "0"
click at [579, 308] on input "科目" at bounding box center [798, 302] width 589 height 27
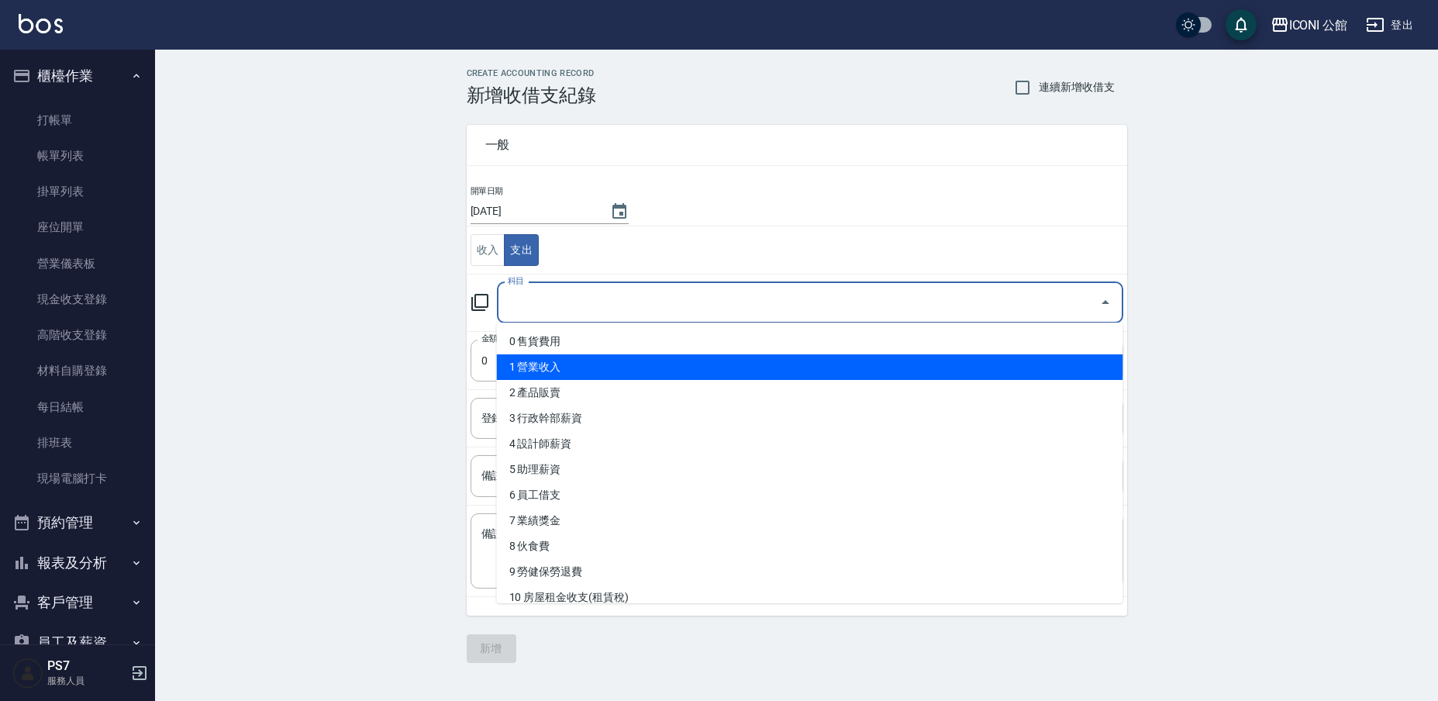
click at [591, 367] on li "1 營業收入" at bounding box center [810, 367] width 626 height 26
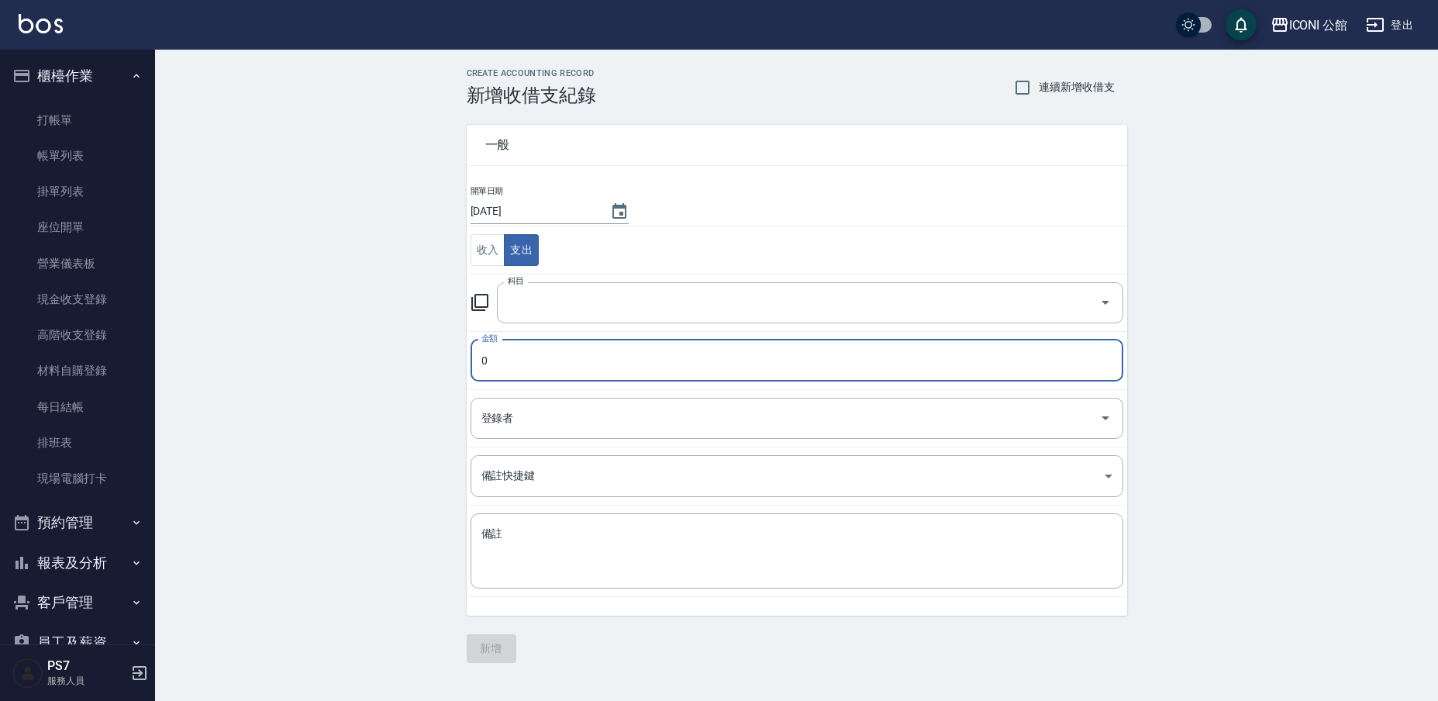
type input "1 營業收入"
click at [522, 365] on input "0" at bounding box center [796, 360] width 653 height 42
drag, startPoint x: 525, startPoint y: 369, endPoint x: 346, endPoint y: 374, distance: 179.1
click at [346, 374] on div "CREATE ACCOUNTING RECORD 新增收借支紀錄 連續新增收借支 一般 開單日期 2025/08/11 收入 支出 科目 1 營業收入 科目 …" at bounding box center [796, 366] width 1283 height 632
click at [492, 367] on input "01980" at bounding box center [796, 360] width 653 height 42
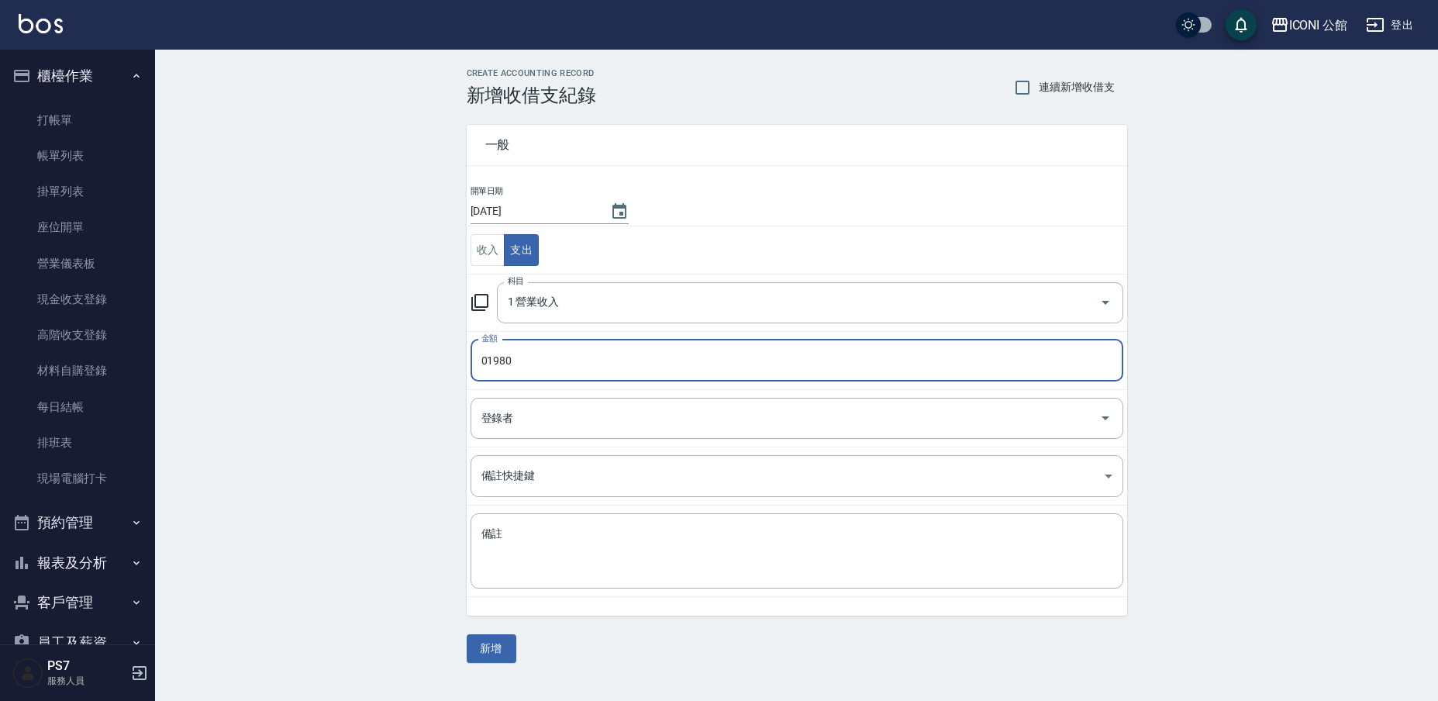
click at [488, 363] on input "01980" at bounding box center [796, 360] width 653 height 42
type input "1980"
click at [585, 417] on input "登錄者" at bounding box center [784, 418] width 615 height 27
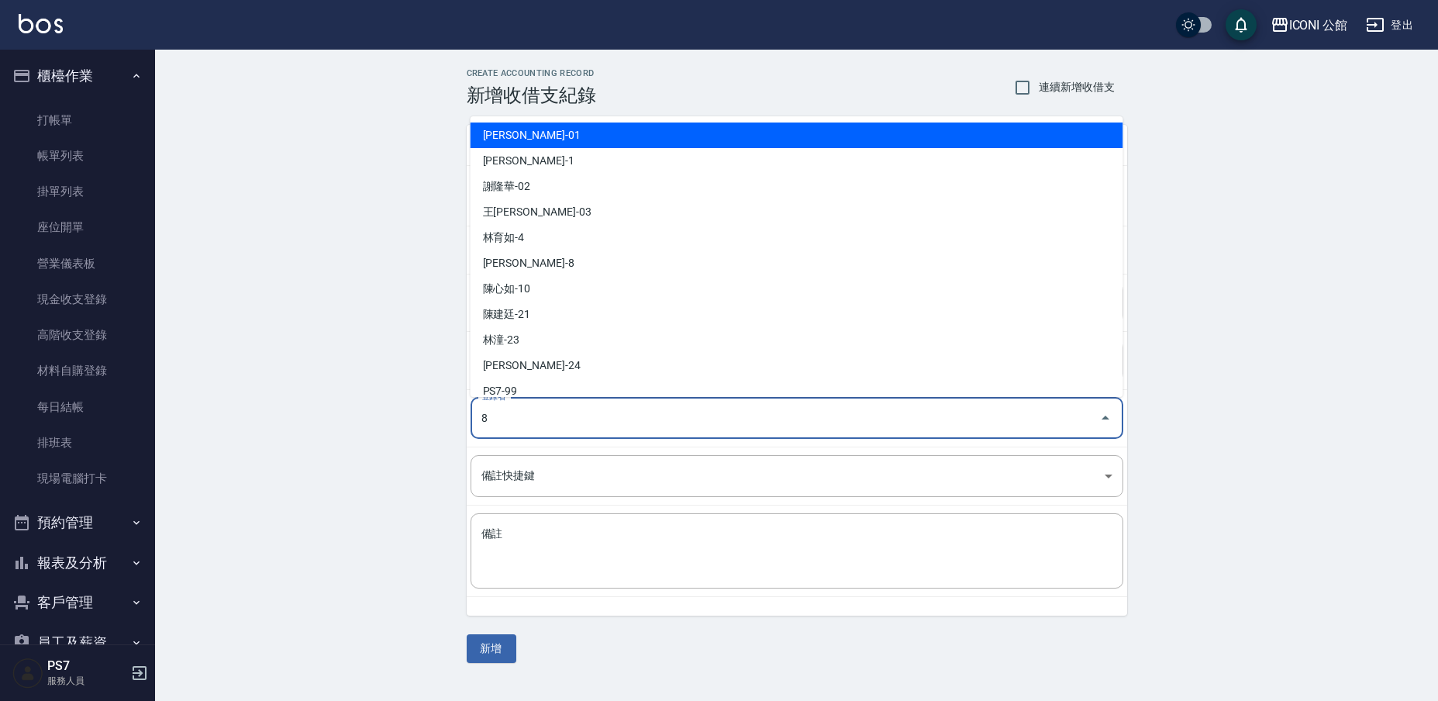
type input "鍾心妤-8"
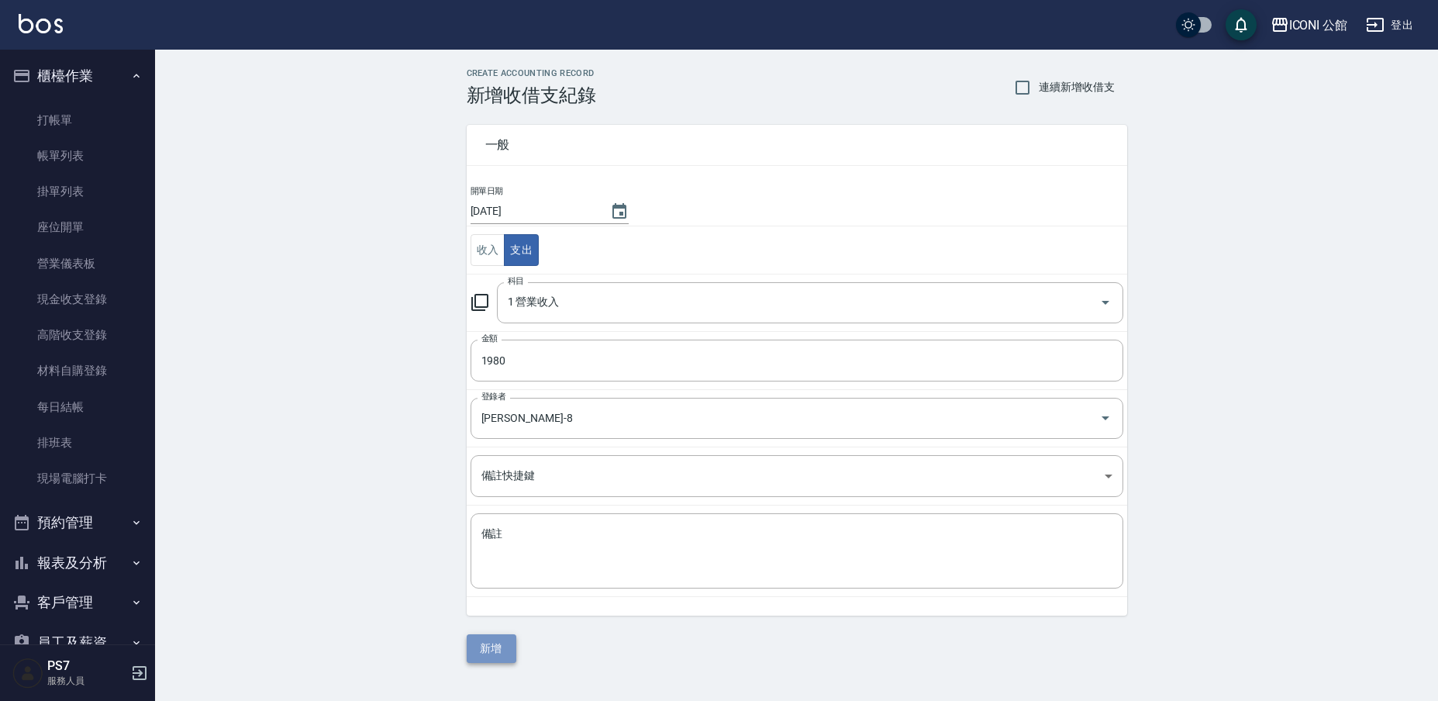
click at [503, 644] on button "新增" at bounding box center [492, 648] width 50 height 29
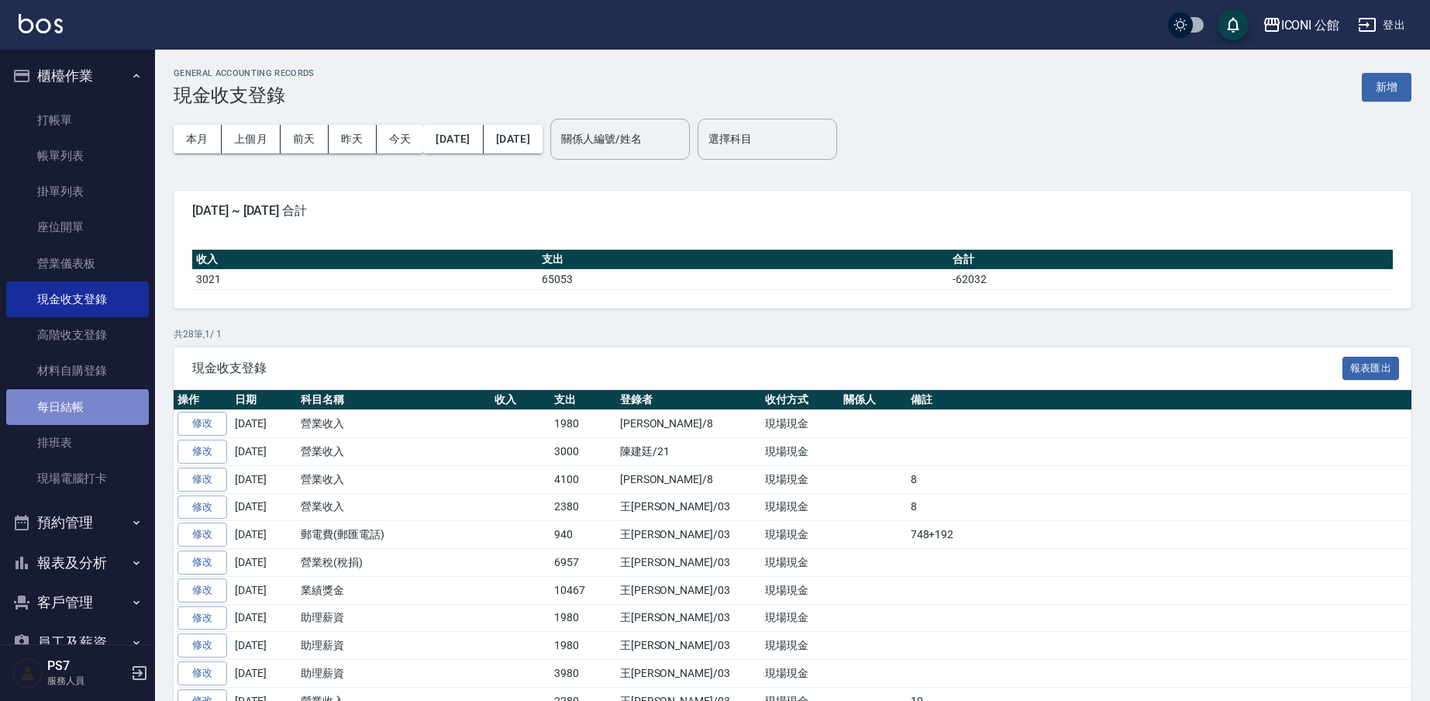
click at [102, 398] on link "每日結帳" at bounding box center [77, 407] width 143 height 36
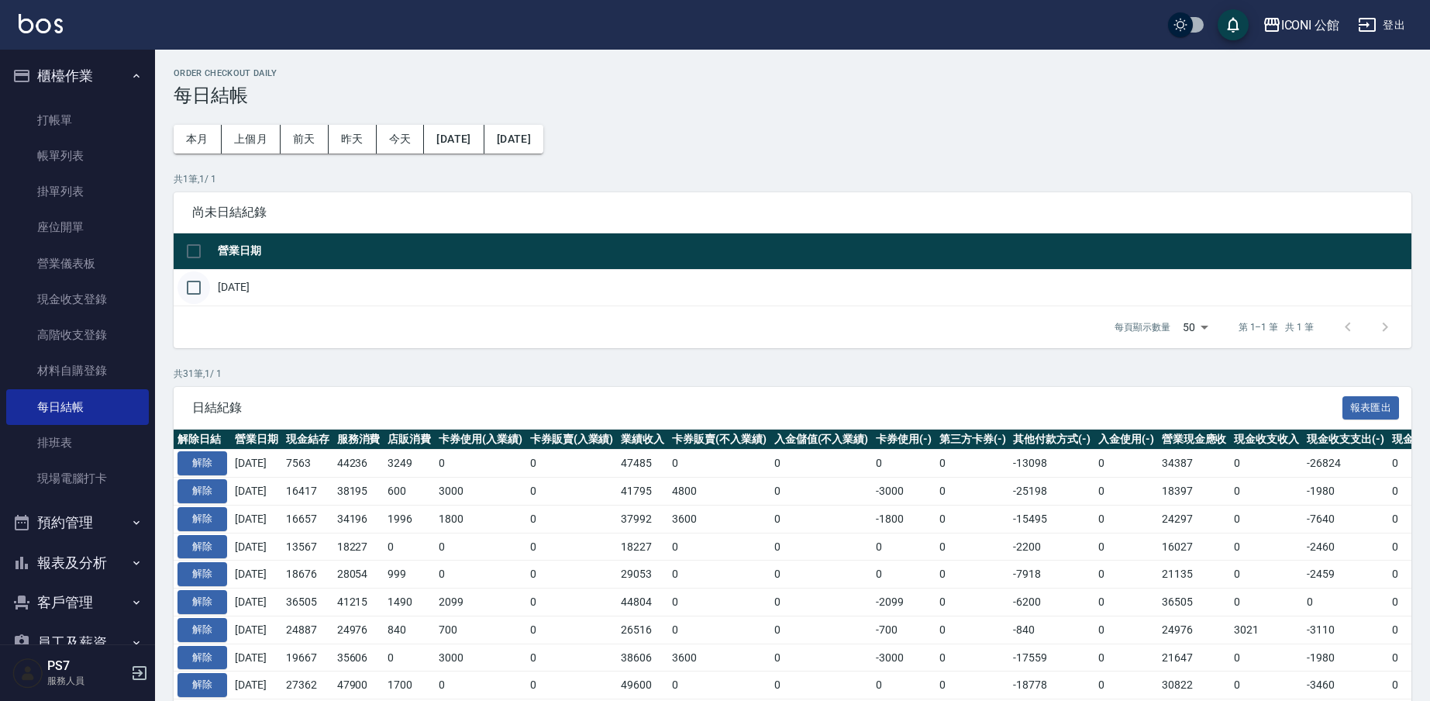
click at [198, 287] on input "checkbox" at bounding box center [193, 287] width 33 height 33
checkbox input "true"
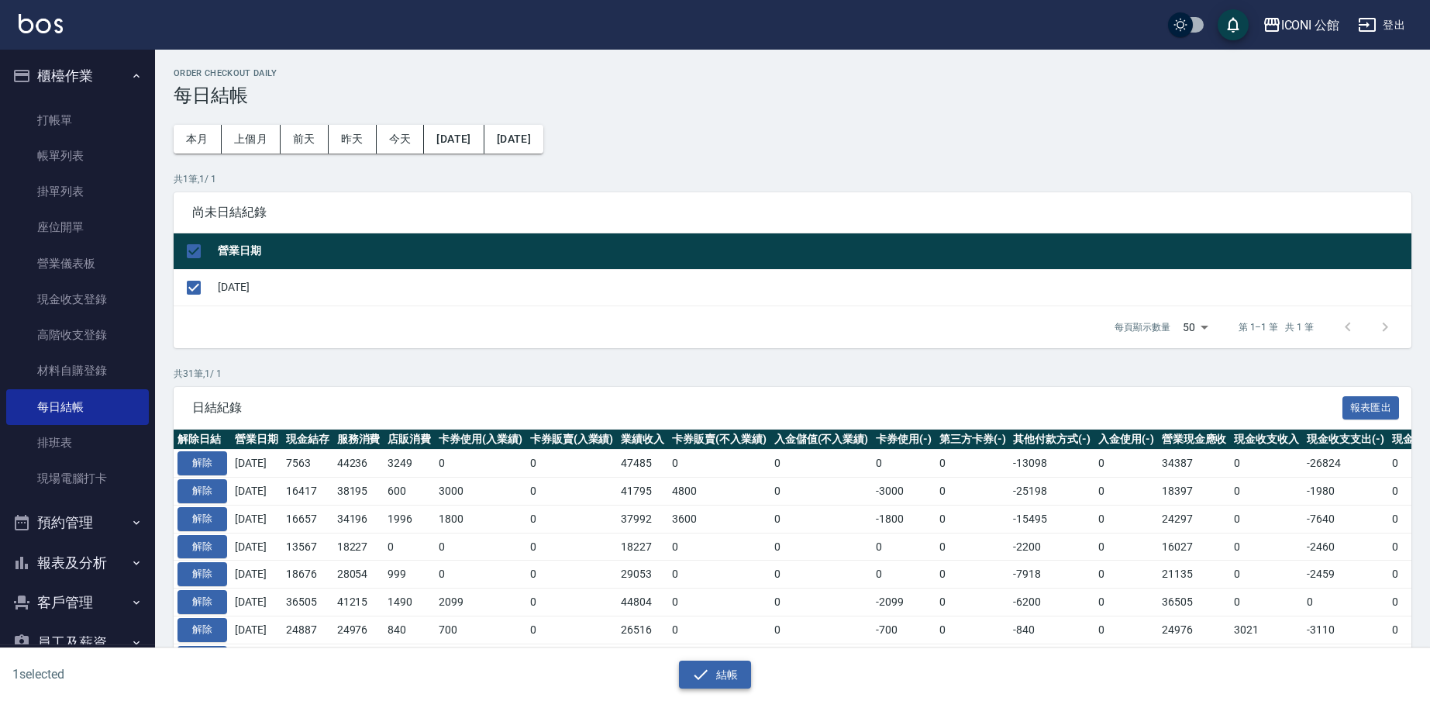
click at [721, 675] on button "結帳" at bounding box center [715, 674] width 72 height 29
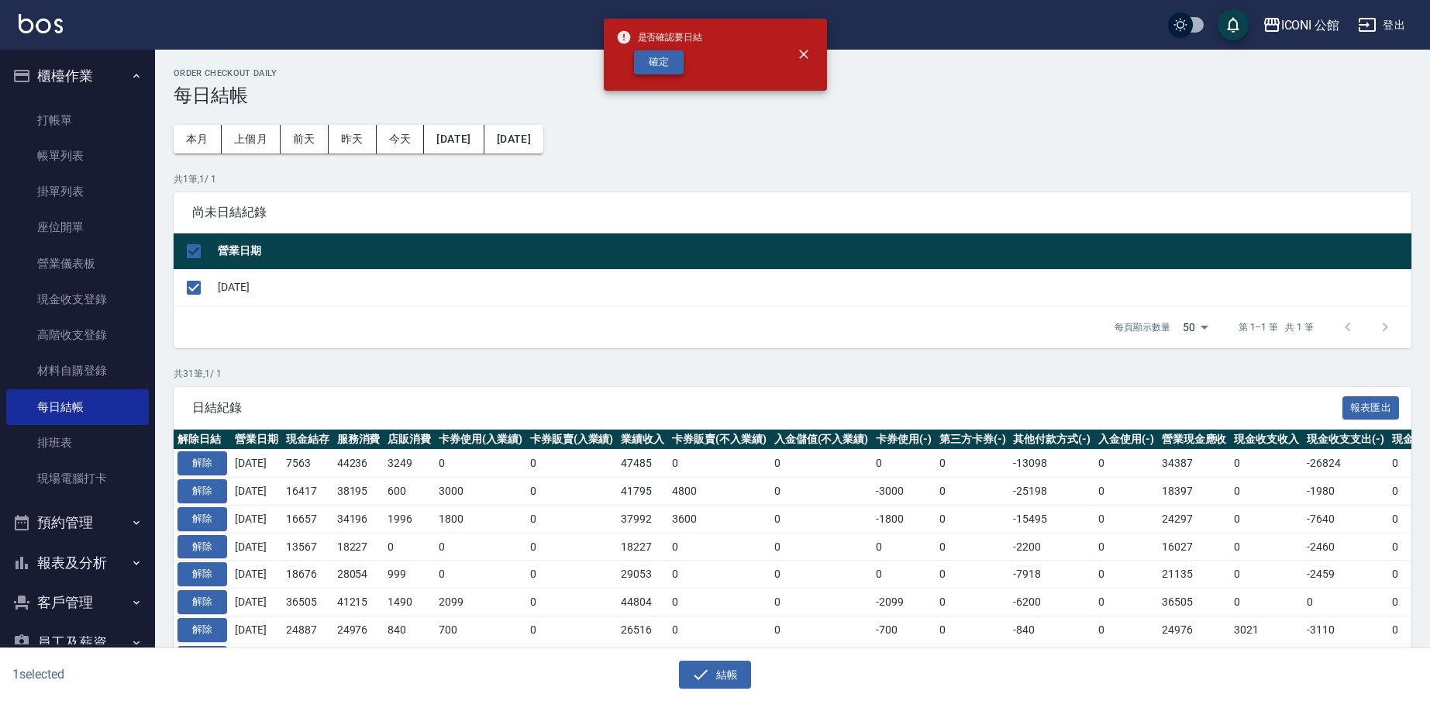
click at [666, 71] on button "確定" at bounding box center [659, 62] width 50 height 24
checkbox input "false"
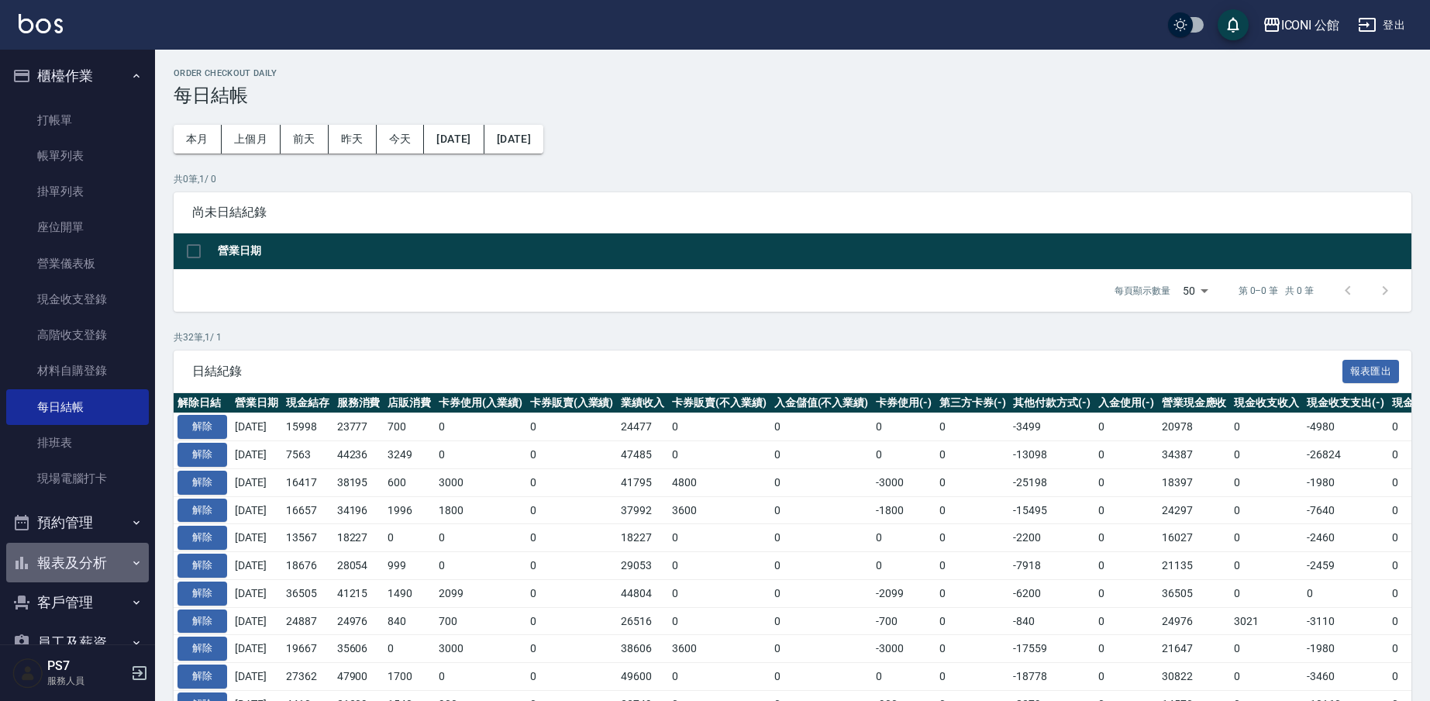
click at [98, 559] on button "報表及分析" at bounding box center [77, 562] width 143 height 40
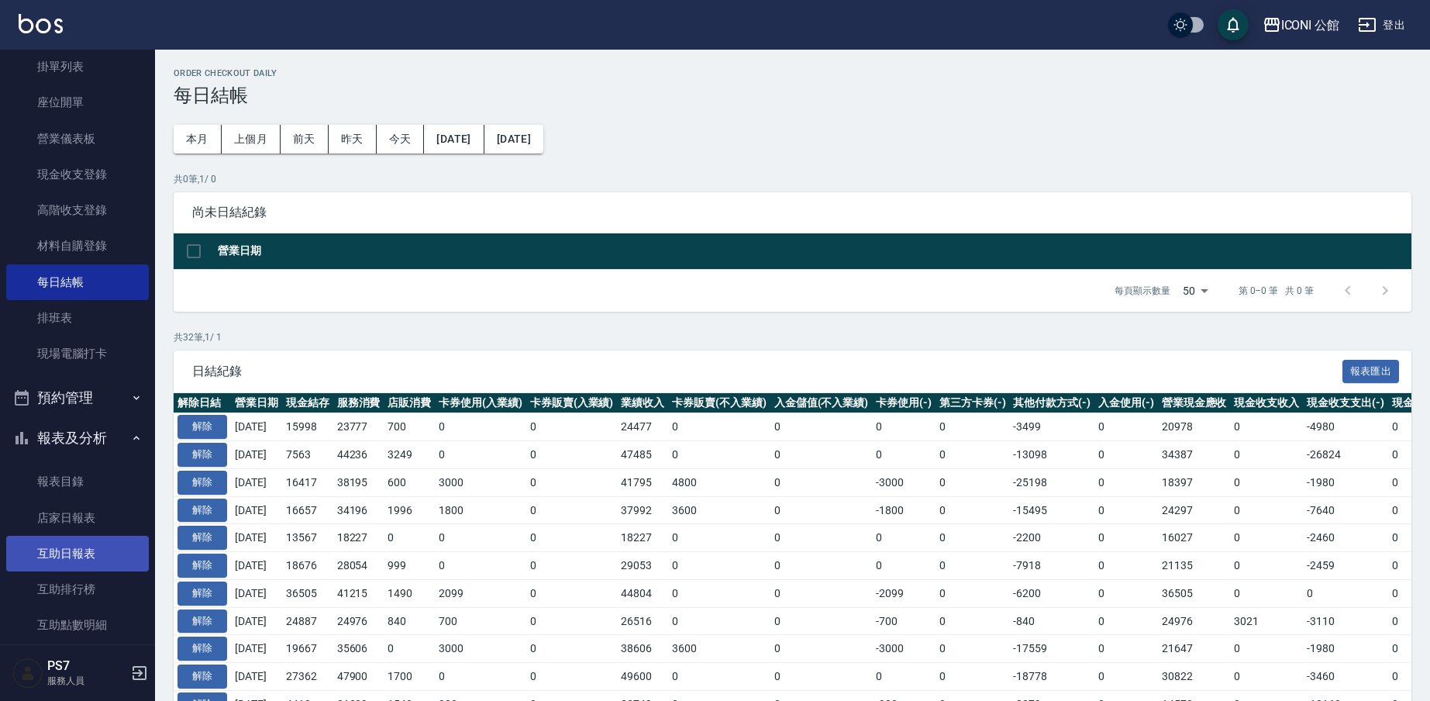
scroll to position [243, 0]
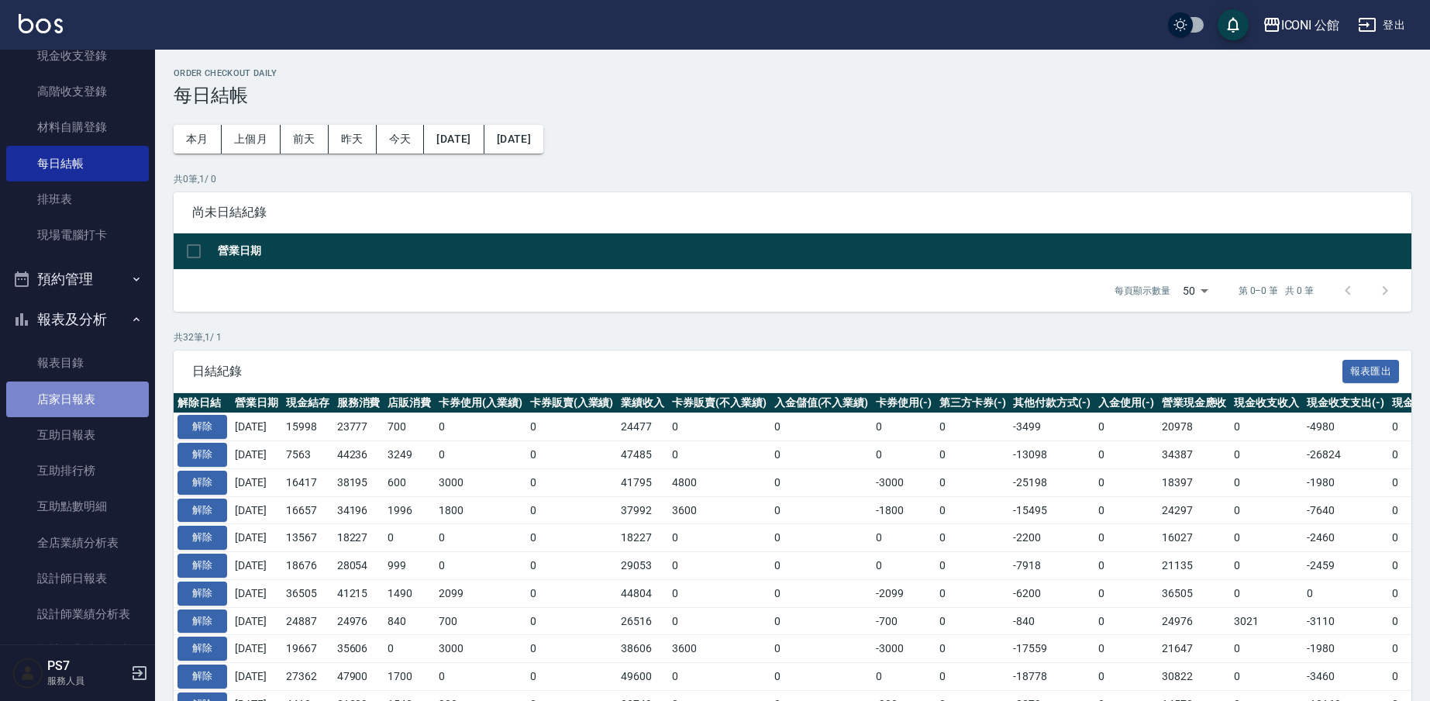
click at [109, 383] on link "店家日報表" at bounding box center [77, 399] width 143 height 36
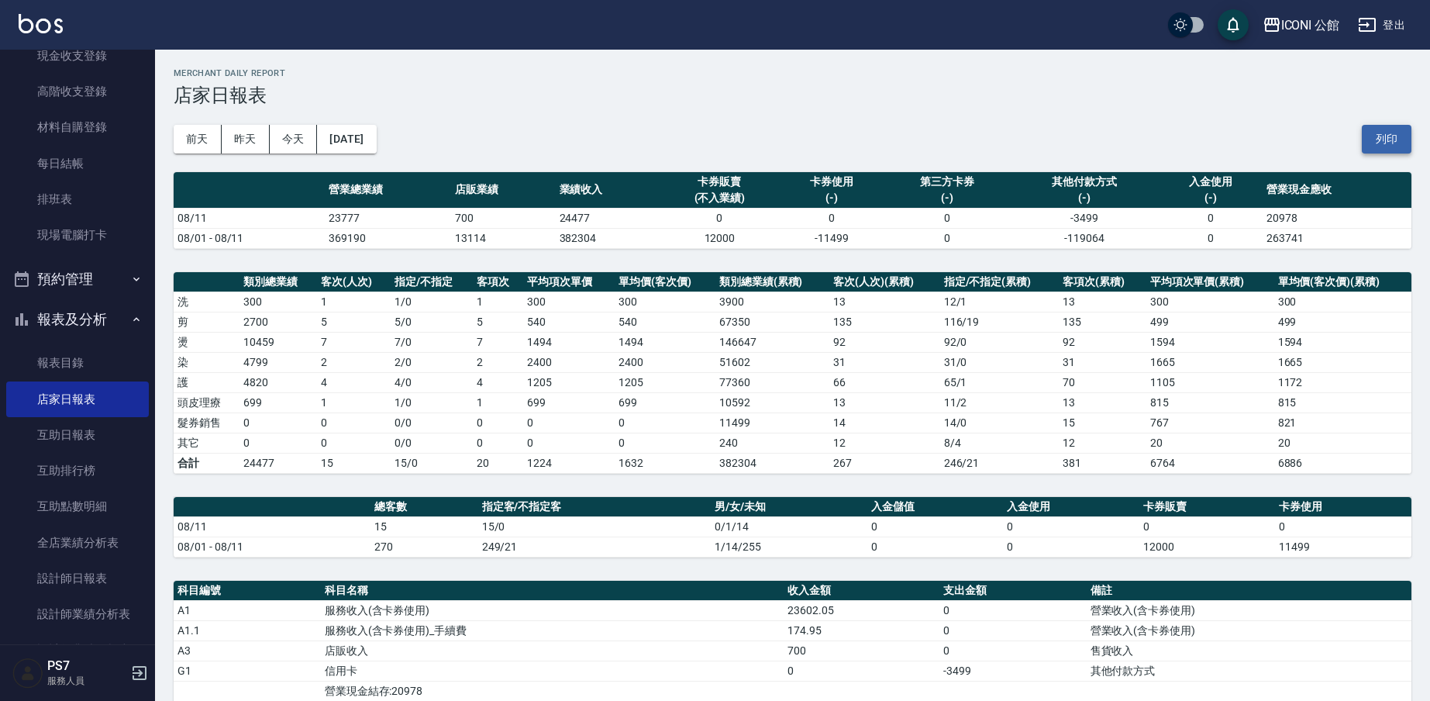
click at [1390, 142] on button "列印" at bounding box center [1387, 139] width 50 height 29
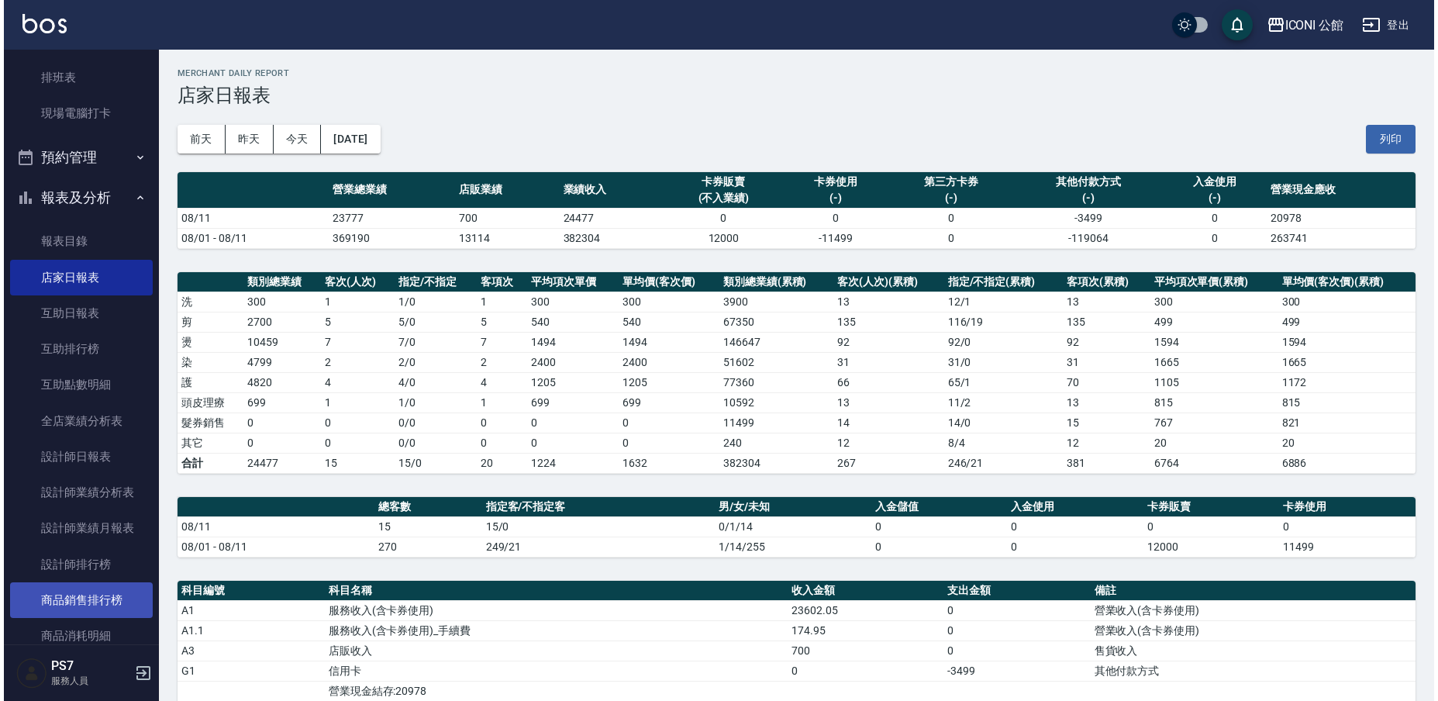
scroll to position [435, 0]
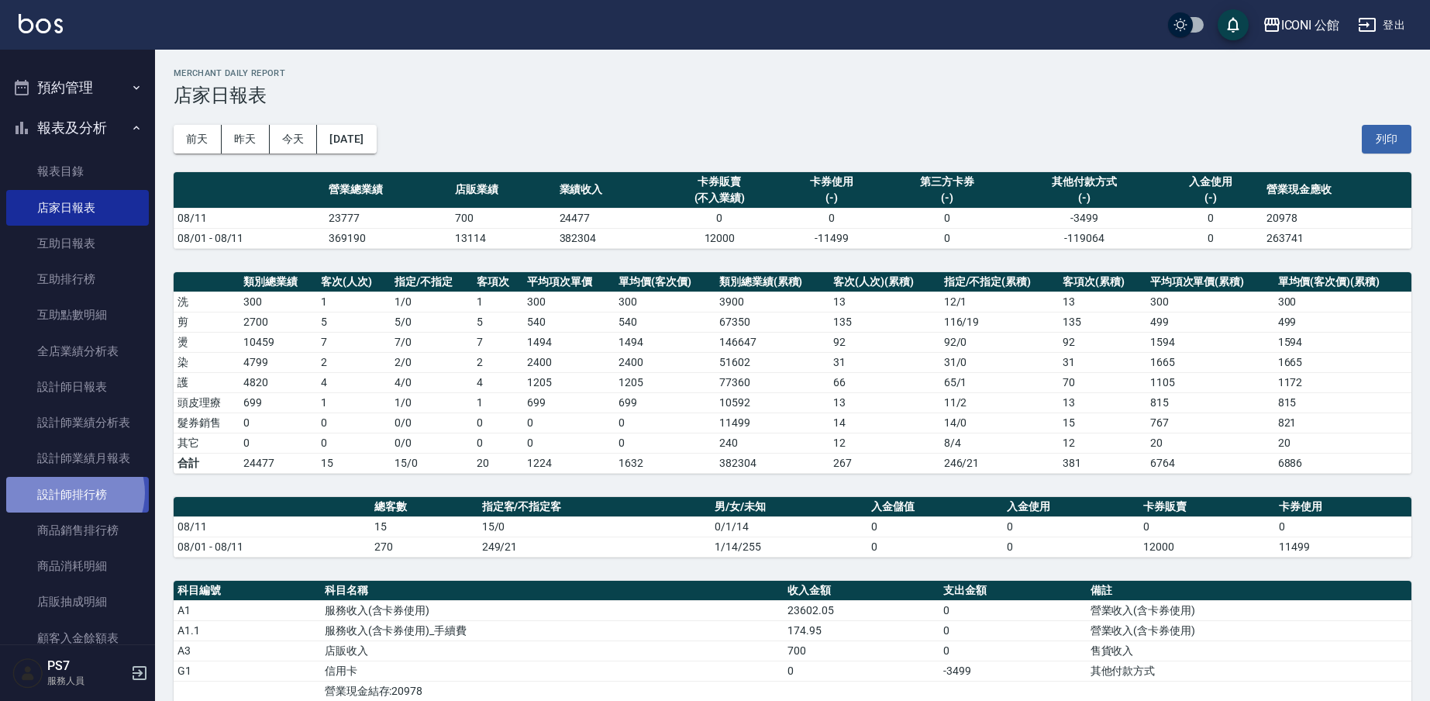
click at [74, 487] on link "設計師排行榜" at bounding box center [77, 495] width 143 height 36
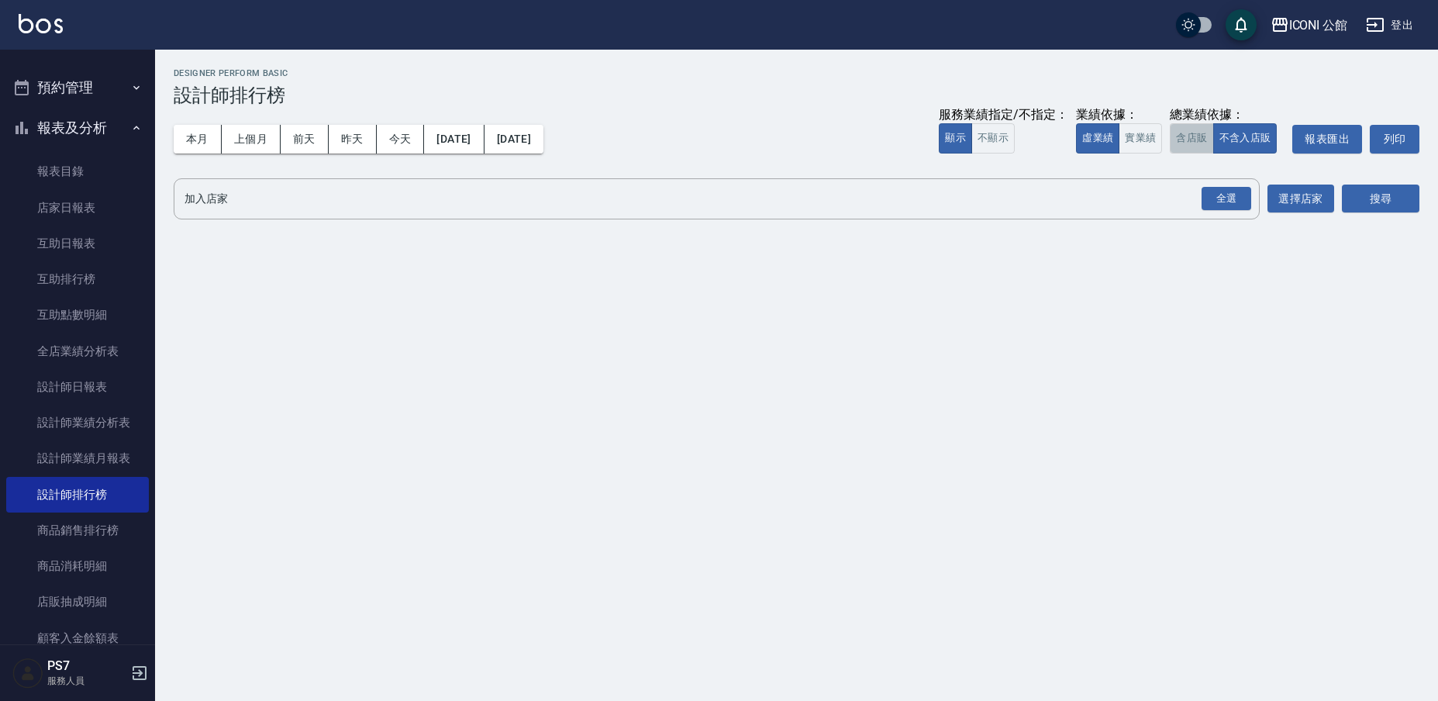
click at [1184, 135] on button "含店販" at bounding box center [1190, 138] width 43 height 30
click at [1233, 195] on div "全選" at bounding box center [1226, 199] width 50 height 24
click at [1370, 191] on button "搜尋" at bounding box center [1380, 199] width 77 height 29
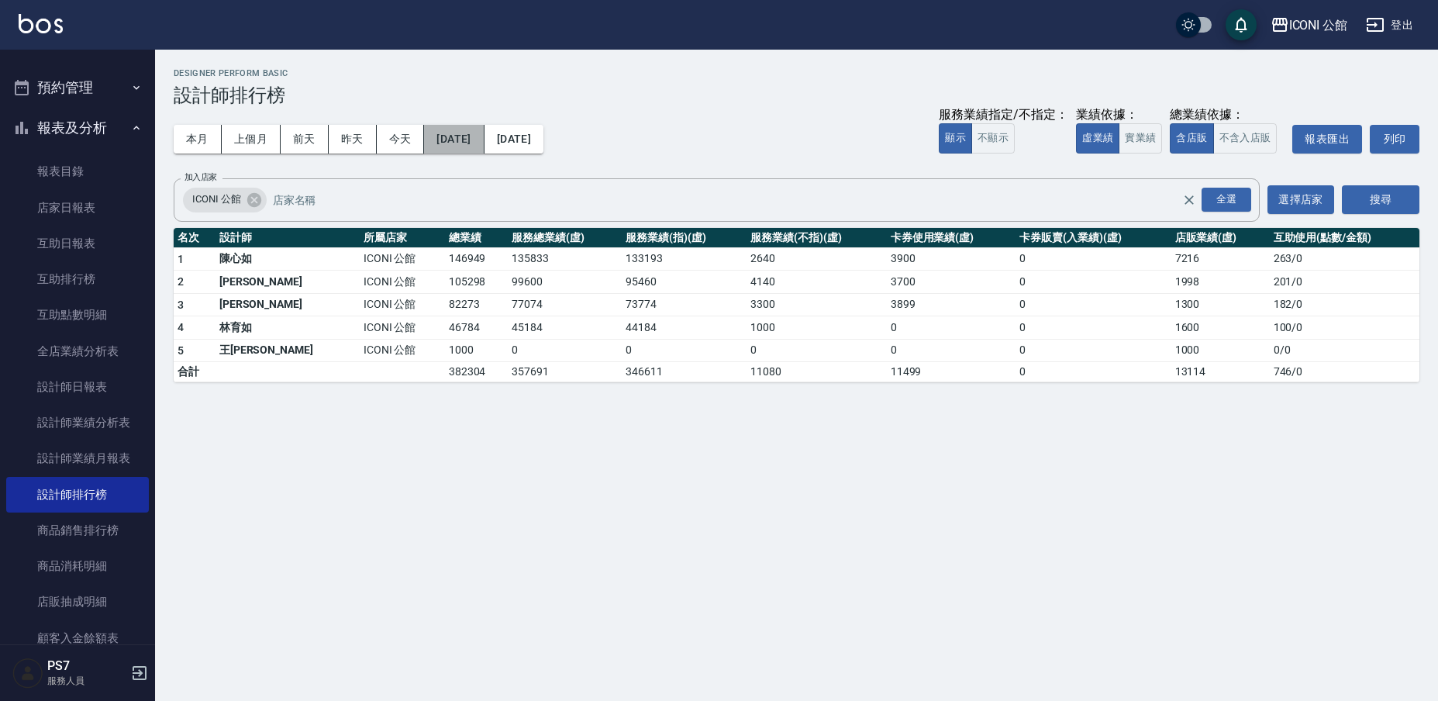
click at [458, 126] on button "[DATE]" at bounding box center [454, 139] width 60 height 29
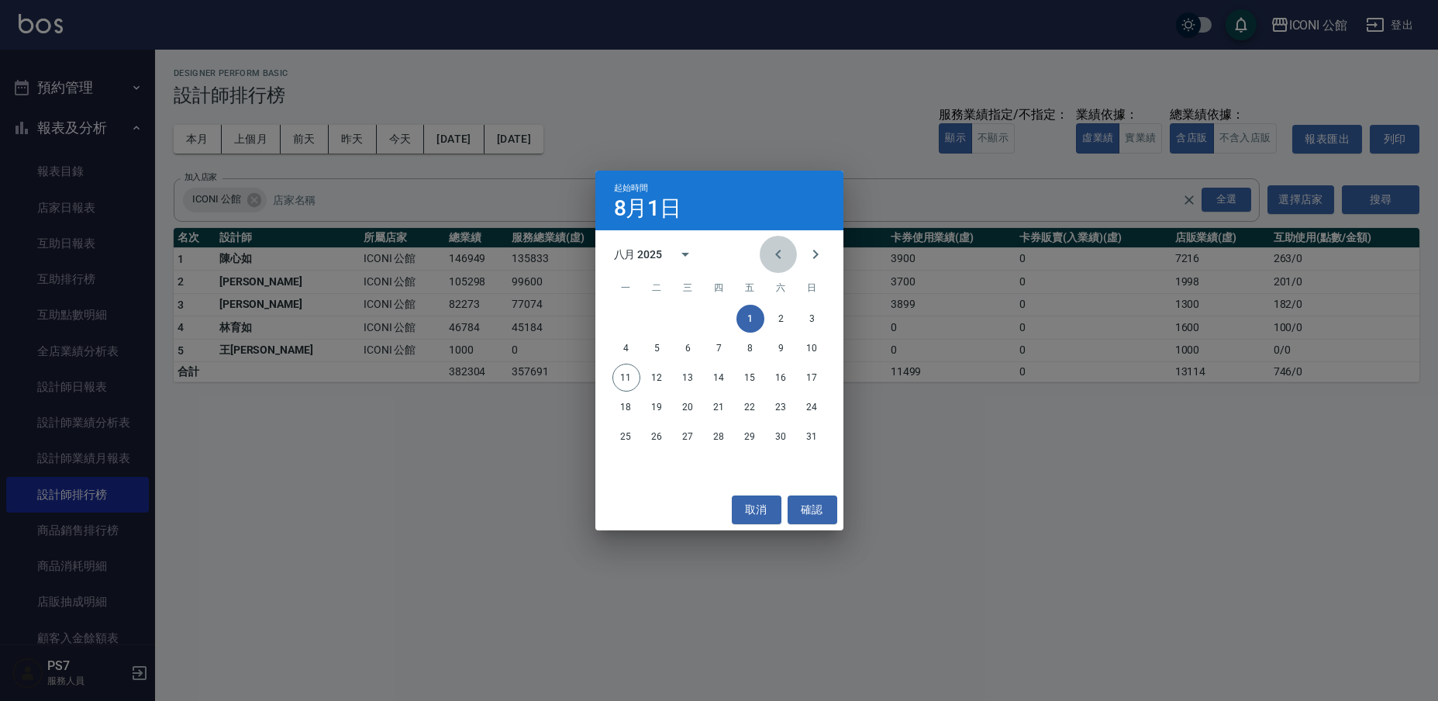
click at [777, 258] on icon "Previous month" at bounding box center [778, 254] width 19 height 19
click at [656, 320] on button "1" at bounding box center [657, 319] width 28 height 28
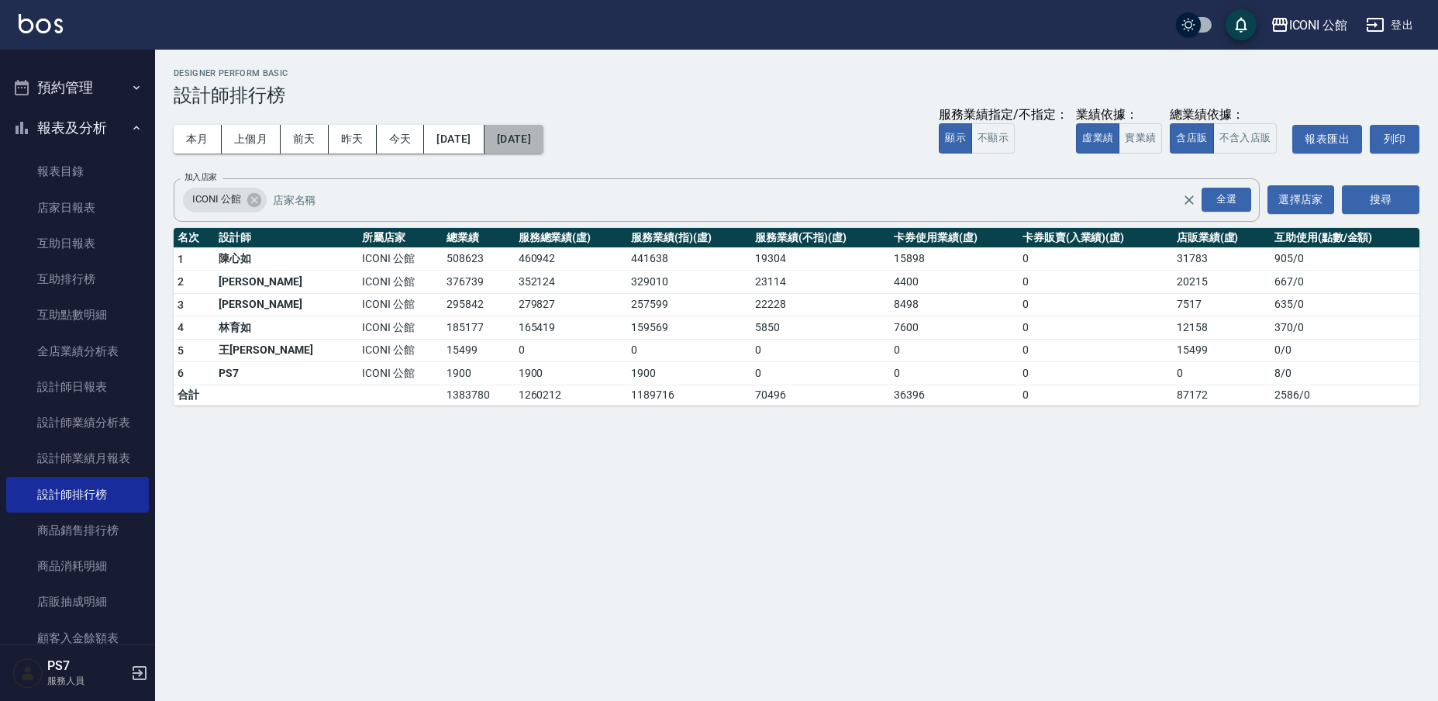
click at [543, 129] on button "[DATE]" at bounding box center [513, 139] width 59 height 29
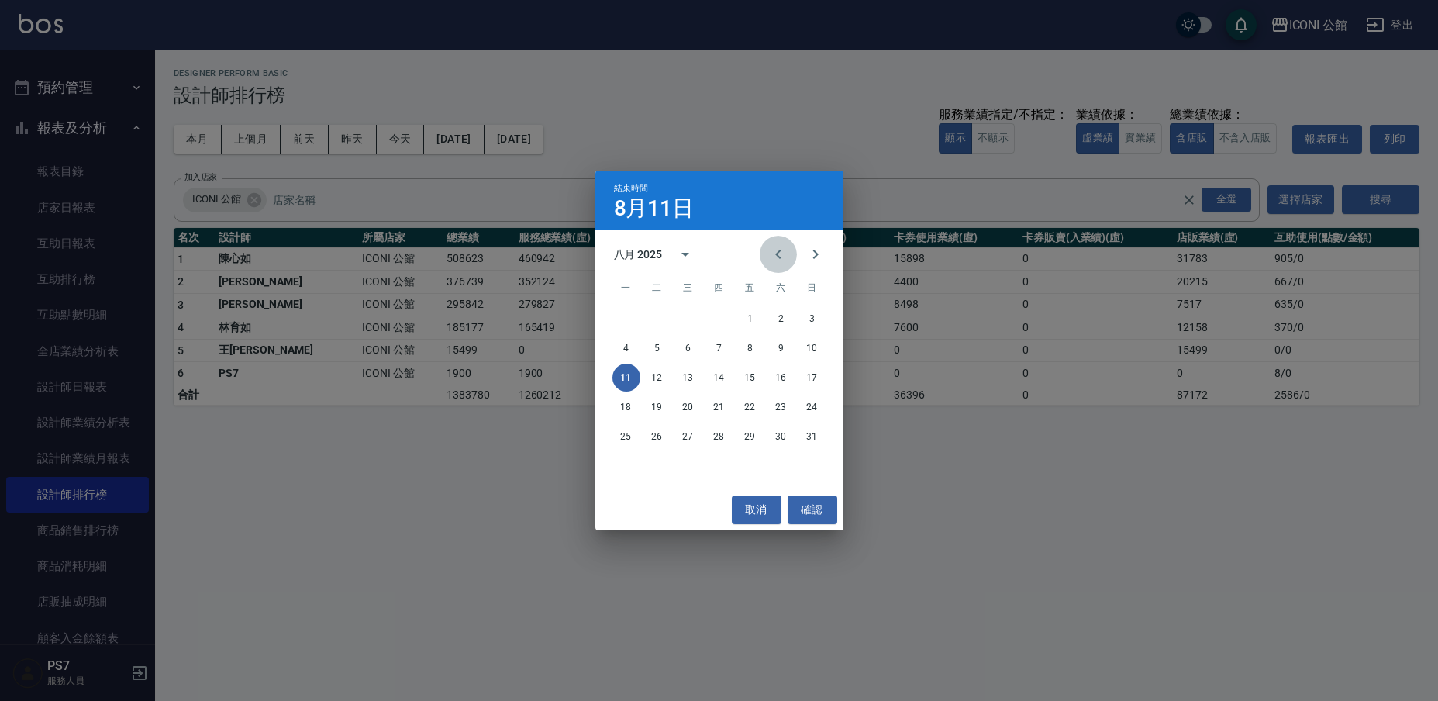
click at [784, 254] on icon "Previous month" at bounding box center [778, 254] width 19 height 19
click at [742, 346] on button "11" at bounding box center [750, 348] width 28 height 28
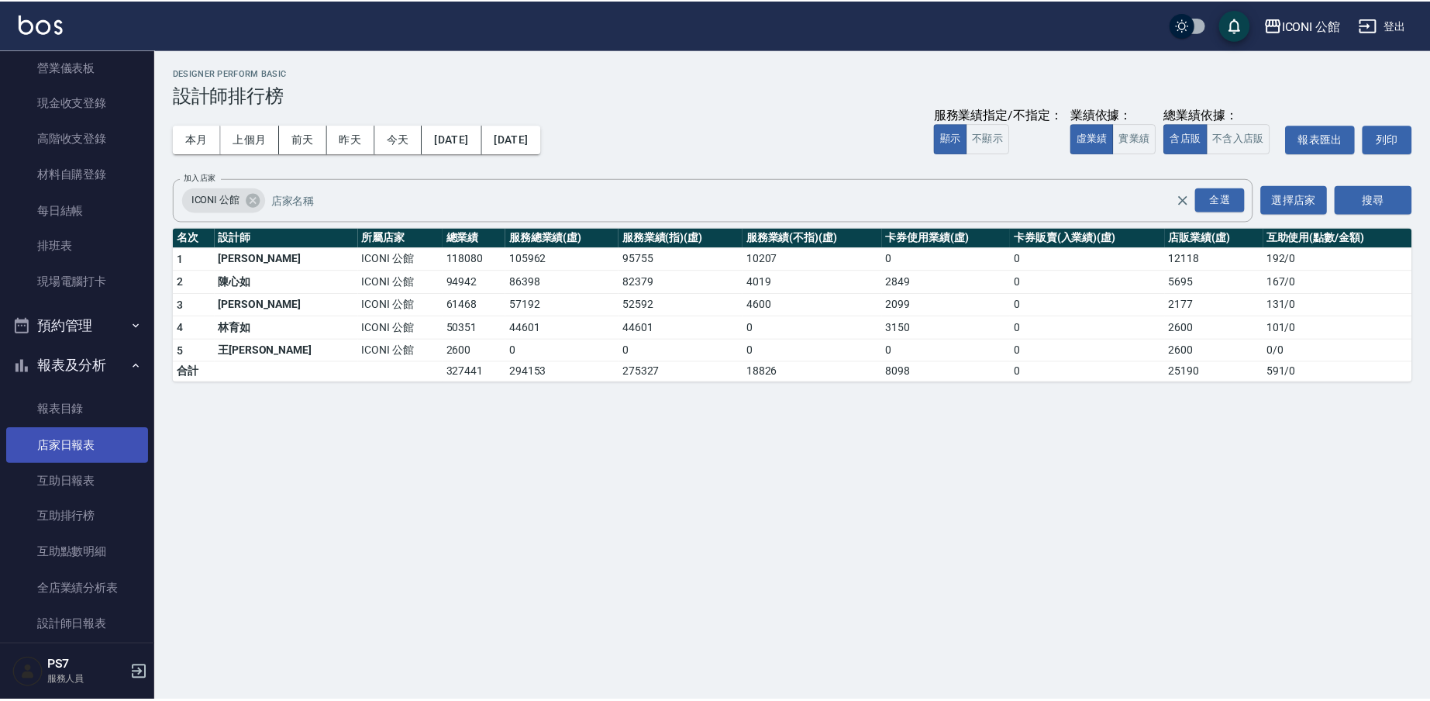
scroll to position [478, 0]
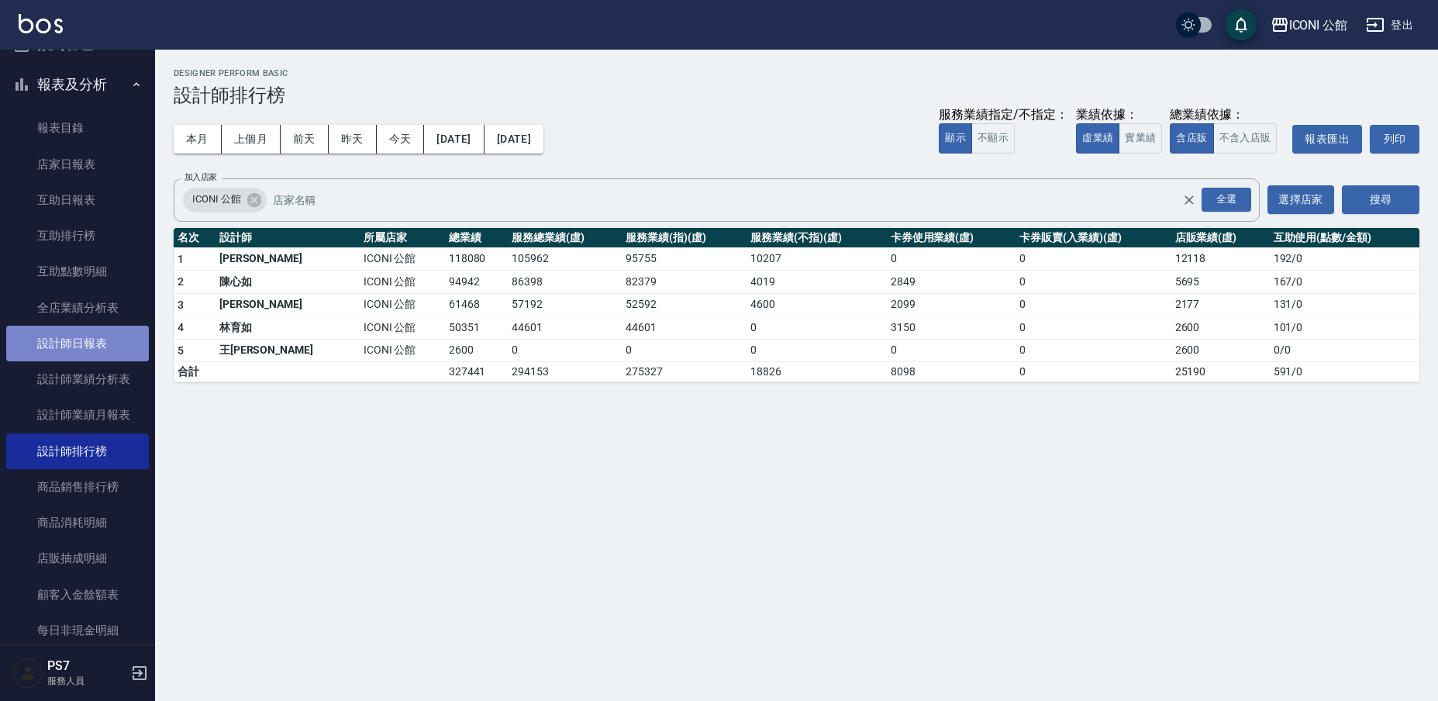
click at [79, 352] on link "設計師日報表" at bounding box center [77, 343] width 143 height 36
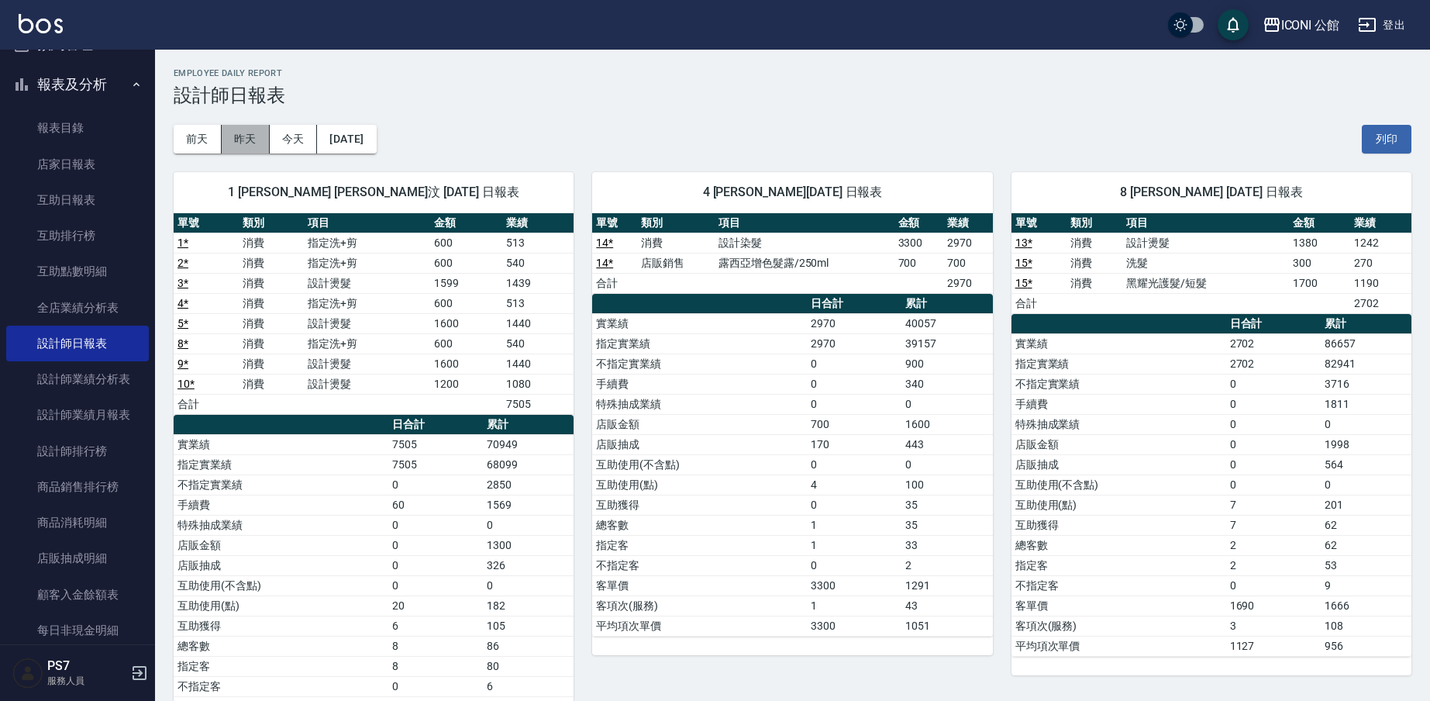
click at [250, 143] on button "昨天" at bounding box center [246, 139] width 48 height 29
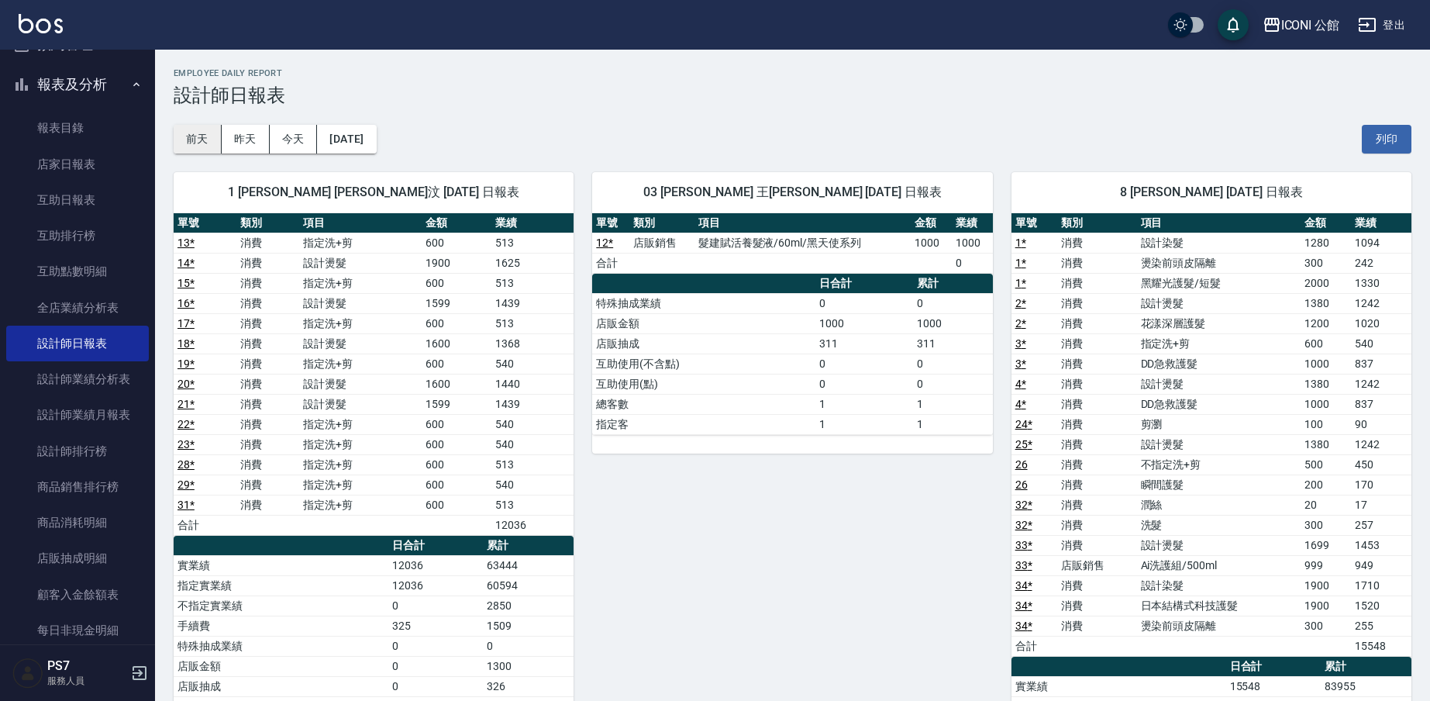
click at [190, 139] on button "前天" at bounding box center [198, 139] width 48 height 29
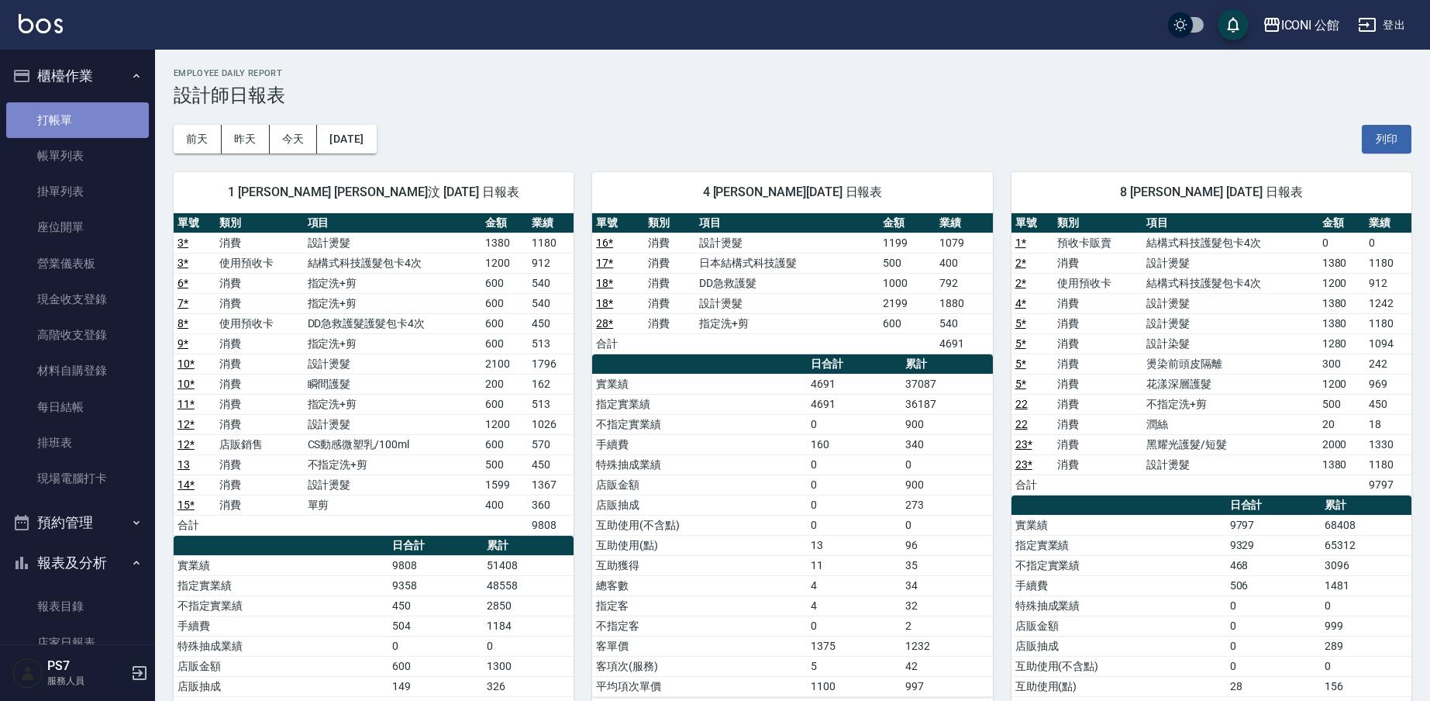
click at [100, 131] on link "打帳單" at bounding box center [77, 120] width 143 height 36
